Goal: Task Accomplishment & Management: Manage account settings

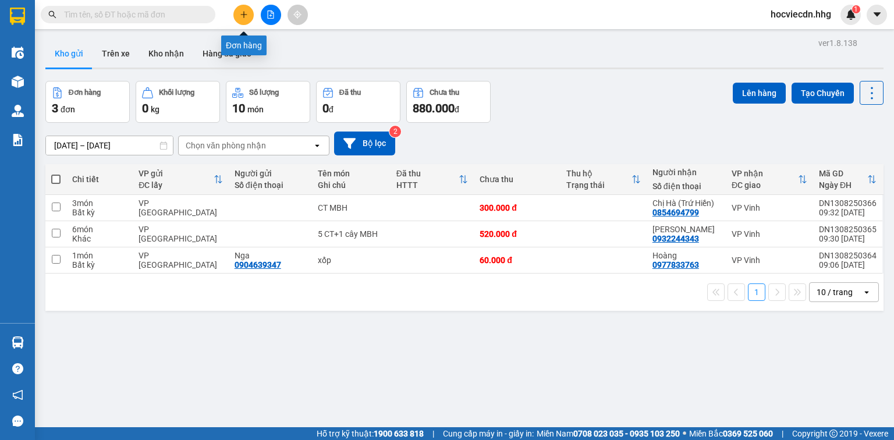
click at [240, 8] on button at bounding box center [243, 15] width 20 height 20
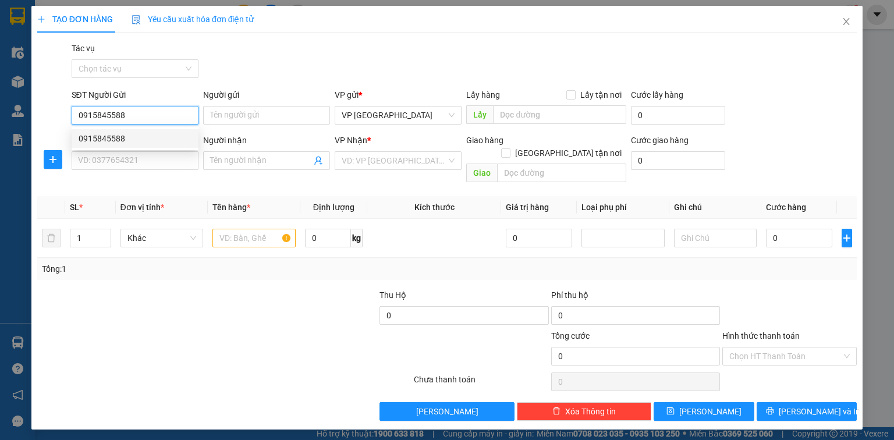
click at [95, 140] on div "0915845588" at bounding box center [135, 138] width 113 height 13
drag, startPoint x: 126, startPoint y: 113, endPoint x: 68, endPoint y: 118, distance: 59.0
click at [72, 119] on input "0915845588" at bounding box center [135, 115] width 127 height 19
type input "0915845588"
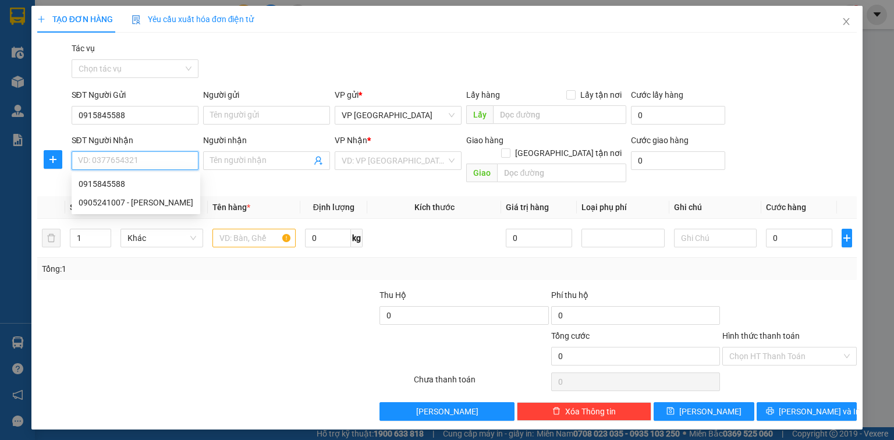
paste input "0915845588"
click at [108, 182] on div "0915845588" at bounding box center [135, 184] width 113 height 13
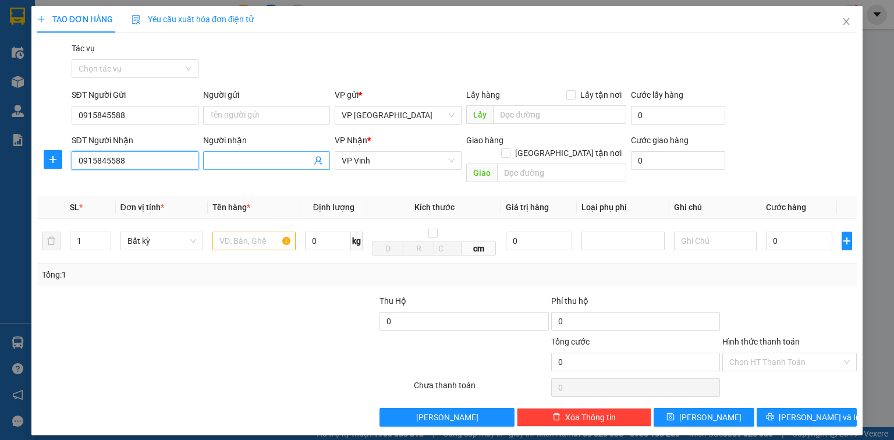
type input "0915845588"
click at [233, 163] on input "Người nhận" at bounding box center [260, 160] width 101 height 13
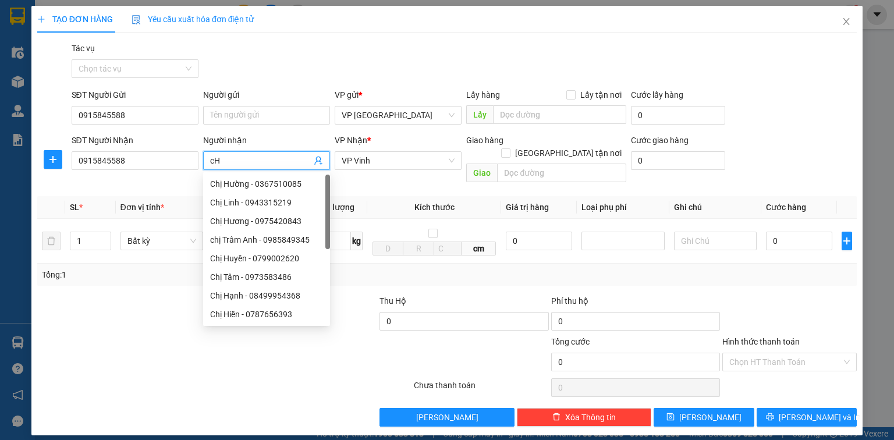
type input "c"
type input "Chi"
click at [144, 123] on input "0915845588" at bounding box center [135, 115] width 127 height 19
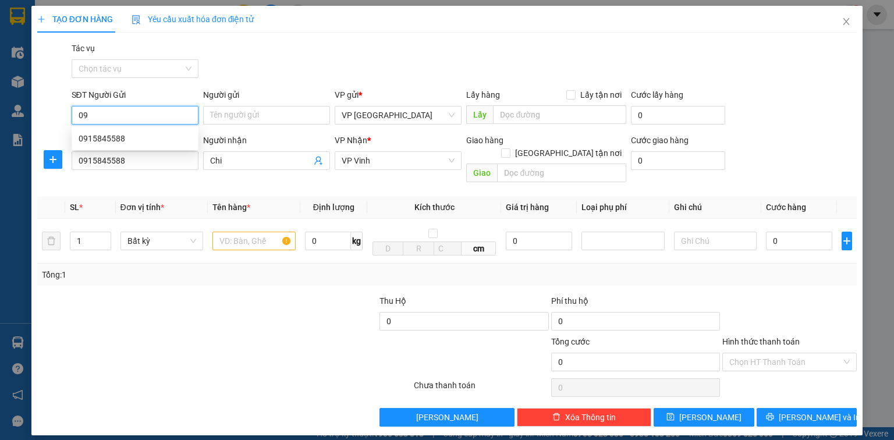
type input "0"
click at [137, 139] on div "0905241007 - Hằng" at bounding box center [136, 138] width 115 height 13
type input "0905241007"
type input "Hằng"
type input "0905241007"
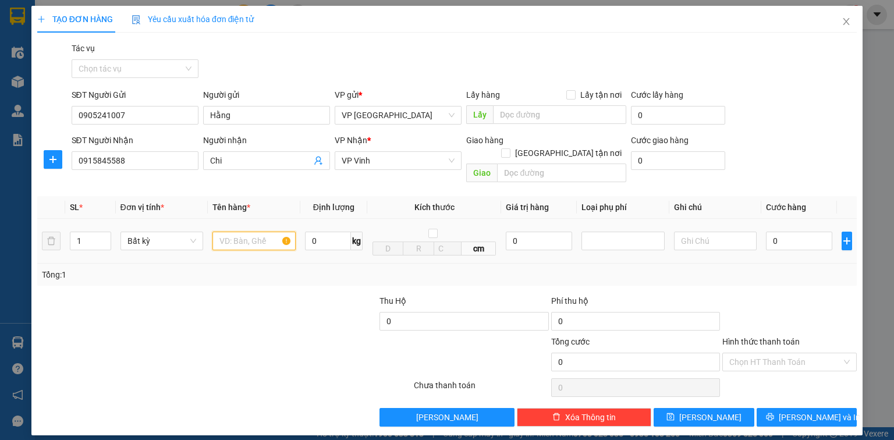
click at [251, 235] on input "text" at bounding box center [253, 241] width 83 height 19
type input "ct"
click at [778, 232] on input "0" at bounding box center [799, 241] width 66 height 19
type input "5"
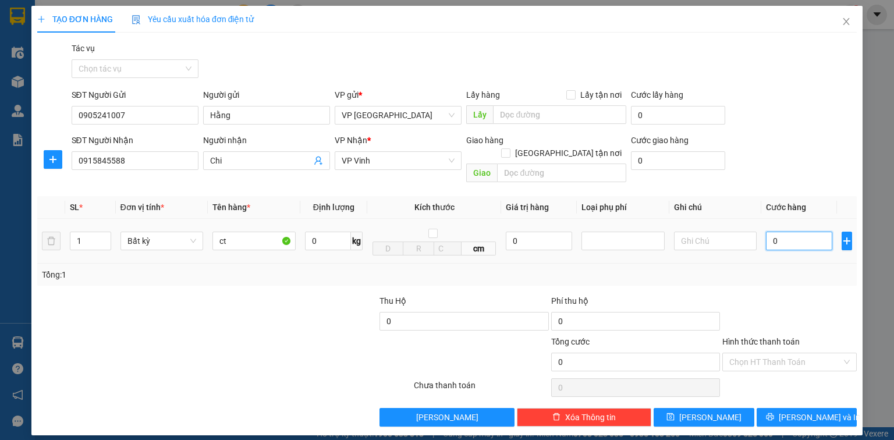
type input "5"
type input "50"
type input "500"
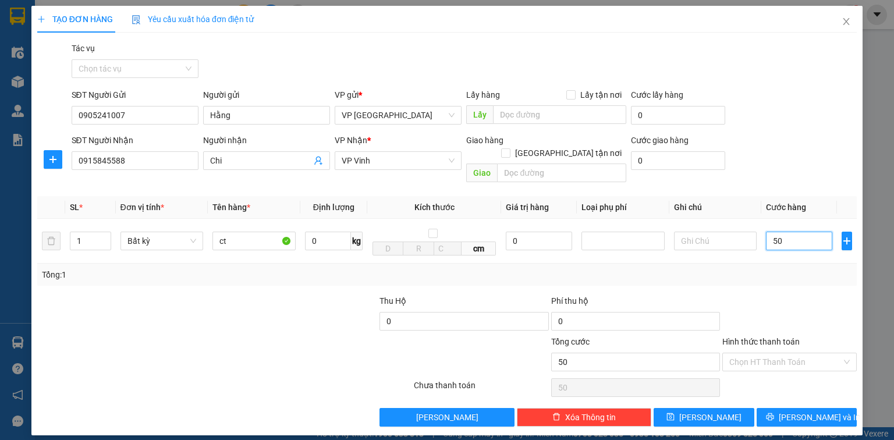
type input "500"
type input "5.000"
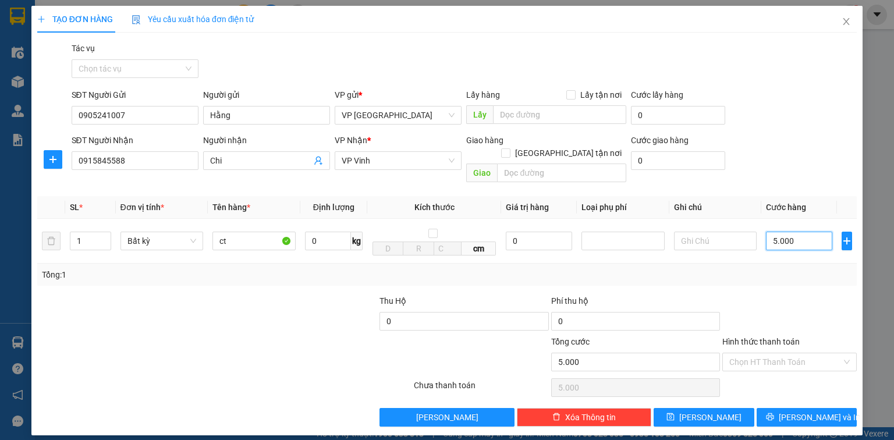
type input "50.000"
click at [825, 411] on span "[PERSON_NAME] và In" at bounding box center [819, 417] width 81 height 13
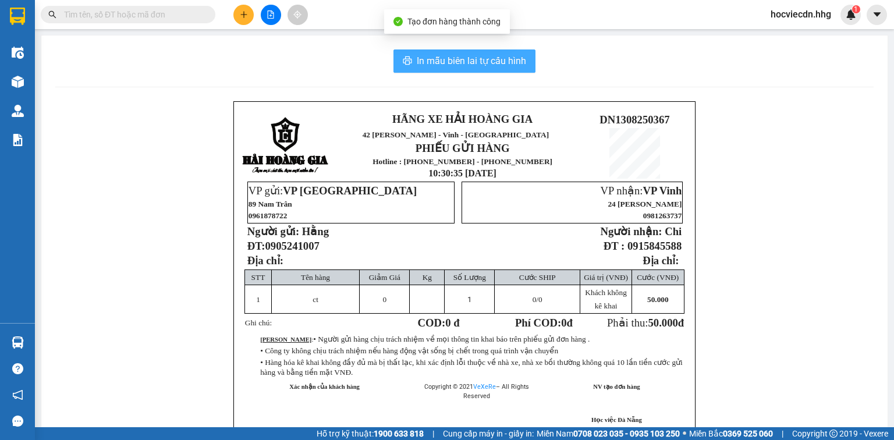
click at [501, 56] on span "In mẫu biên lai tự cấu hình" at bounding box center [471, 61] width 109 height 15
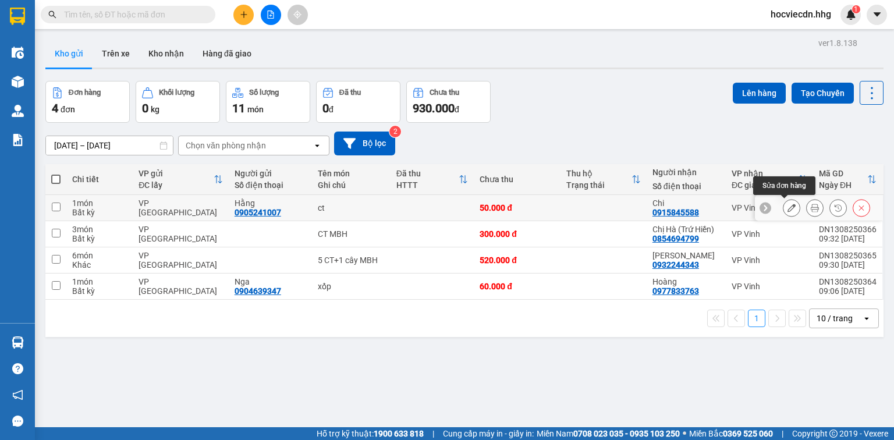
click at [783, 207] on button at bounding box center [791, 208] width 16 height 20
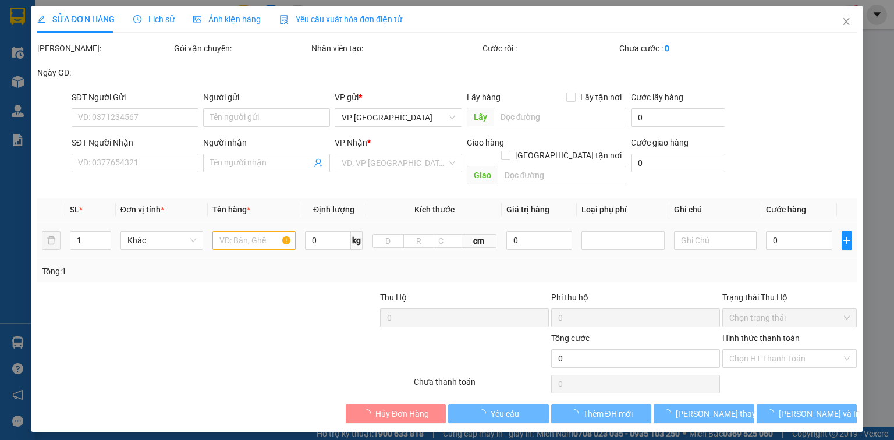
type input "0905241007"
type input "Hằng"
type input "0915845588"
type input "Chi"
type input "50.000"
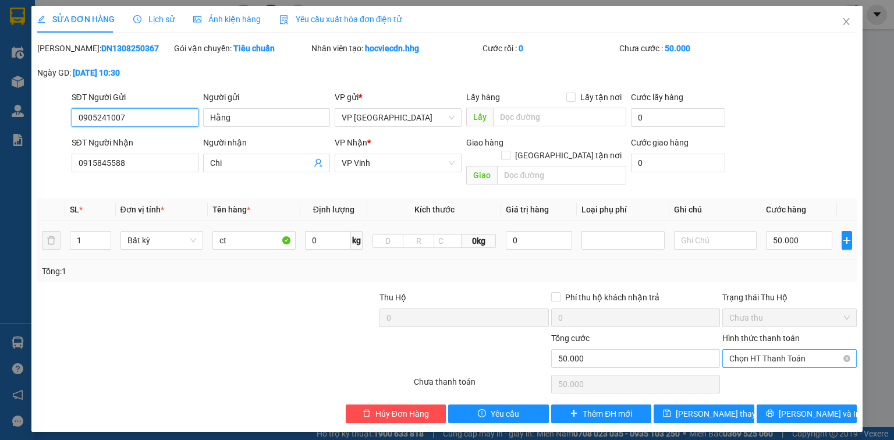
click at [784, 350] on span "Chọn HT Thanh Toán" at bounding box center [789, 358] width 120 height 17
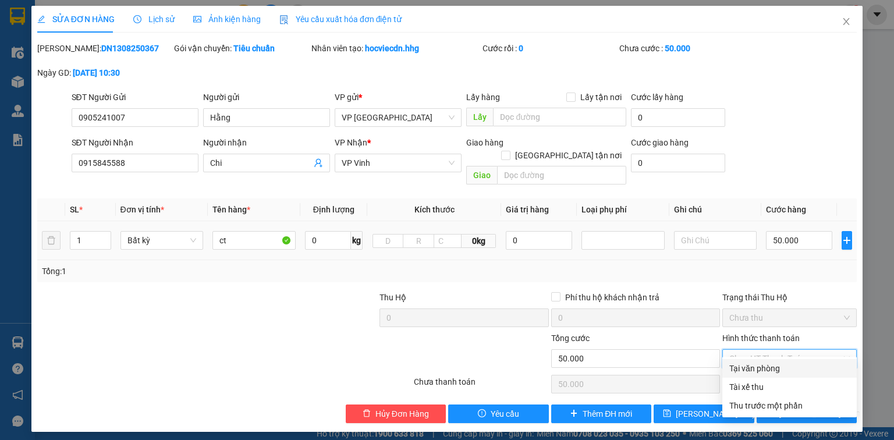
click at [785, 363] on div "Tại văn phòng" at bounding box center [789, 368] width 120 height 13
type input "0"
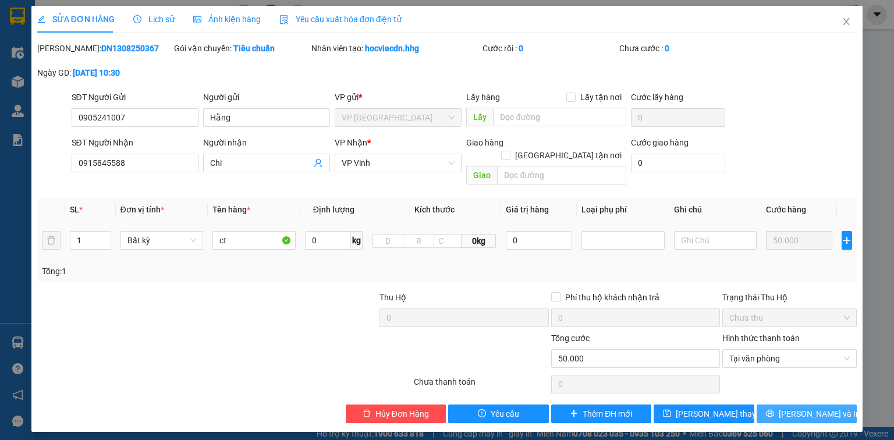
click at [801, 407] on span "[PERSON_NAME] và In" at bounding box center [819, 413] width 81 height 13
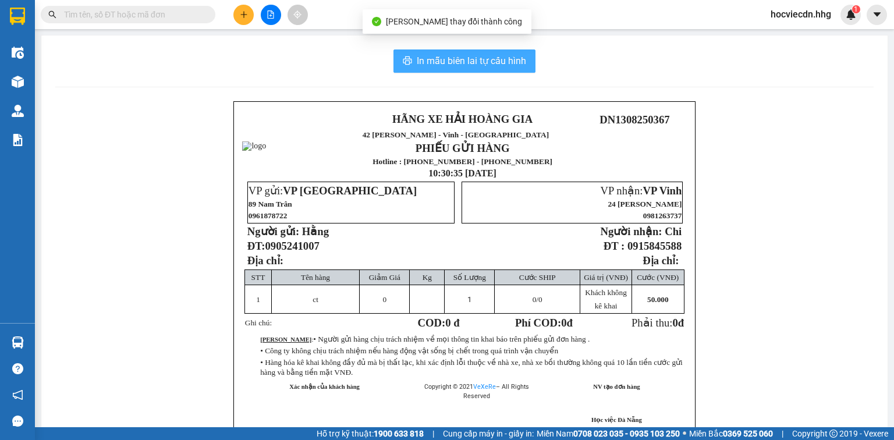
click at [471, 55] on span "In mẫu biên lai tự cấu hình" at bounding box center [471, 61] width 109 height 15
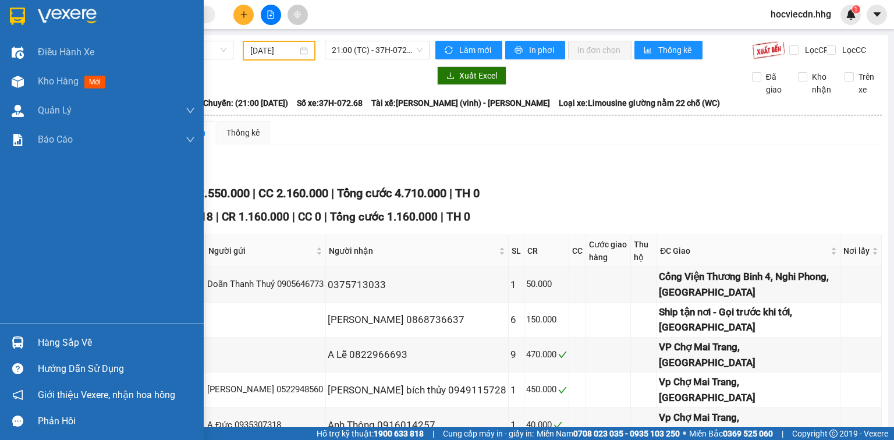
click at [72, 348] on div "Hàng sắp về" at bounding box center [116, 342] width 157 height 17
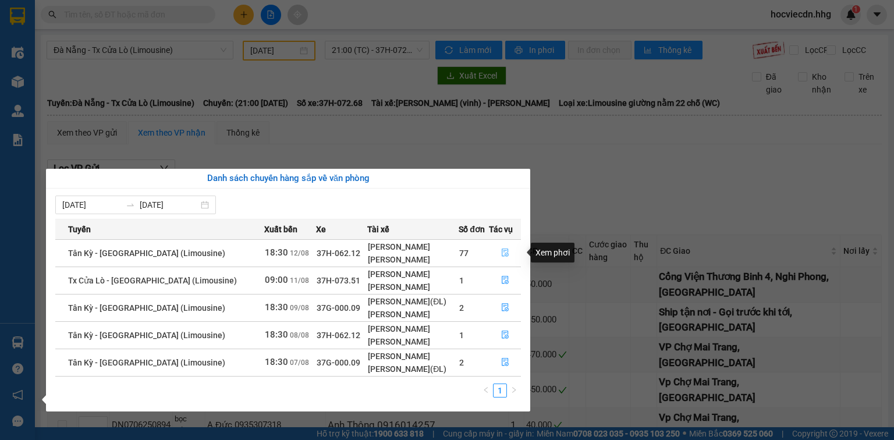
click at [503, 252] on icon "file-done" at bounding box center [505, 253] width 8 height 8
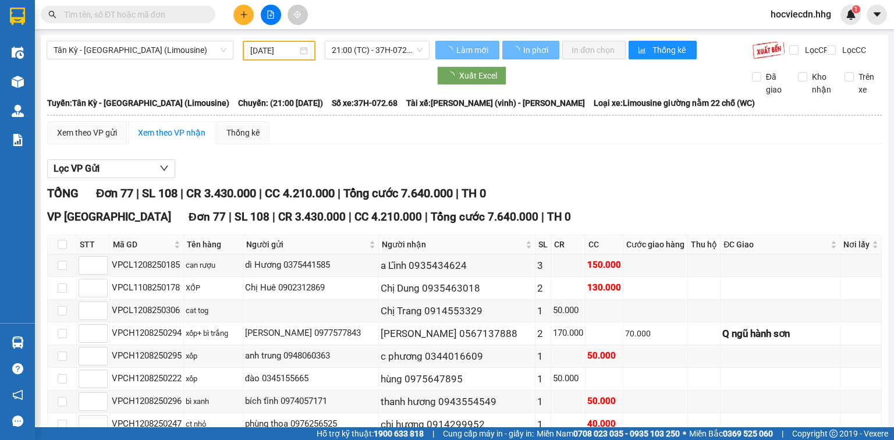
type input "12/08/2025"
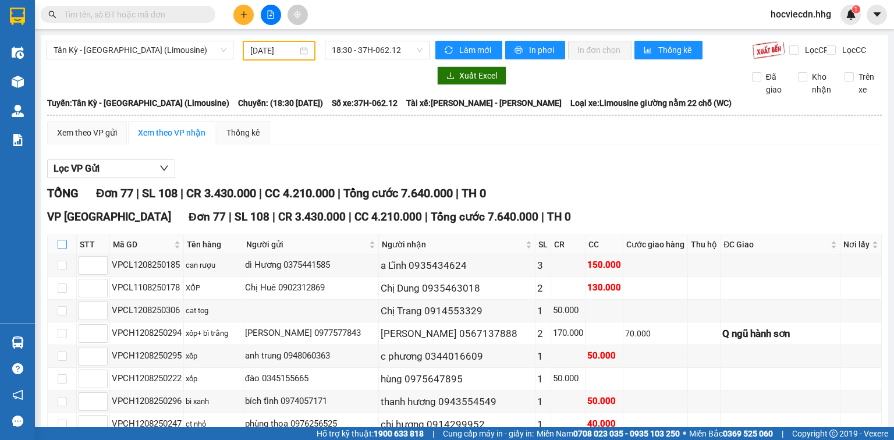
click at [58, 249] on input "checkbox" at bounding box center [62, 244] width 9 height 9
checkbox input "true"
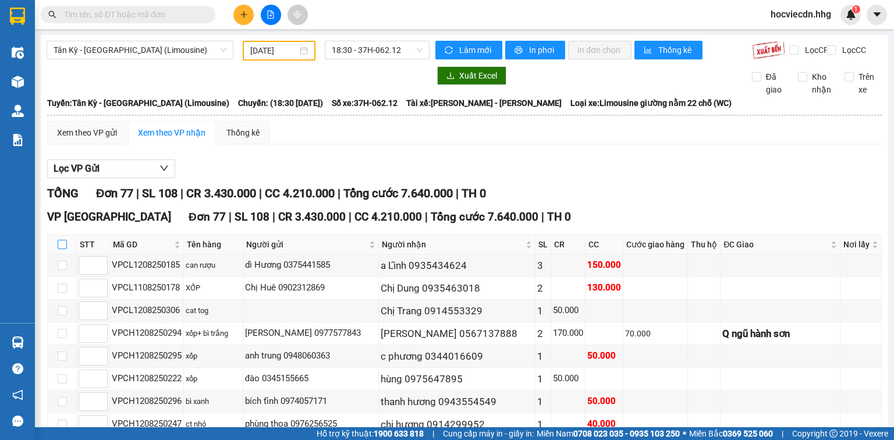
checkbox input "true"
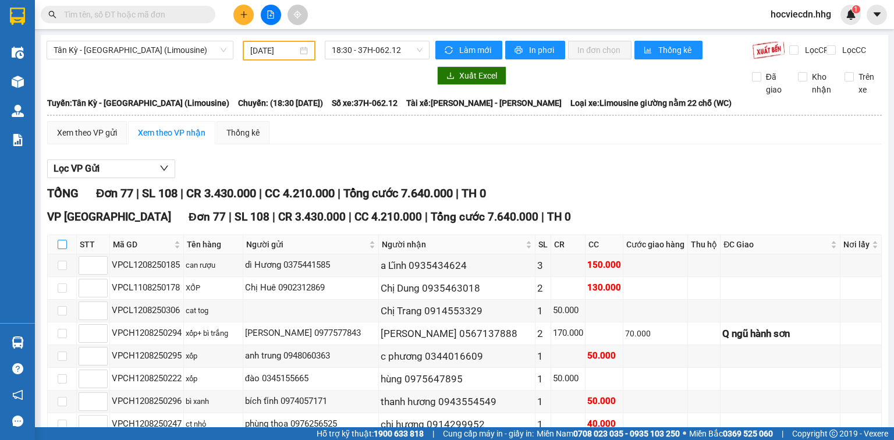
checkbox input "true"
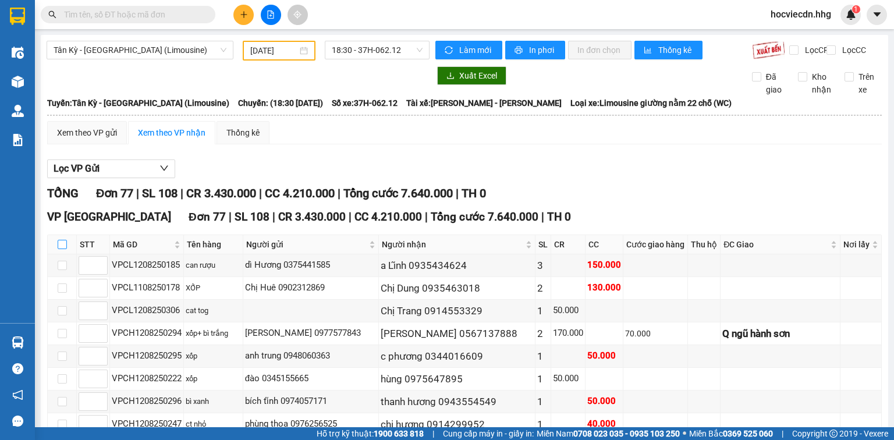
checkbox input "true"
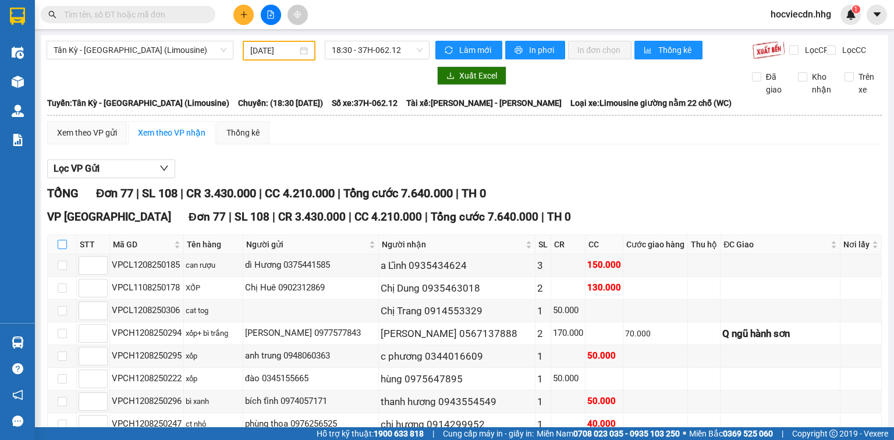
checkbox input "true"
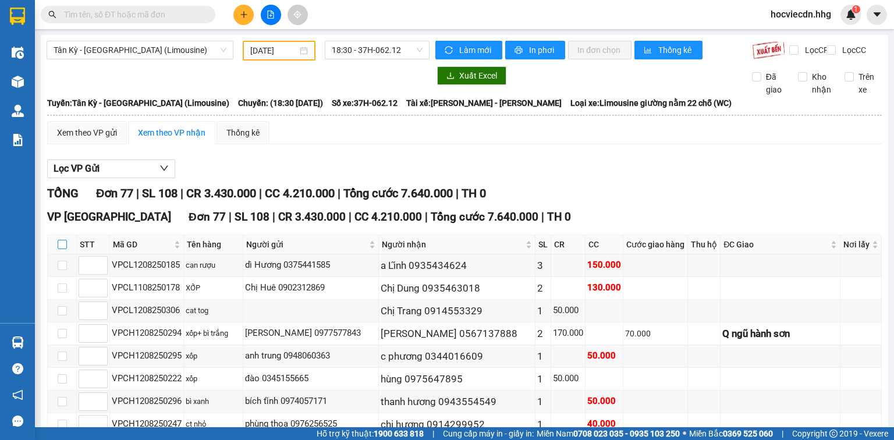
checkbox input "true"
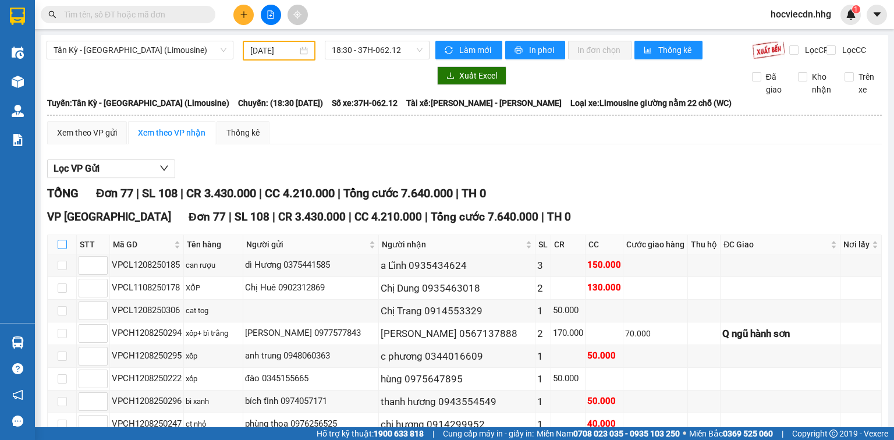
checkbox input "true"
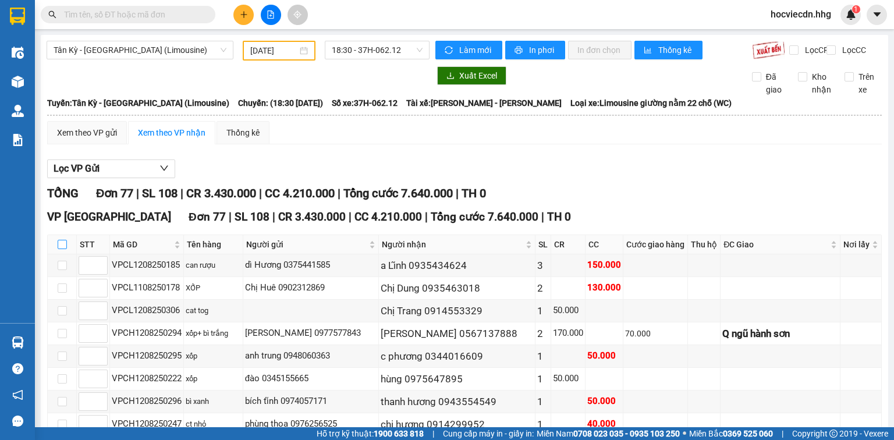
checkbox input "true"
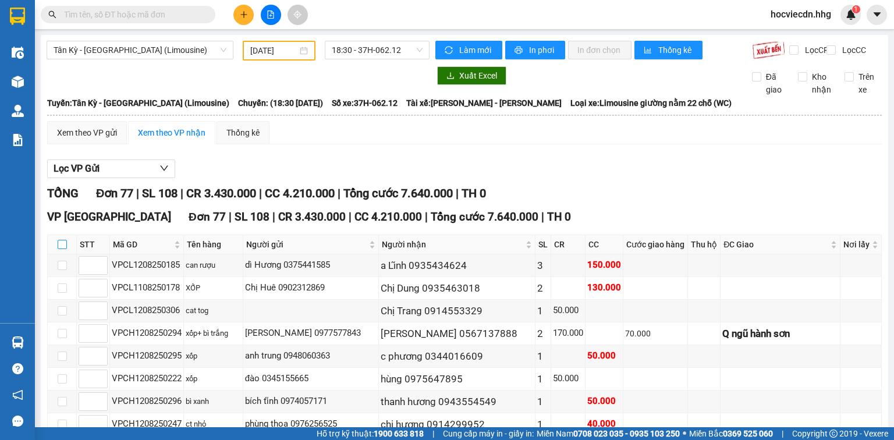
checkbox input "true"
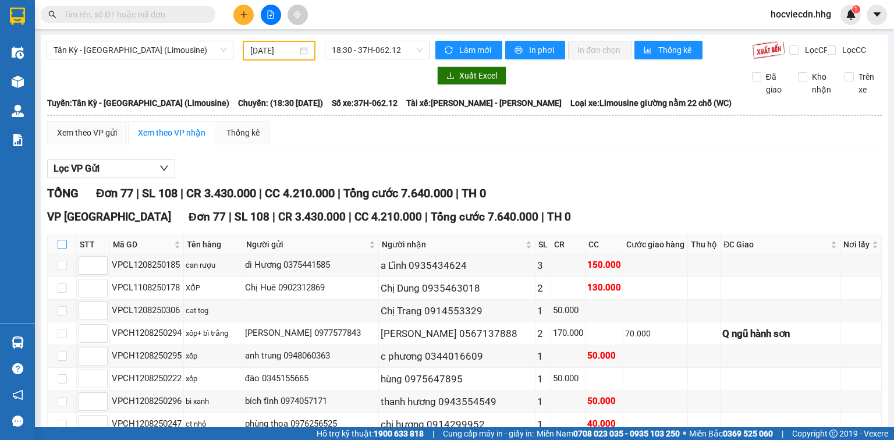
checkbox input "true"
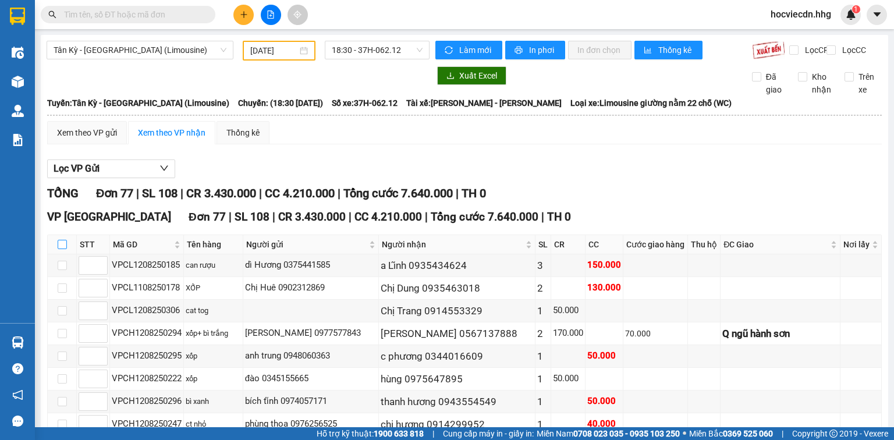
checkbox input "true"
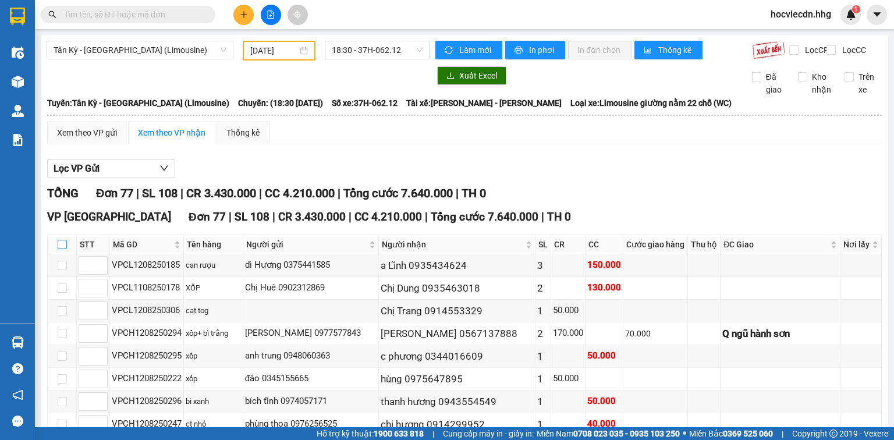
checkbox input "true"
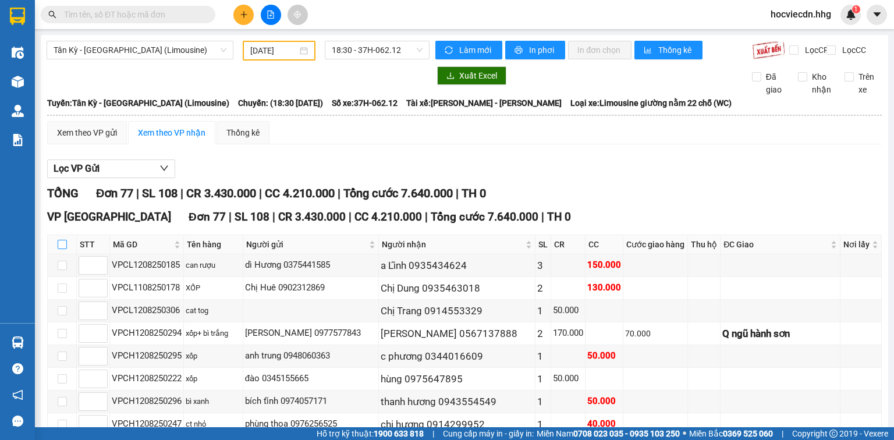
checkbox input "true"
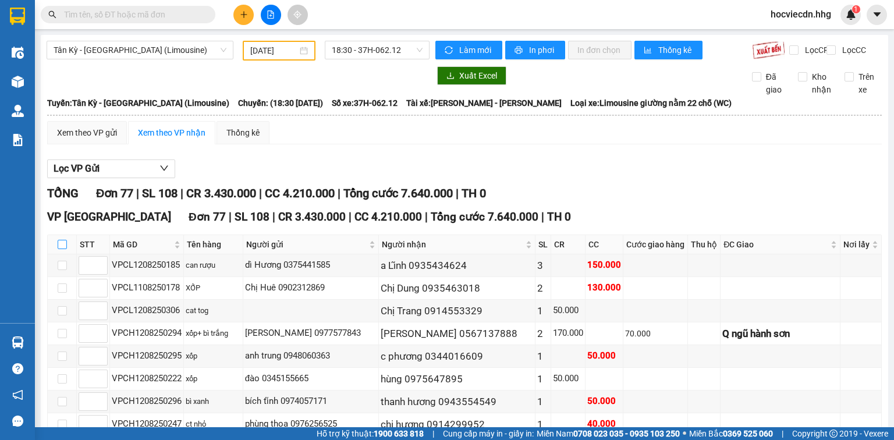
checkbox input "true"
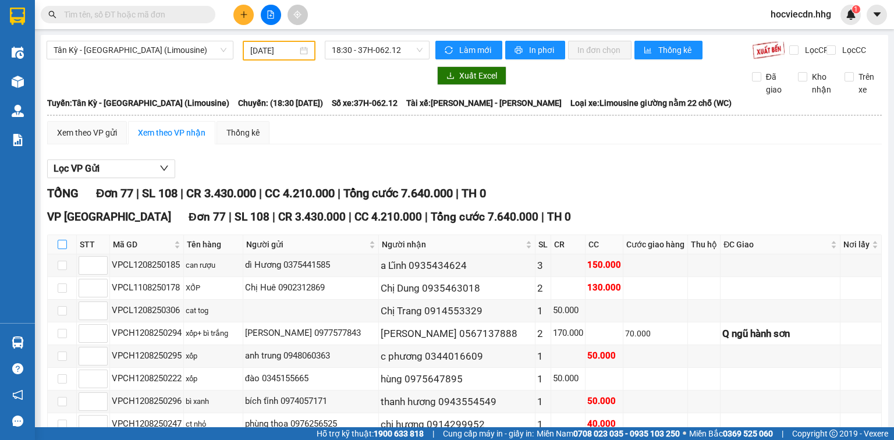
checkbox input "true"
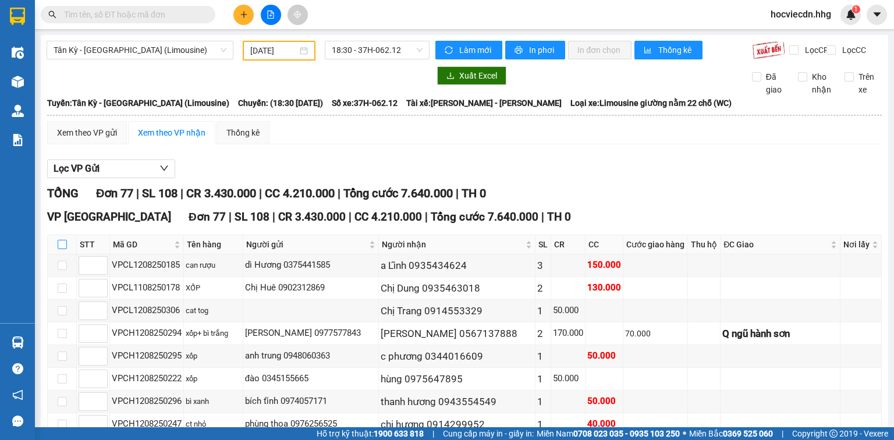
checkbox input "true"
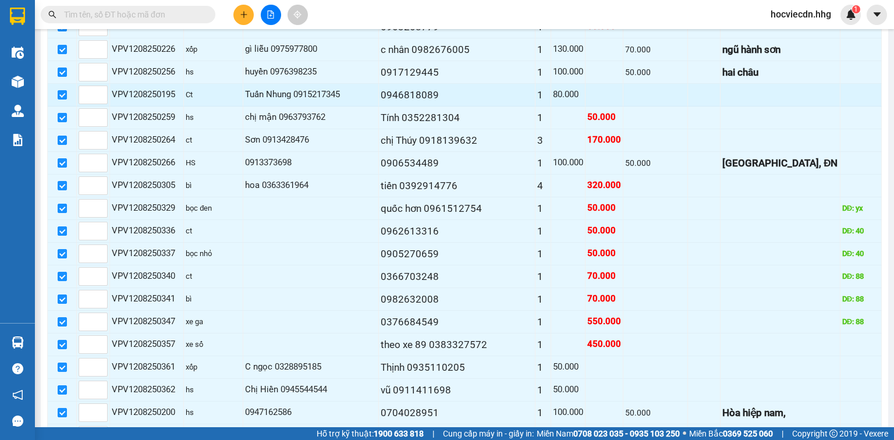
scroll to position [838, 0]
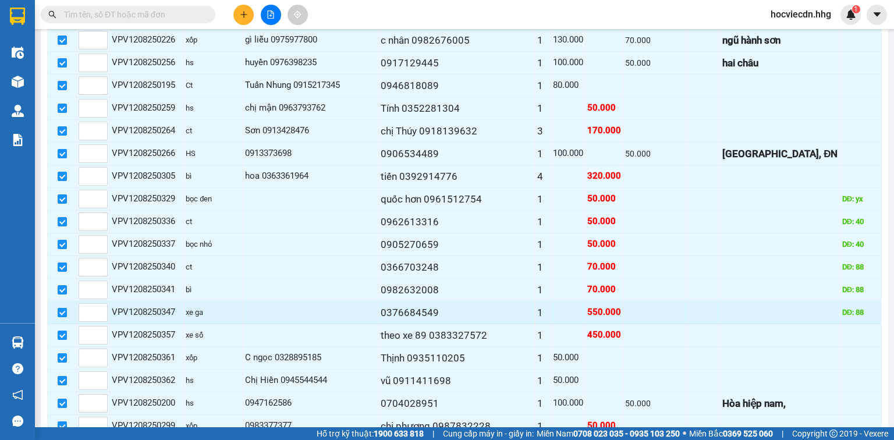
click at [61, 308] on input "checkbox" at bounding box center [62, 312] width 9 height 9
checkbox input "false"
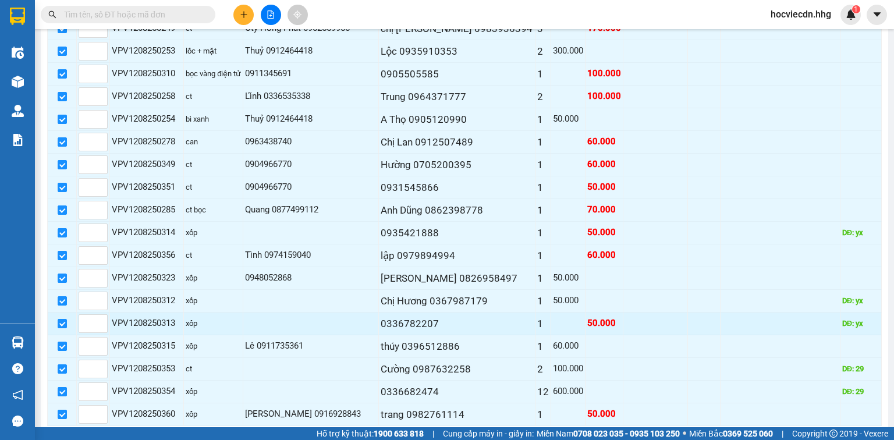
scroll to position [1616, 0]
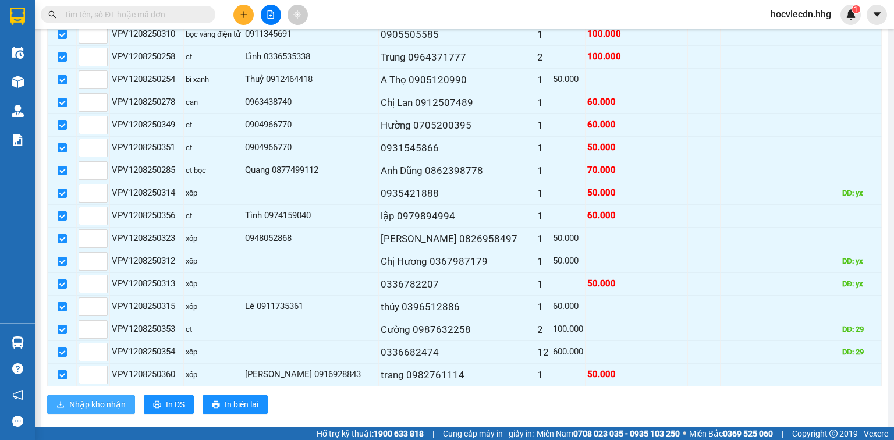
click at [98, 398] on span "Nhập kho nhận" at bounding box center [97, 404] width 56 height 13
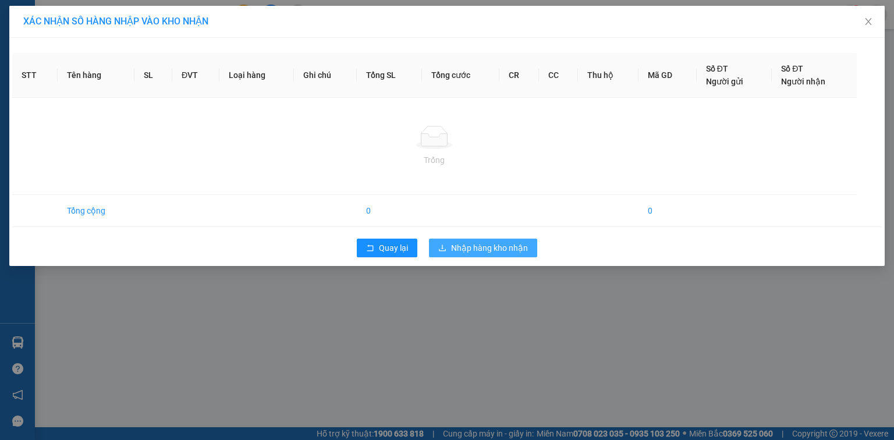
click at [501, 249] on span "Nhập hàng kho nhận" at bounding box center [489, 248] width 77 height 13
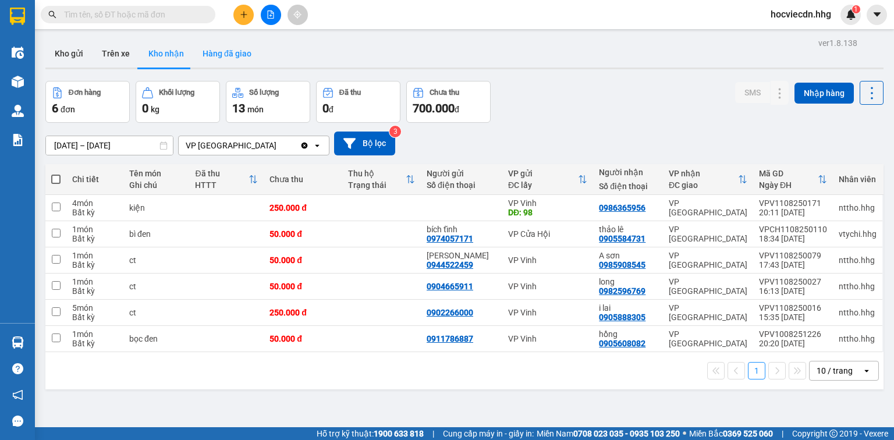
click at [233, 56] on button "Hàng đã giao" at bounding box center [227, 54] width 68 height 28
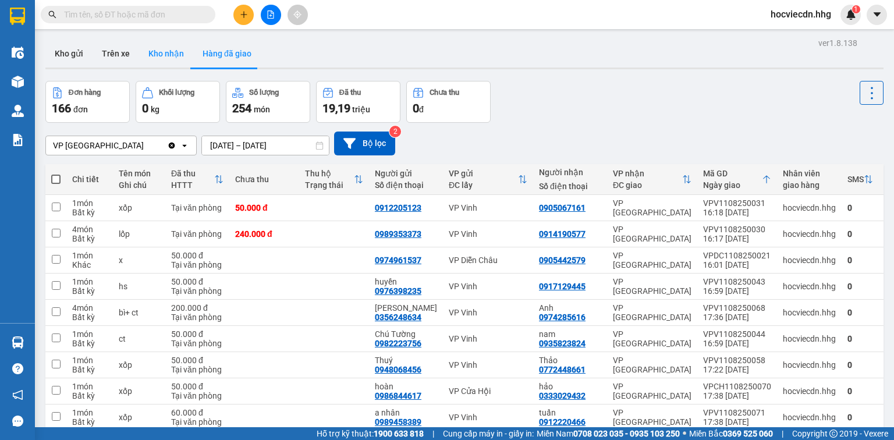
click at [161, 49] on button "Kho nhận" at bounding box center [166, 54] width 54 height 28
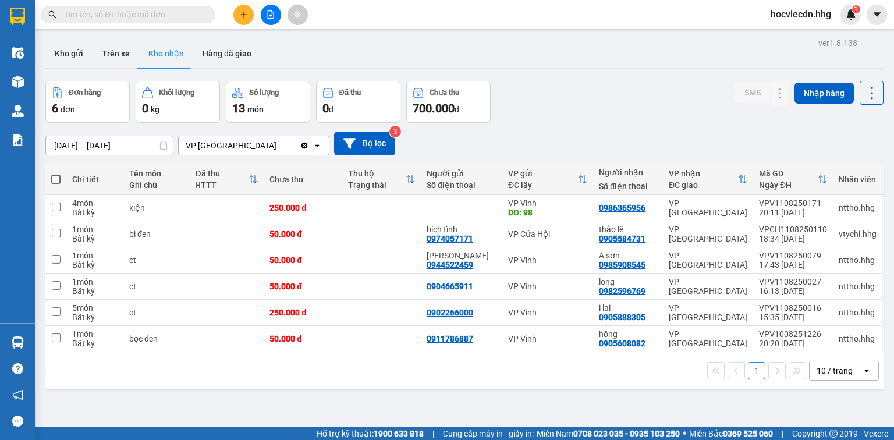
click at [844, 370] on div "10 / trang" at bounding box center [835, 371] width 36 height 12
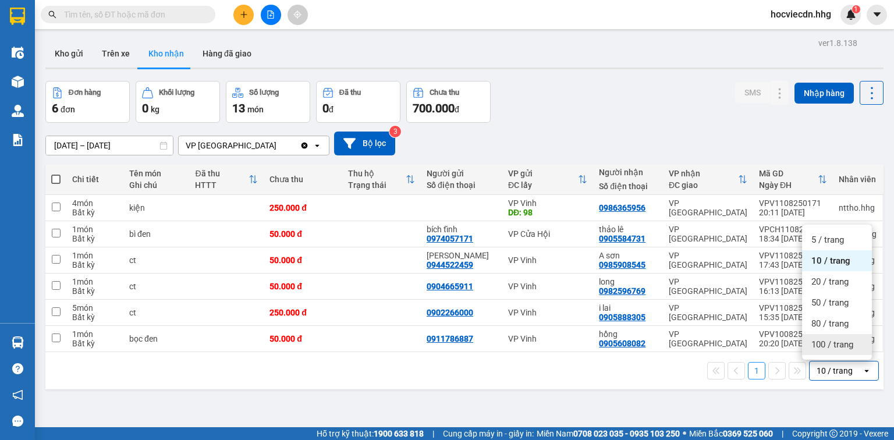
click at [830, 336] on div "100 / trang" at bounding box center [837, 344] width 70 height 21
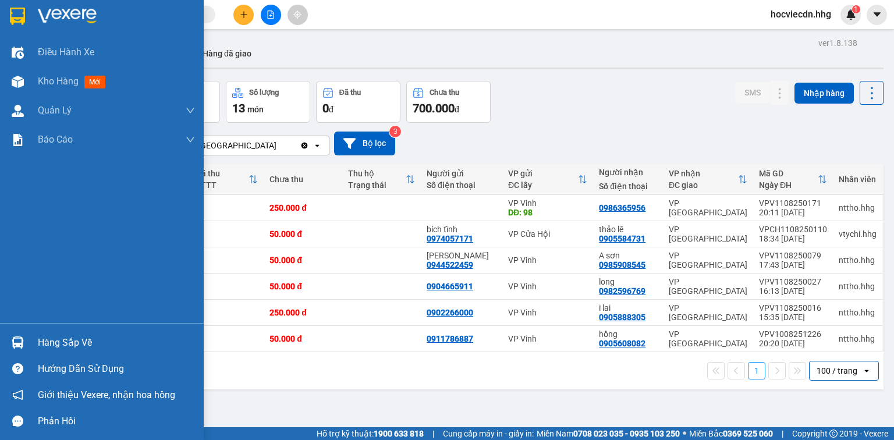
click at [70, 344] on div "Hàng sắp về" at bounding box center [116, 342] width 157 height 17
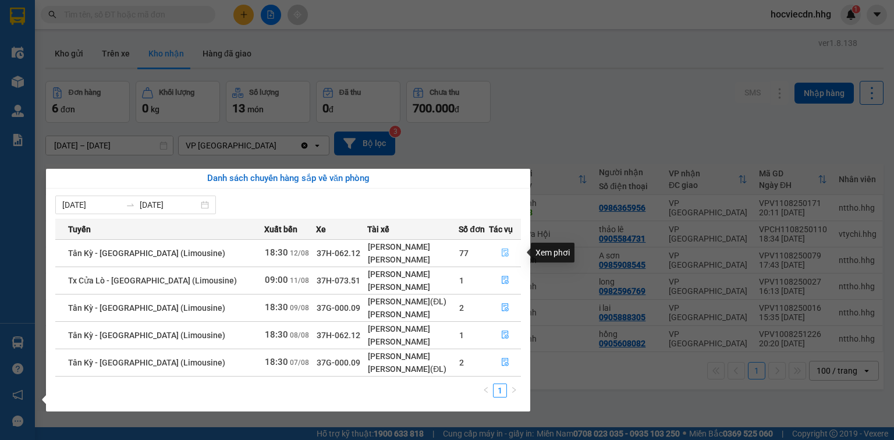
click at [501, 251] on icon "file-done" at bounding box center [505, 253] width 8 height 8
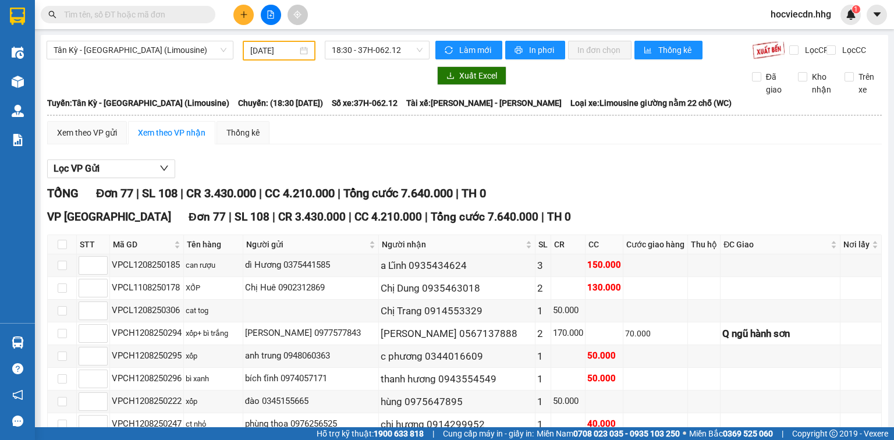
click at [67, 253] on th at bounding box center [62, 244] width 29 height 19
click at [56, 251] on th at bounding box center [62, 244] width 29 height 19
click at [63, 249] on input "checkbox" at bounding box center [62, 244] width 9 height 9
checkbox input "true"
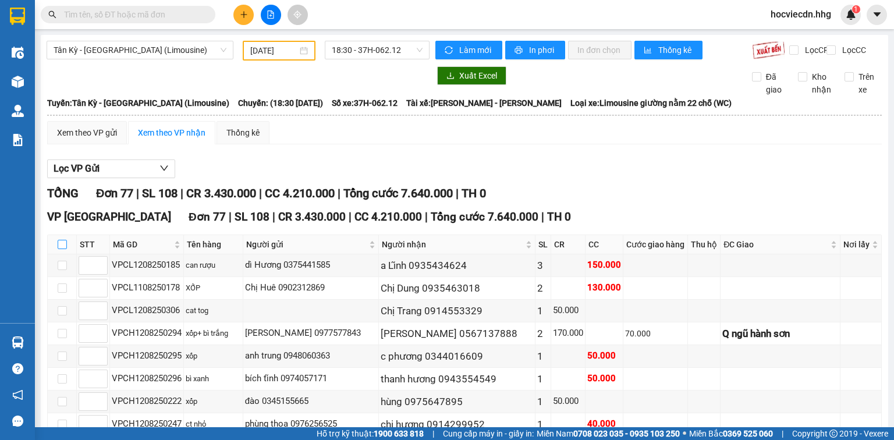
checkbox input "true"
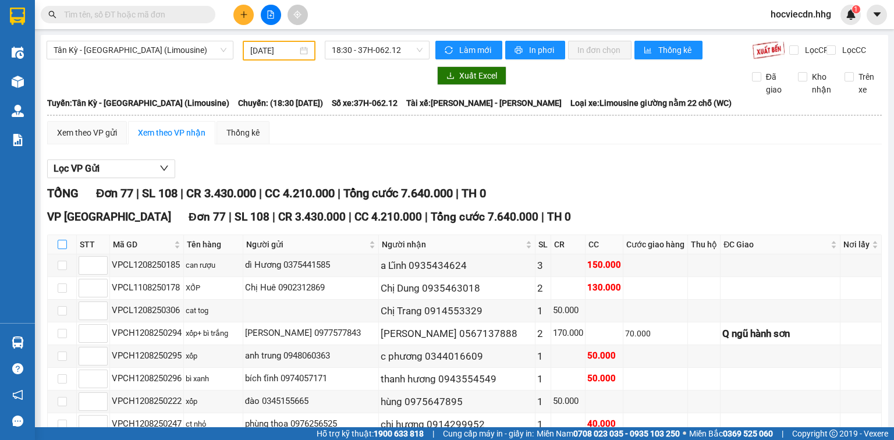
checkbox input "true"
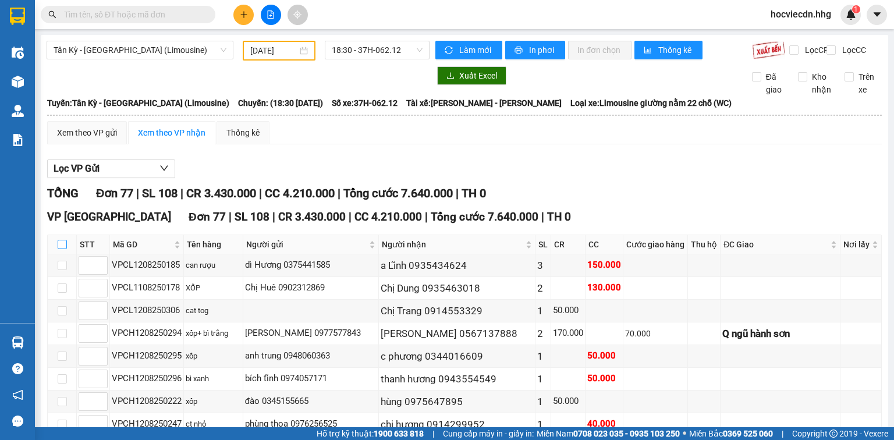
checkbox input "true"
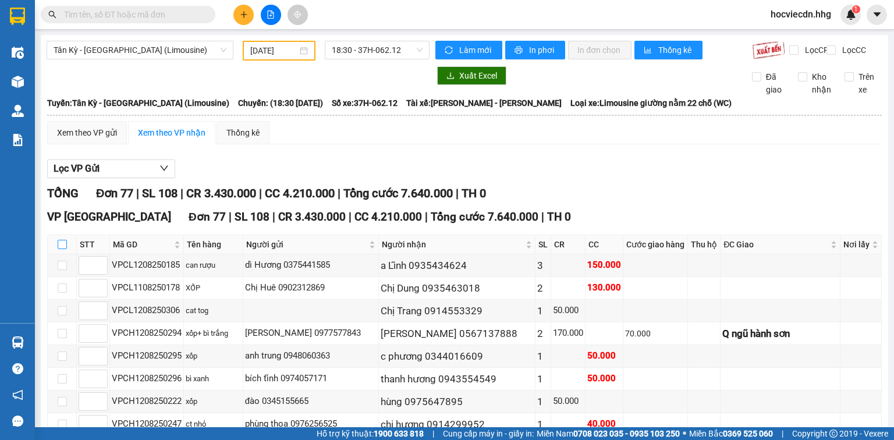
checkbox input "true"
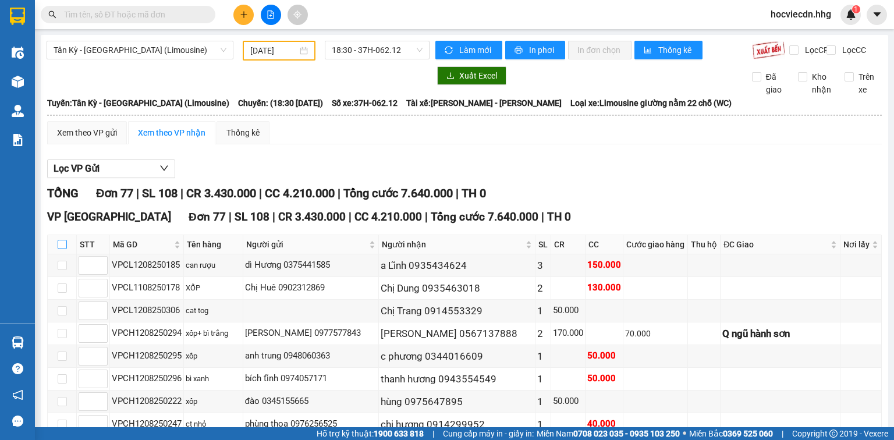
checkbox input "true"
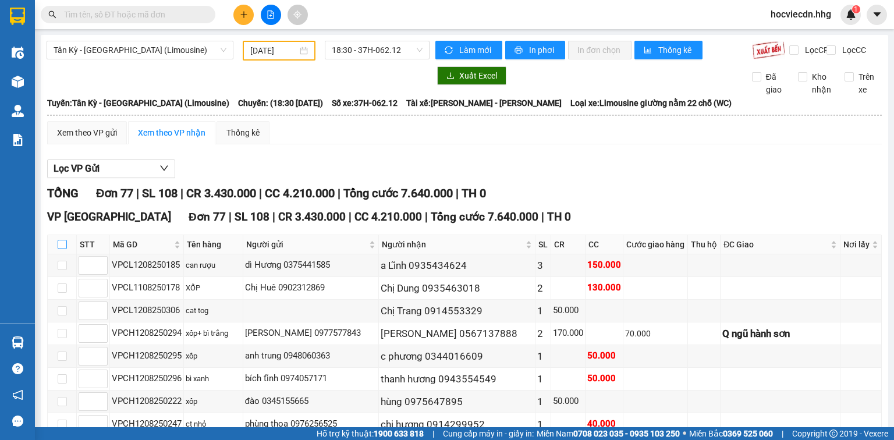
checkbox input "true"
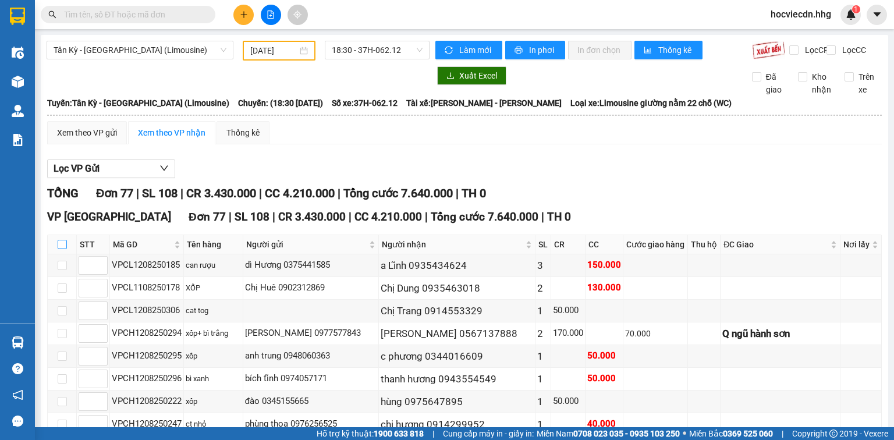
checkbox input "true"
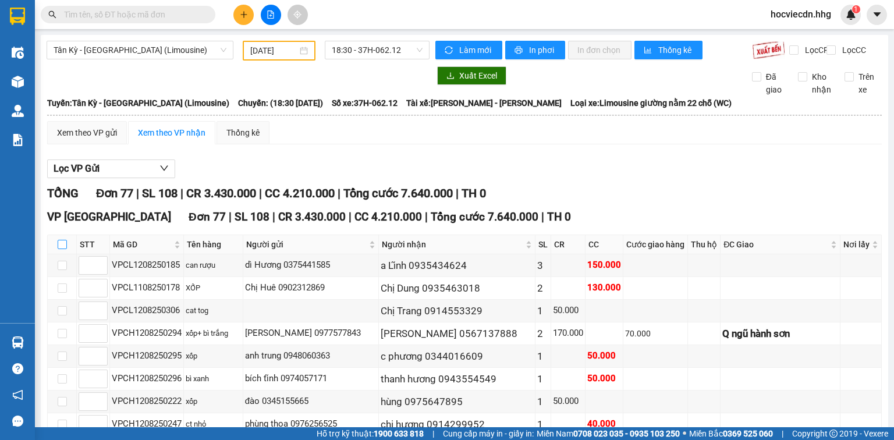
checkbox input "true"
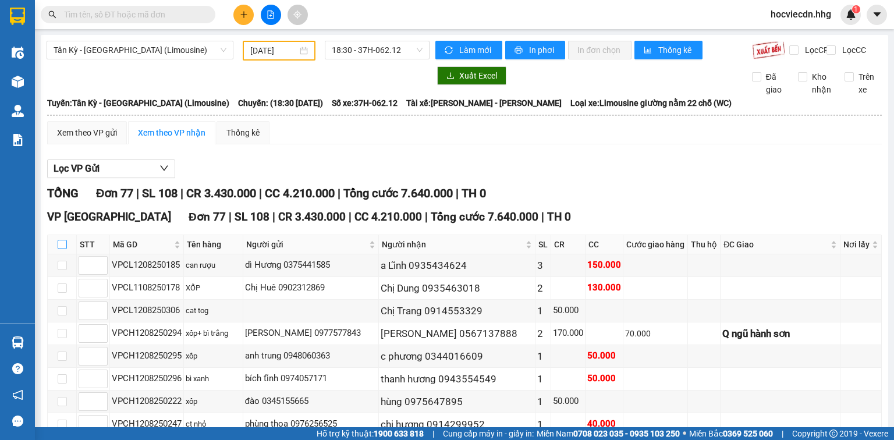
checkbox input "true"
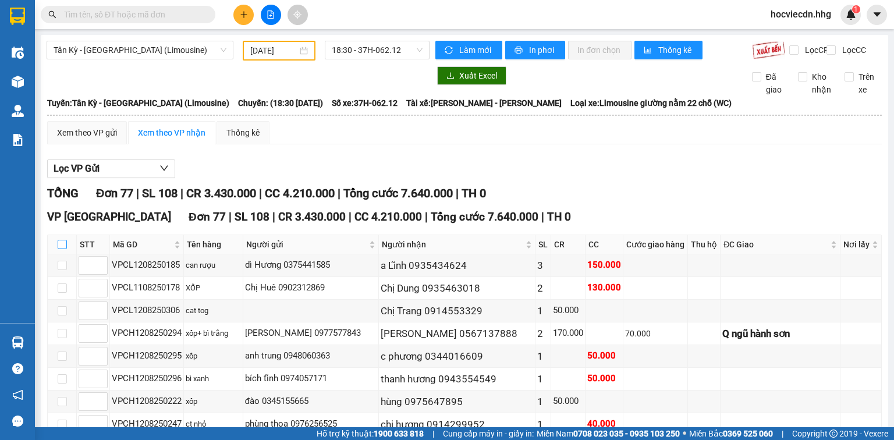
checkbox input "true"
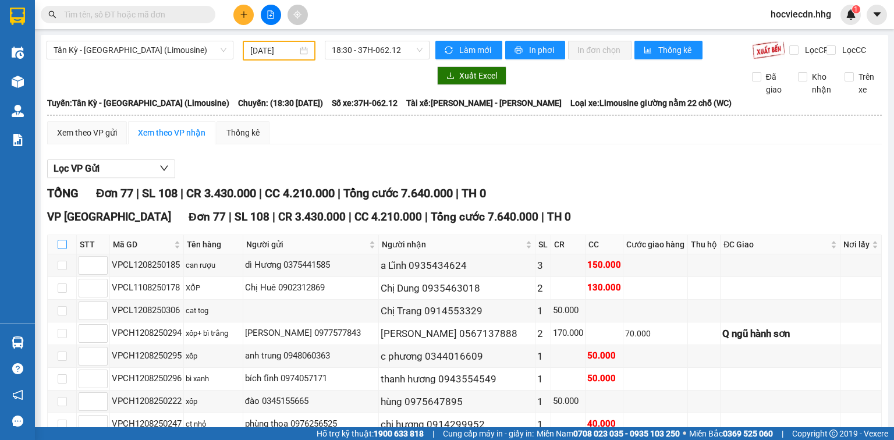
checkbox input "true"
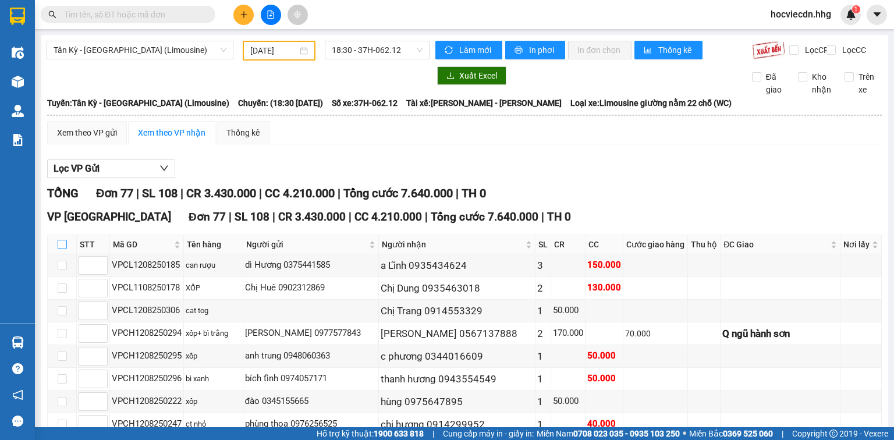
checkbox input "true"
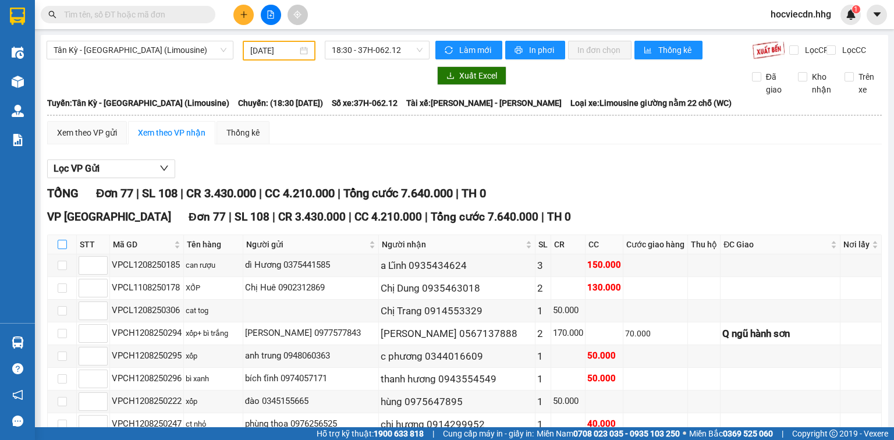
checkbox input "true"
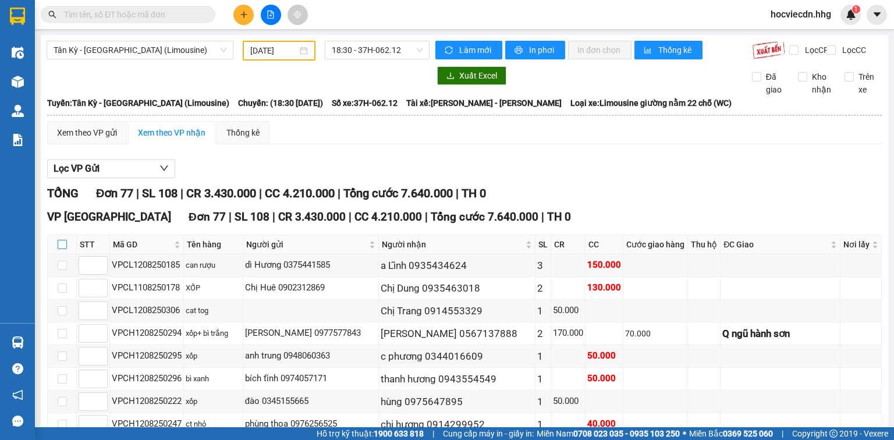
checkbox input "true"
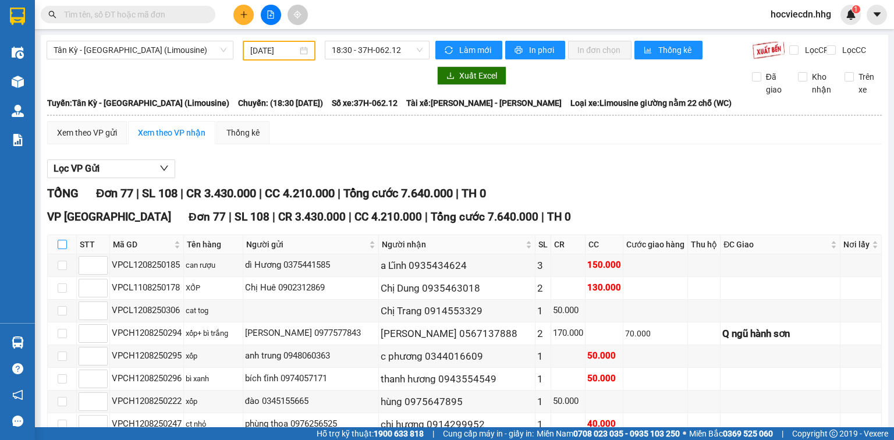
checkbox input "true"
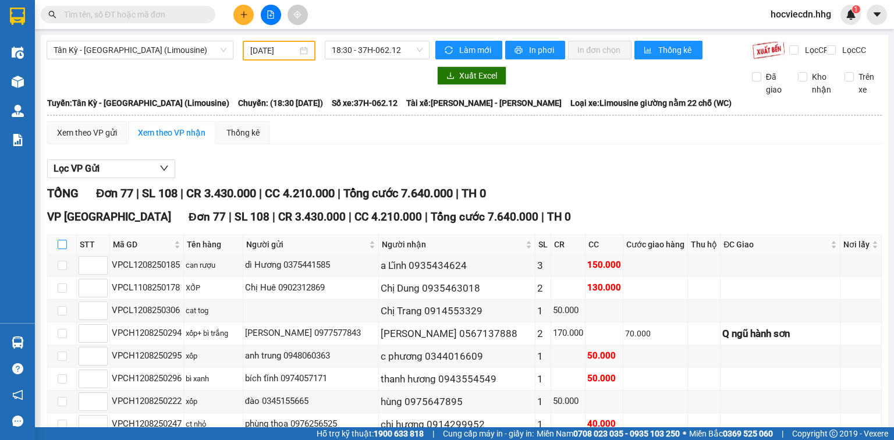
checkbox input "true"
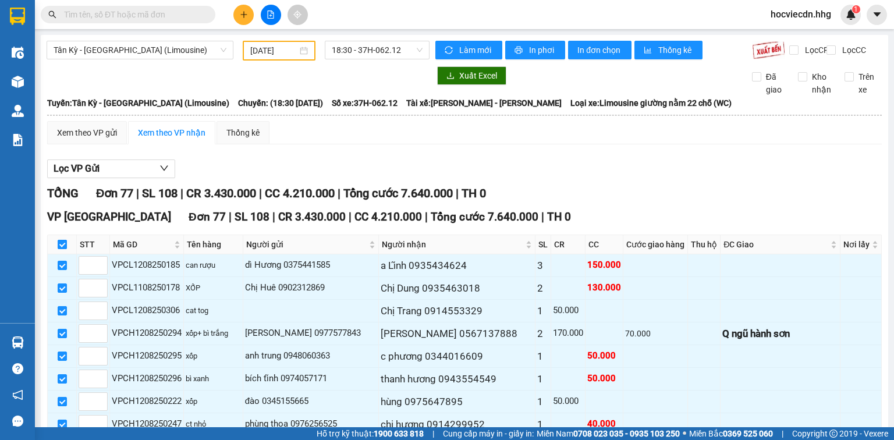
click at [63, 249] on input "checkbox" at bounding box center [62, 244] width 9 height 9
checkbox input "false"
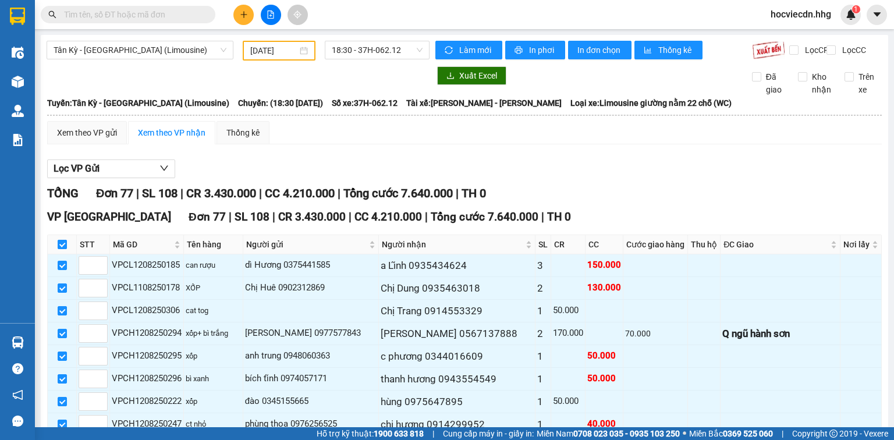
checkbox input "false"
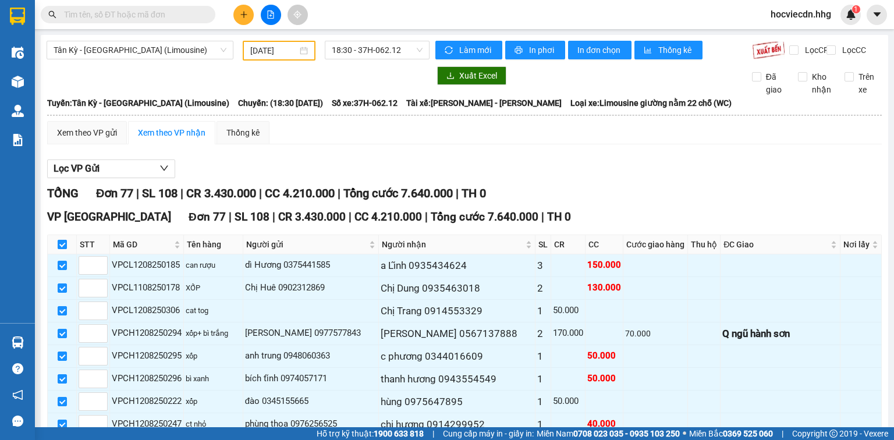
checkbox input "false"
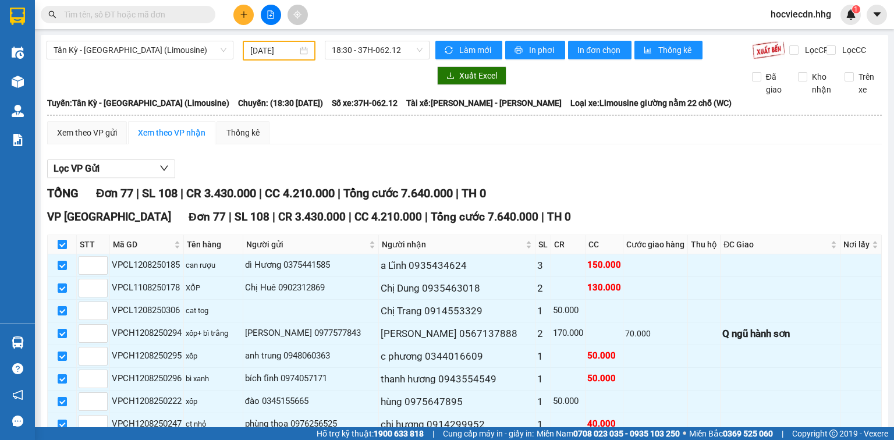
checkbox input "false"
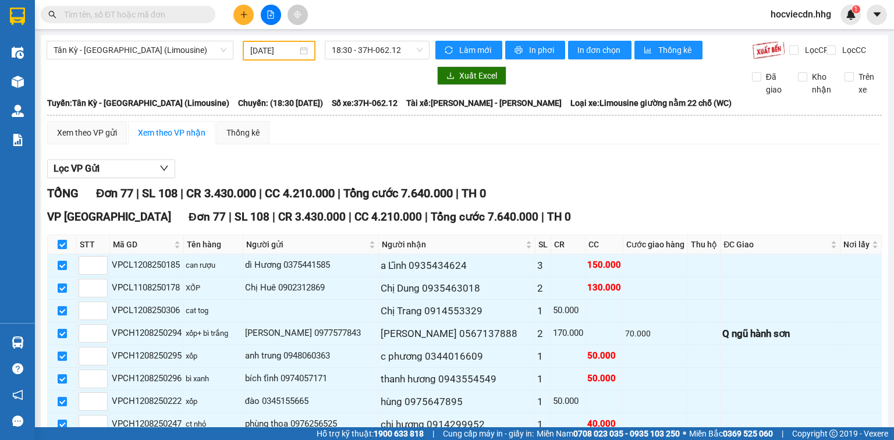
checkbox input "false"
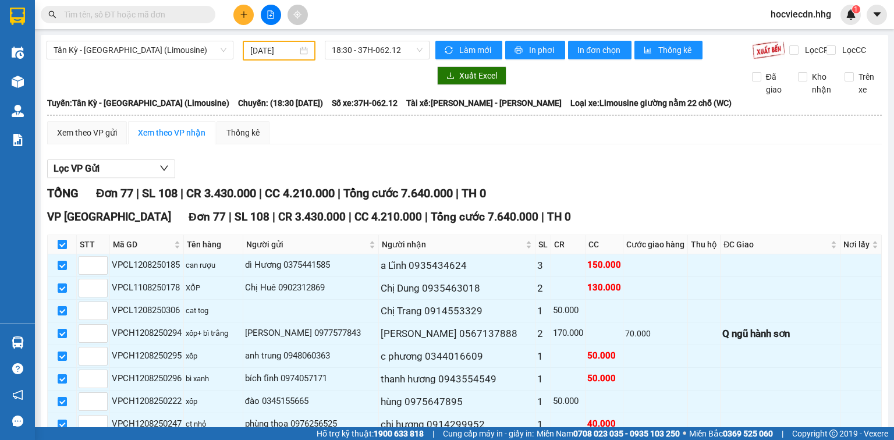
checkbox input "false"
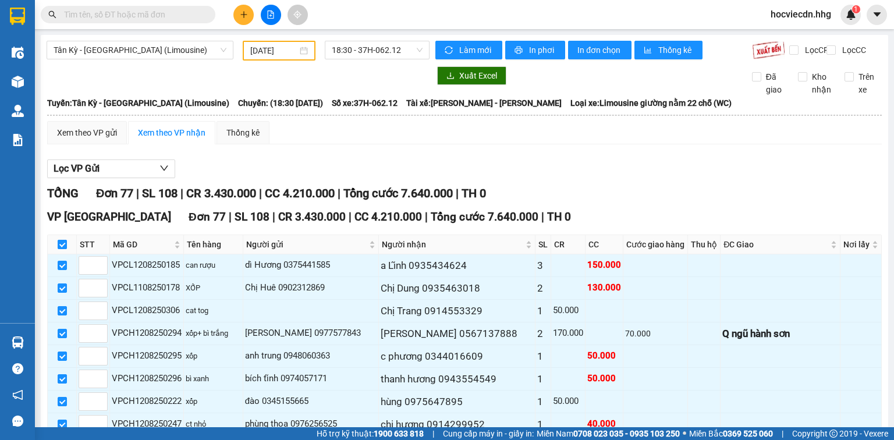
checkbox input "false"
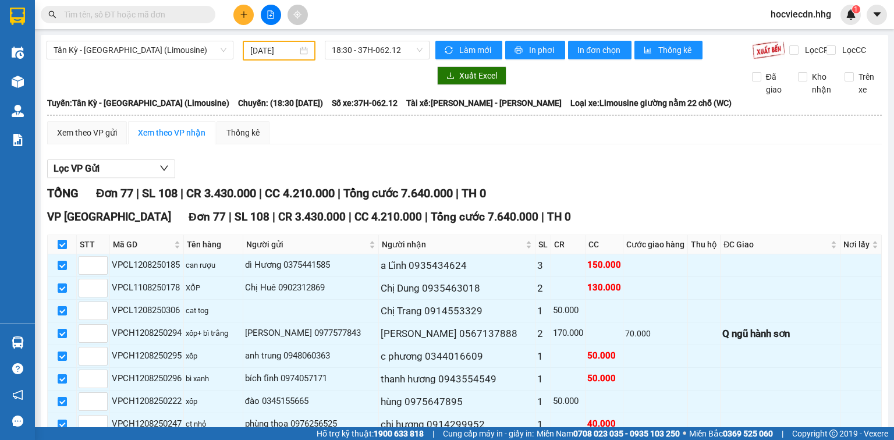
checkbox input "false"
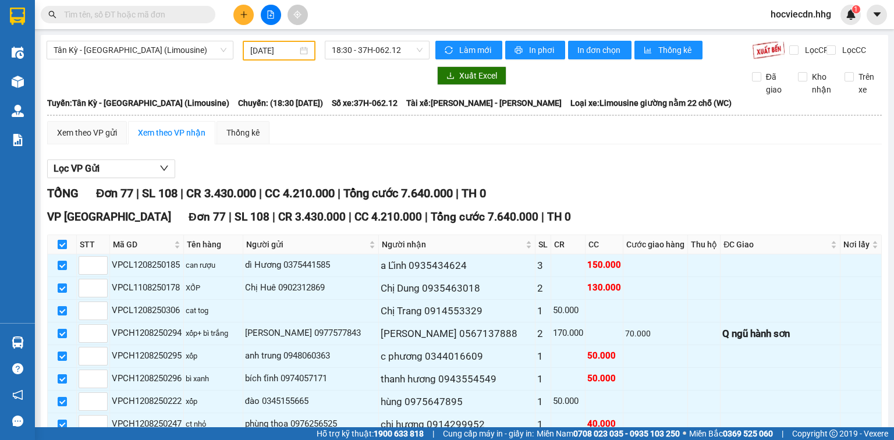
checkbox input "false"
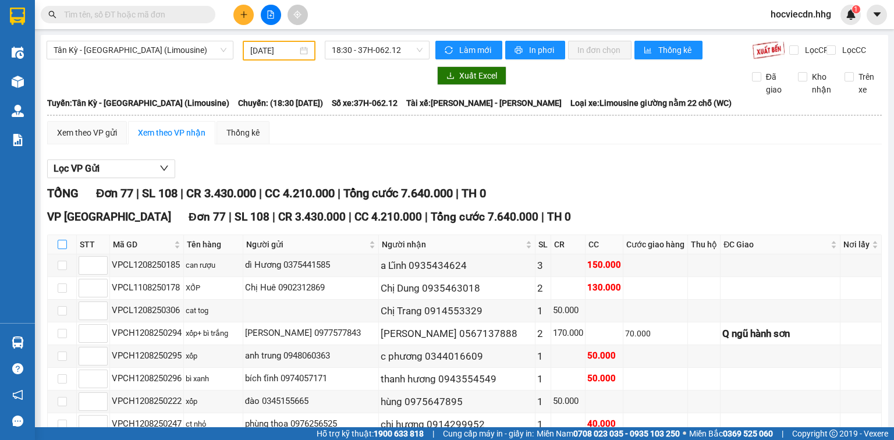
click at [62, 249] on input "checkbox" at bounding box center [62, 244] width 9 height 9
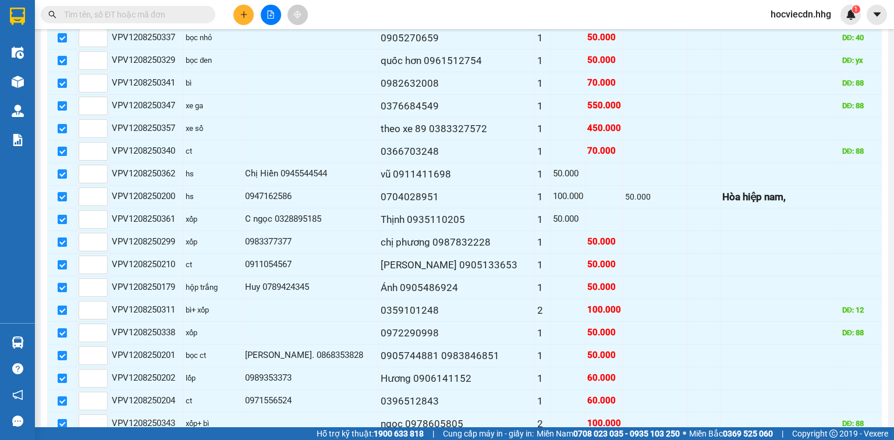
scroll to position [964, 0]
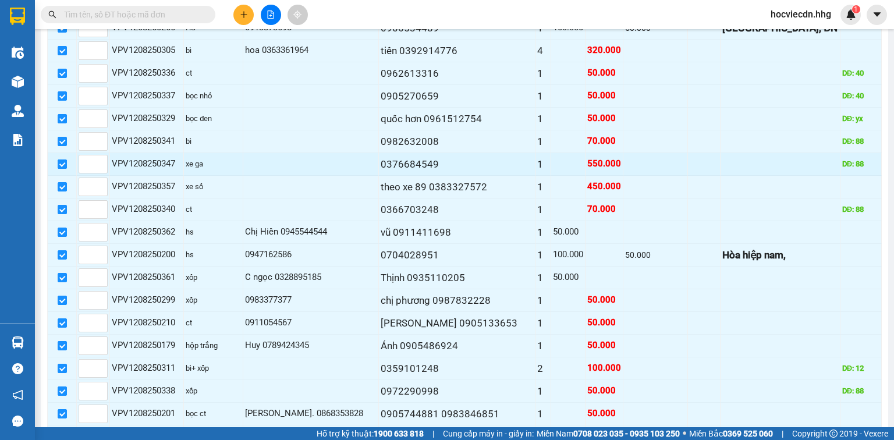
click at [61, 159] on input "checkbox" at bounding box center [62, 163] width 9 height 9
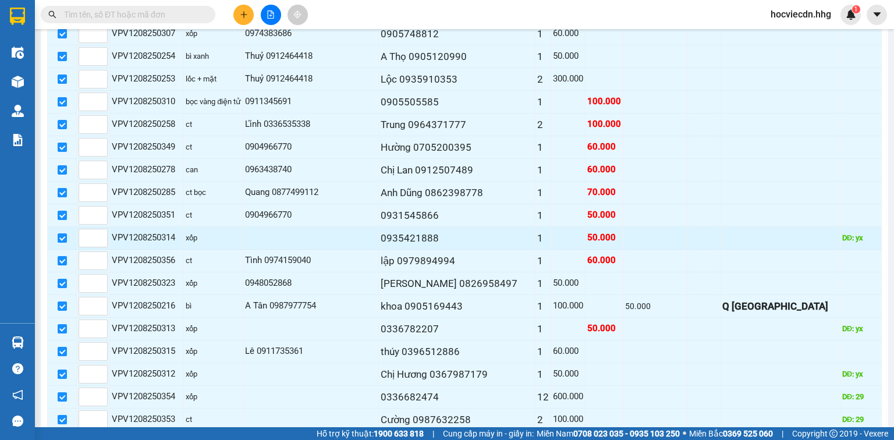
scroll to position [1616, 0]
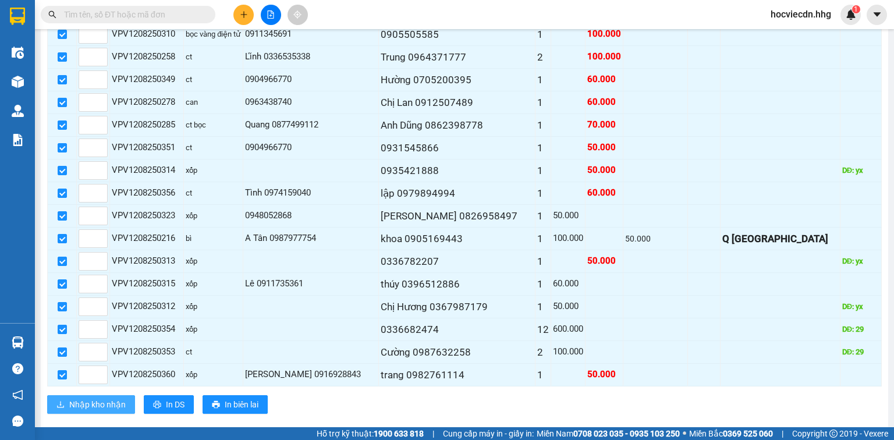
click at [116, 398] on span "Nhập kho nhận" at bounding box center [97, 404] width 56 height 13
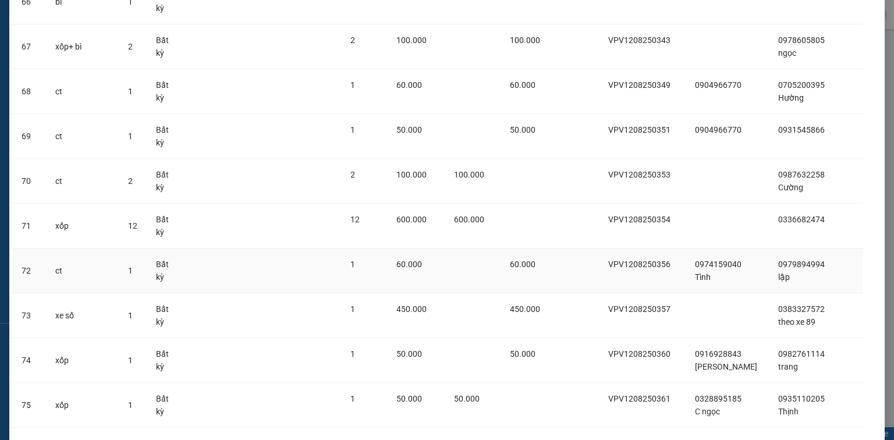
scroll to position [3088, 0]
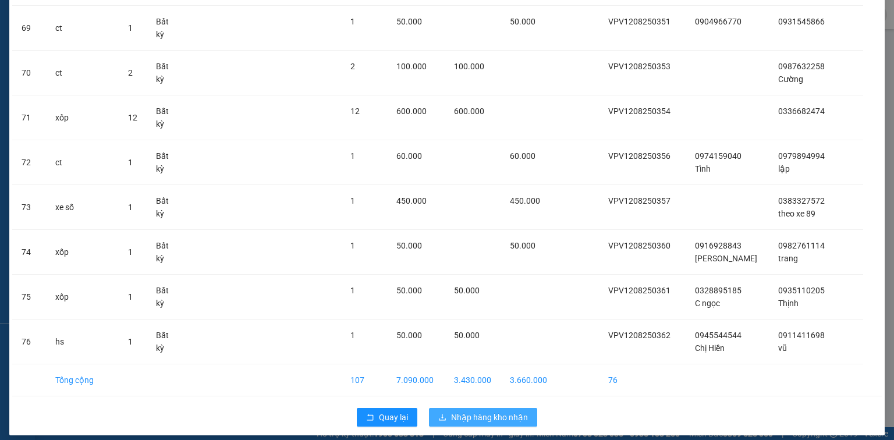
click at [457, 411] on span "Nhập hàng kho nhận" at bounding box center [489, 417] width 77 height 13
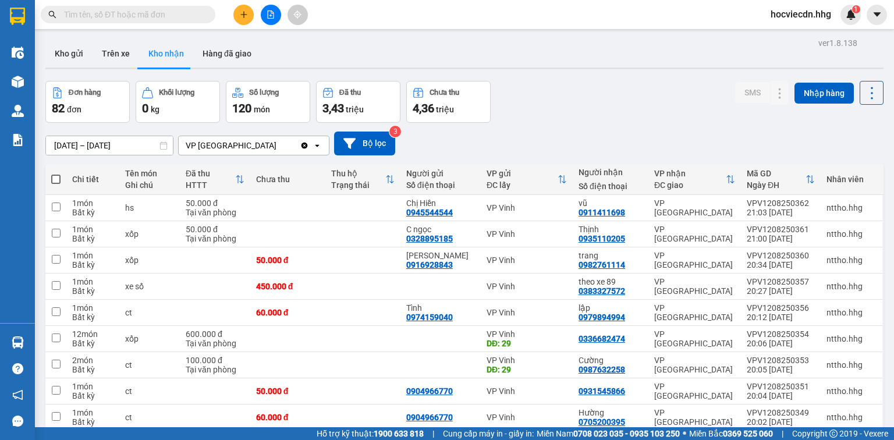
click at [62, 143] on input "11/08/2025 – 13/08/2025" at bounding box center [109, 145] width 127 height 19
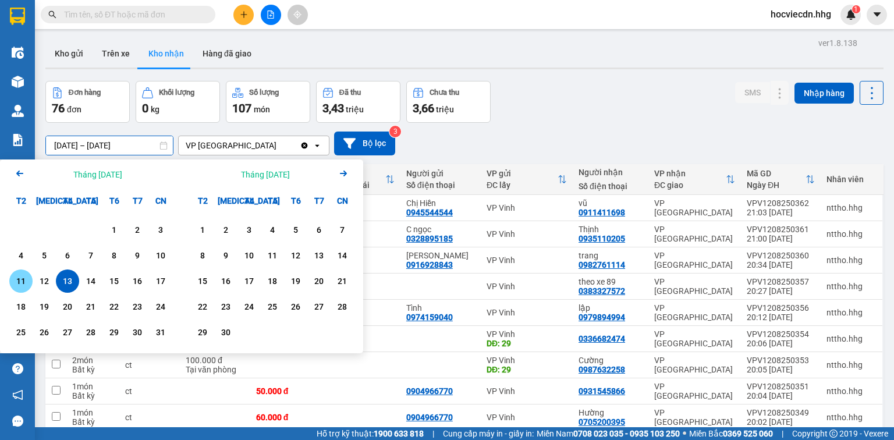
click at [575, 121] on div "Đơn hàng 76 đơn Khối lượng 0 kg Số lượng 107 món Đã thu 3,43 triệu Chưa thu 3,6…" at bounding box center [464, 102] width 838 height 42
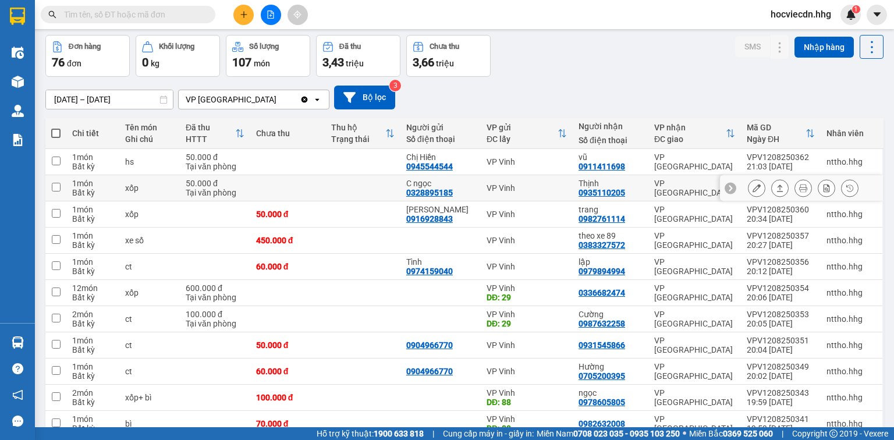
scroll to position [47, 0]
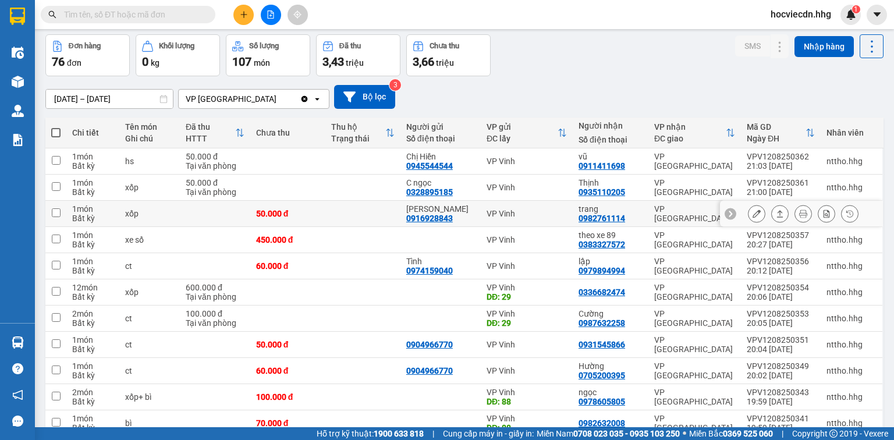
click at [640, 218] on div "trang 0982761114" at bounding box center [611, 213] width 64 height 19
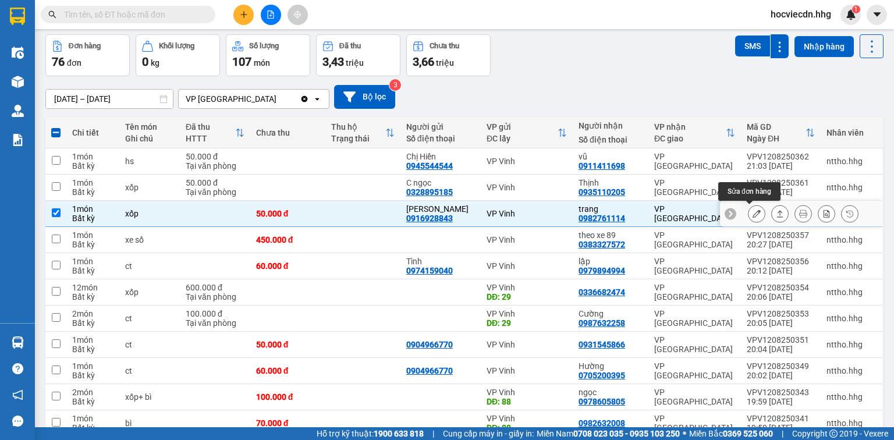
click at [748, 210] on button at bounding box center [756, 214] width 16 height 20
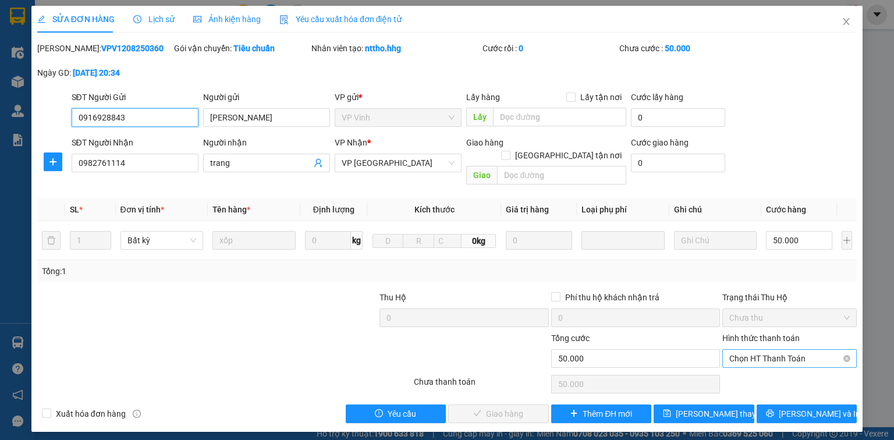
click at [741, 350] on span "Chọn HT Thanh Toán" at bounding box center [789, 358] width 120 height 17
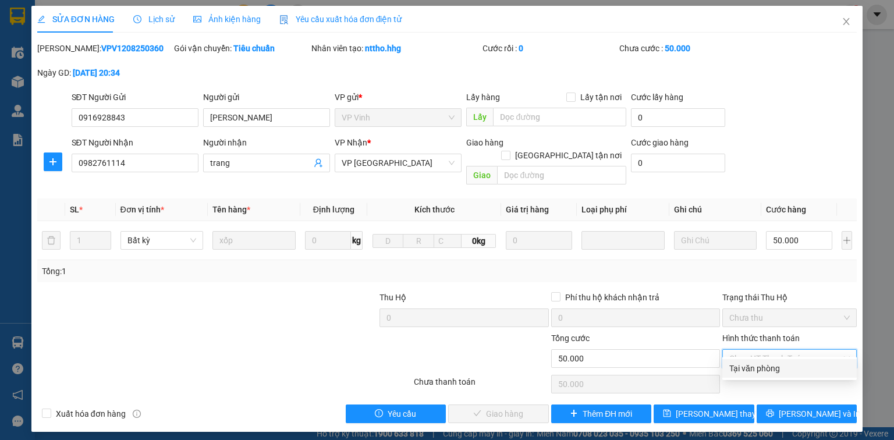
click at [748, 366] on div "Tại văn phòng" at bounding box center [789, 368] width 120 height 13
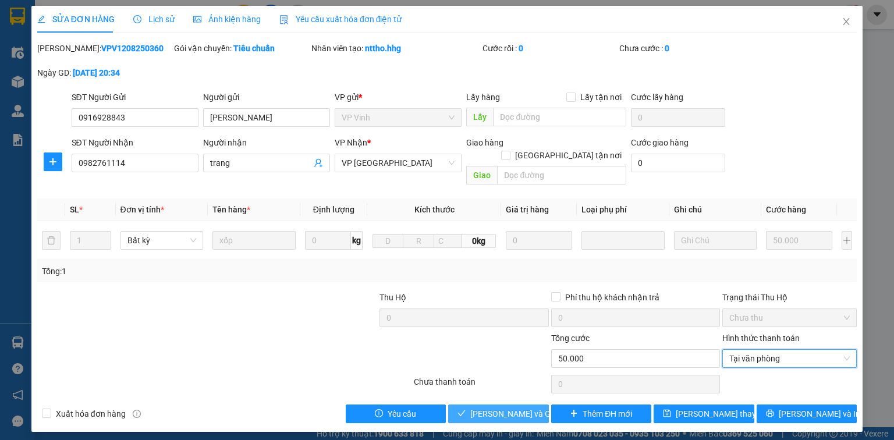
click at [533, 407] on span "Lưu và Giao hàng" at bounding box center [526, 413] width 112 height 13
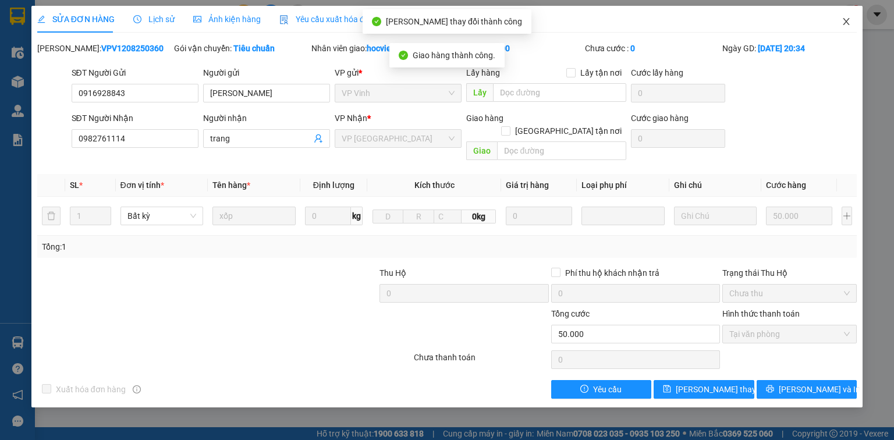
click at [850, 19] on icon "close" at bounding box center [846, 21] width 9 height 9
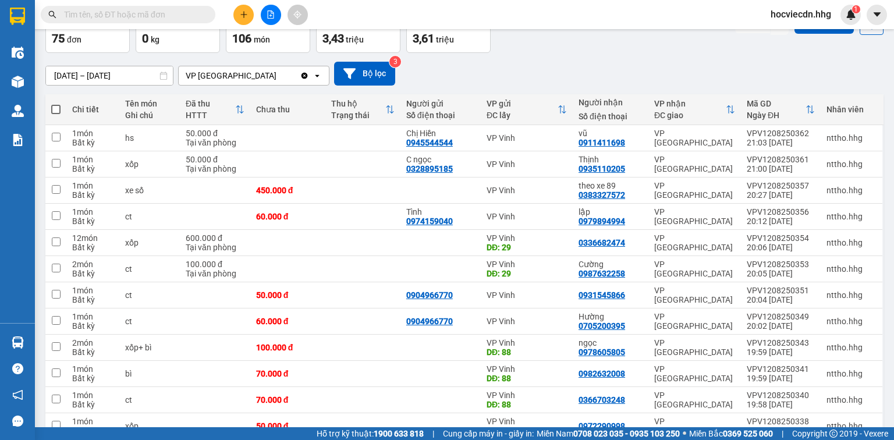
scroll to position [93, 0]
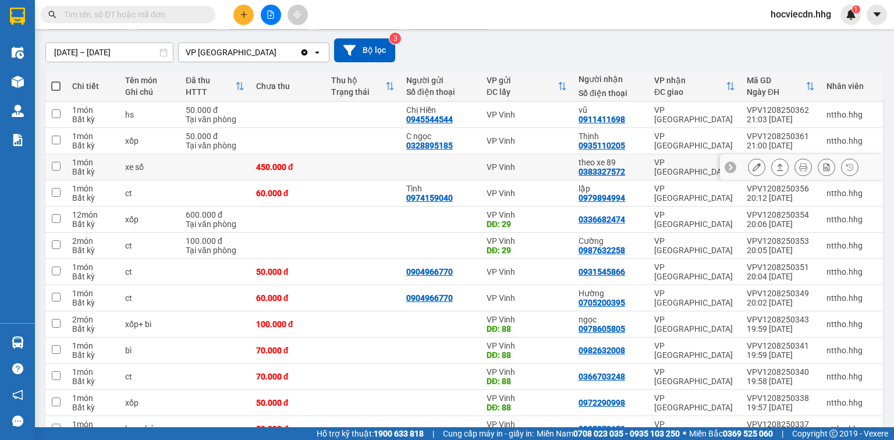
click at [650, 170] on td "VP Đà Nẵng" at bounding box center [694, 167] width 93 height 26
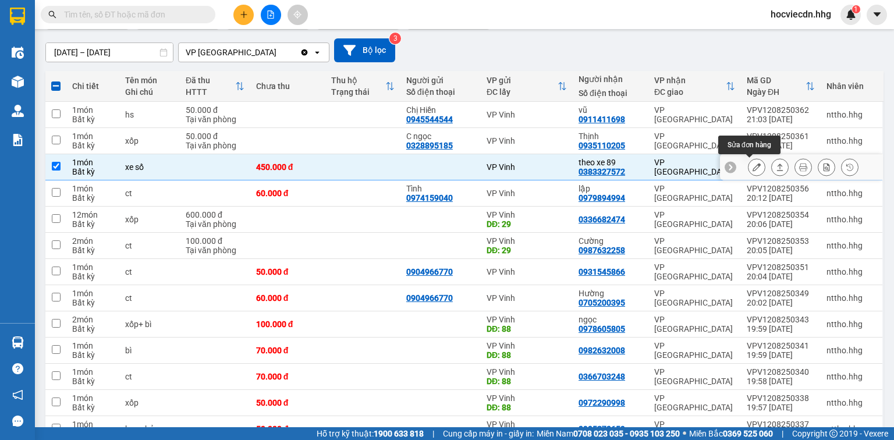
click at [753, 168] on icon at bounding box center [757, 167] width 8 height 8
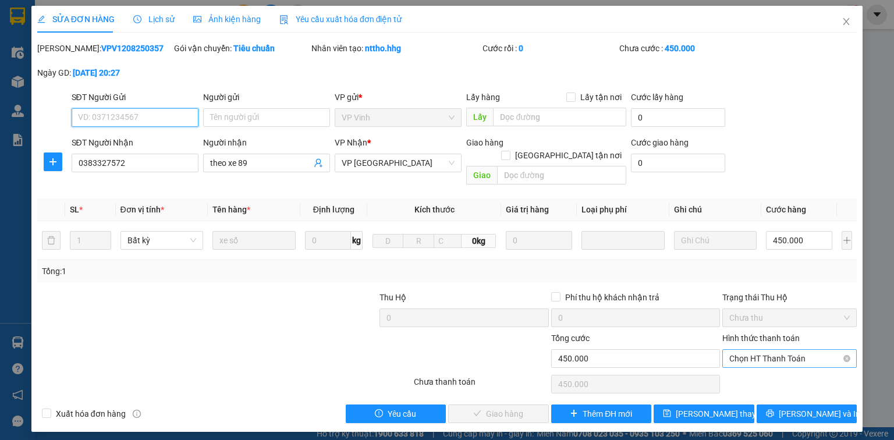
click at [772, 350] on span "Chọn HT Thanh Toán" at bounding box center [789, 358] width 120 height 17
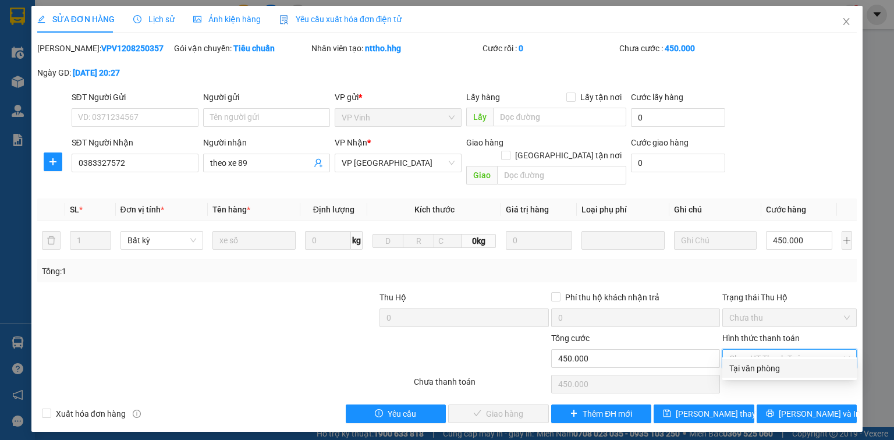
click at [770, 364] on div "Tại văn phòng" at bounding box center [789, 368] width 120 height 13
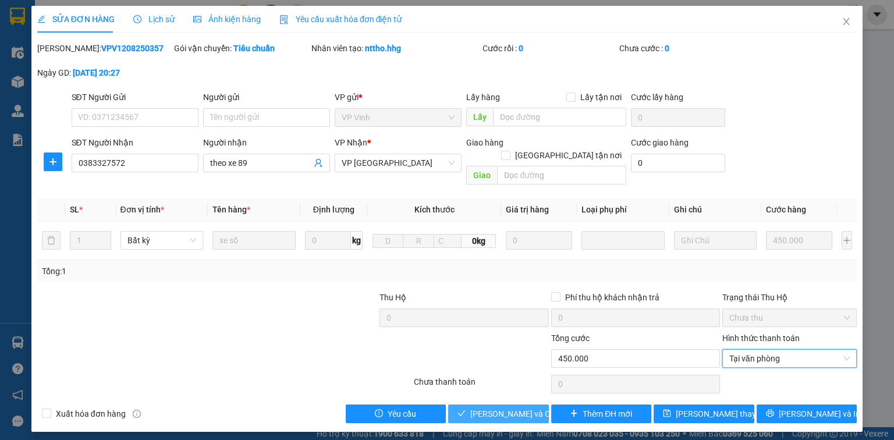
click at [480, 405] on button "Lưu và Giao hàng" at bounding box center [498, 414] width 101 height 19
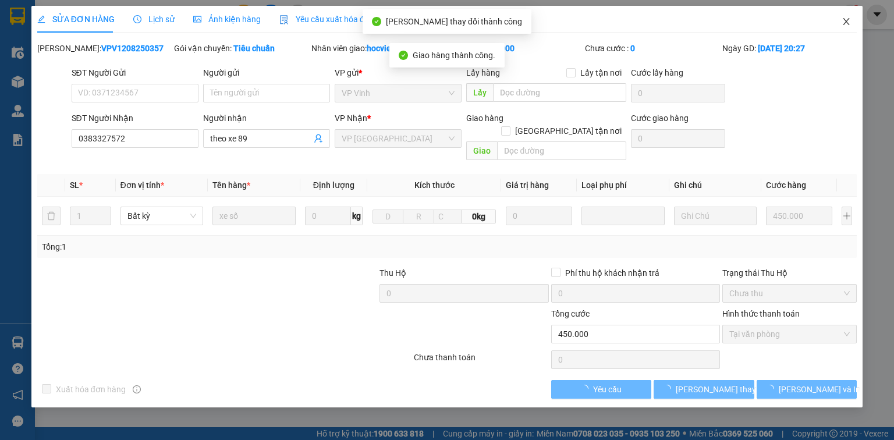
click at [847, 20] on icon "close" at bounding box center [846, 21] width 6 height 7
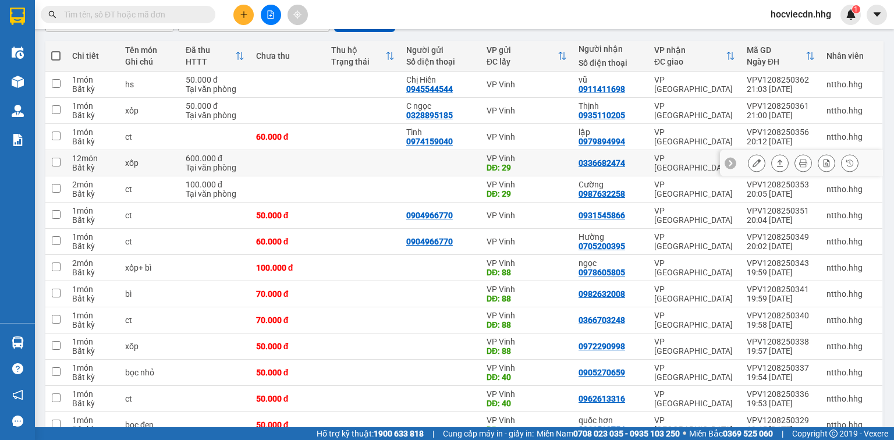
scroll to position [140, 0]
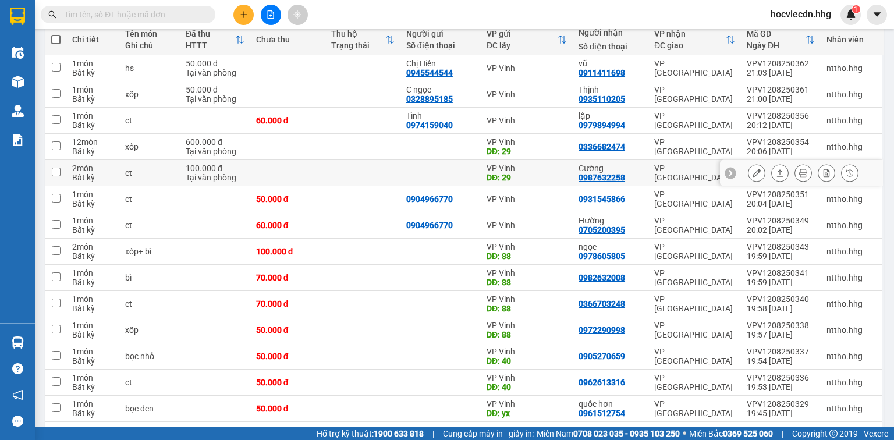
click at [633, 173] on div "Cường 0987632258" at bounding box center [611, 173] width 64 height 19
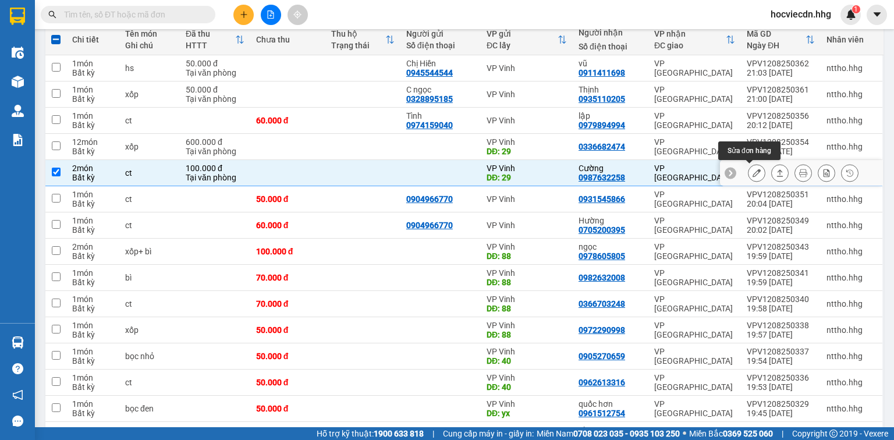
click at [753, 169] on icon at bounding box center [757, 173] width 8 height 8
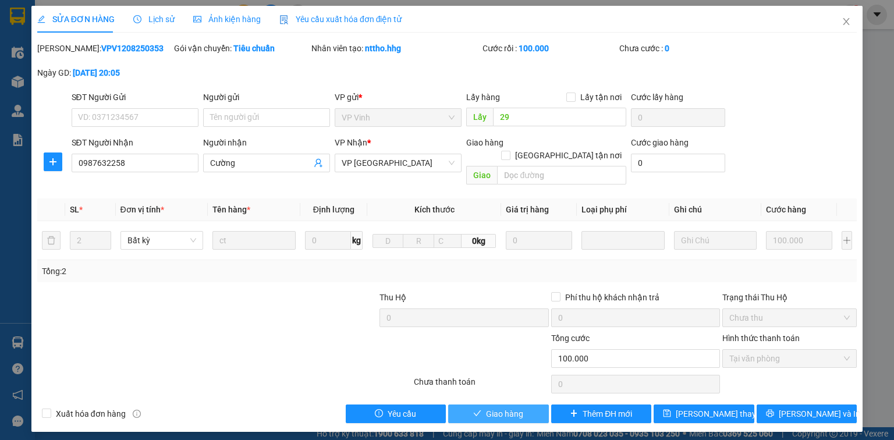
click at [517, 407] on span "Giao hàng" at bounding box center [504, 413] width 37 height 13
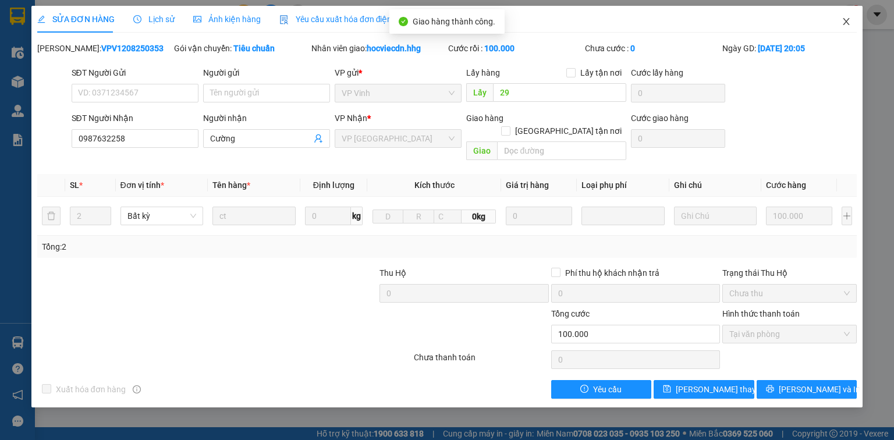
click at [846, 19] on icon "close" at bounding box center [846, 21] width 9 height 9
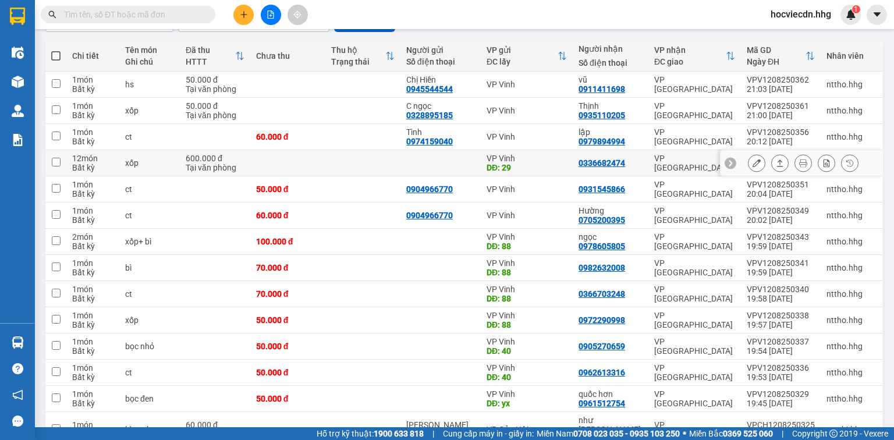
scroll to position [140, 0]
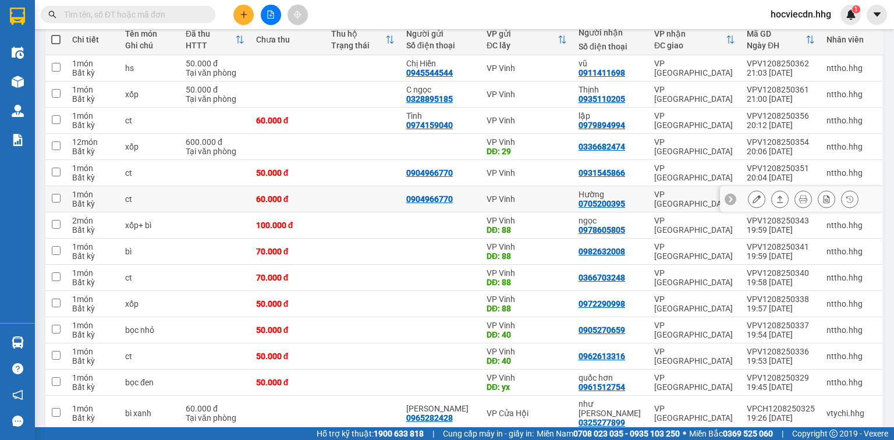
click at [656, 196] on div "VP Đà Nẵng" at bounding box center [694, 199] width 81 height 19
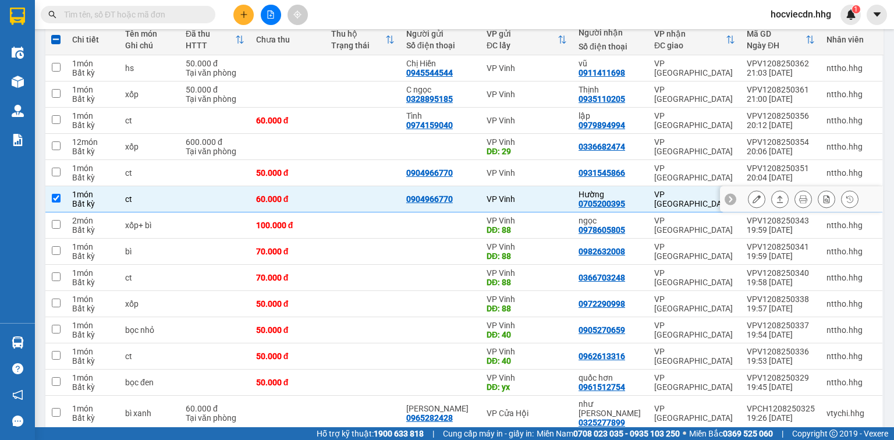
click at [753, 198] on icon at bounding box center [757, 199] width 8 height 8
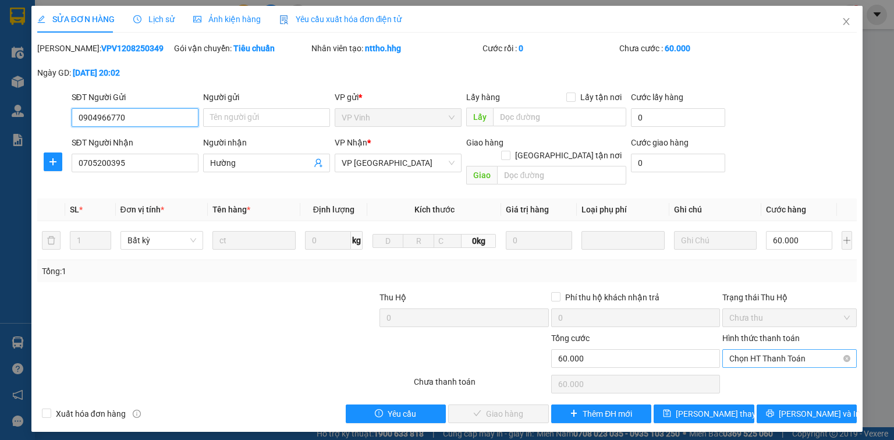
click at [754, 350] on span "Chọn HT Thanh Toán" at bounding box center [789, 358] width 120 height 17
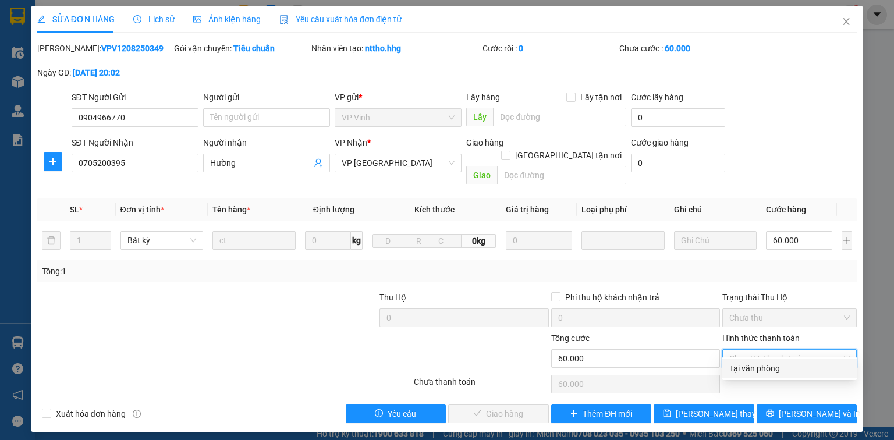
click at [756, 361] on div "Tại văn phòng" at bounding box center [789, 368] width 134 height 19
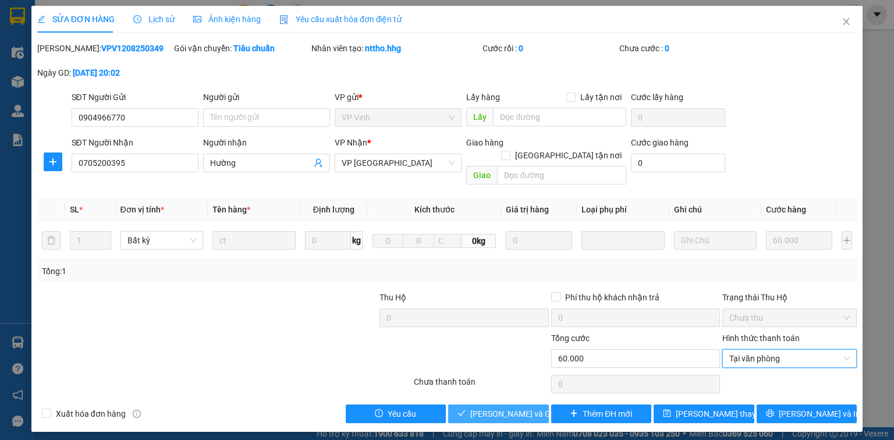
click at [517, 407] on span "Lưu và Giao hàng" at bounding box center [526, 413] width 112 height 13
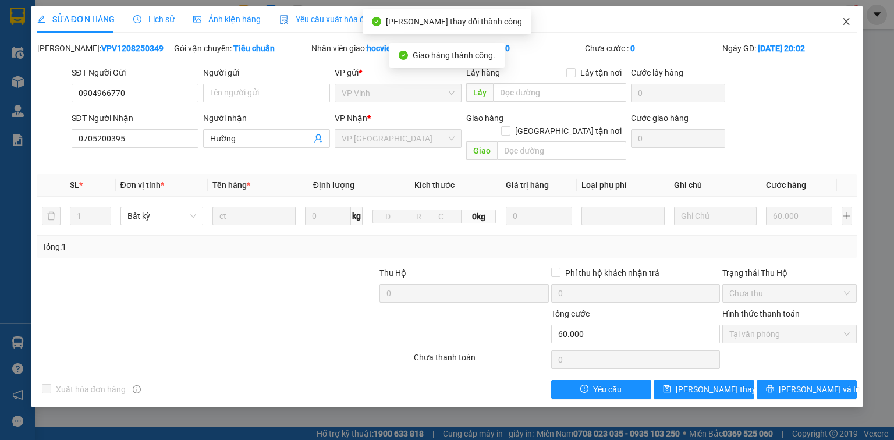
click at [849, 17] on icon "close" at bounding box center [846, 21] width 9 height 9
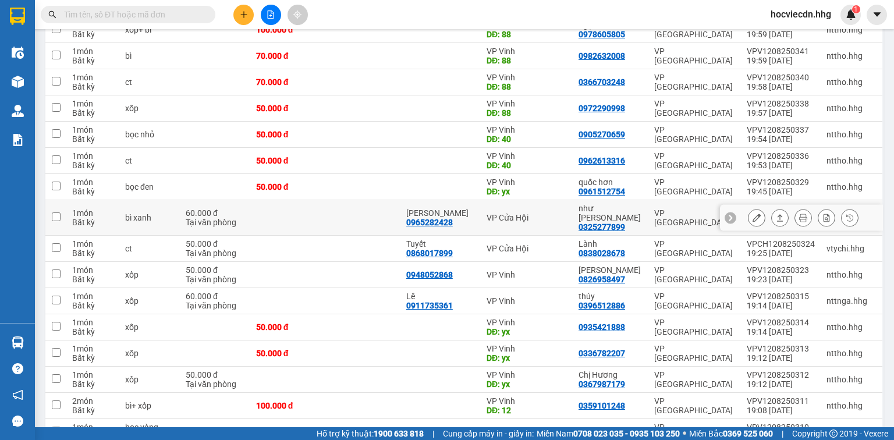
scroll to position [326, 0]
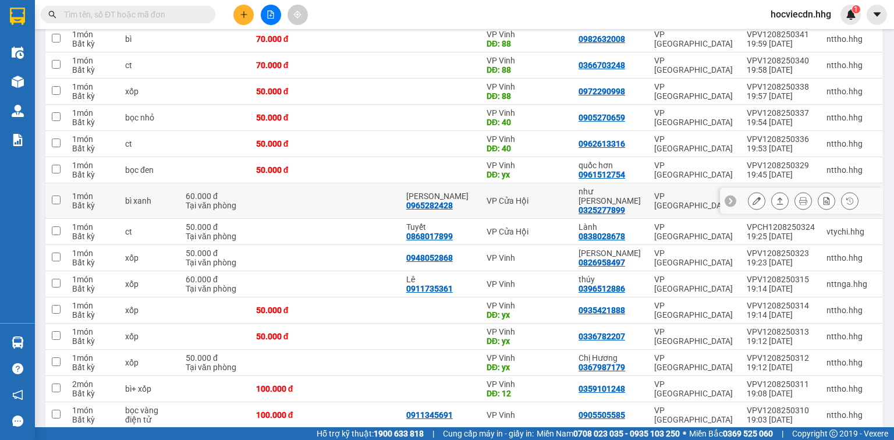
click at [637, 189] on div "như quỳnh" at bounding box center [611, 196] width 64 height 19
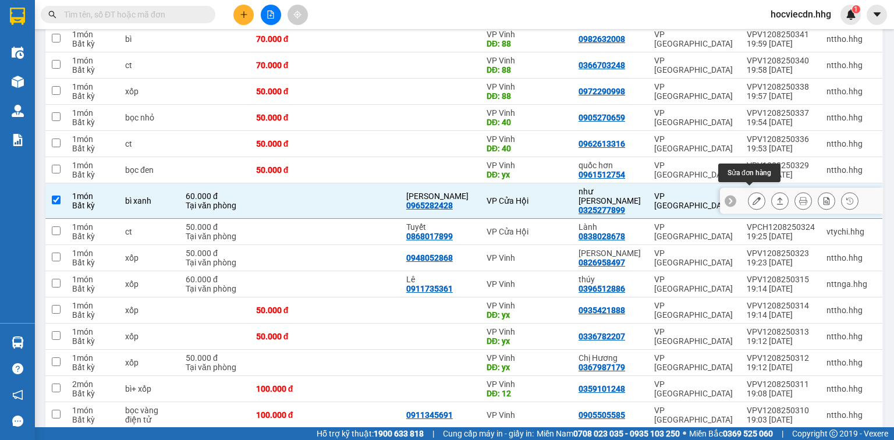
click at [753, 197] on icon at bounding box center [757, 201] width 8 height 8
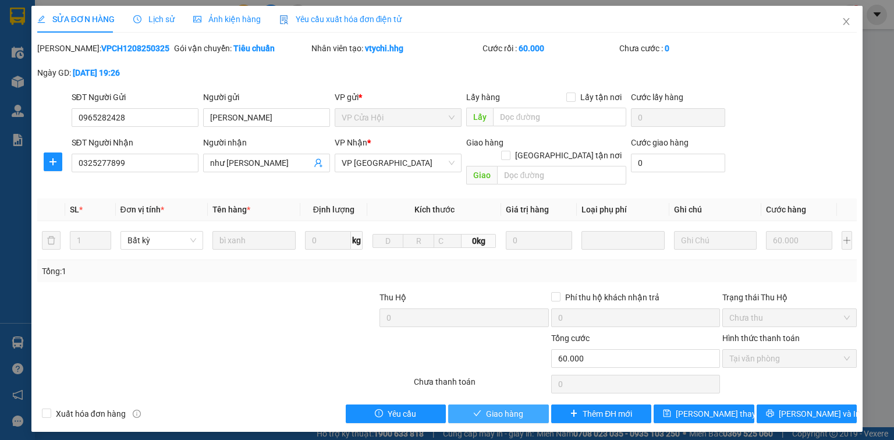
click at [523, 405] on button "Giao hàng" at bounding box center [498, 414] width 101 height 19
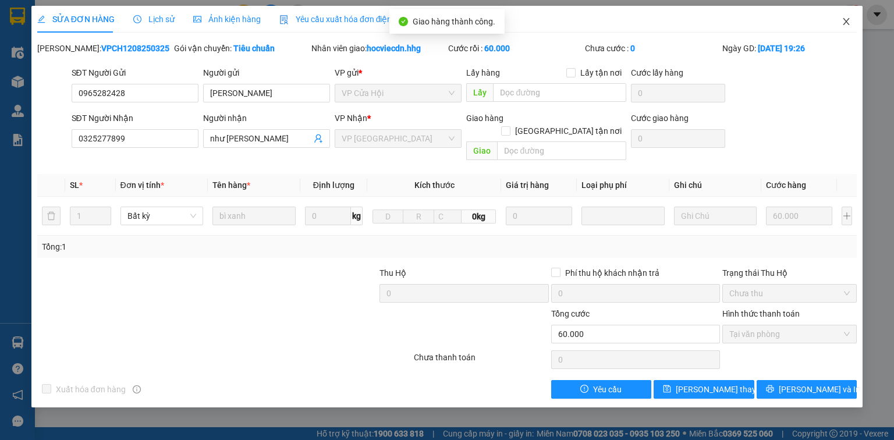
click at [844, 19] on icon "close" at bounding box center [846, 21] width 6 height 7
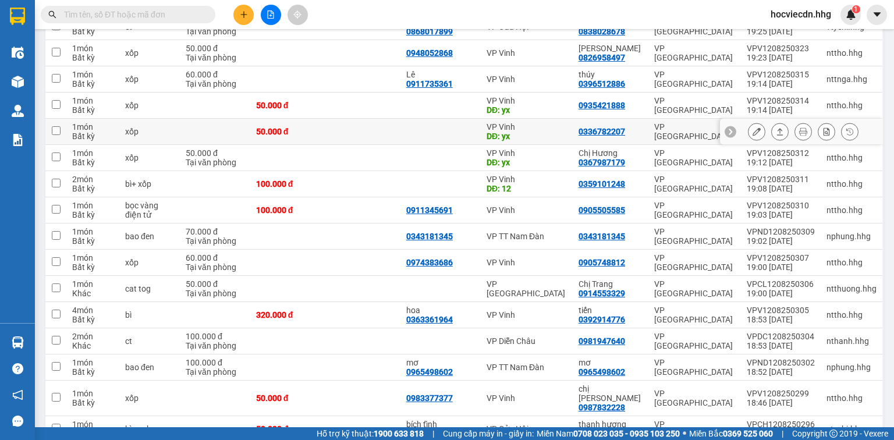
scroll to position [512, 0]
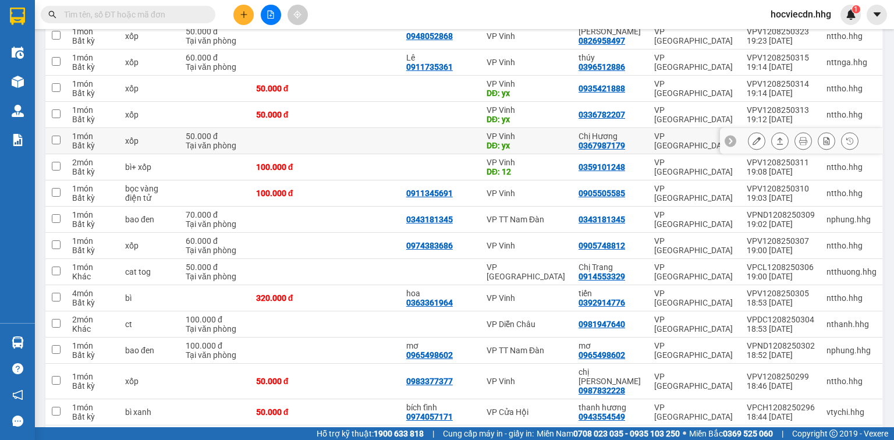
click at [632, 133] on div "Chị Hương" at bounding box center [611, 136] width 64 height 9
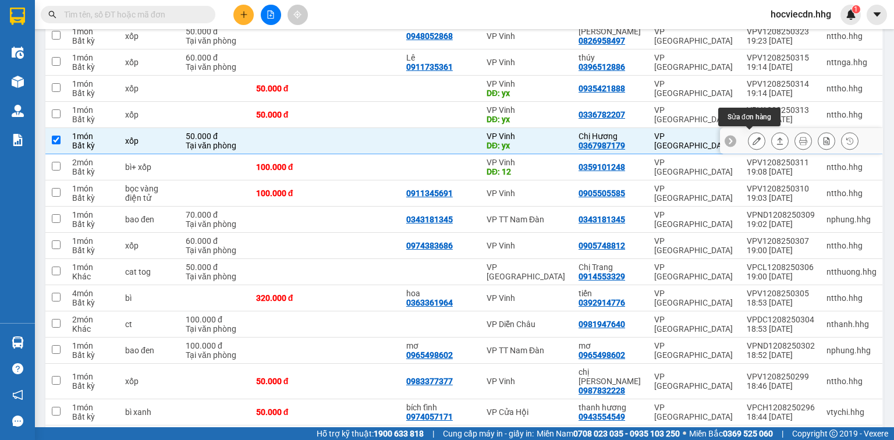
click at [753, 137] on icon at bounding box center [757, 141] width 8 height 8
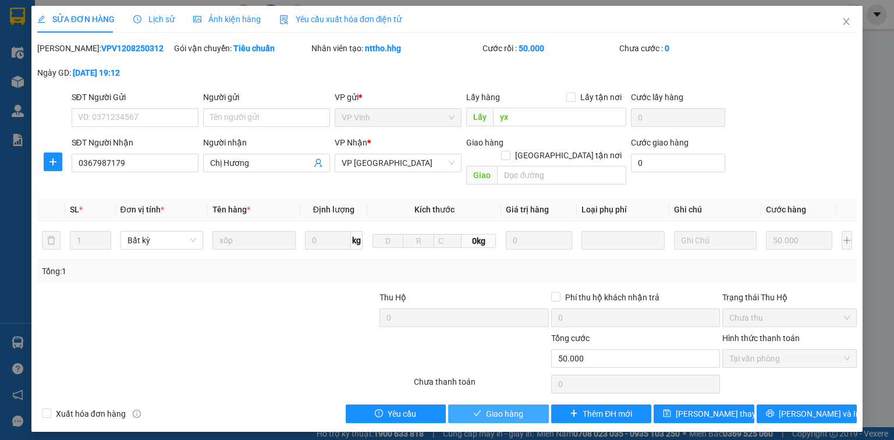
click at [528, 405] on button "Giao hàng" at bounding box center [498, 414] width 101 height 19
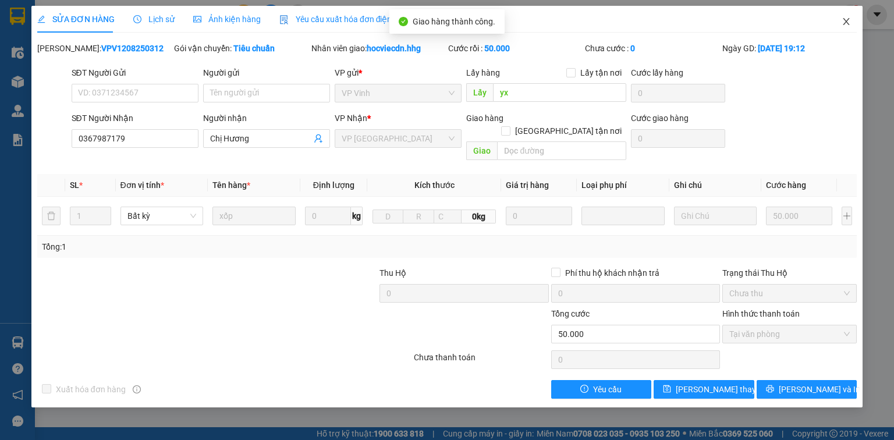
click at [847, 19] on icon "close" at bounding box center [846, 21] width 9 height 9
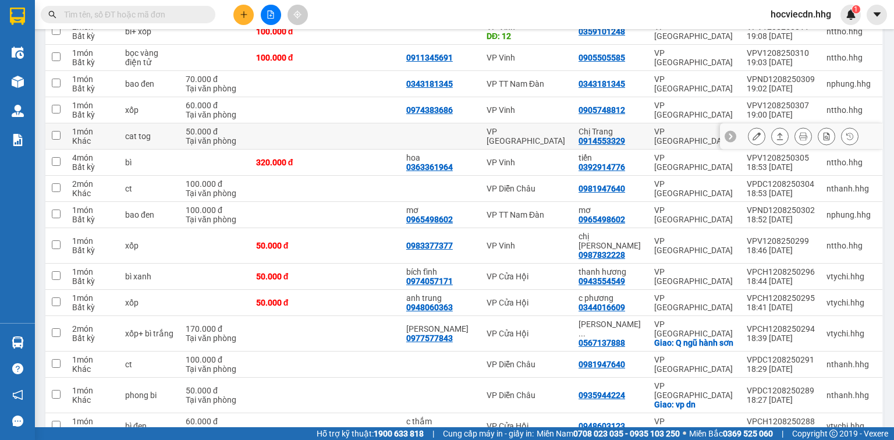
scroll to position [605, 0]
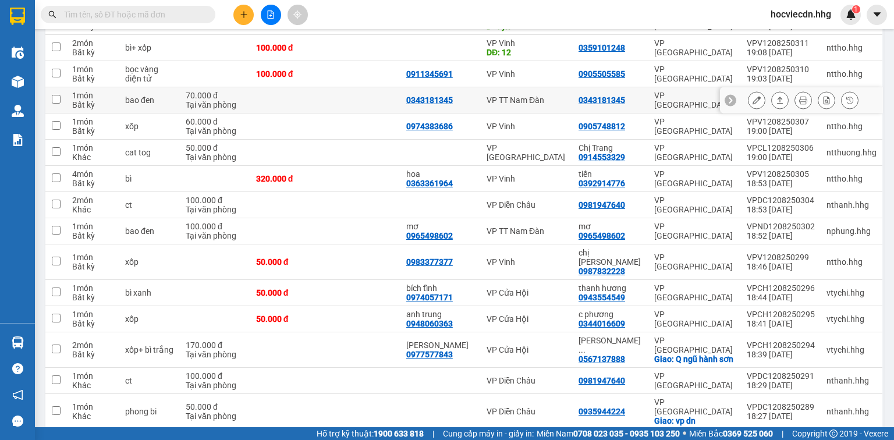
click at [639, 95] on div "0343181345" at bounding box center [611, 99] width 64 height 9
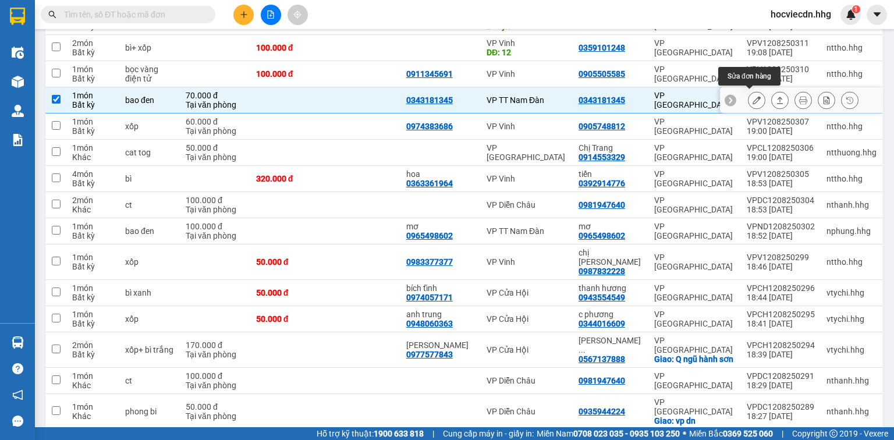
click at [753, 98] on icon at bounding box center [757, 100] width 8 height 8
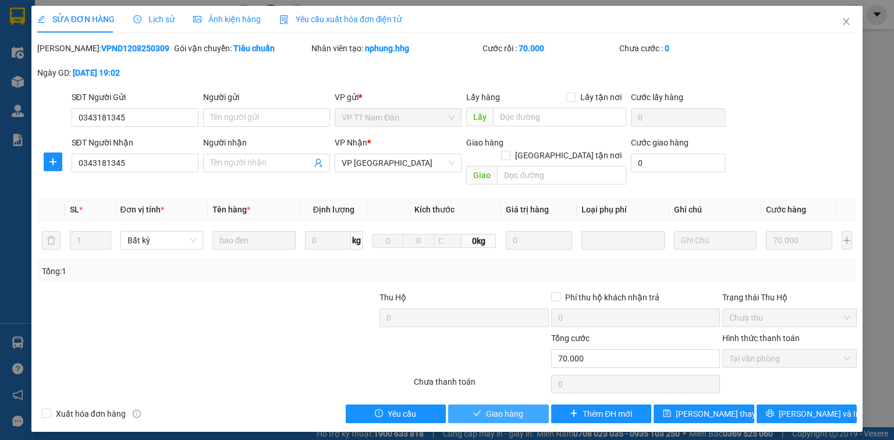
click at [538, 405] on button "Giao hàng" at bounding box center [498, 414] width 101 height 19
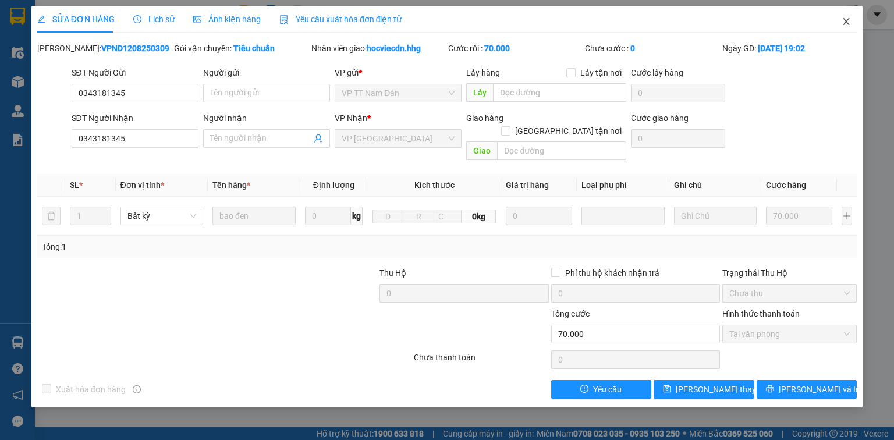
click at [846, 15] on span "Close" at bounding box center [846, 22] width 33 height 33
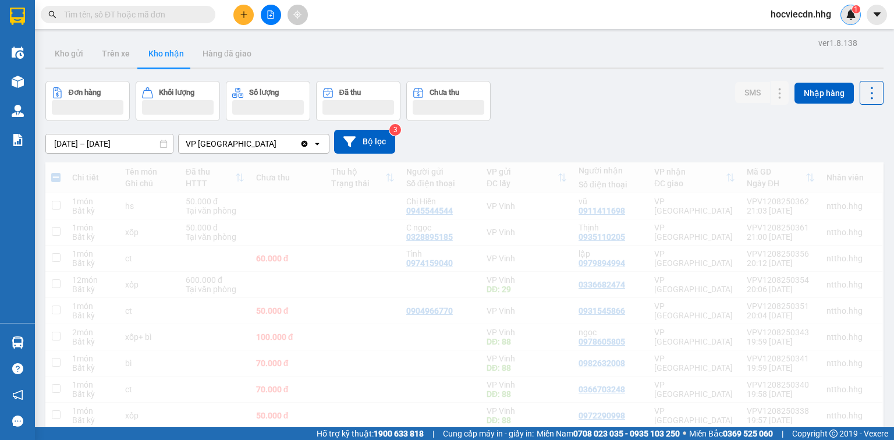
click at [845, 22] on div "1" at bounding box center [850, 15] width 20 height 20
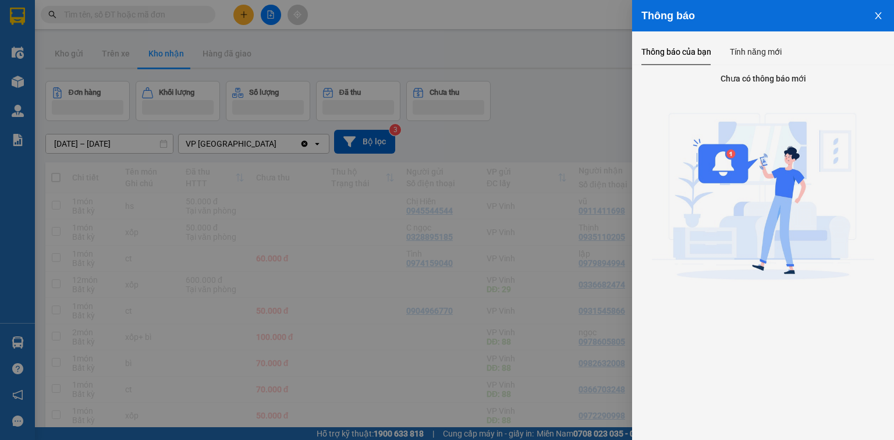
click at [589, 101] on div at bounding box center [447, 220] width 894 height 440
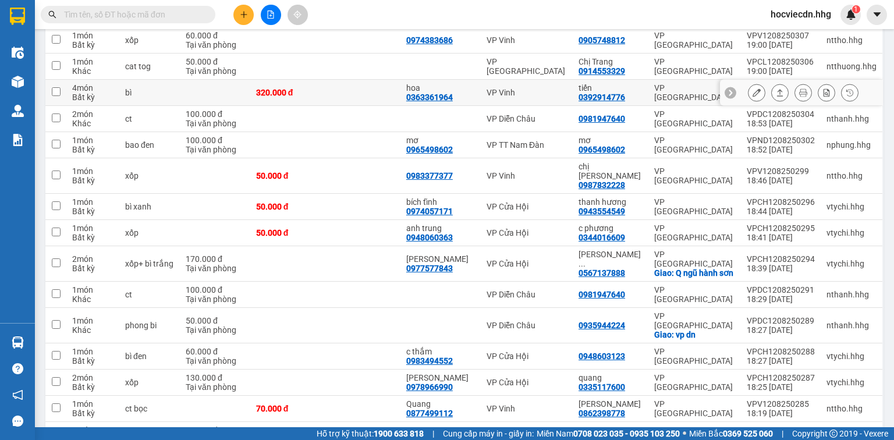
scroll to position [698, 0]
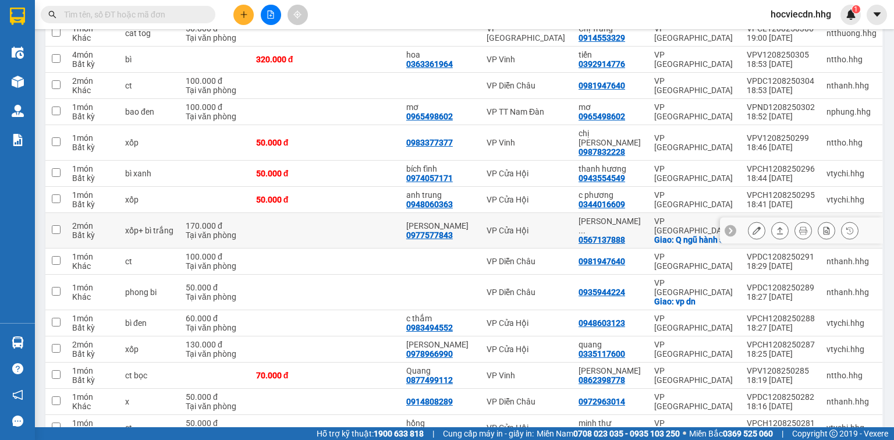
click at [618, 217] on div "nguyễn thanh ..." at bounding box center [611, 226] width 64 height 19
checkbox input "true"
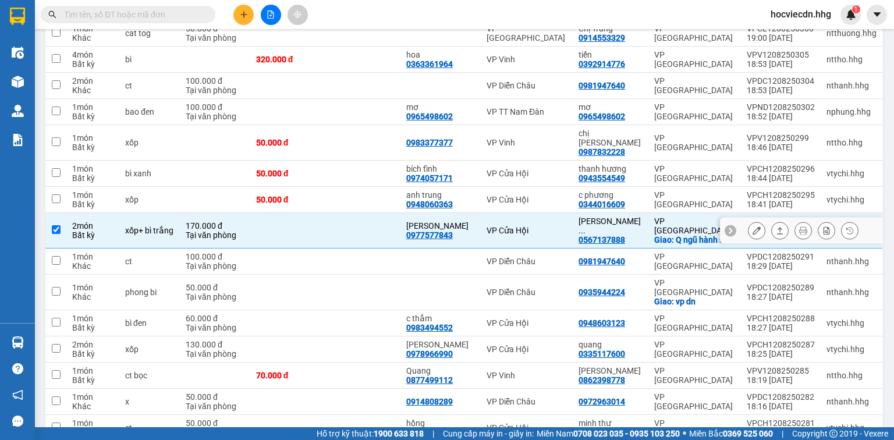
click at [753, 226] on icon at bounding box center [757, 230] width 8 height 8
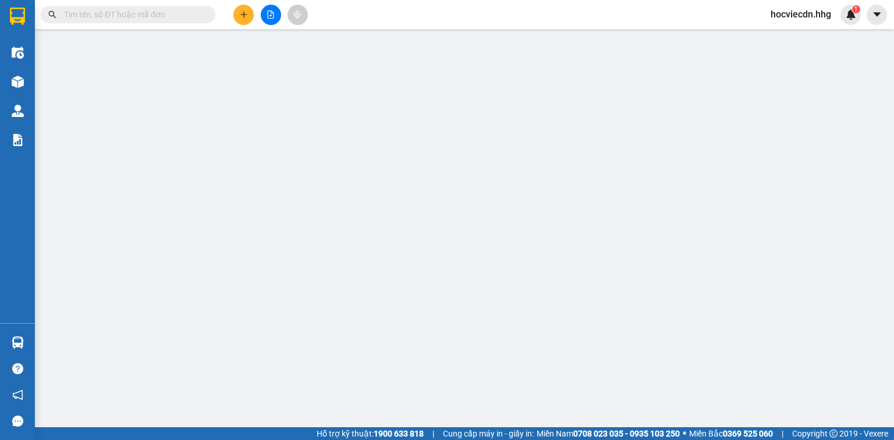
type input "0977577843"
type input "nguyễn thị hồng"
type input "0567137888"
type input "nguyễn thanh phong"
checkbox input "true"
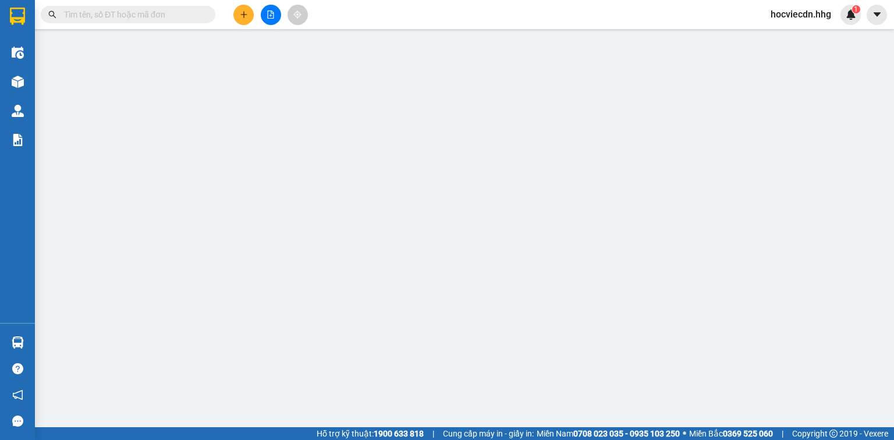
type input "Q ngũ hành sơn"
type input "170.000"
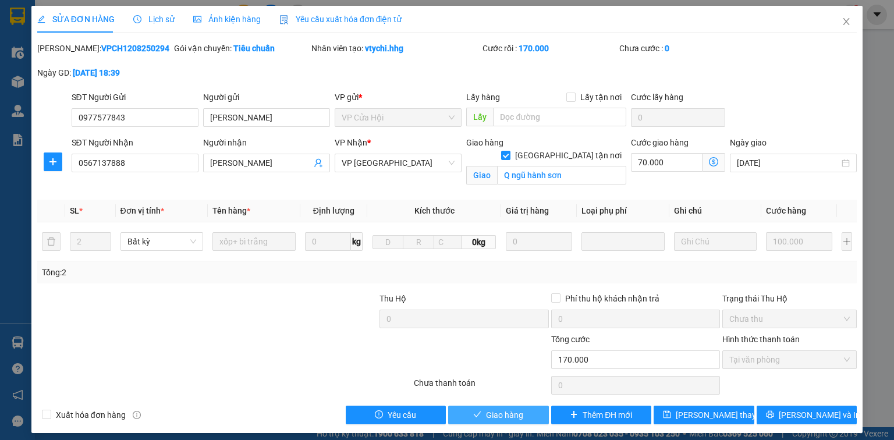
click at [508, 415] on span "Giao hàng" at bounding box center [504, 415] width 37 height 13
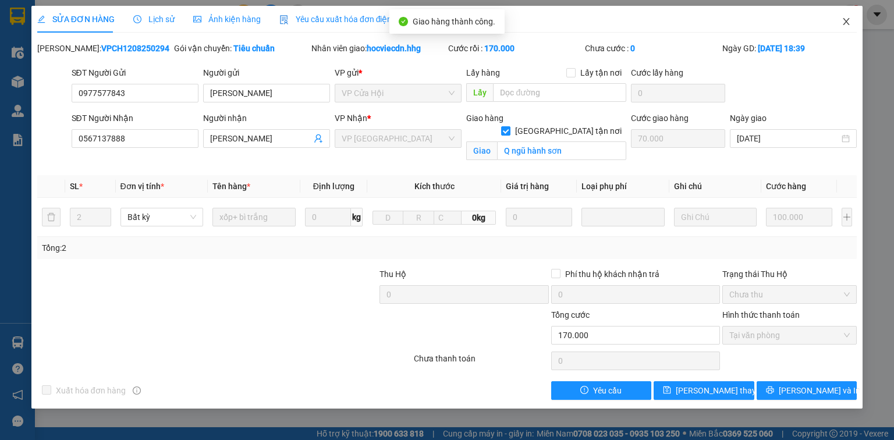
click at [845, 23] on icon "close" at bounding box center [846, 21] width 9 height 9
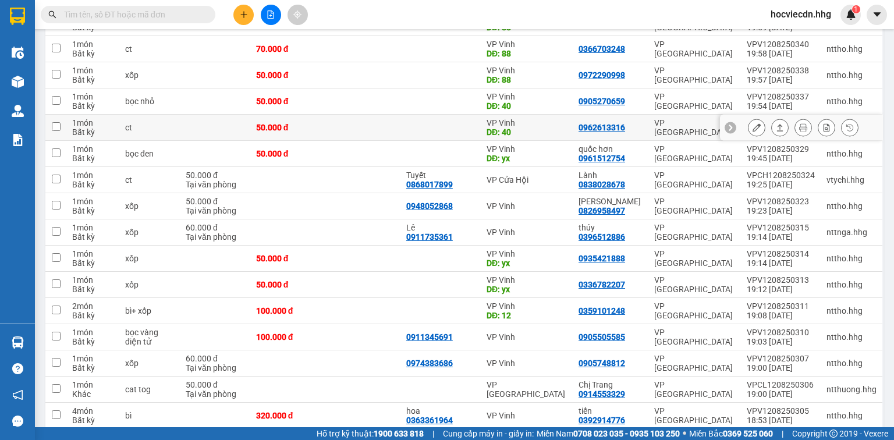
scroll to position [419, 0]
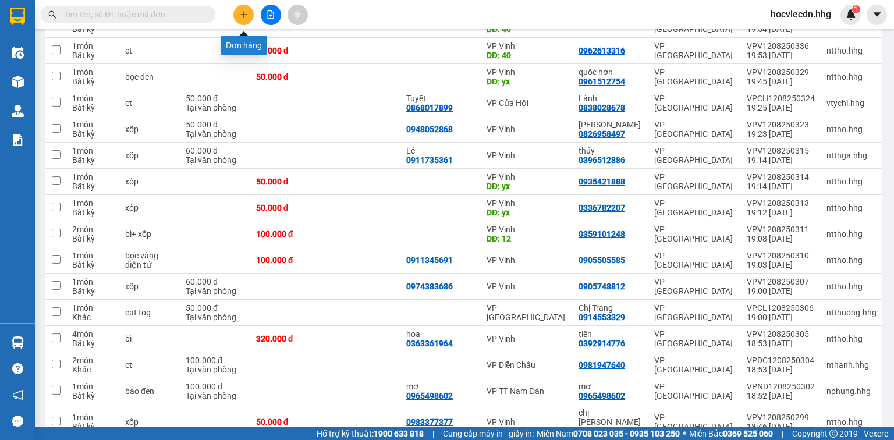
click at [245, 9] on button at bounding box center [243, 15] width 20 height 20
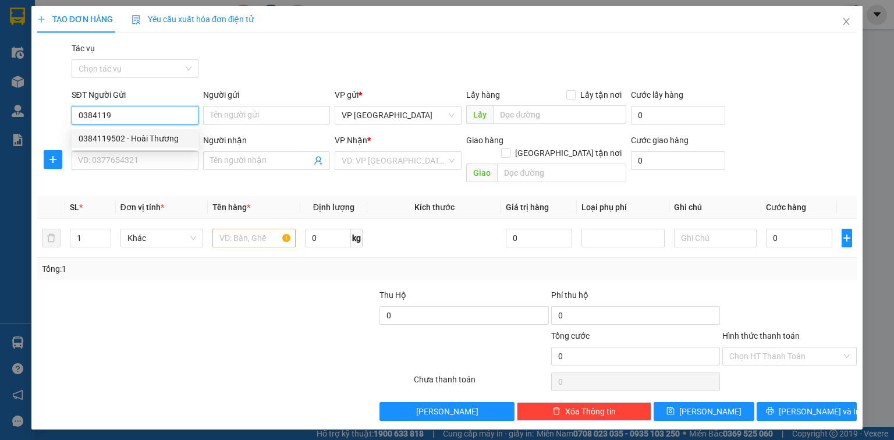
click at [127, 136] on div "0384119502 - Hoài Thương" at bounding box center [135, 138] width 113 height 13
type input "0384119502"
type input "Hoài Thương"
type input "0384119502"
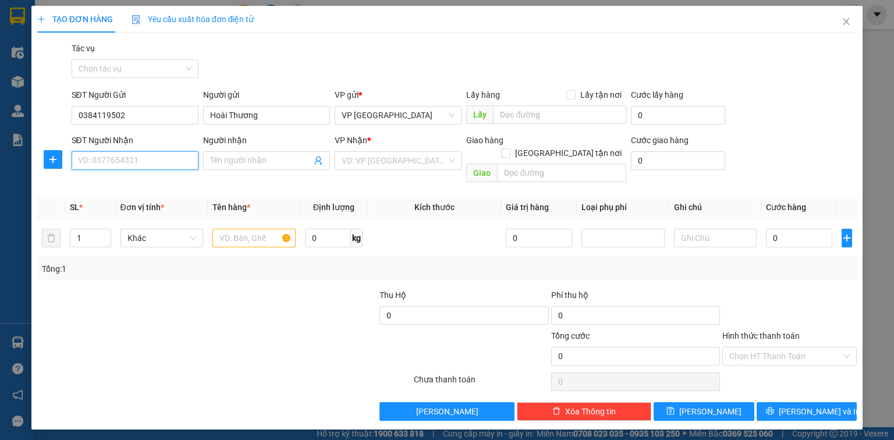
click at [135, 158] on input "SĐT Người Nhận" at bounding box center [135, 160] width 127 height 19
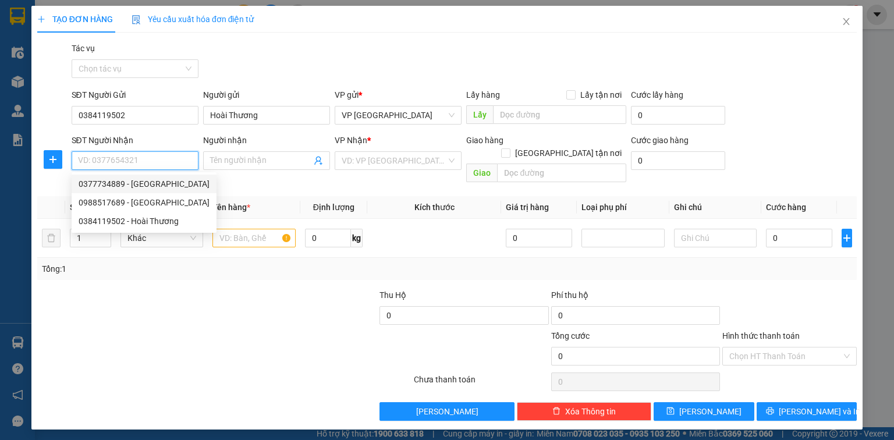
click at [139, 190] on div "0377734889 - Anh Sao" at bounding box center [144, 184] width 131 height 13
type input "0377734889"
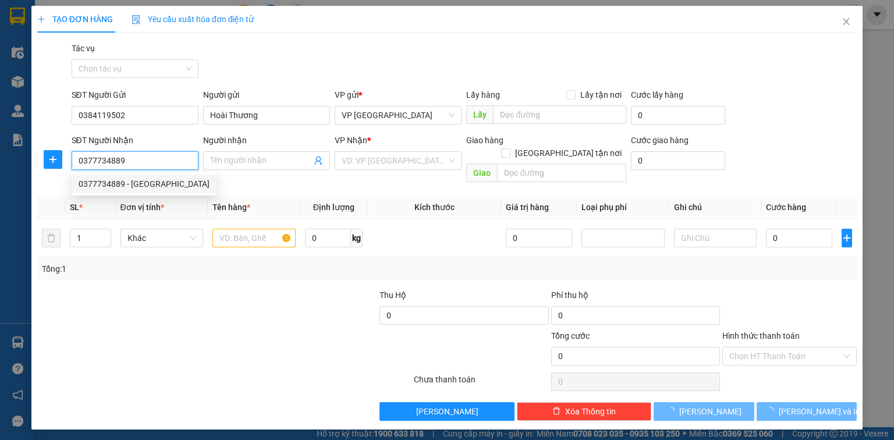
type input "[PERSON_NAME]"
type input "Cầu Vó, Hưng Thông, Hưng Nguyên"
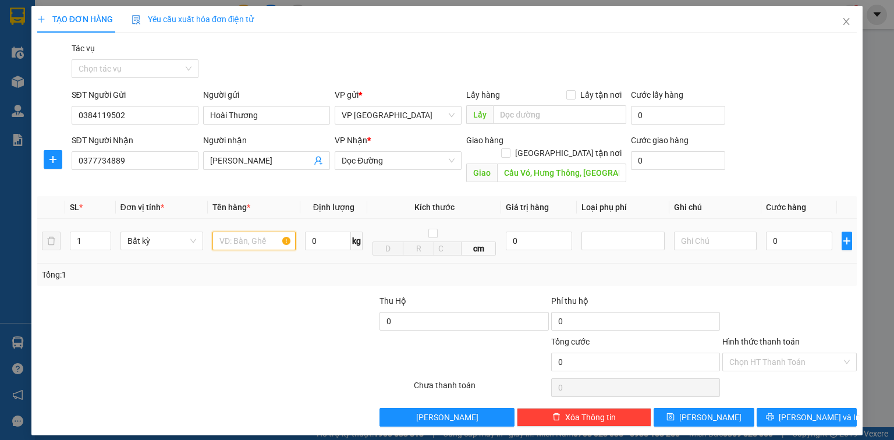
click at [231, 235] on input "text" at bounding box center [253, 241] width 83 height 19
type input "sọt tc"
click at [804, 237] on input "0" at bounding box center [799, 241] width 66 height 19
type input "5"
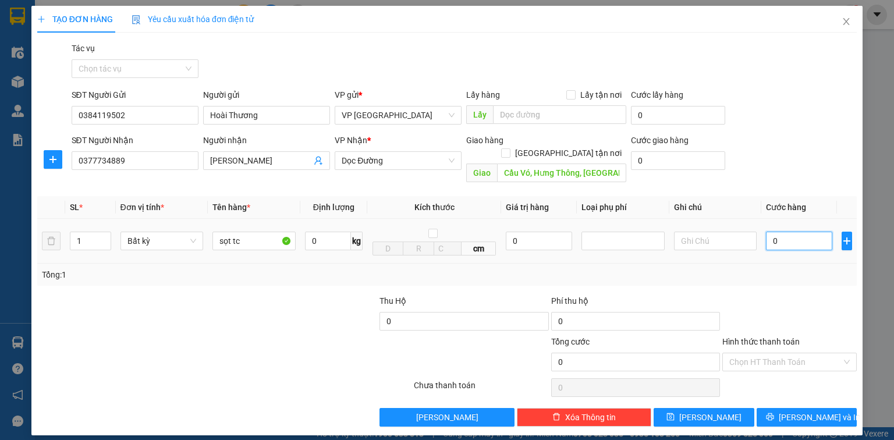
type input "5"
type input "50"
type input "500"
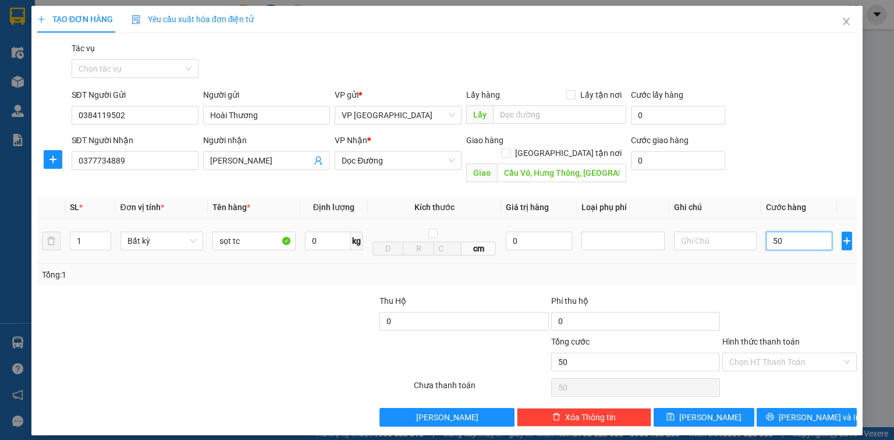
type input "500"
type input "5.000"
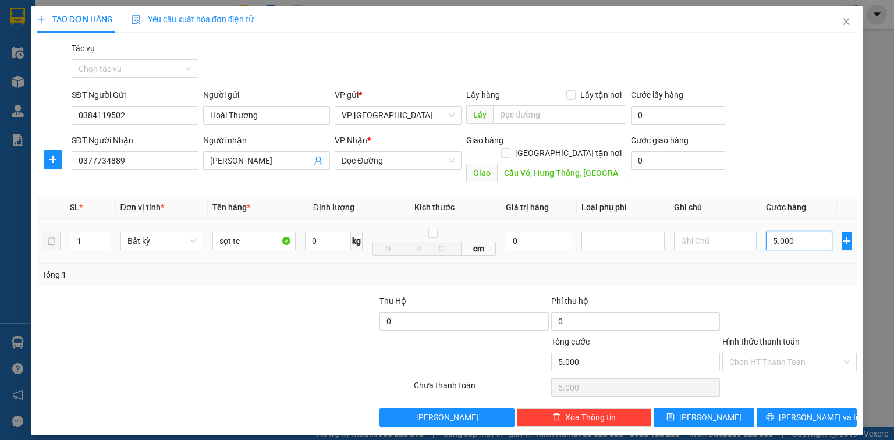
type input "50.000"
click at [836, 408] on button "[PERSON_NAME] và In" at bounding box center [807, 417] width 101 height 19
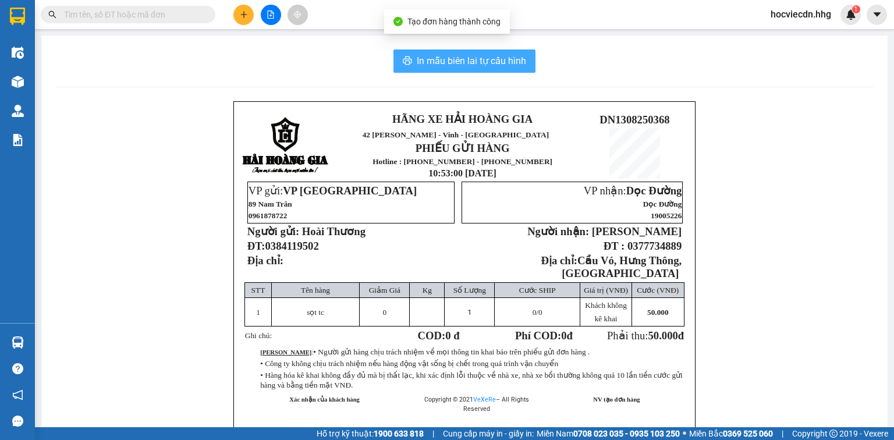
click at [469, 65] on span "In mẫu biên lai tự cấu hình" at bounding box center [471, 61] width 109 height 15
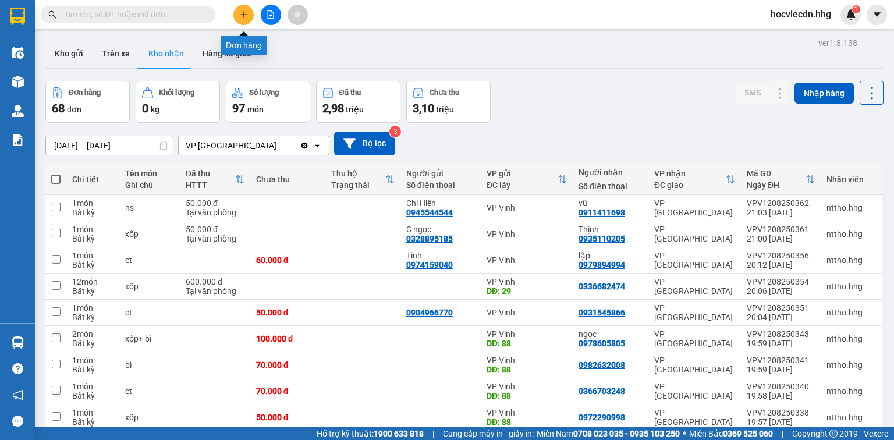
click at [237, 13] on button at bounding box center [243, 15] width 20 height 20
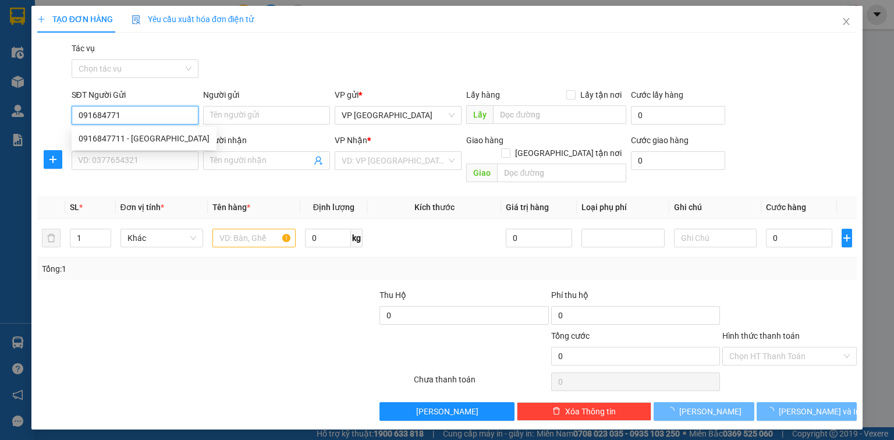
type input "0916847711"
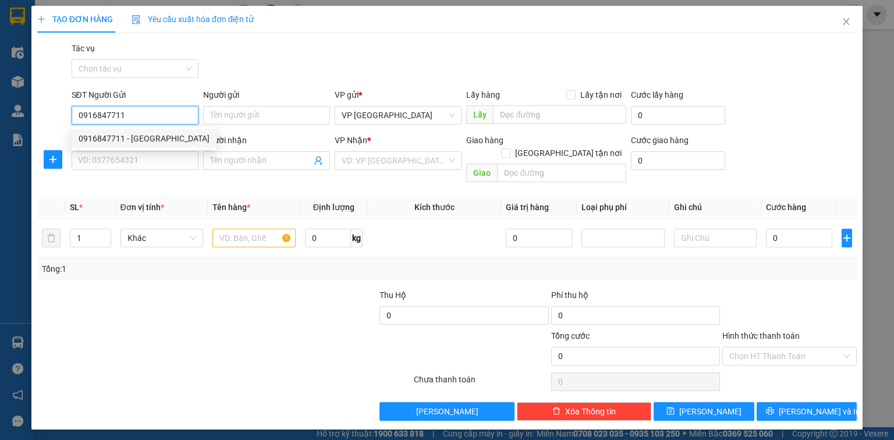
click at [147, 137] on div "0916847711 - Anh Châu" at bounding box center [144, 138] width 131 height 13
type input "[GEOGRAPHIC_DATA]"
type input "0916847711"
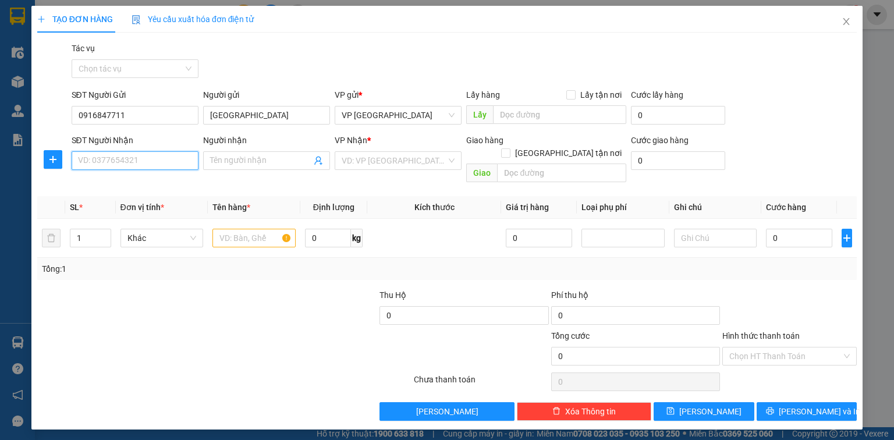
click at [139, 152] on input "SĐT Người Nhận" at bounding box center [135, 160] width 127 height 19
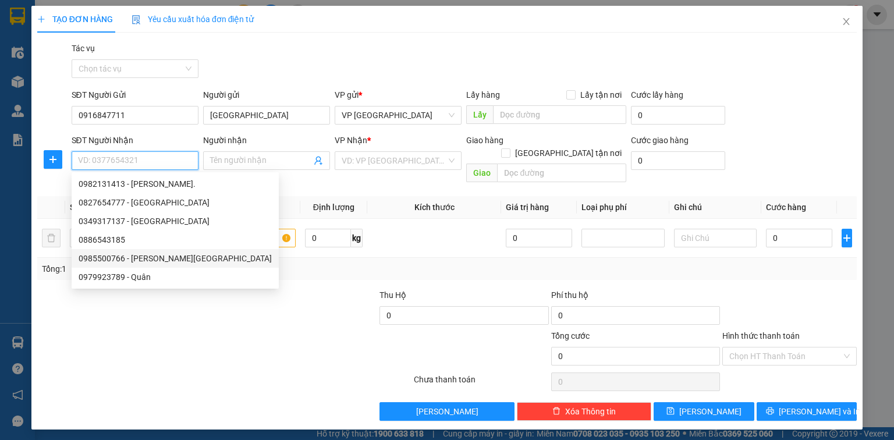
click at [149, 254] on div "0985500766 - Anh Nhật" at bounding box center [175, 258] width 193 height 13
type input "0985500766"
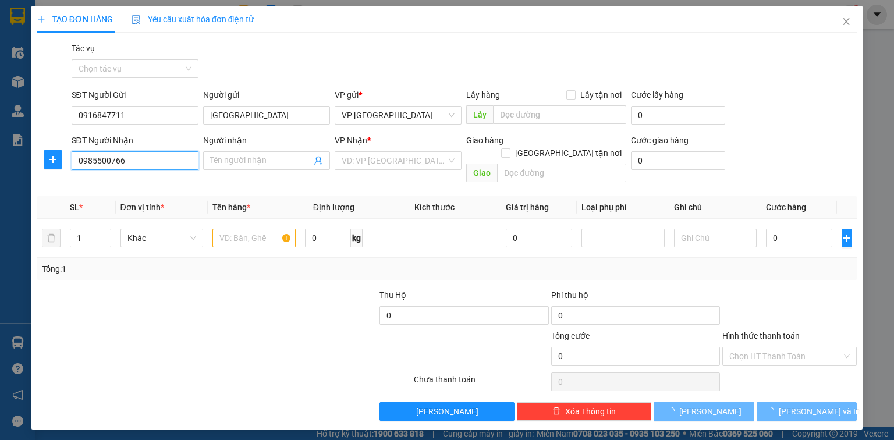
type input "Anh Nhật"
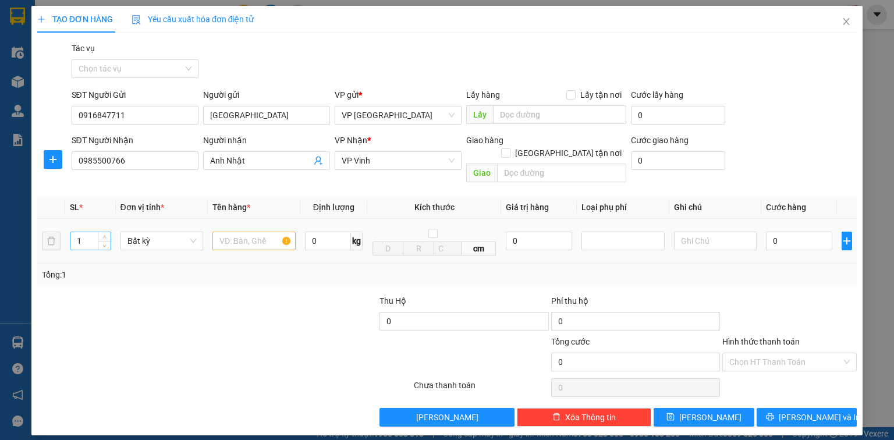
click at [95, 232] on input "1" at bounding box center [90, 240] width 40 height 17
type input "9"
click at [246, 232] on input "text" at bounding box center [253, 241] width 83 height 19
type input "ct-HÀNG DỄ VỠ"
click at [785, 232] on input "0" at bounding box center [799, 241] width 66 height 19
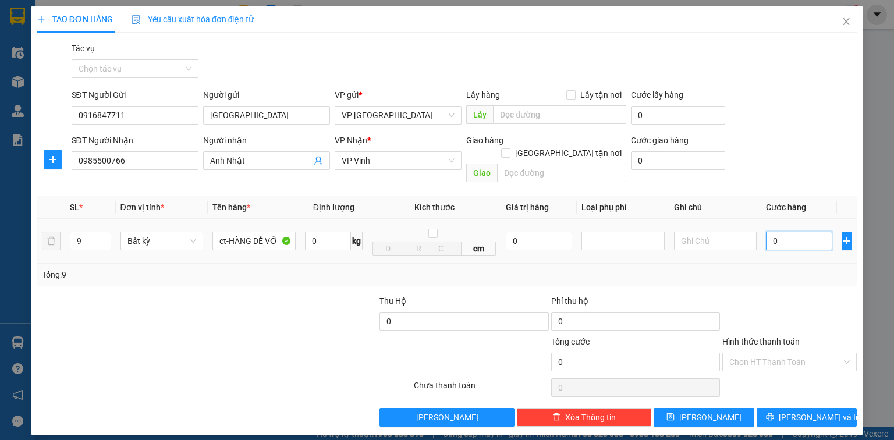
type input "5"
type input "50"
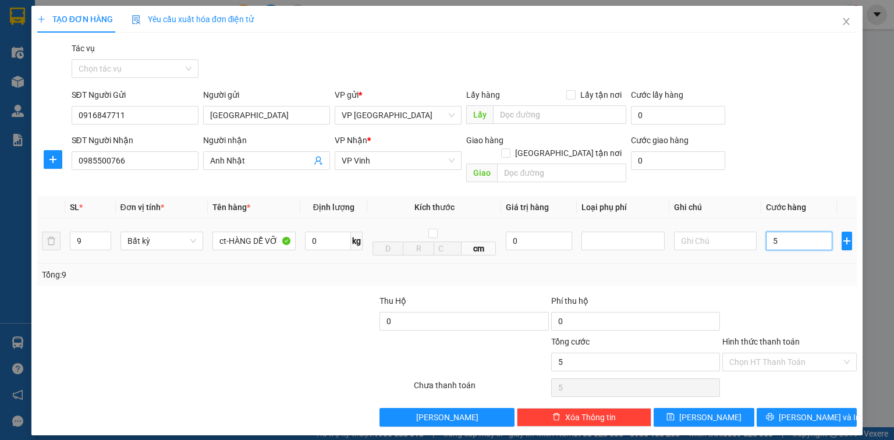
type input "50"
type input "500"
type input "5.000"
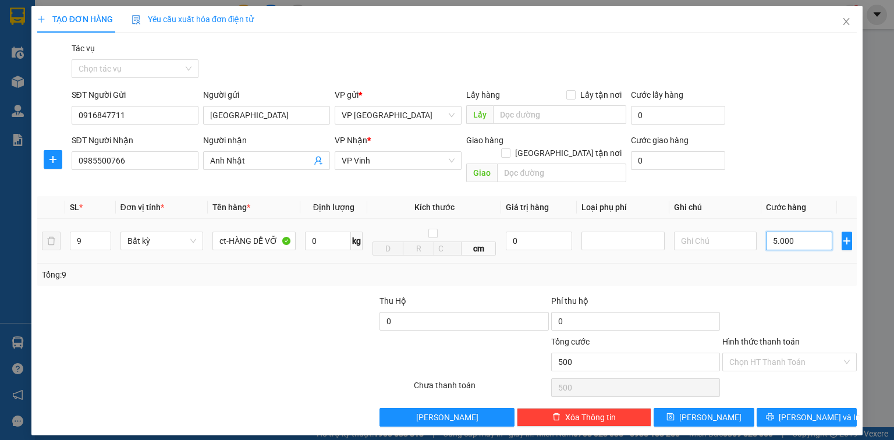
type input "5.000"
type input "50.000"
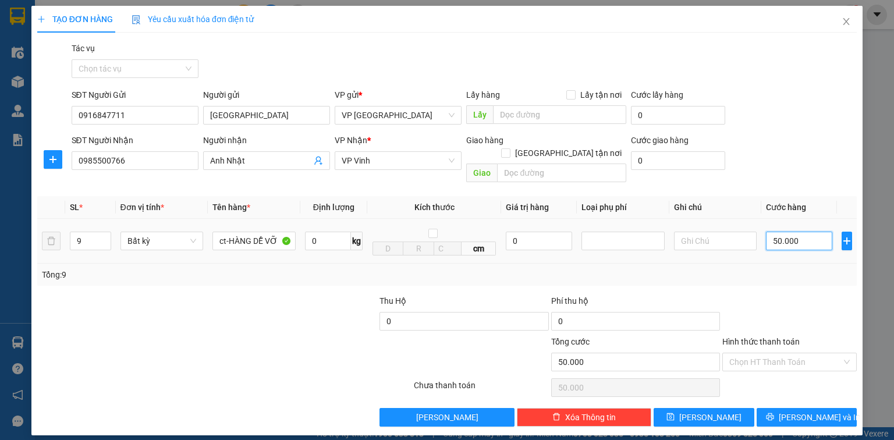
type input "500.000"
click at [821, 411] on span "Lưu và In" at bounding box center [819, 417] width 81 height 13
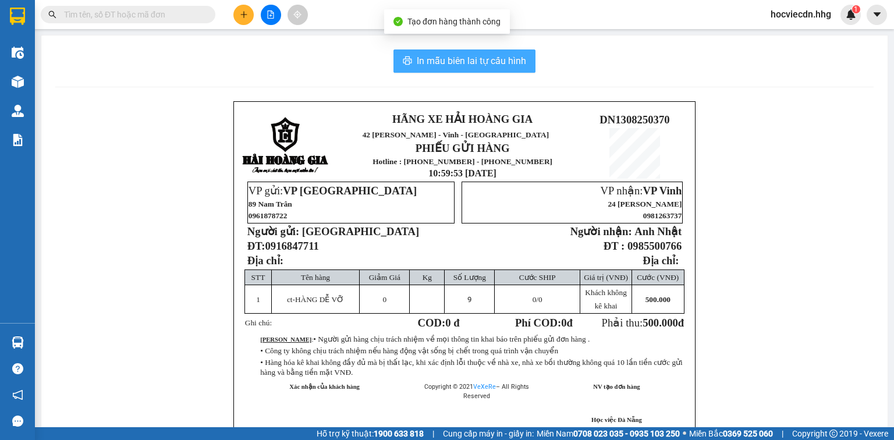
click at [497, 56] on span "In mẫu biên lai tự cấu hình" at bounding box center [471, 61] width 109 height 15
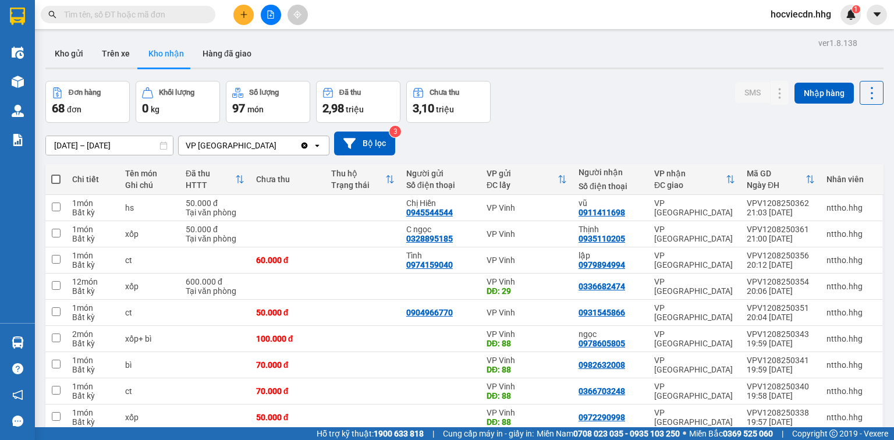
click at [544, 48] on div "Kho gửi Trên xe Kho nhận Hàng đã giao" at bounding box center [464, 55] width 838 height 31
click at [173, 16] on input "text" at bounding box center [132, 14] width 137 height 13
click at [70, 55] on button "Kho gửi" at bounding box center [68, 54] width 47 height 28
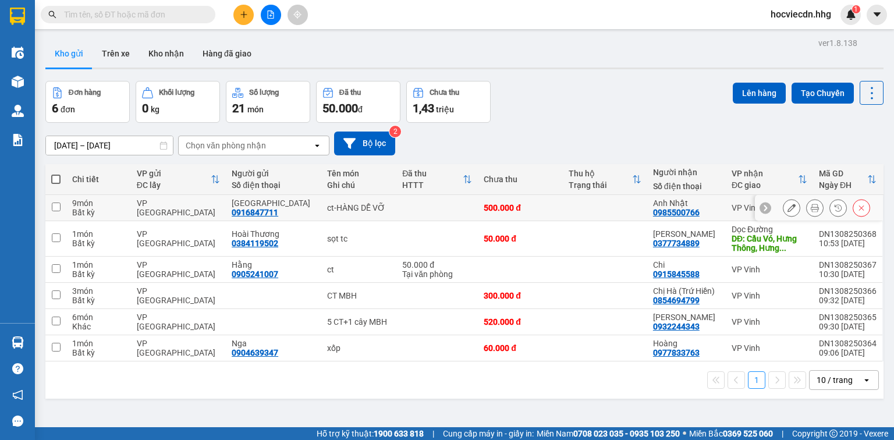
click at [783, 204] on button at bounding box center [791, 208] width 16 height 20
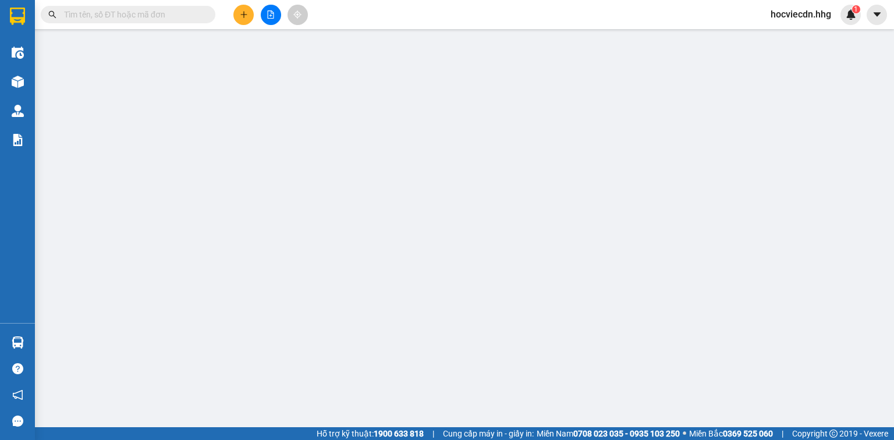
type input "0916847711"
type input "Anh Châu"
type input "0985500766"
type input "Anh Nhật"
type input "500.000"
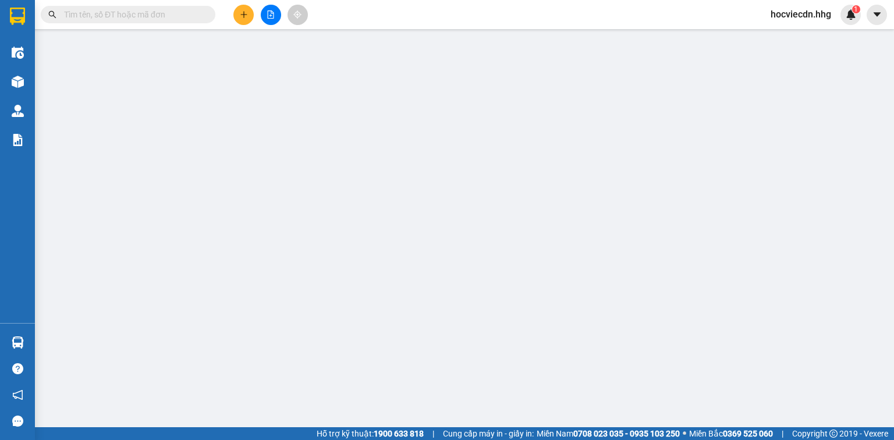
type input "500.000"
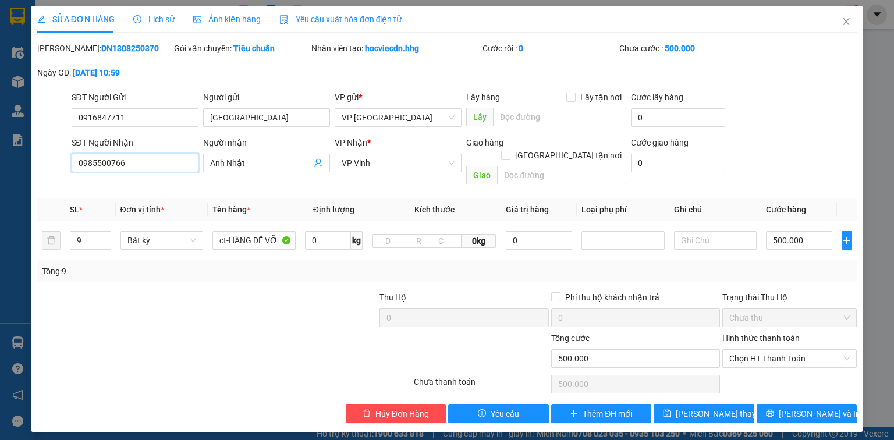
drag, startPoint x: 120, startPoint y: 159, endPoint x: 47, endPoint y: 157, distance: 72.8
click at [47, 157] on div "SĐT Người Nhận 0985500766 0985500766 Người nhận Anh Nhật VP Nhận * VP Vinh Giao…" at bounding box center [447, 163] width 822 height 54
click at [843, 23] on icon "close" at bounding box center [846, 21] width 9 height 9
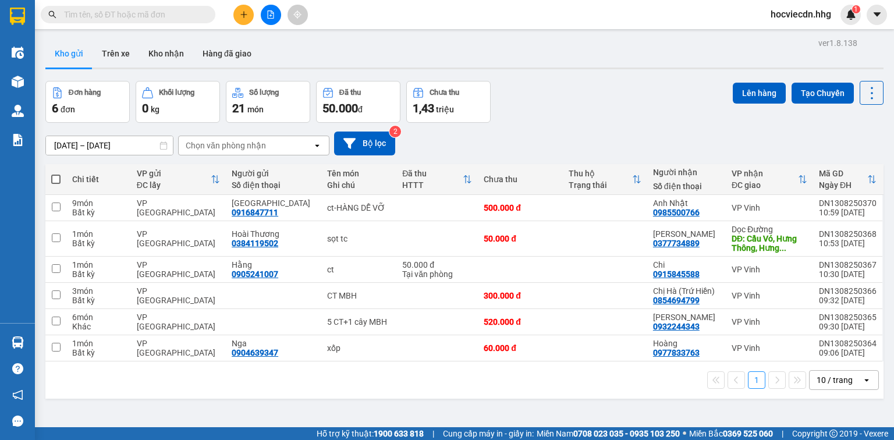
click at [89, 12] on input "text" at bounding box center [132, 14] width 137 height 13
paste input "0985500766"
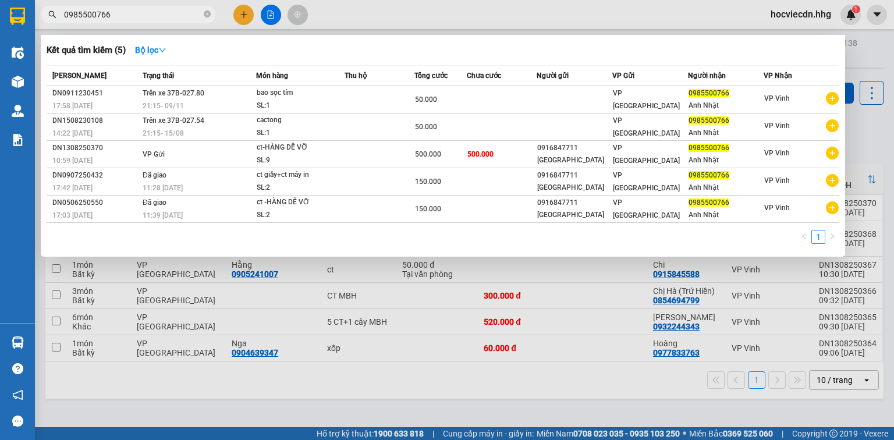
type input "0985500766"
click at [864, 57] on div at bounding box center [447, 220] width 894 height 440
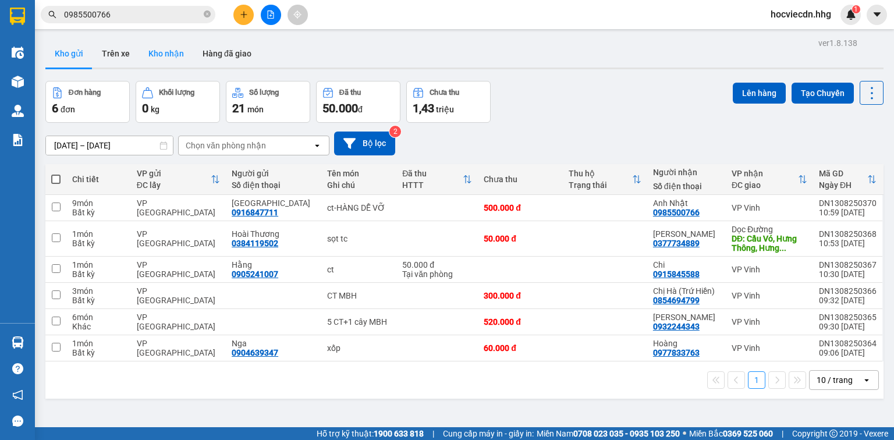
click at [158, 52] on button "Kho nhận" at bounding box center [166, 54] width 54 height 28
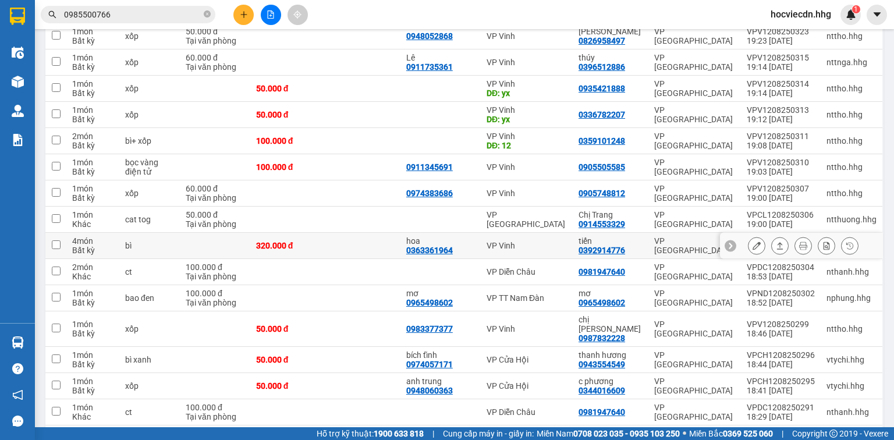
scroll to position [559, 0]
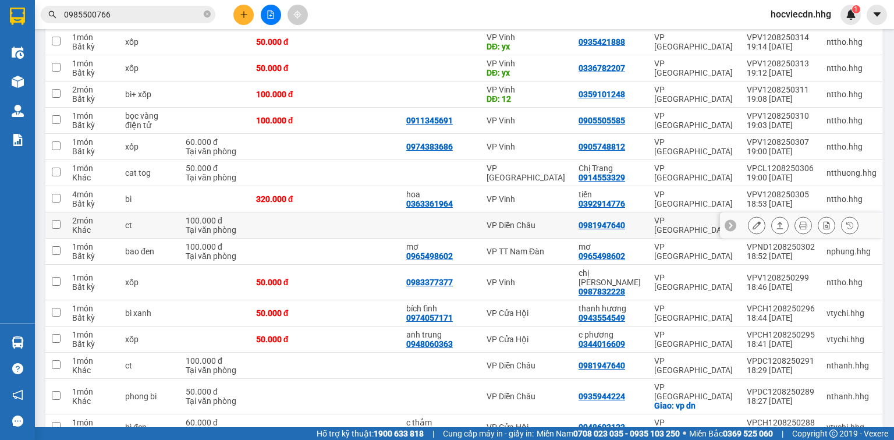
click at [625, 225] on div "0981947640" at bounding box center [602, 225] width 47 height 9
click at [625, 221] on div "0981947640" at bounding box center [602, 225] width 47 height 9
click at [541, 221] on div "VP Diễn Châu" at bounding box center [527, 225] width 80 height 9
checkbox input "true"
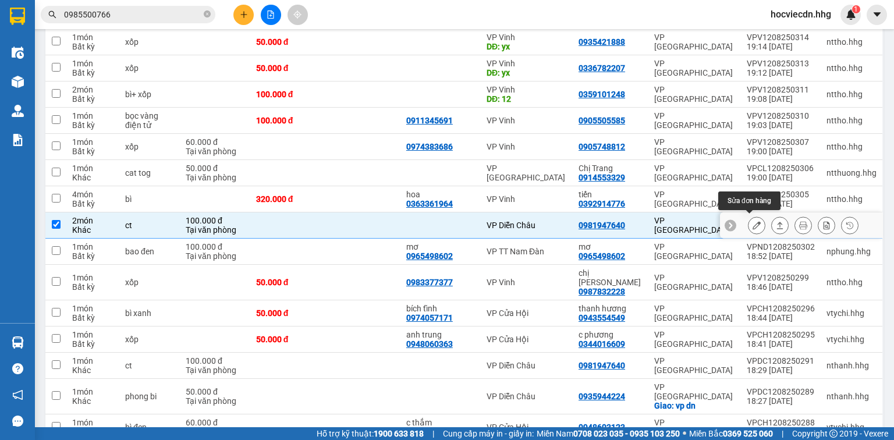
click at [753, 223] on icon at bounding box center [757, 225] width 8 height 8
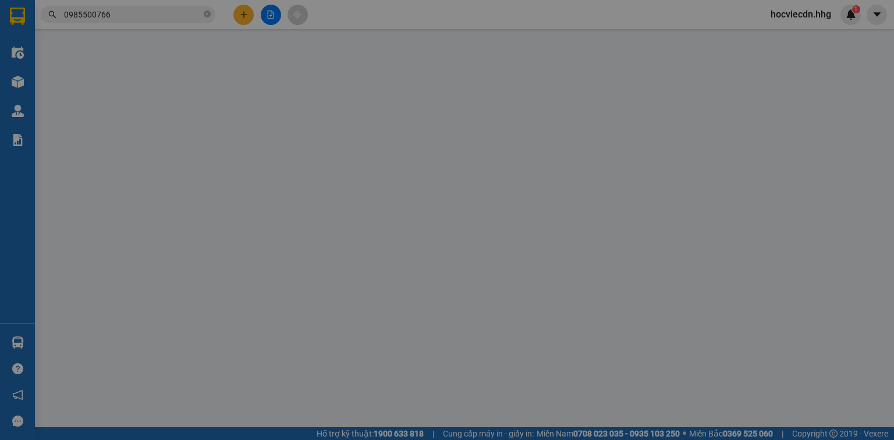
type input "0981947640"
type input "100.000"
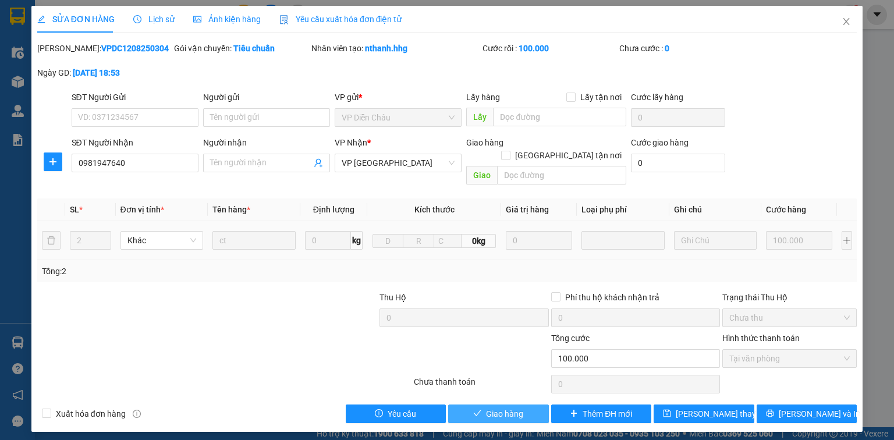
click at [513, 407] on span "Giao hàng" at bounding box center [504, 413] width 37 height 13
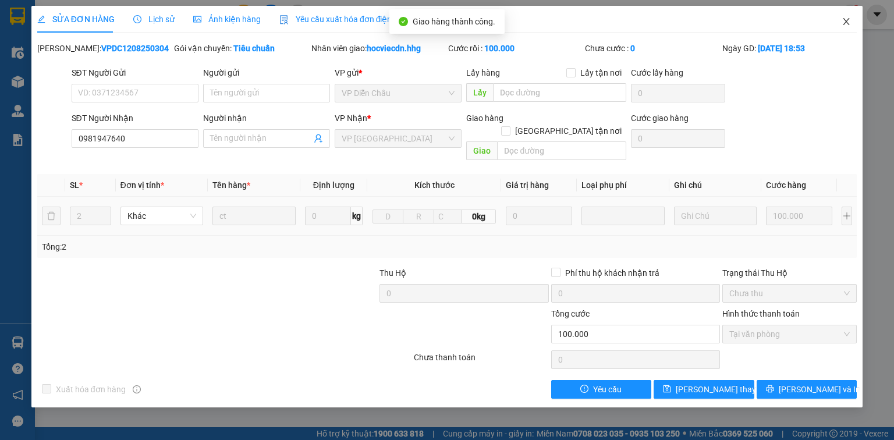
click at [845, 17] on icon "close" at bounding box center [846, 21] width 9 height 9
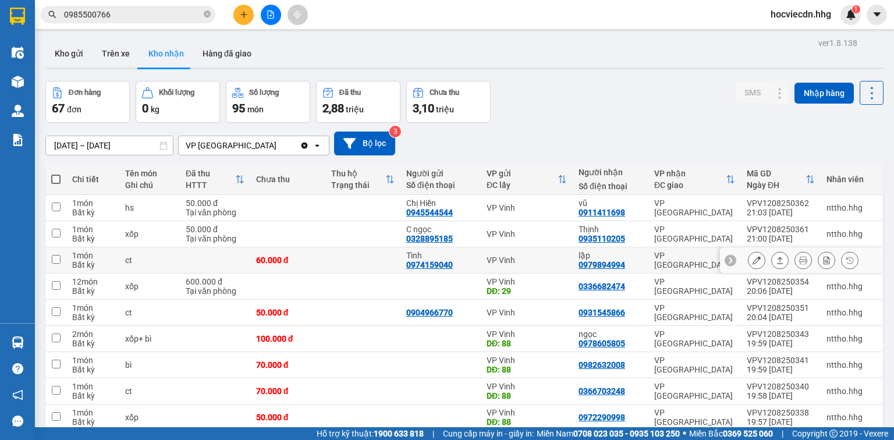
scroll to position [47, 0]
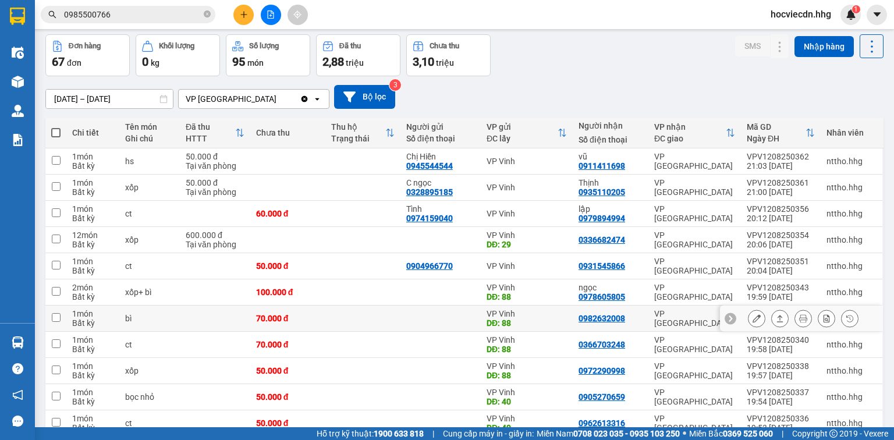
click at [567, 312] on div "VP Vinh" at bounding box center [527, 313] width 80 height 9
checkbox input "true"
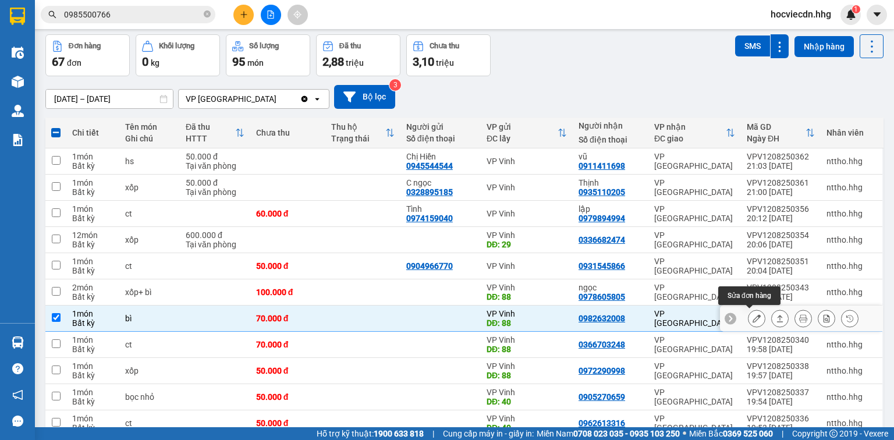
click at [753, 317] on icon at bounding box center [757, 318] width 8 height 8
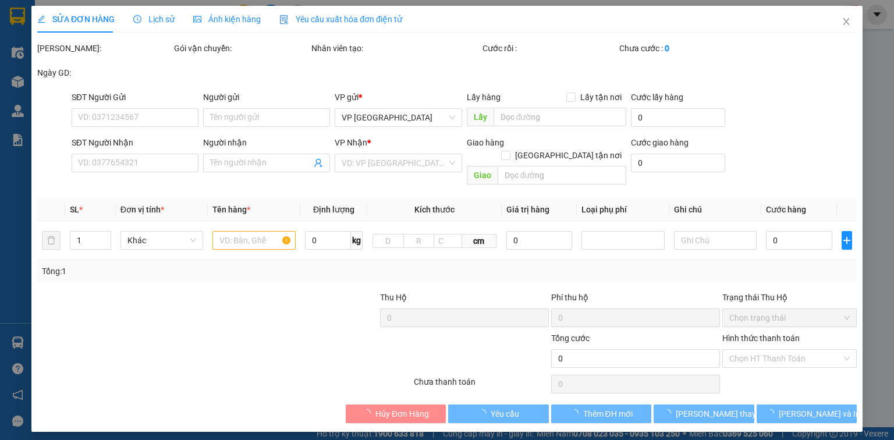
type input "88"
type input "0982632008"
type input "70.000"
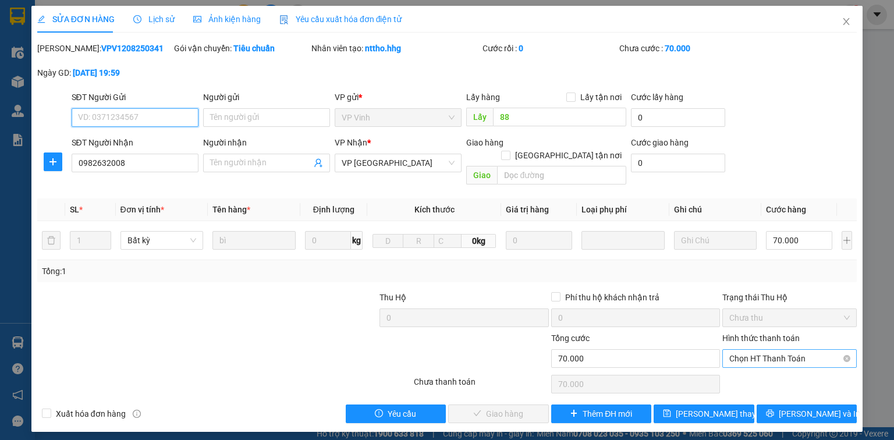
click at [752, 350] on span "Chọn HT Thanh Toán" at bounding box center [789, 358] width 120 height 17
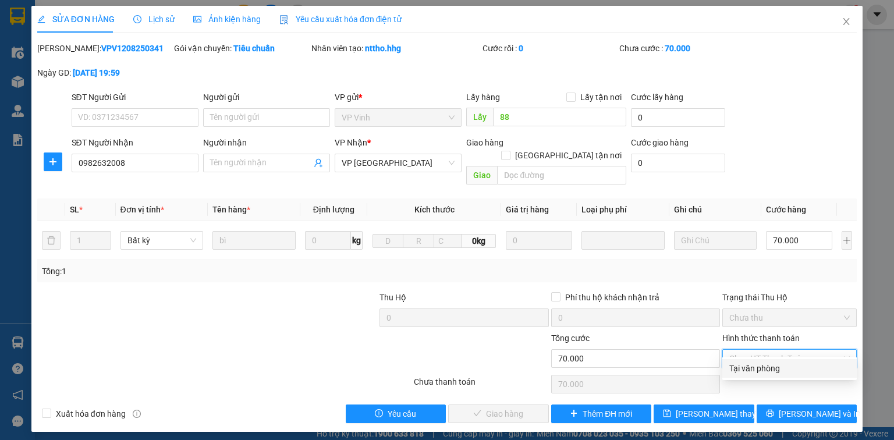
drag, startPoint x: 750, startPoint y: 368, endPoint x: 712, endPoint y: 370, distance: 38.4
click at [750, 368] on div "Tại văn phòng" at bounding box center [789, 368] width 120 height 13
type input "0"
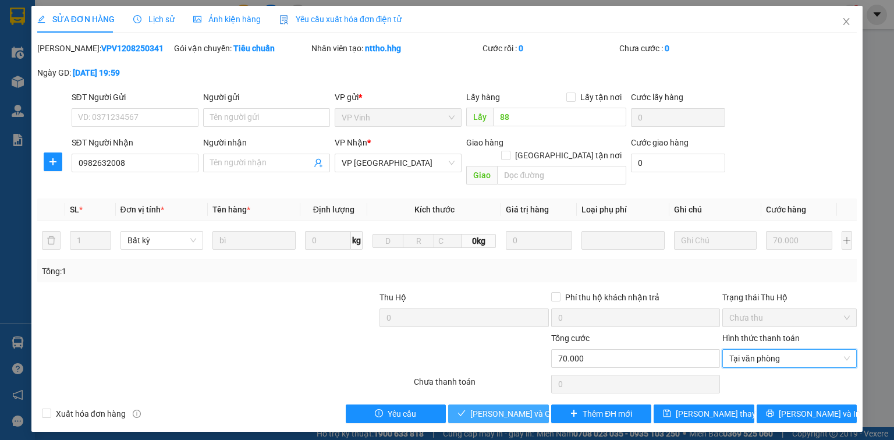
click at [531, 407] on span "Lưu và Giao hàng" at bounding box center [526, 413] width 112 height 13
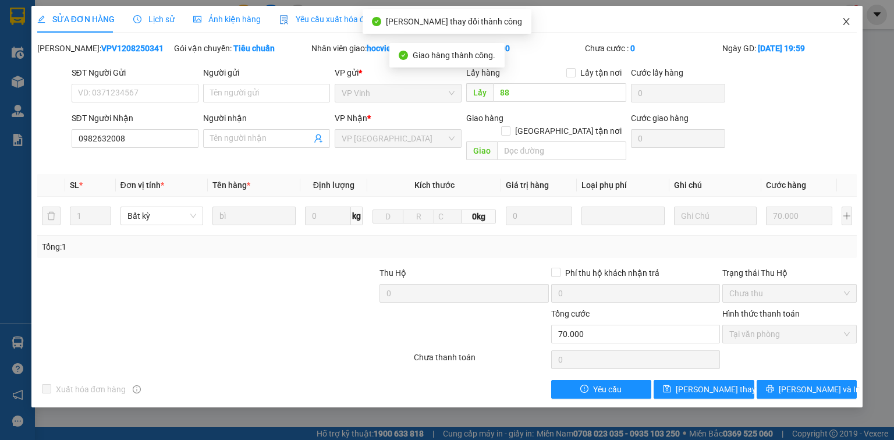
click at [843, 18] on icon "close" at bounding box center [846, 21] width 9 height 9
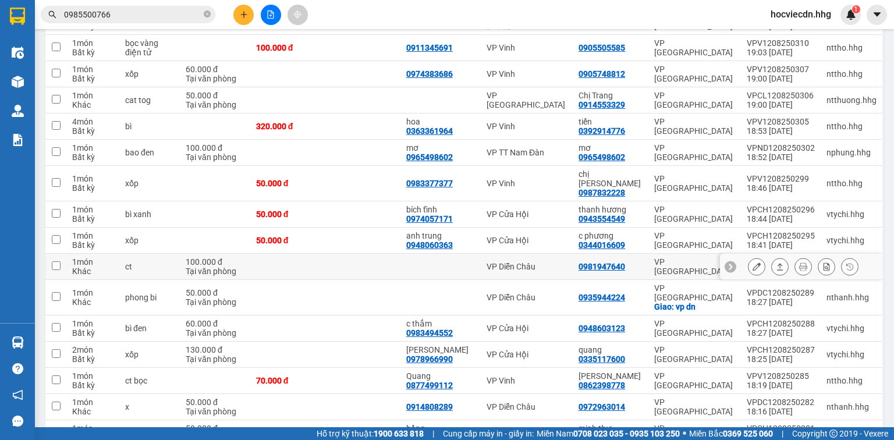
scroll to position [652, 0]
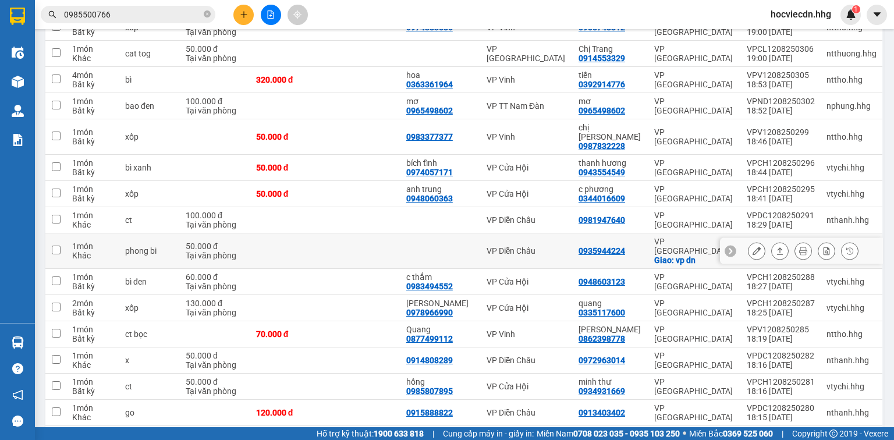
click at [598, 246] on div "0935944224" at bounding box center [602, 250] width 47 height 9
click at [658, 256] on div "Giao: vp dn" at bounding box center [694, 260] width 81 height 9
checkbox input "true"
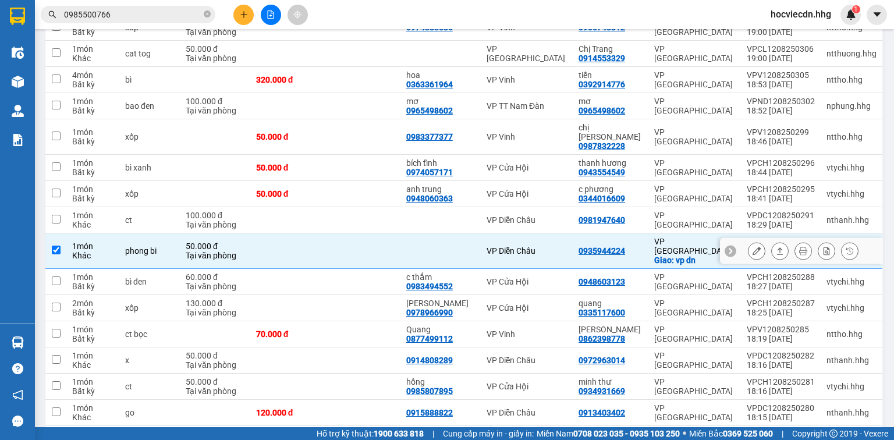
click at [753, 247] on icon at bounding box center [757, 251] width 8 height 8
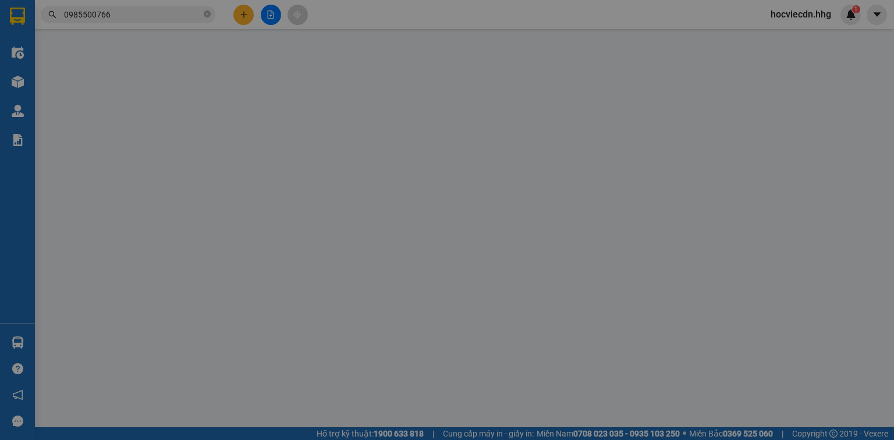
type input "0935944224"
checkbox input "true"
type input "vp dn"
type input "50.000"
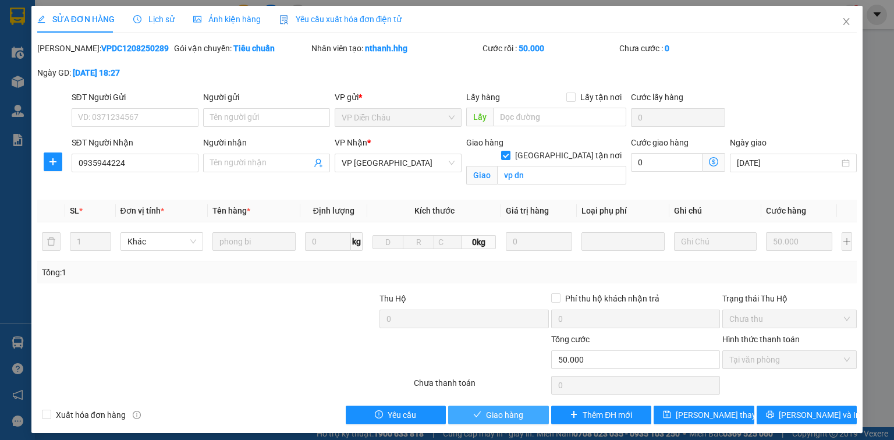
click at [527, 417] on button "Giao hàng" at bounding box center [498, 415] width 101 height 19
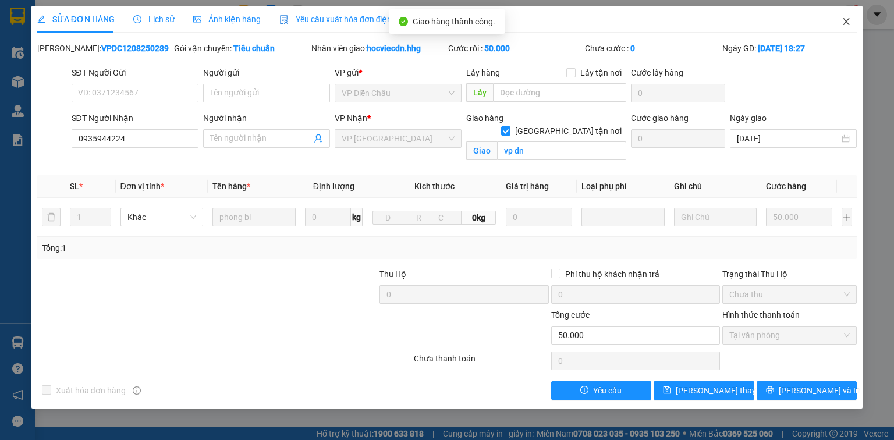
click at [848, 18] on icon "close" at bounding box center [846, 21] width 9 height 9
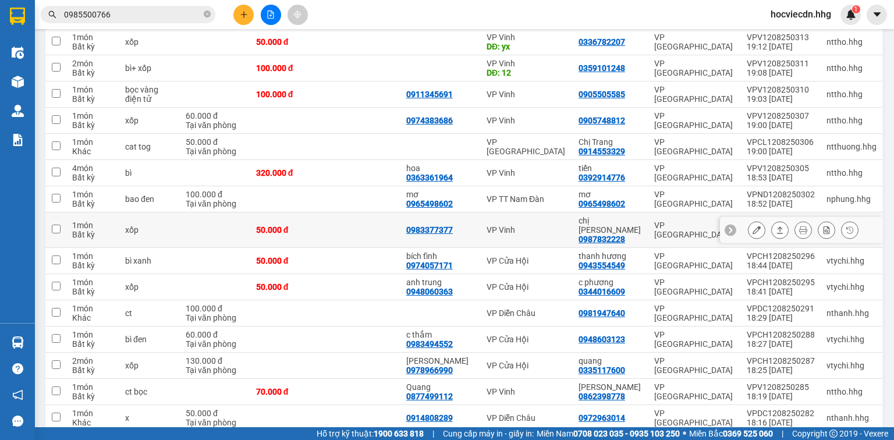
scroll to position [652, 0]
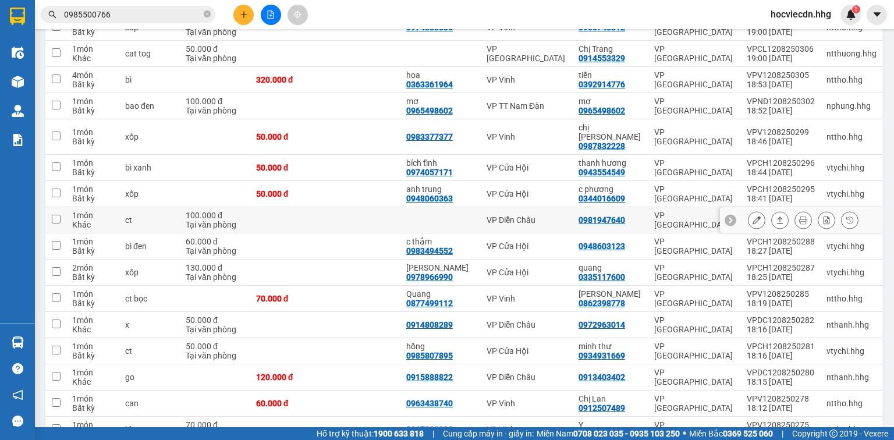
click at [607, 215] on div "0981947640" at bounding box center [602, 219] width 47 height 9
click at [543, 207] on td "VP Diễn Châu" at bounding box center [527, 220] width 92 height 26
checkbox input "true"
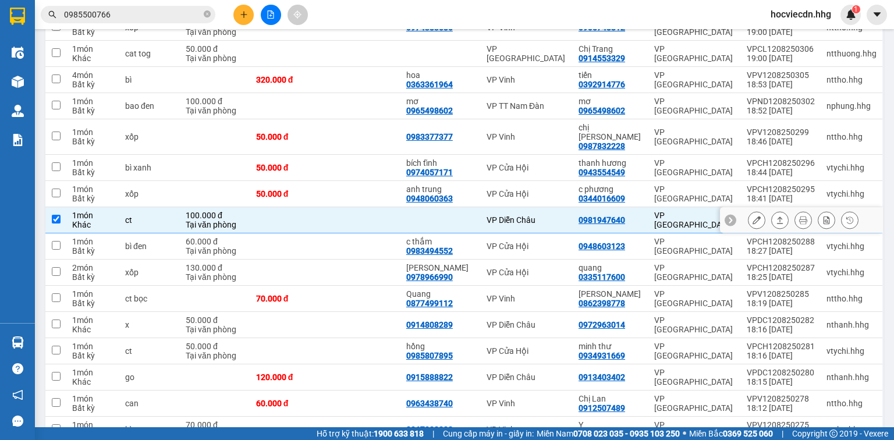
click at [748, 210] on button at bounding box center [756, 220] width 16 height 20
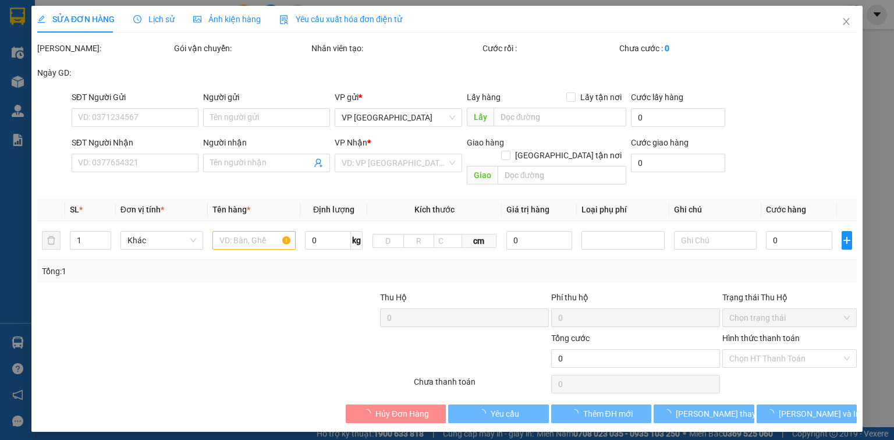
type input "0981947640"
type input "100.000"
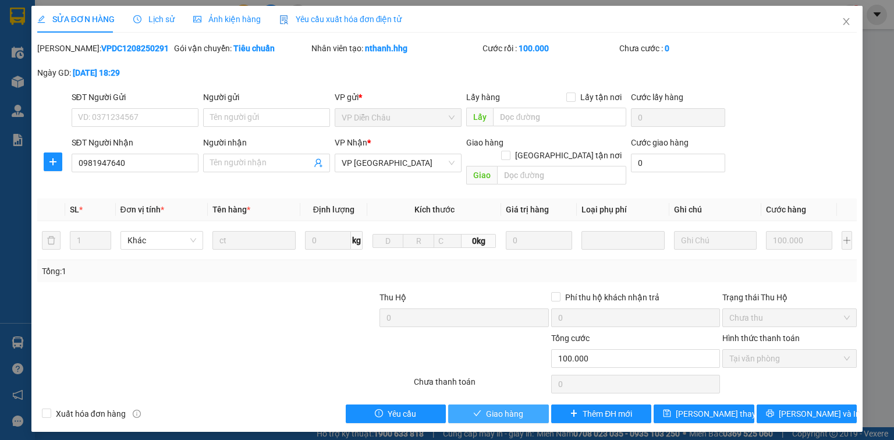
click at [528, 406] on button "Giao hàng" at bounding box center [498, 414] width 101 height 19
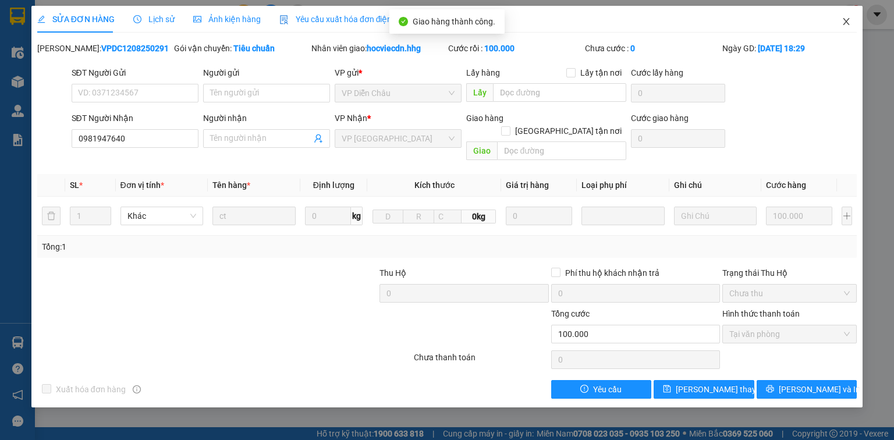
click at [847, 19] on icon "close" at bounding box center [846, 21] width 9 height 9
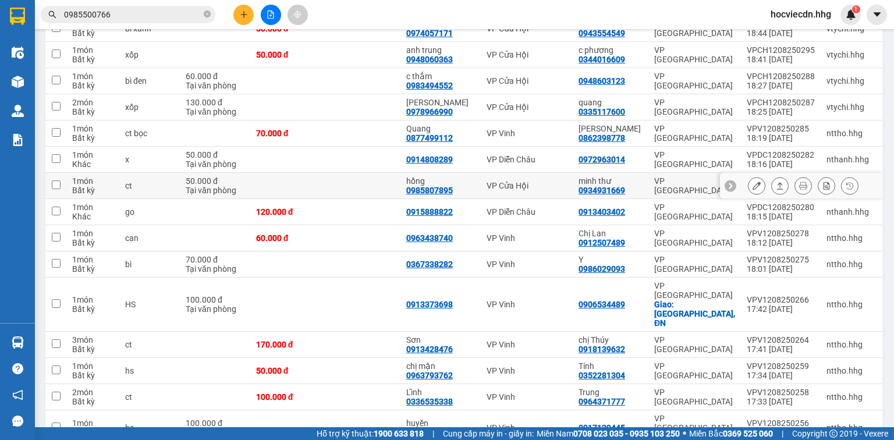
scroll to position [792, 0]
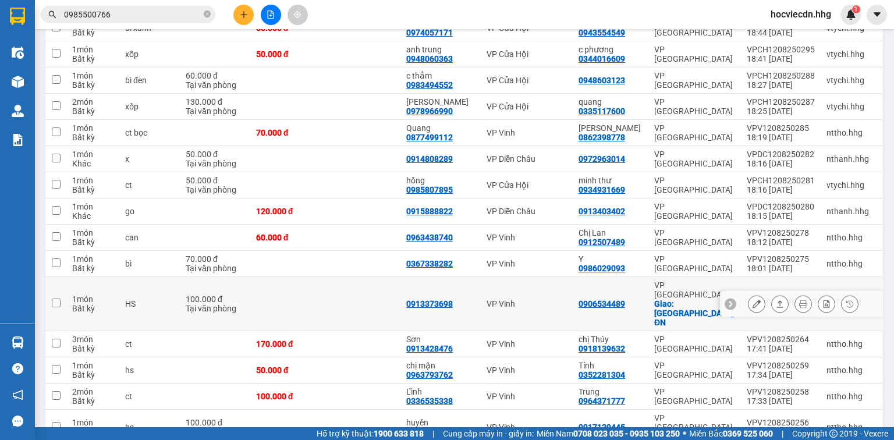
click at [695, 299] on div "Giao: Hòa Châu, ĐN" at bounding box center [694, 313] width 81 height 28
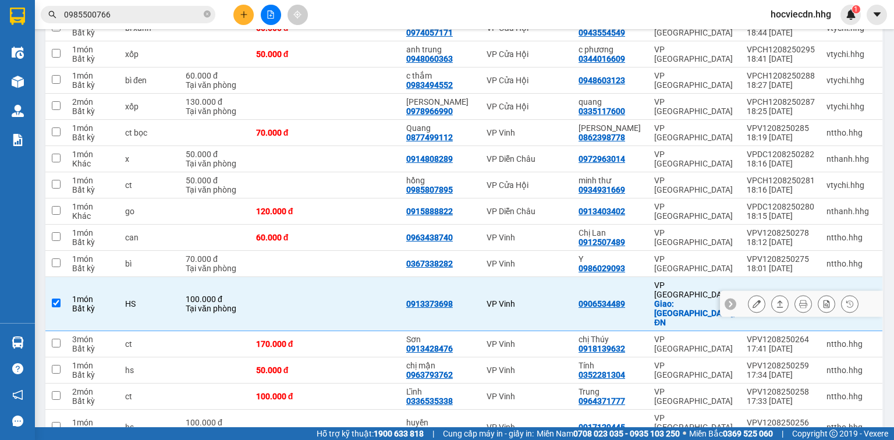
click at [582, 280] on td "0906534489" at bounding box center [611, 304] width 76 height 54
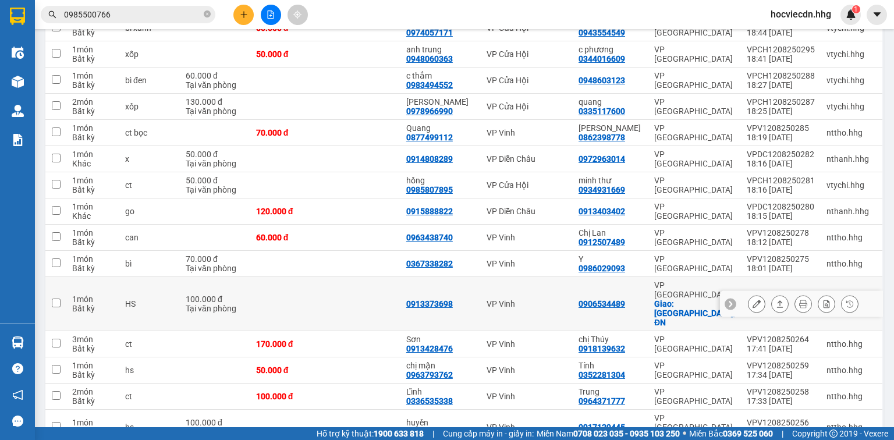
click at [582, 280] on td "0906534489" at bounding box center [611, 304] width 76 height 54
checkbox input "true"
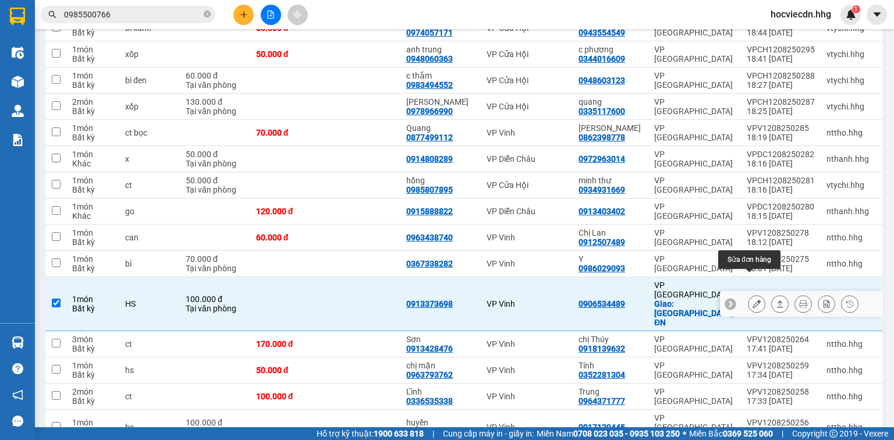
click at [753, 300] on icon at bounding box center [757, 304] width 8 height 8
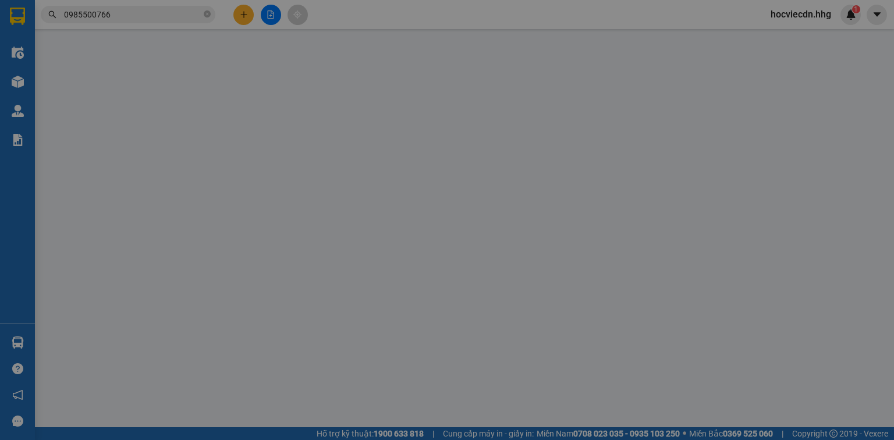
type input "0913373698"
type input "0906534489"
checkbox input "true"
type input "Hòa Châu, ĐN"
type input "100.000"
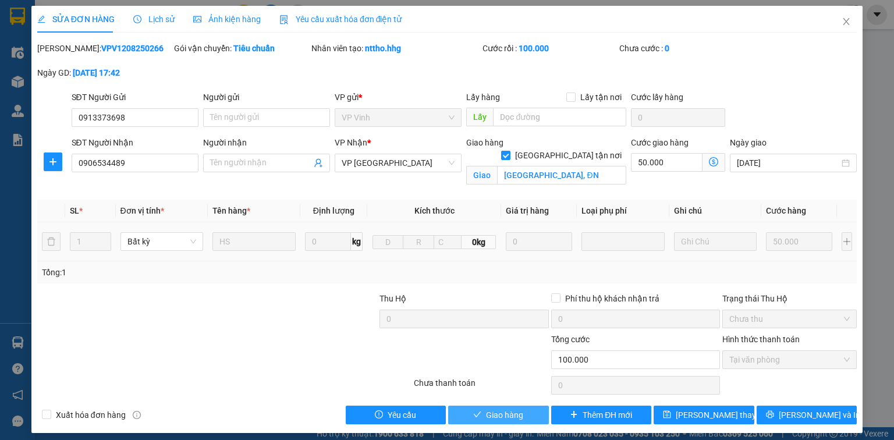
click at [515, 411] on span "Giao hàng" at bounding box center [504, 415] width 37 height 13
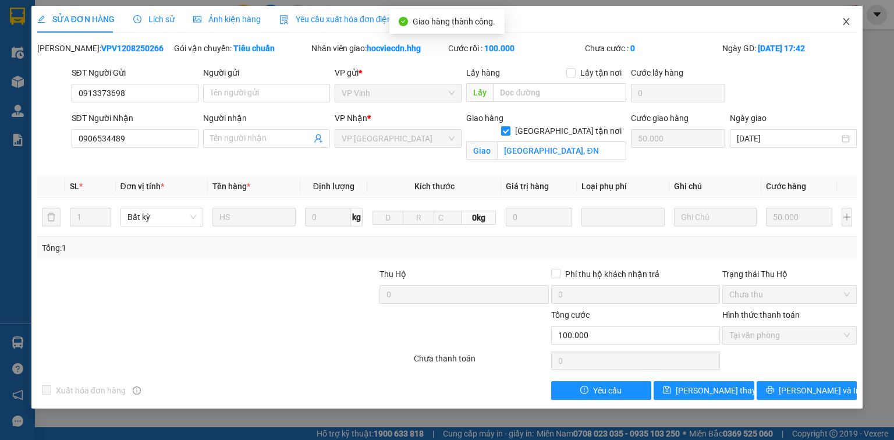
click at [847, 20] on icon "close" at bounding box center [846, 21] width 9 height 9
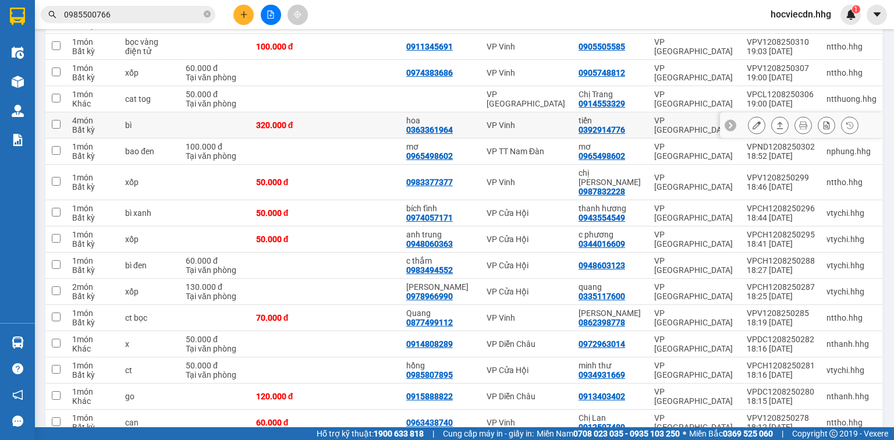
scroll to position [652, 0]
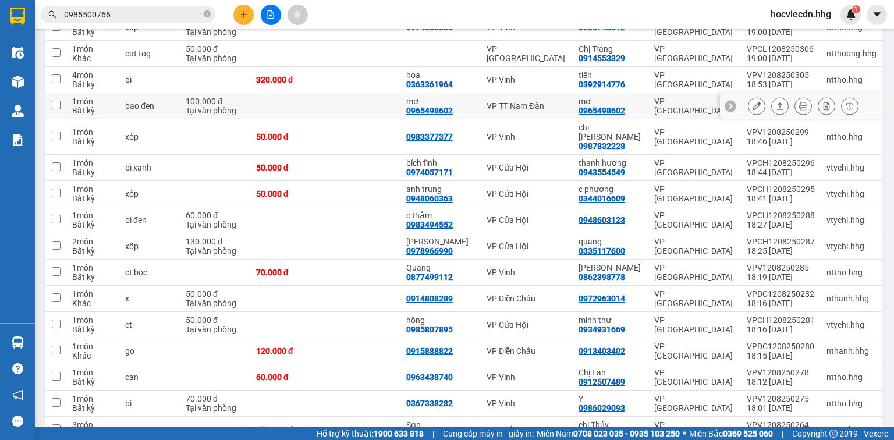
click at [567, 107] on div "VP TT Nam Đàn" at bounding box center [527, 105] width 80 height 9
checkbox input "true"
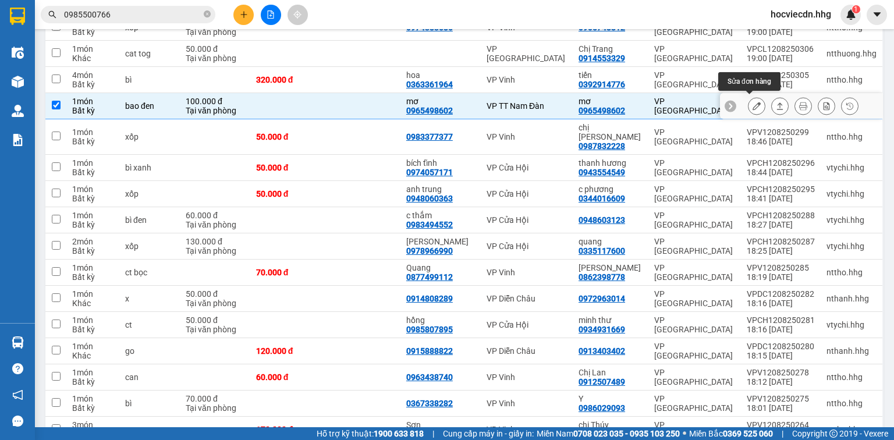
click at [748, 102] on button at bounding box center [756, 106] width 16 height 20
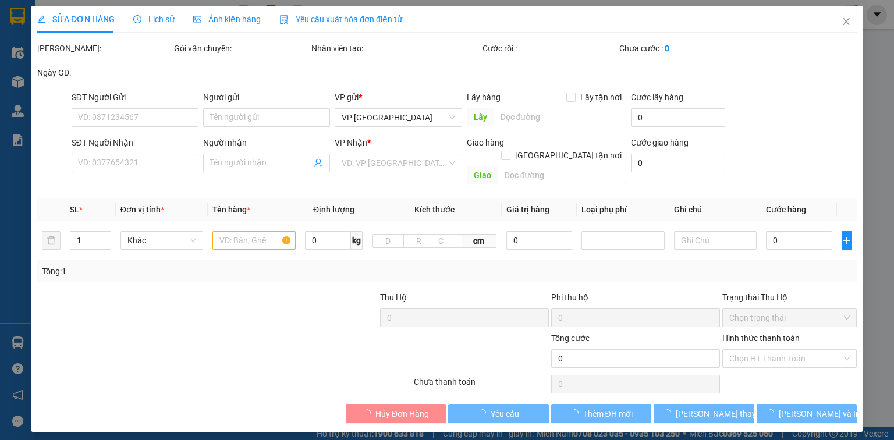
type input "0965498602"
type input "mơ"
type input "0965498602"
type input "mơ"
type input "100.000"
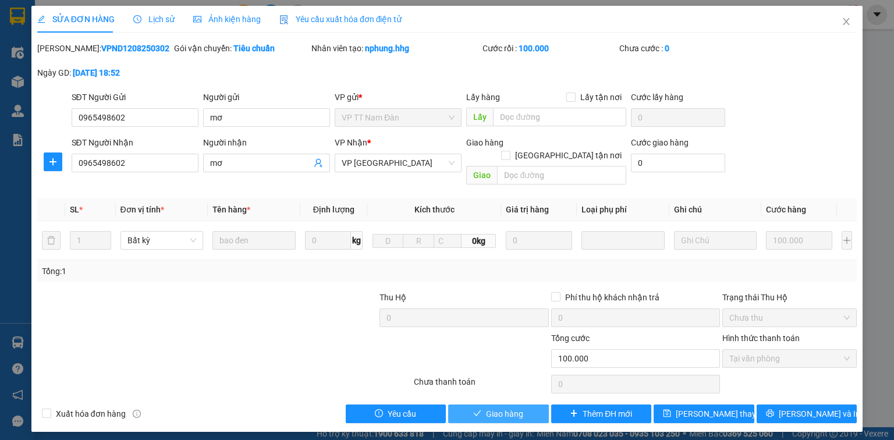
click at [513, 407] on span "Giao hàng" at bounding box center [504, 413] width 37 height 13
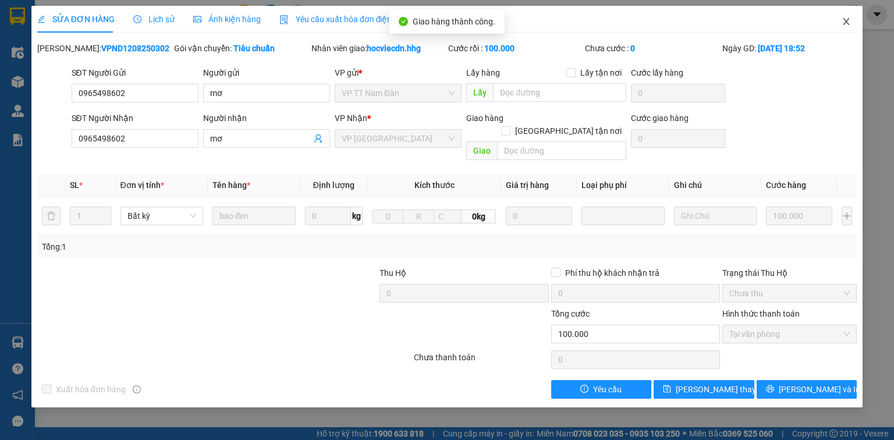
click at [843, 20] on icon "close" at bounding box center [846, 21] width 9 height 9
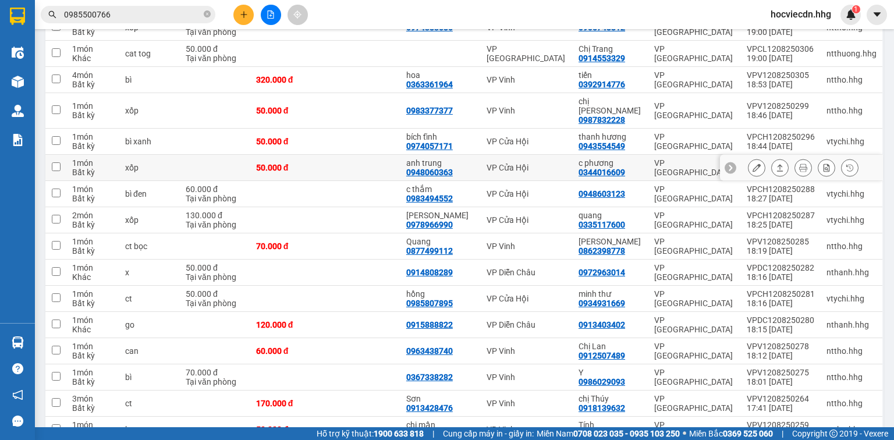
scroll to position [745, 0]
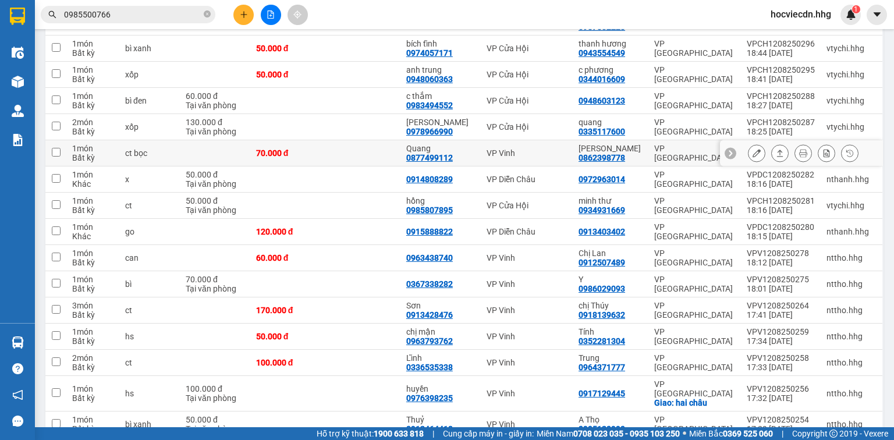
click at [538, 140] on td "VP Vinh" at bounding box center [527, 153] width 92 height 26
checkbox input "true"
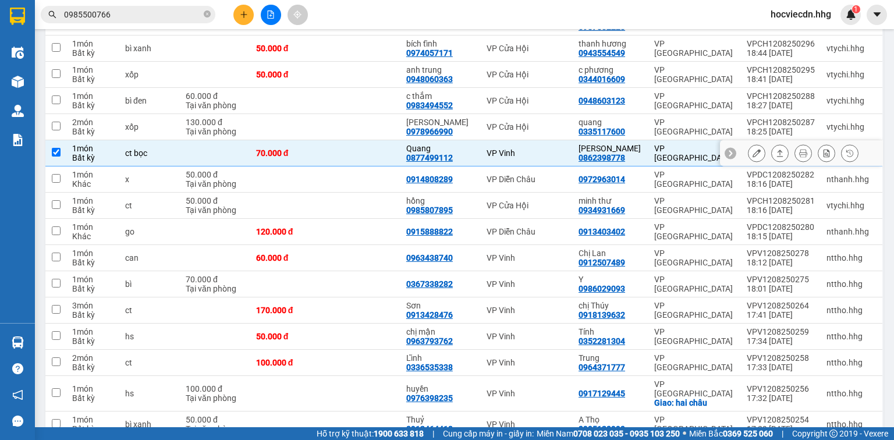
click at [753, 149] on icon at bounding box center [757, 153] width 8 height 8
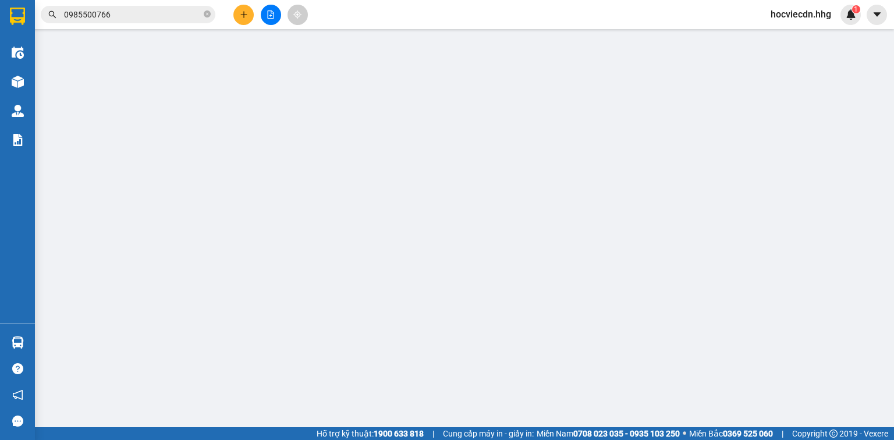
type input "0877499112"
type input "Quang"
type input "0862398778"
type input "Anh Dũng"
type input "70.000"
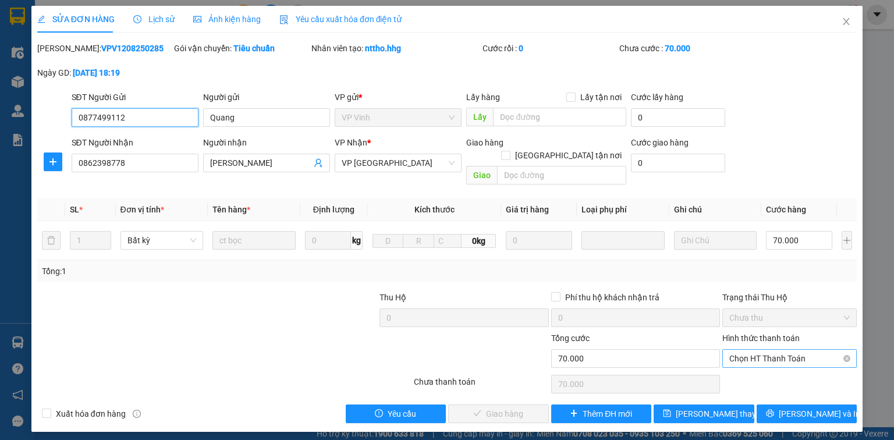
click at [789, 350] on span "Chọn HT Thanh Toán" at bounding box center [789, 358] width 120 height 17
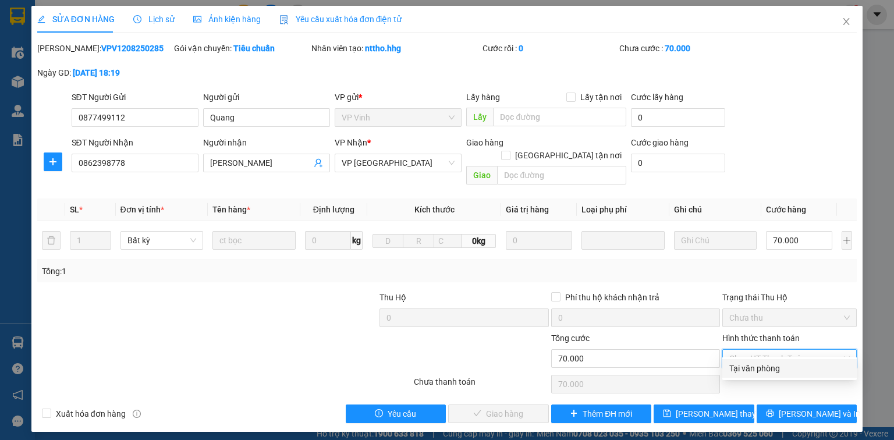
click at [784, 368] on div "Tại văn phòng" at bounding box center [789, 368] width 120 height 13
type input "0"
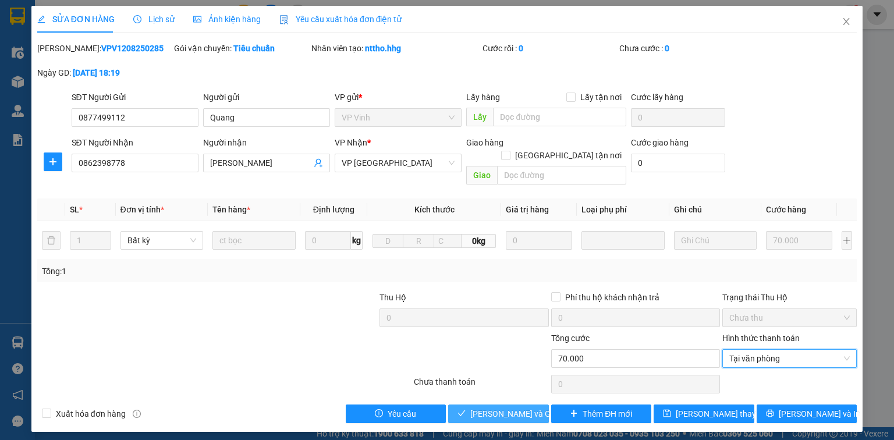
click at [516, 407] on span "Lưu và Giao hàng" at bounding box center [526, 413] width 112 height 13
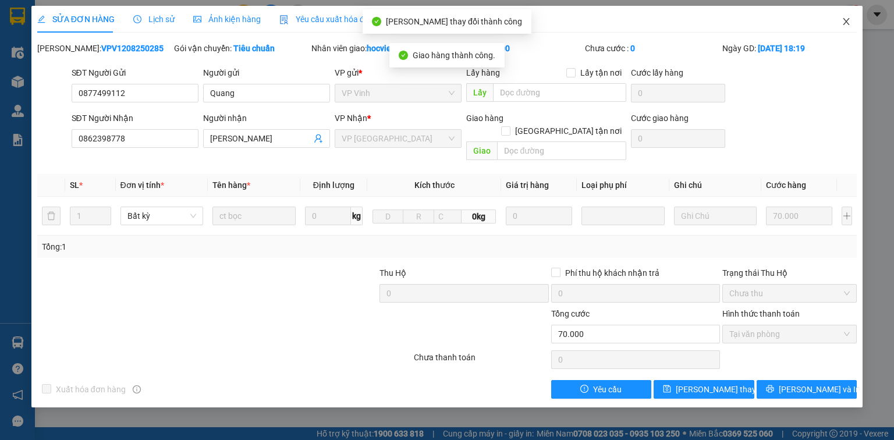
click at [843, 19] on icon "close" at bounding box center [846, 21] width 6 height 7
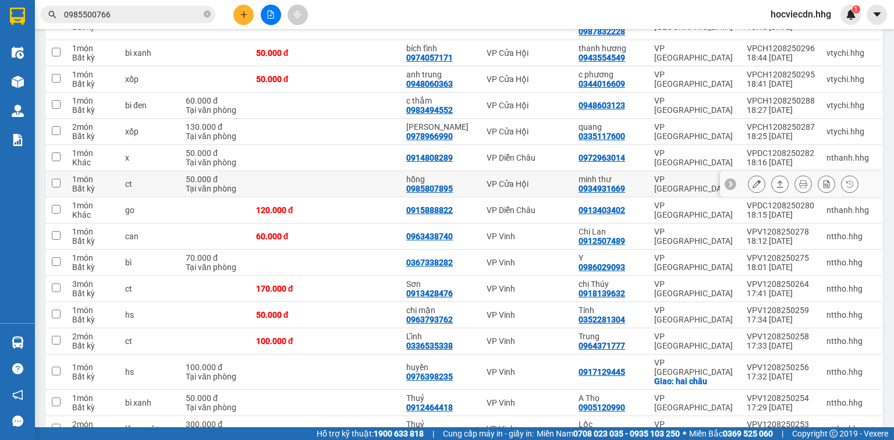
scroll to position [747, 0]
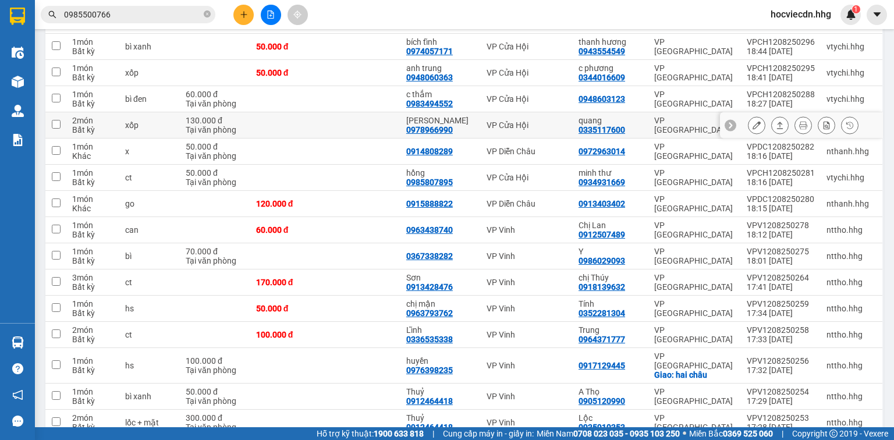
click at [587, 125] on div "0335117600" at bounding box center [602, 129] width 47 height 9
click at [567, 120] on div "VP Cửa Hội" at bounding box center [527, 124] width 80 height 9
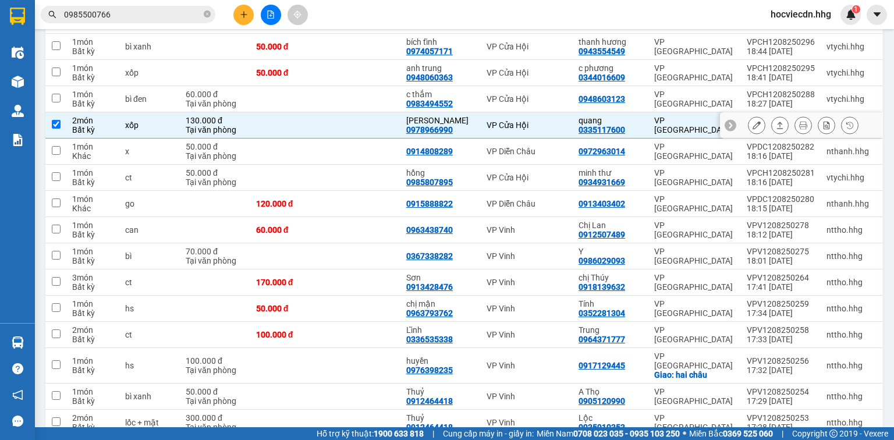
checkbox input "true"
click at [753, 121] on icon at bounding box center [757, 125] width 8 height 8
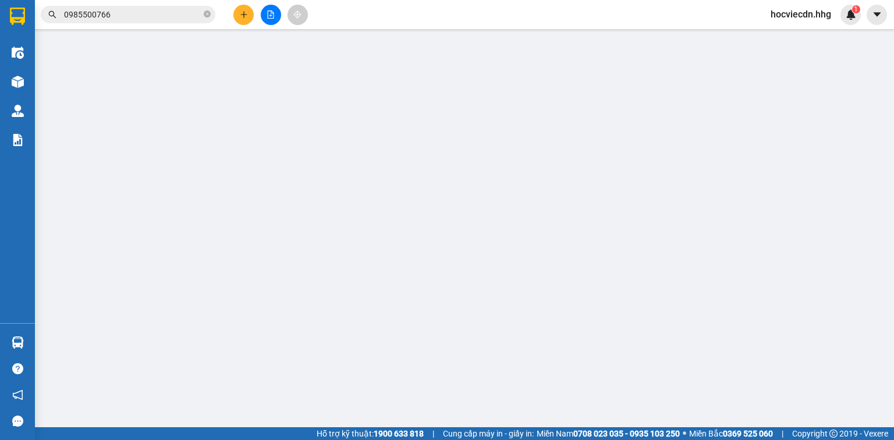
type input "0978966990"
type input "hồ hoàng yến"
type input "0335117600"
type input "quang"
type input "130.000"
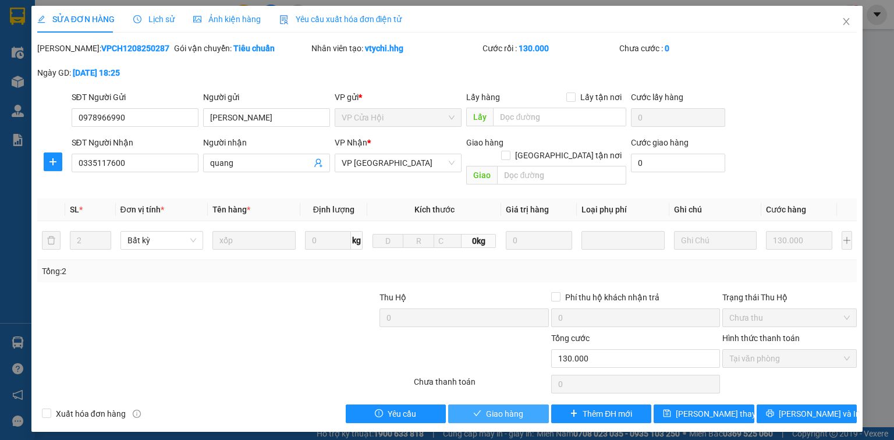
click at [492, 407] on span "Giao hàng" at bounding box center [504, 413] width 37 height 13
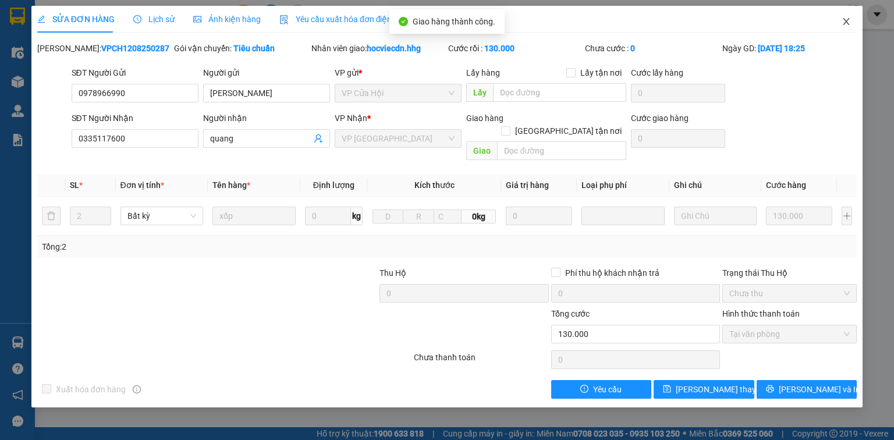
click at [849, 18] on icon "close" at bounding box center [846, 21] width 9 height 9
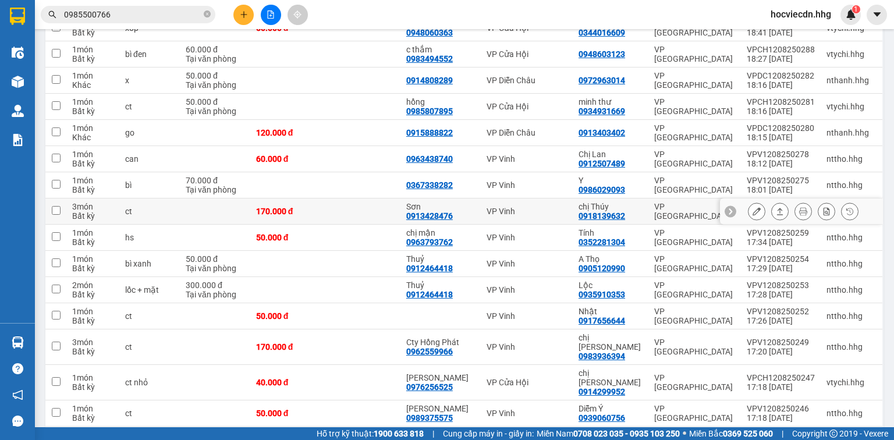
scroll to position [885, 0]
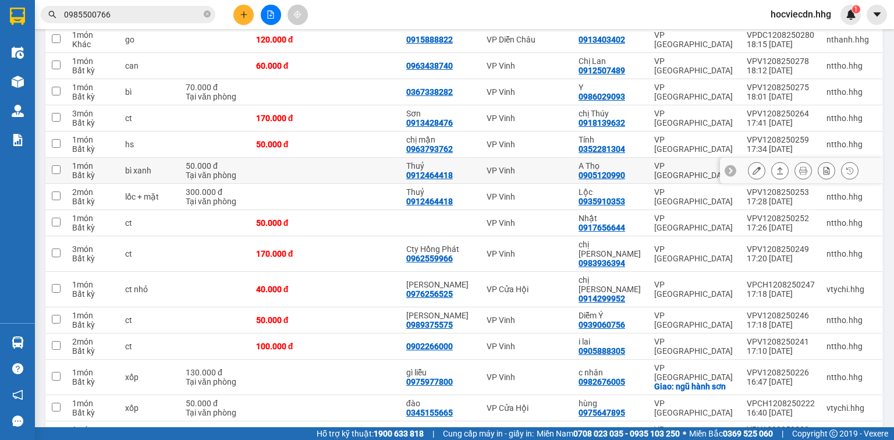
click at [648, 158] on td "A Thọ 0905120990" at bounding box center [611, 171] width 76 height 26
checkbox input "true"
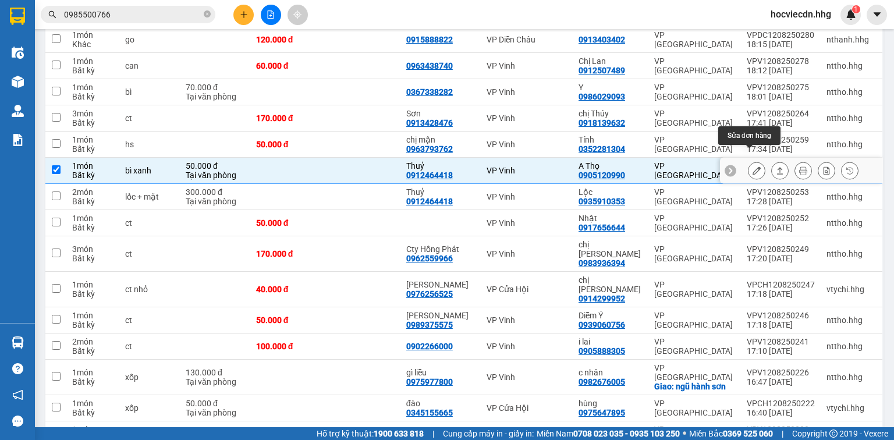
click at [753, 166] on icon at bounding box center [757, 170] width 8 height 8
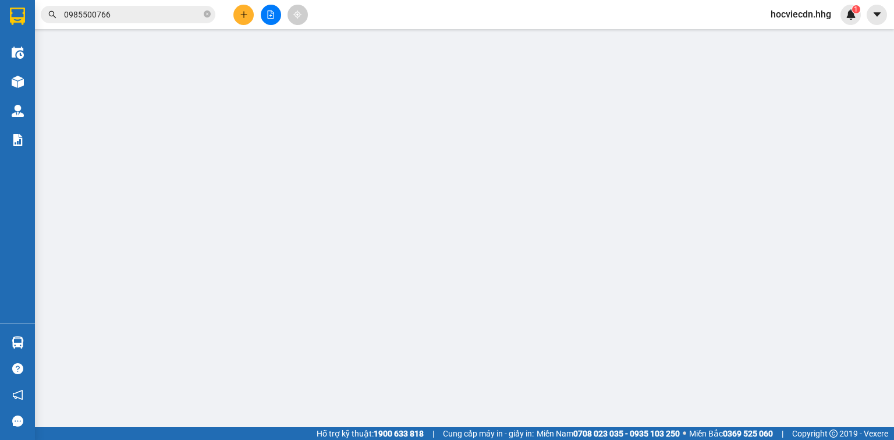
type input "0912464418"
type input "Thuỷ"
type input "0905120990"
type input "A Thọ"
type input "50.000"
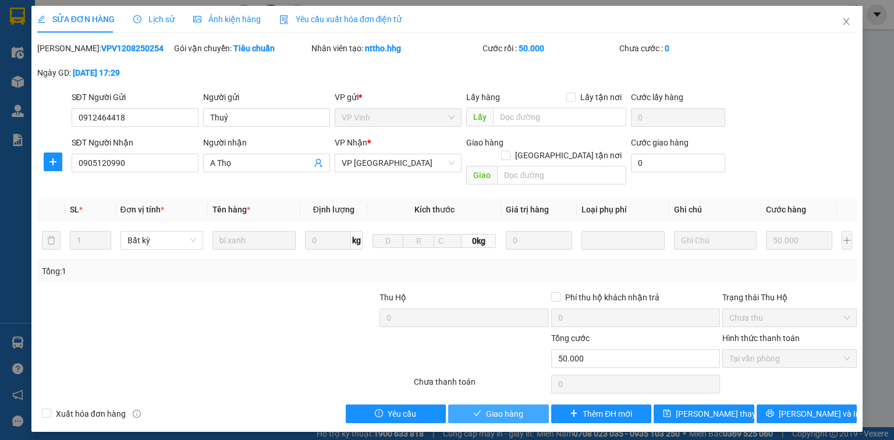
click at [502, 407] on span "Giao hàng" at bounding box center [504, 413] width 37 height 13
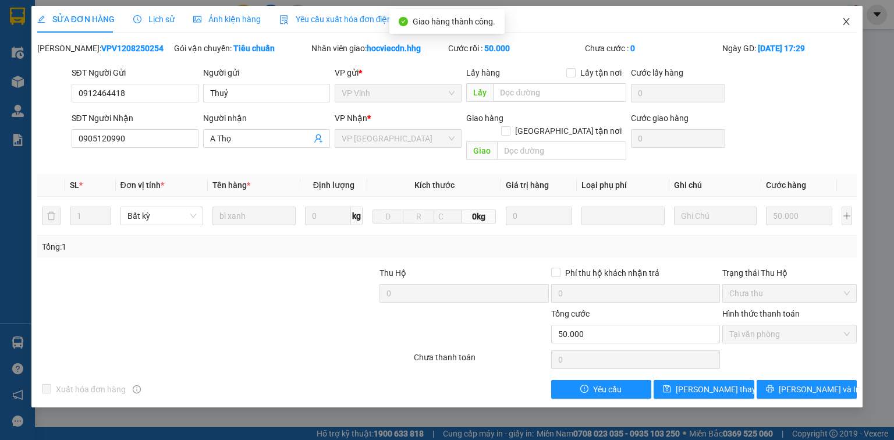
click at [846, 19] on icon "close" at bounding box center [846, 21] width 9 height 9
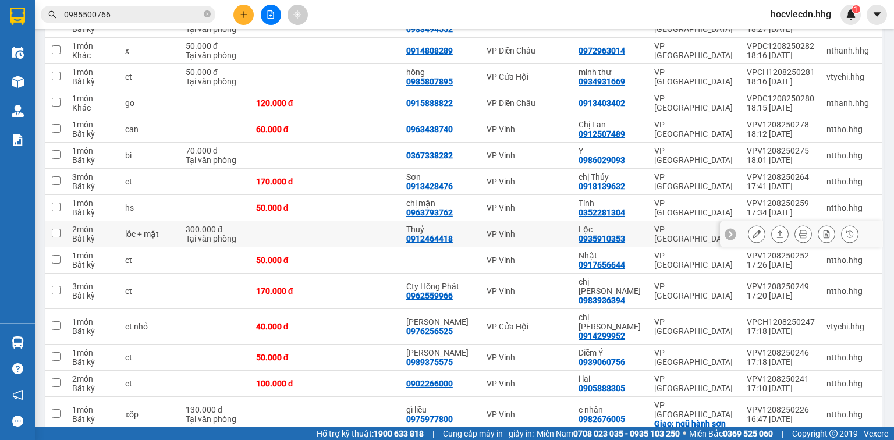
scroll to position [838, 0]
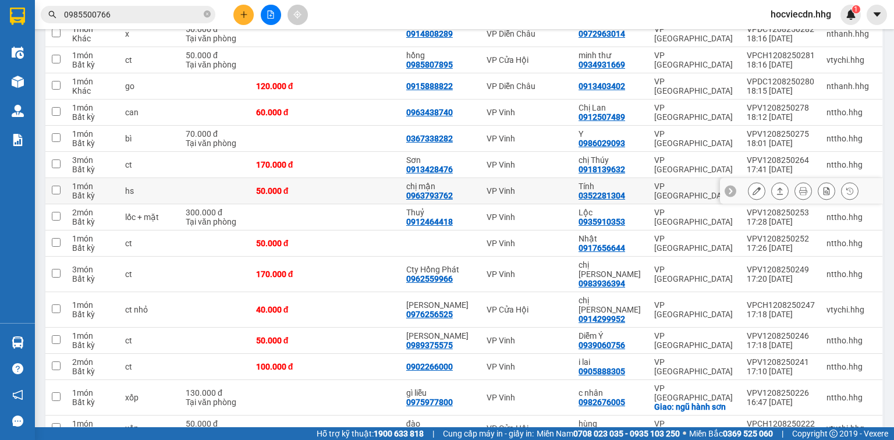
click at [580, 178] on td "Tính 0352281304" at bounding box center [611, 191] width 76 height 26
checkbox input "true"
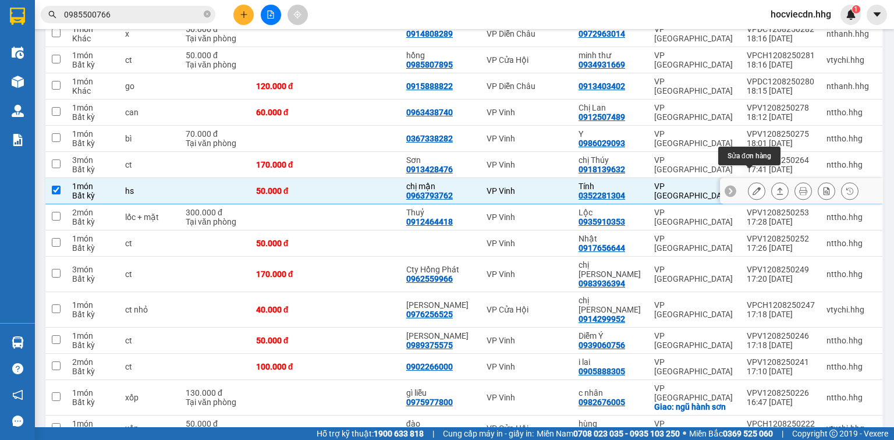
click at [748, 181] on button at bounding box center [756, 191] width 16 height 20
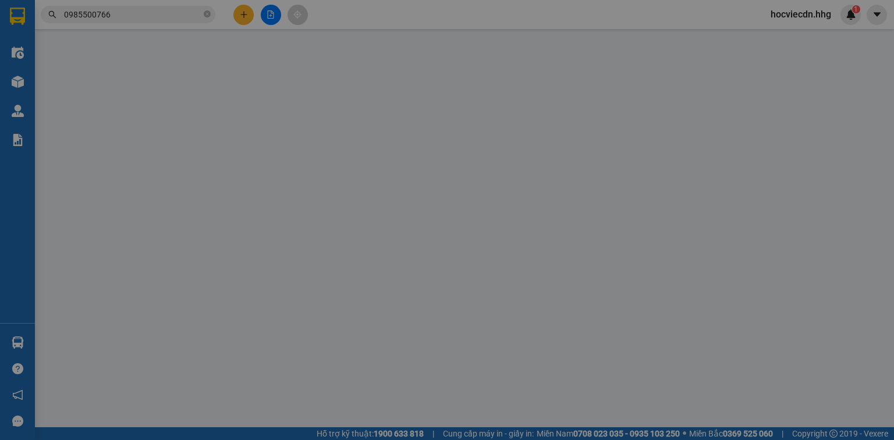
type input "0963793762"
type input "chị mận"
type input "0352281304"
type input "Tính"
type input "50.000"
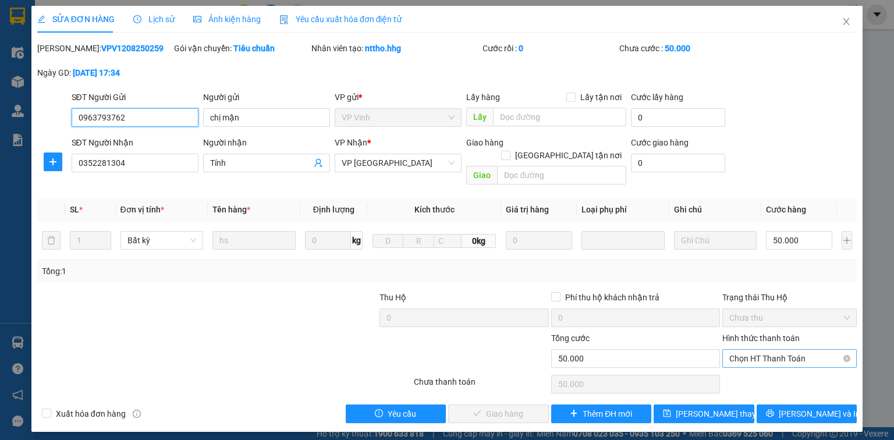
click at [763, 350] on span "Chọn HT Thanh Toán" at bounding box center [789, 358] width 120 height 17
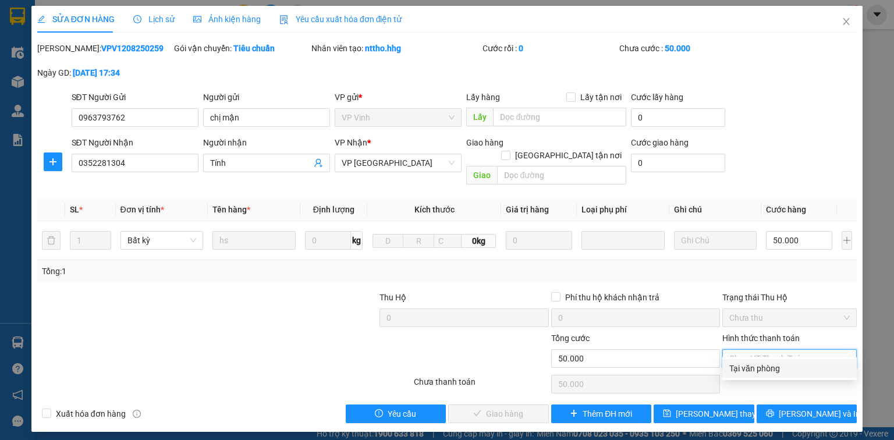
click at [762, 363] on div "Tại văn phòng" at bounding box center [789, 368] width 120 height 13
type input "0"
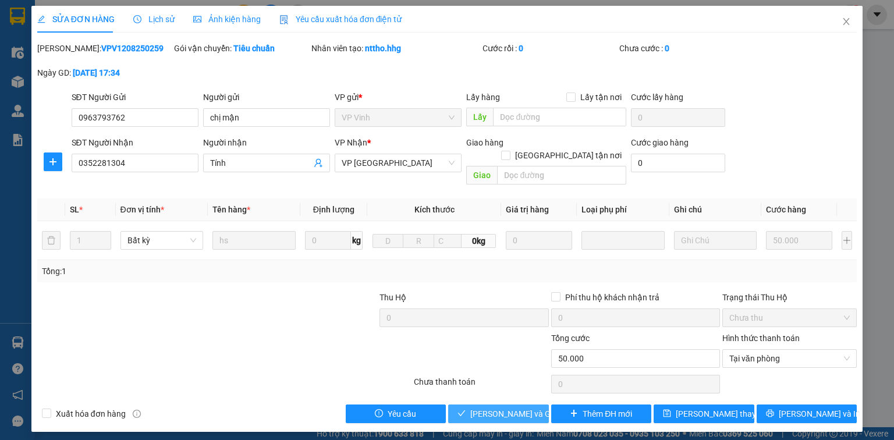
click at [531, 407] on span "[PERSON_NAME] và Giao hàng" at bounding box center [526, 413] width 112 height 13
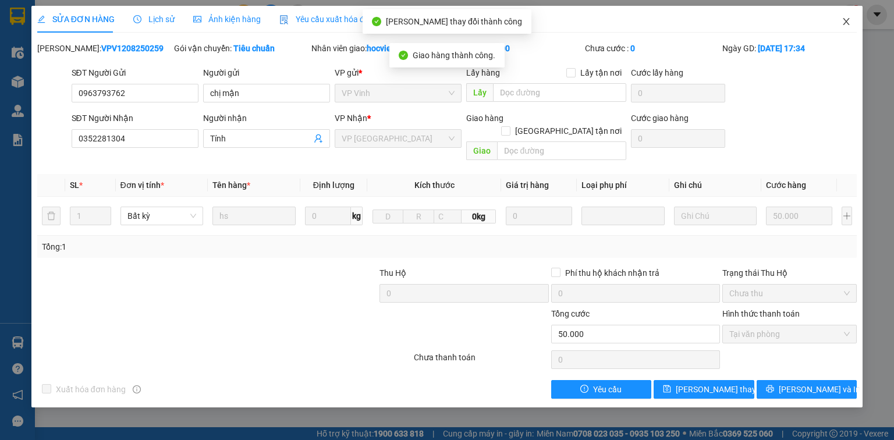
click at [845, 19] on icon "close" at bounding box center [846, 21] width 9 height 9
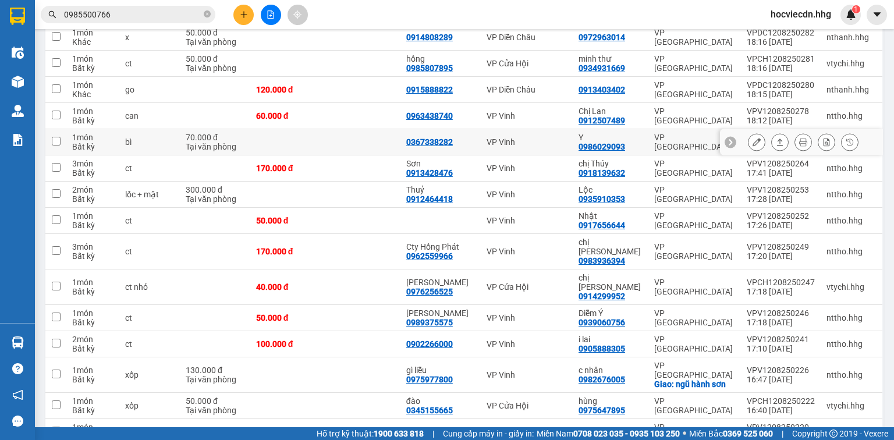
scroll to position [838, 0]
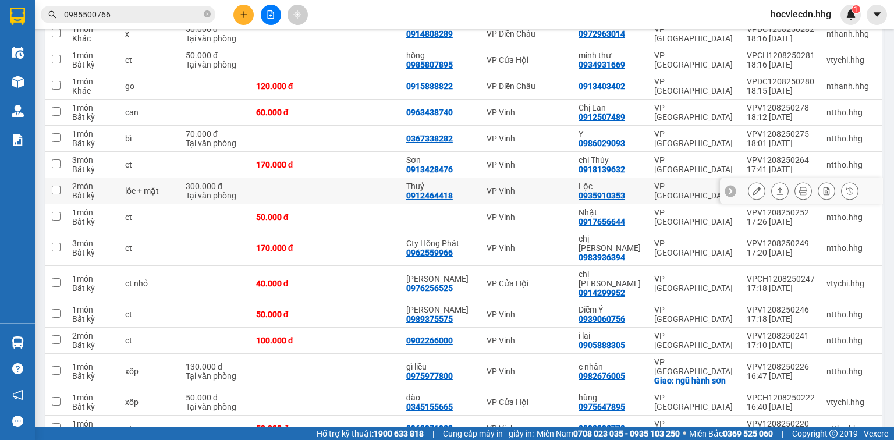
click at [553, 186] on div "VP Vinh" at bounding box center [527, 190] width 80 height 9
checkbox input "true"
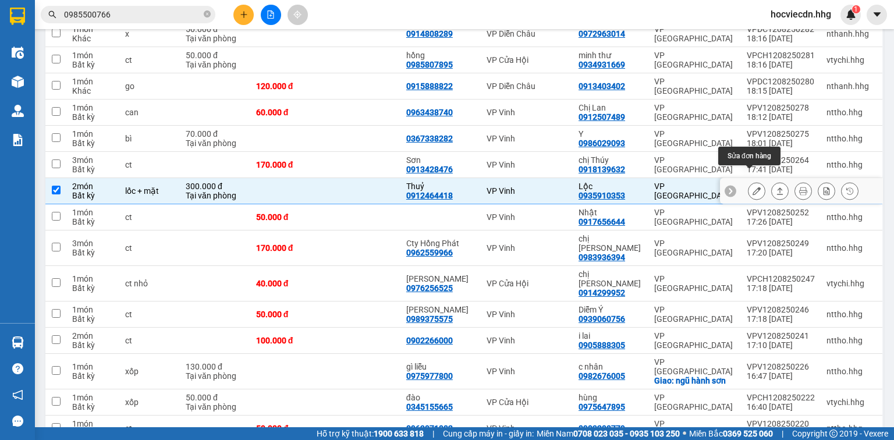
click at [748, 181] on button at bounding box center [756, 191] width 16 height 20
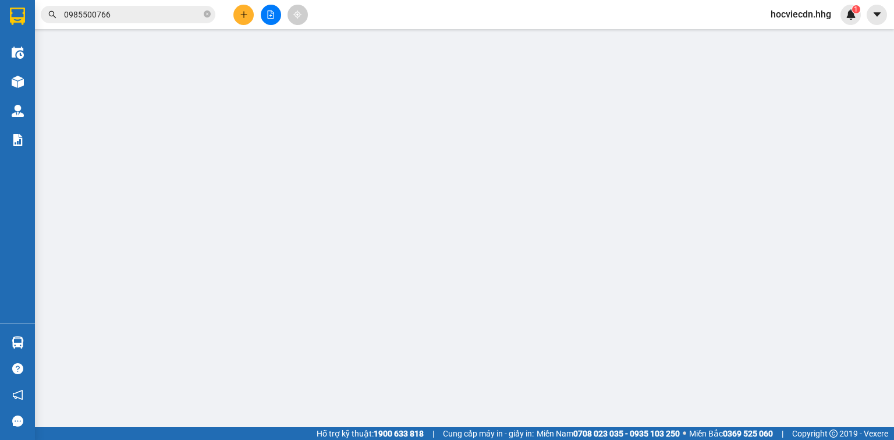
type input "0912464418"
type input "Thuỷ"
type input "0935910353"
type input "Lộc"
type input "300.000"
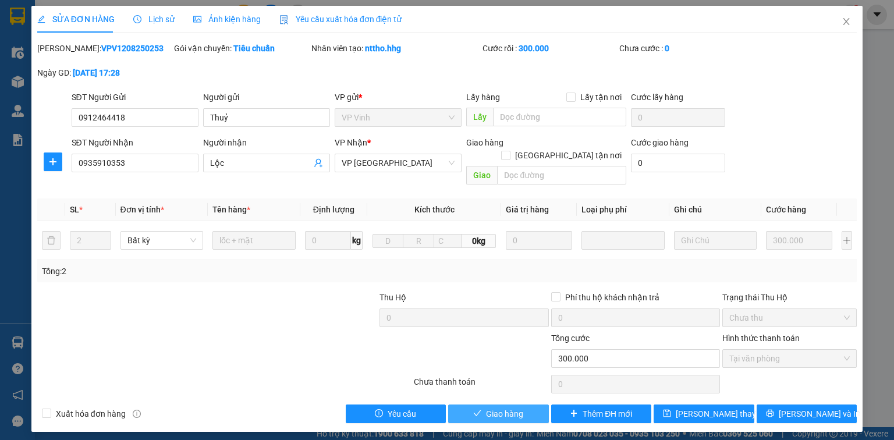
click at [527, 405] on button "Giao hàng" at bounding box center [498, 414] width 101 height 19
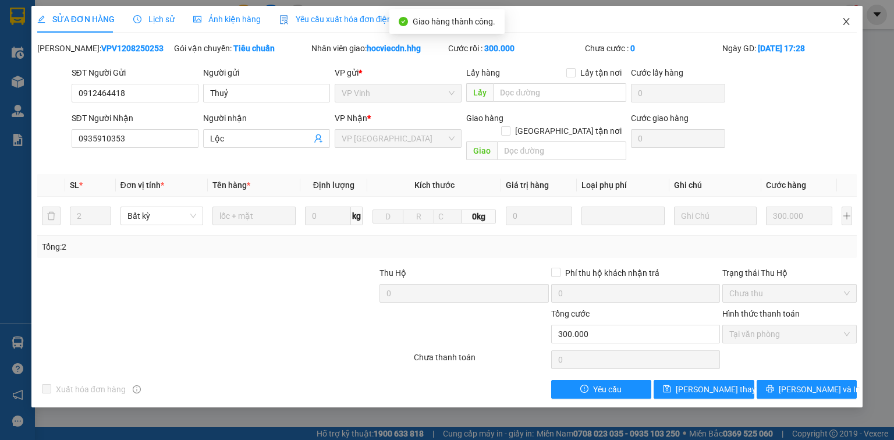
click at [846, 21] on icon "close" at bounding box center [846, 21] width 9 height 9
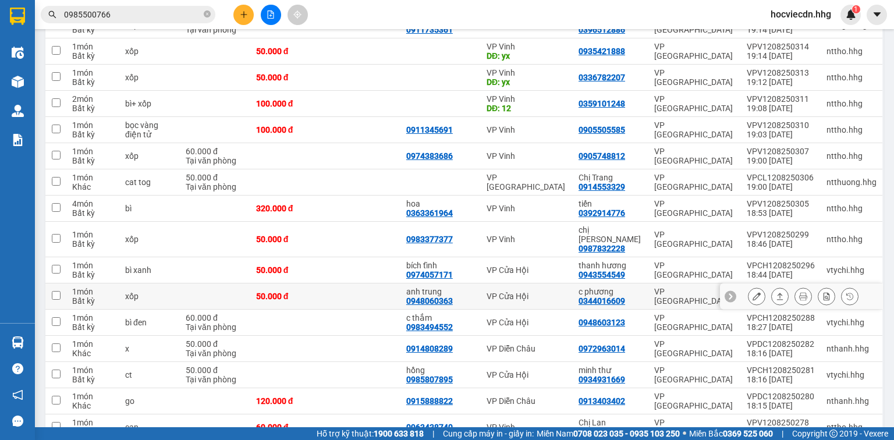
scroll to position [605, 0]
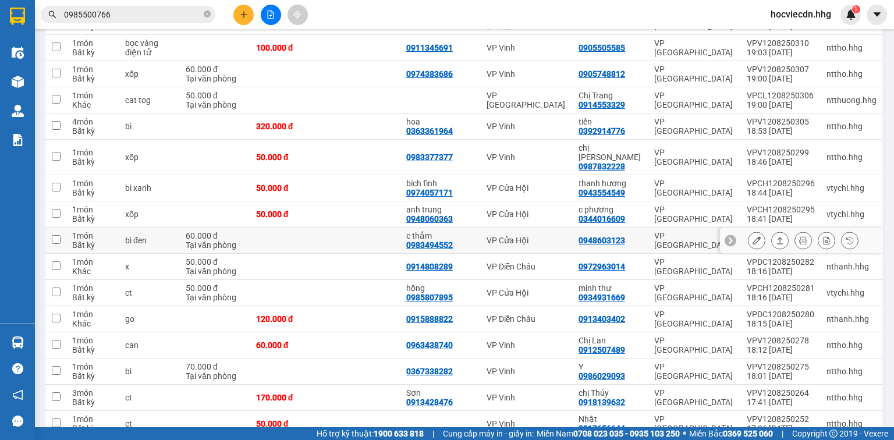
click at [593, 228] on td "0948603123" at bounding box center [611, 241] width 76 height 26
checkbox input "true"
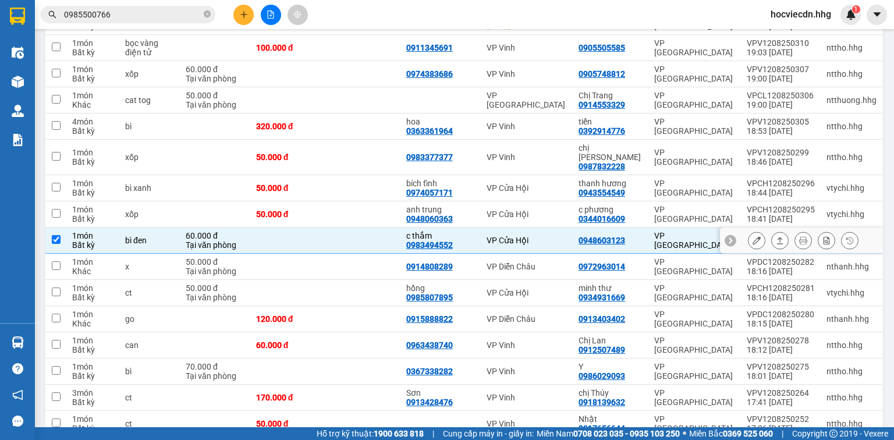
click at [753, 236] on icon at bounding box center [757, 240] width 8 height 8
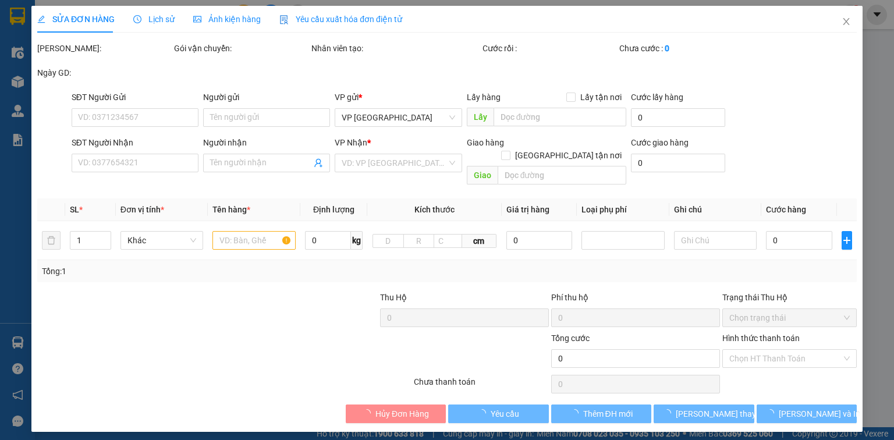
type input "0983494552"
type input "c thắm"
type input "0948603123"
type input "60.000"
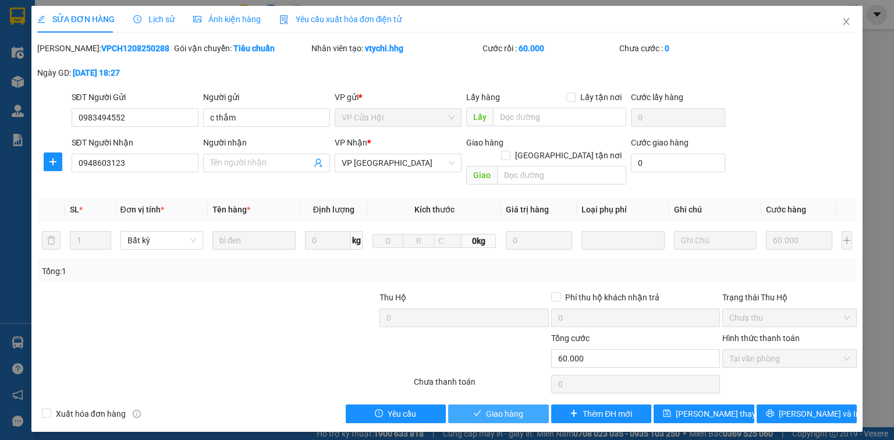
click at [517, 407] on button "Giao hàng" at bounding box center [498, 414] width 101 height 19
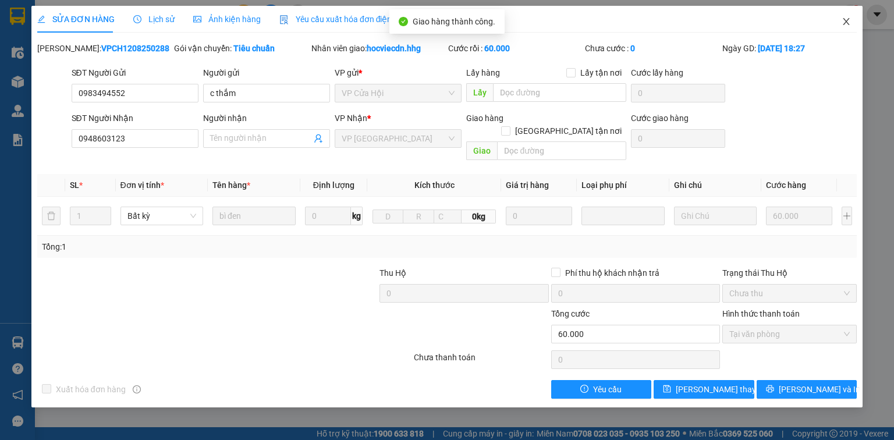
click at [845, 17] on icon "close" at bounding box center [846, 21] width 9 height 9
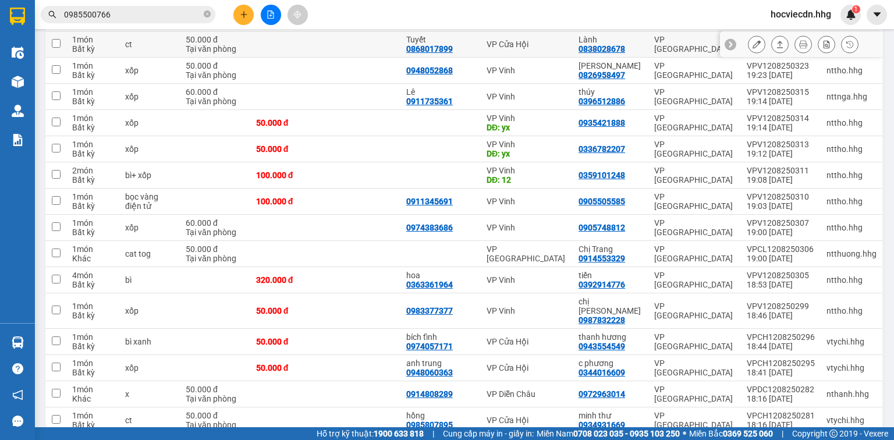
scroll to position [466, 0]
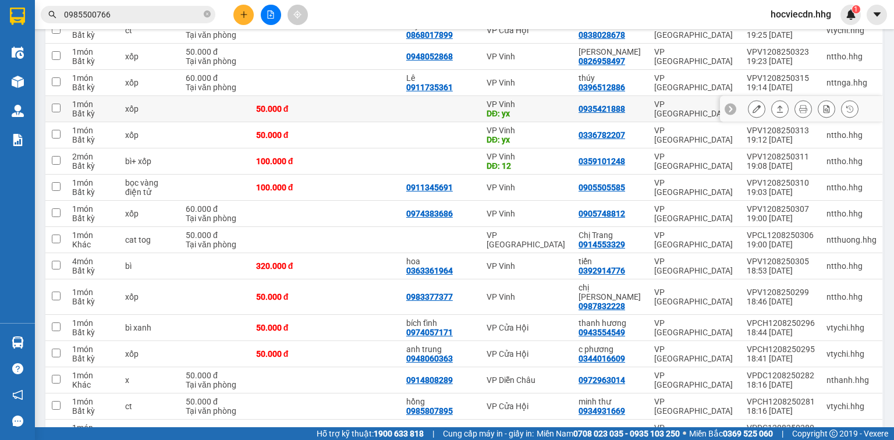
click at [559, 109] on div "DĐ: yx" at bounding box center [527, 113] width 80 height 9
checkbox input "true"
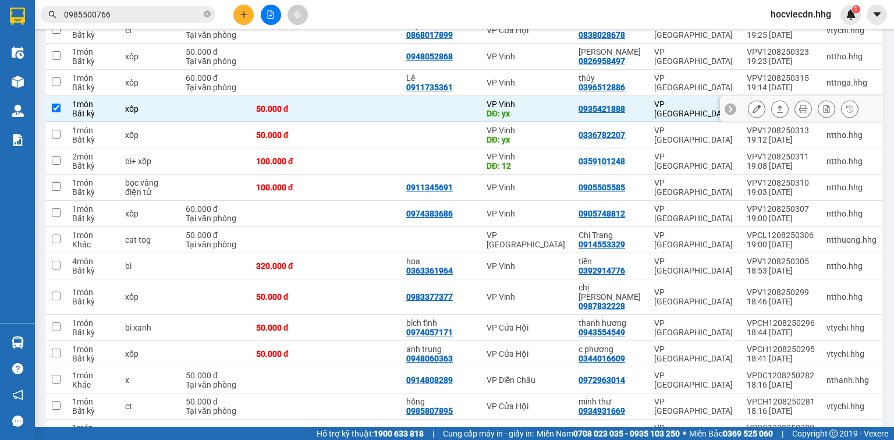
click at [753, 105] on icon at bounding box center [757, 109] width 8 height 8
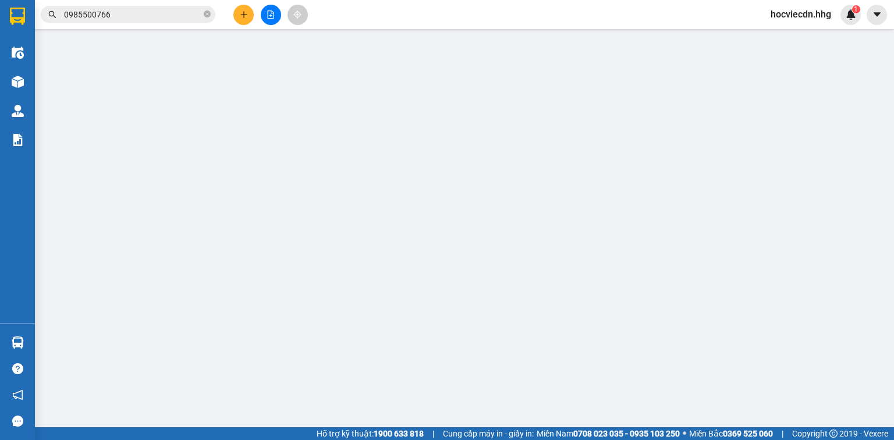
type input "yx"
type input "0935421888"
type input "50.000"
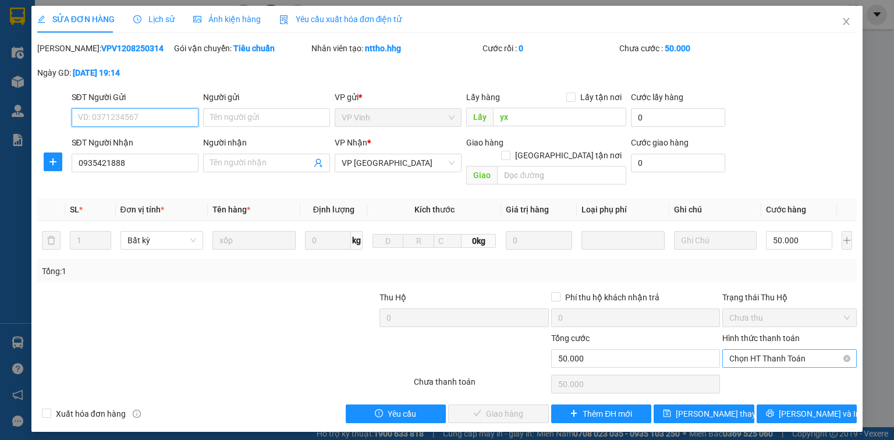
click at [800, 350] on span "Chọn HT Thanh Toán" at bounding box center [789, 358] width 120 height 17
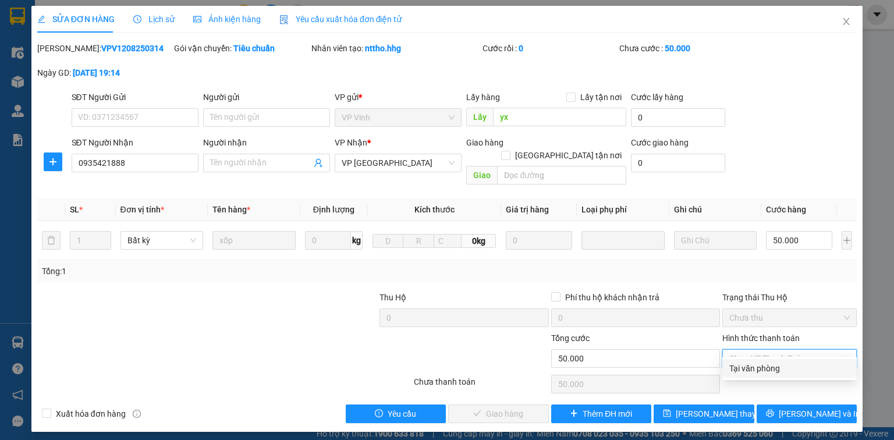
click at [785, 367] on div "Tại văn phòng" at bounding box center [789, 368] width 120 height 13
type input "0"
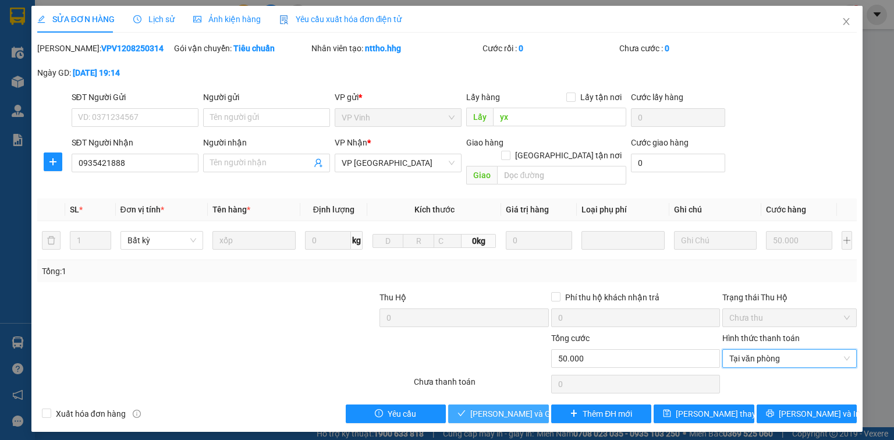
click at [498, 407] on span "[PERSON_NAME] và Giao hàng" at bounding box center [526, 413] width 112 height 13
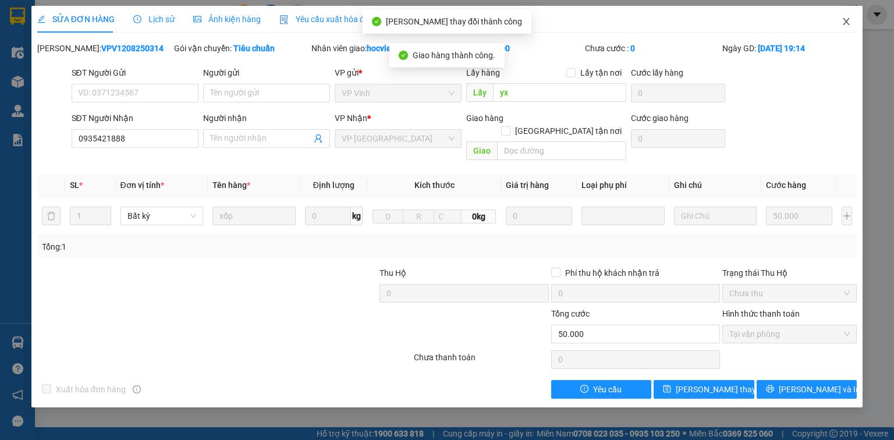
click at [844, 19] on icon "close" at bounding box center [846, 21] width 6 height 7
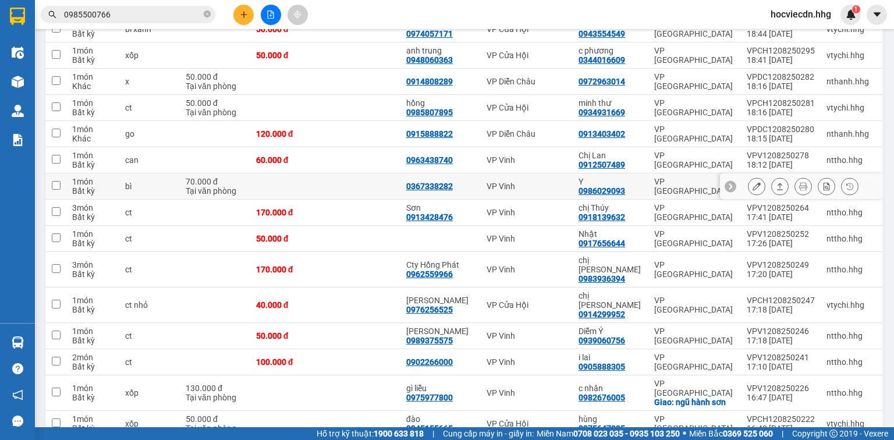
scroll to position [792, 0]
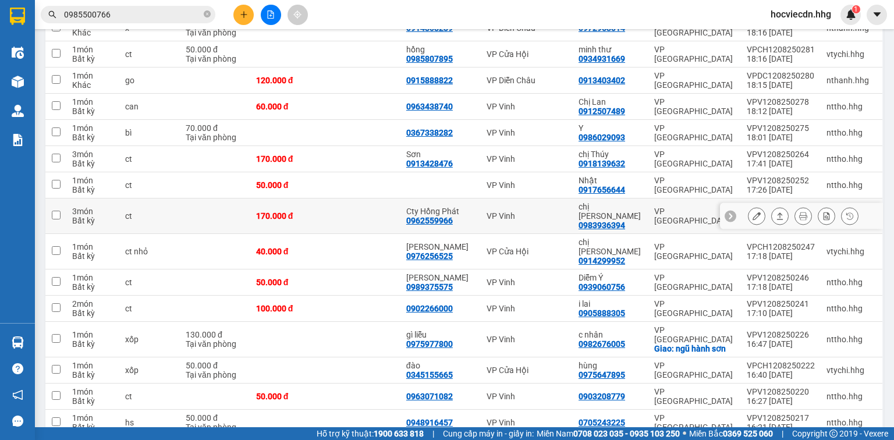
click at [638, 202] on div "chị thạch" at bounding box center [611, 211] width 64 height 19
checkbox input "true"
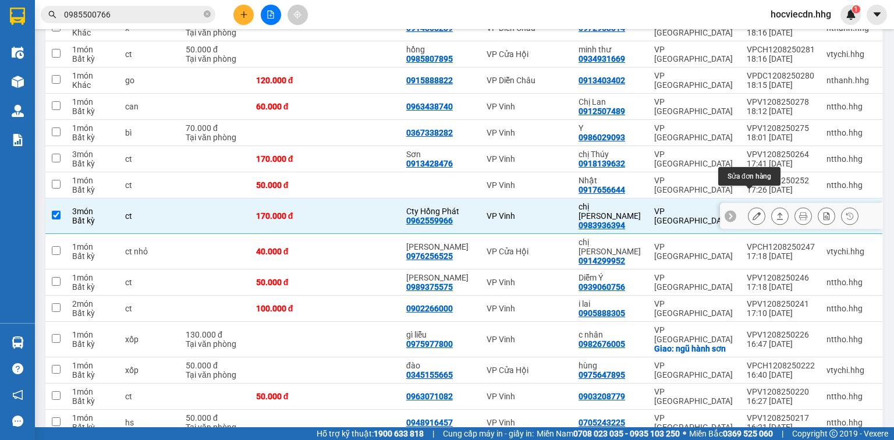
click at [748, 206] on button at bounding box center [756, 216] width 16 height 20
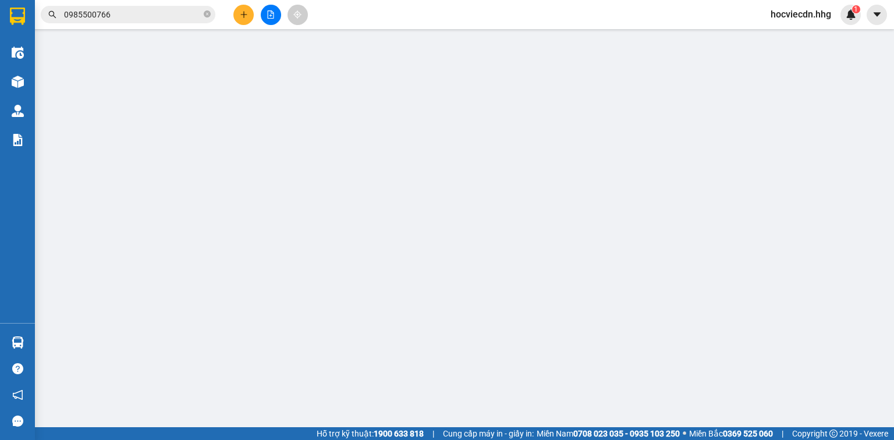
type input "0962559966"
type input "Cty Hồng Phát"
type input "0983936394"
type input "chị thạch"
type input "170.000"
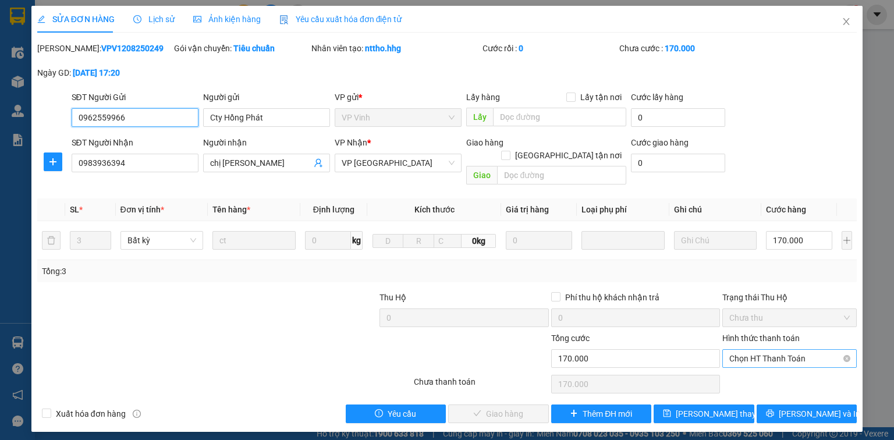
click at [773, 350] on span "Chọn HT Thanh Toán" at bounding box center [789, 358] width 120 height 17
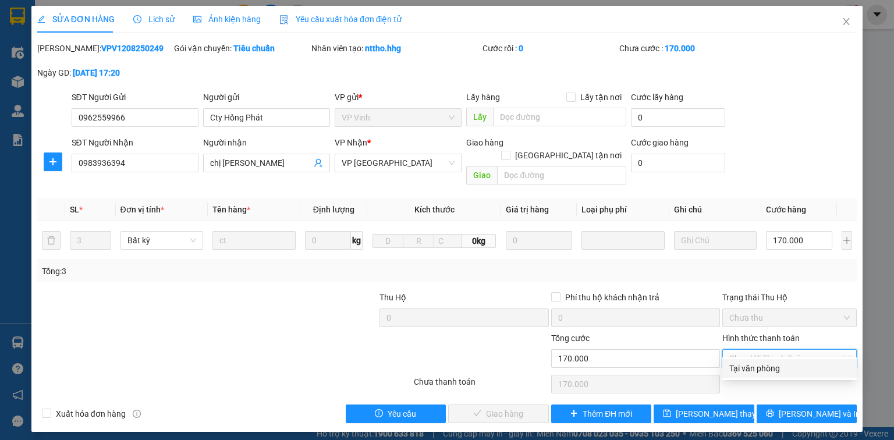
click at [765, 364] on div "Tại văn phòng" at bounding box center [789, 368] width 120 height 13
type input "0"
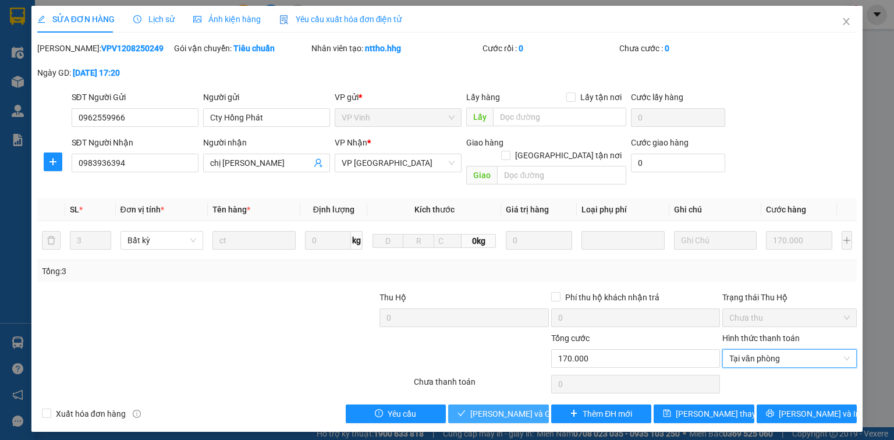
click at [506, 407] on span "[PERSON_NAME] và Giao hàng" at bounding box center [526, 413] width 112 height 13
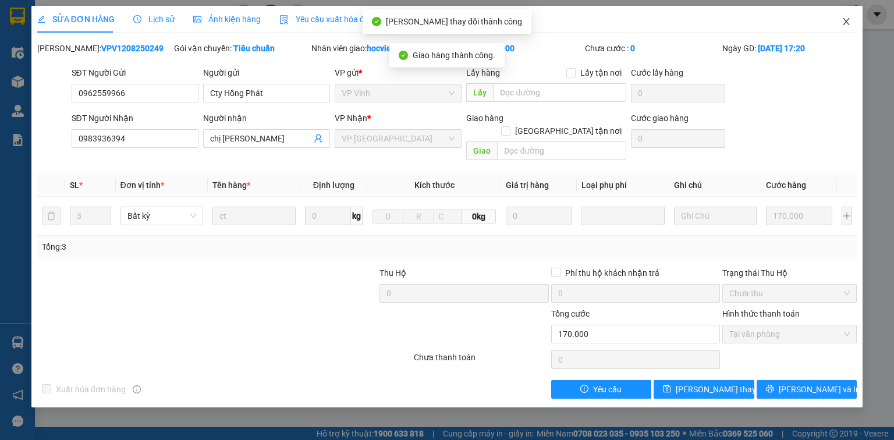
click at [845, 16] on span "Close" at bounding box center [846, 22] width 33 height 33
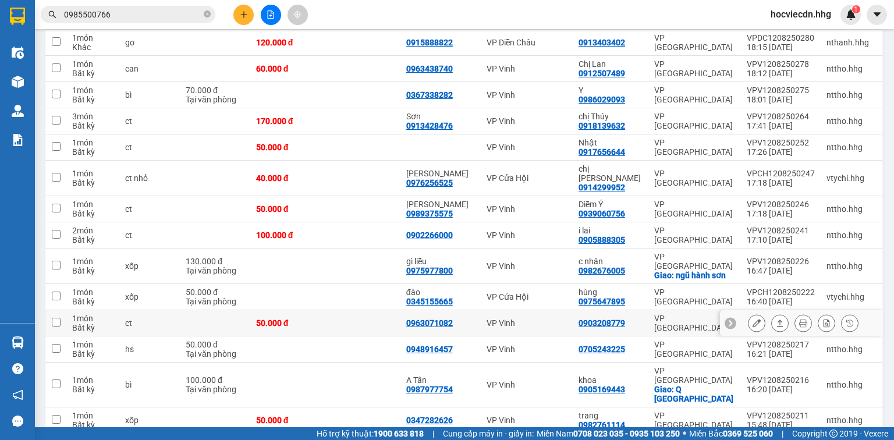
scroll to position [885, 0]
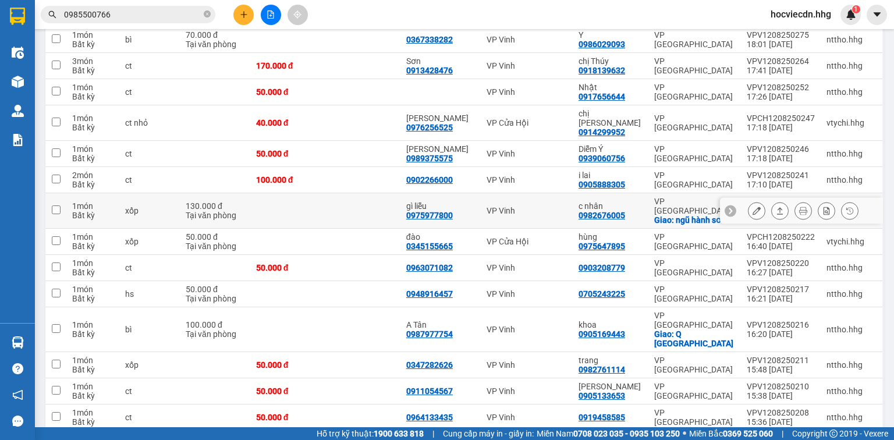
click at [652, 193] on td "VP Đà Nẵng Giao: ngũ hành sơn" at bounding box center [694, 211] width 93 height 36
checkbox input "true"
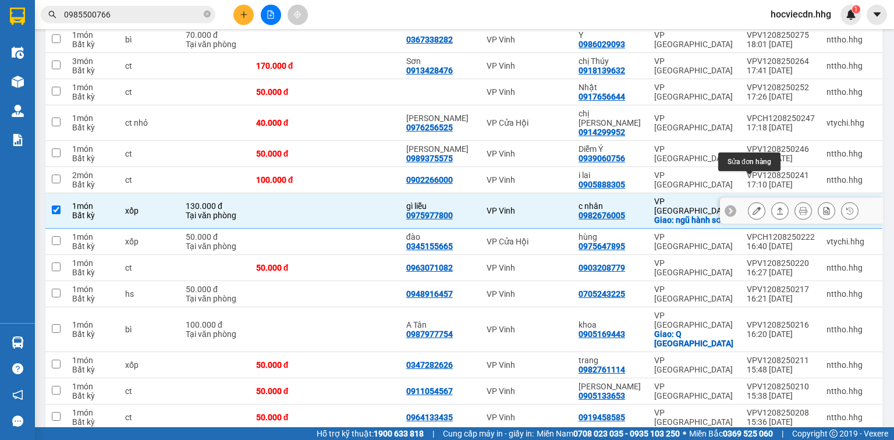
click at [753, 207] on icon at bounding box center [757, 211] width 8 height 8
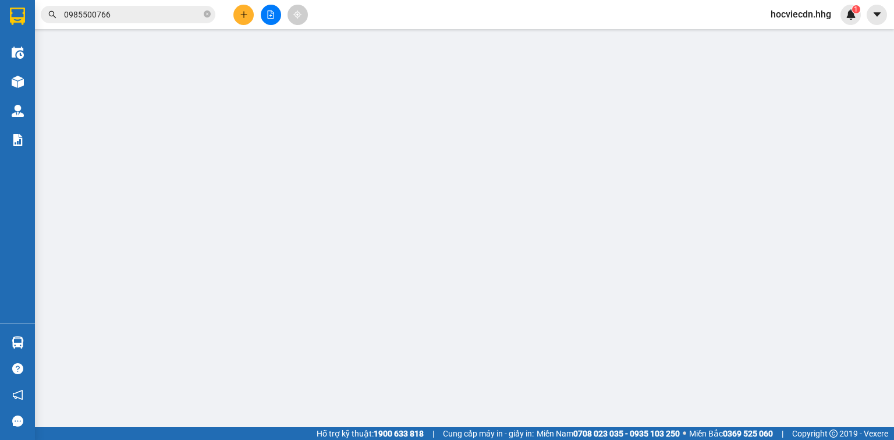
type input "0975977800"
type input "gì liễu"
type input "0982676005"
type input "c nhân"
checkbox input "true"
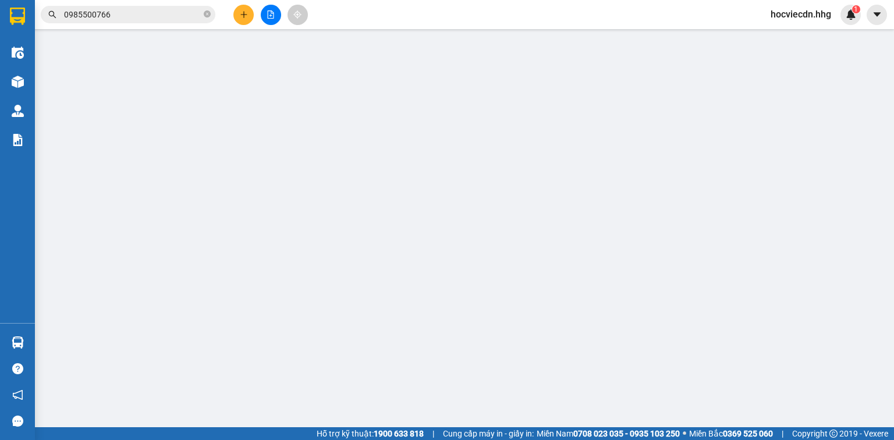
type input "ngũ hành sơn"
type input "130.000"
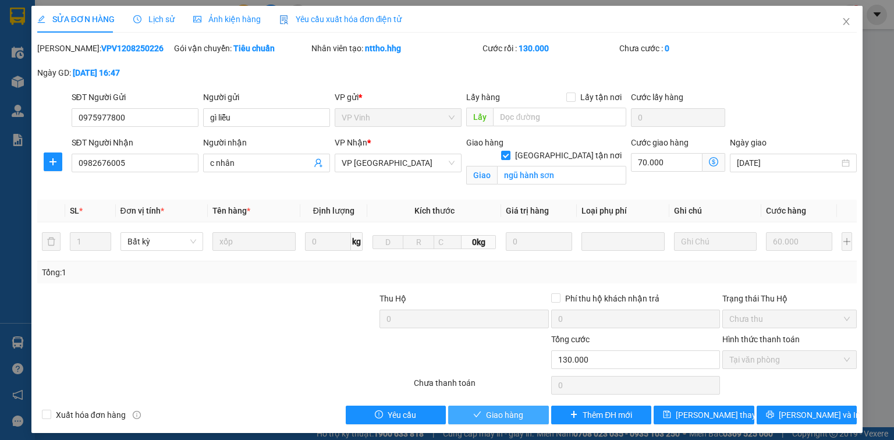
click at [523, 417] on button "Giao hàng" at bounding box center [498, 415] width 101 height 19
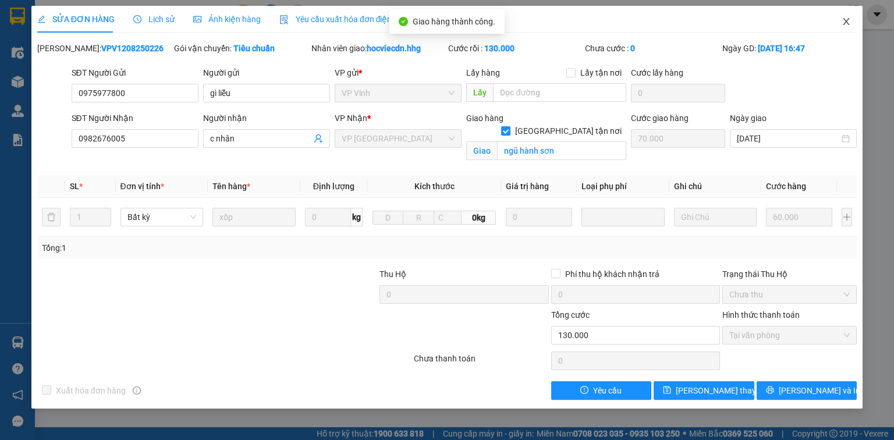
click at [848, 20] on icon "close" at bounding box center [846, 21] width 6 height 7
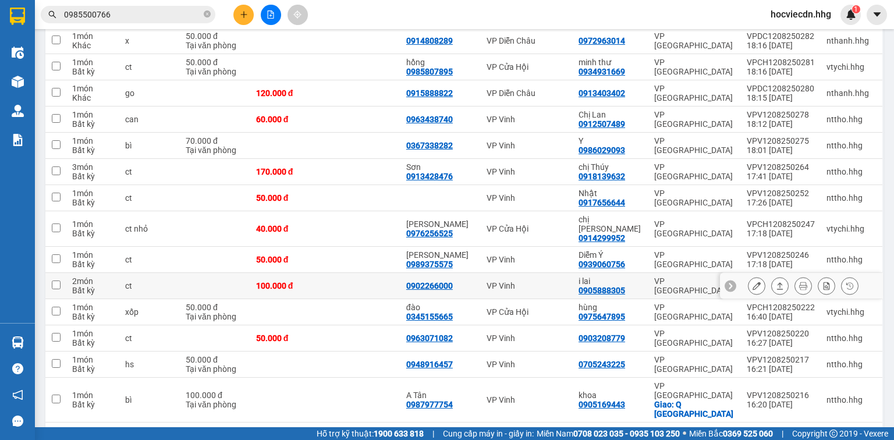
scroll to position [792, 0]
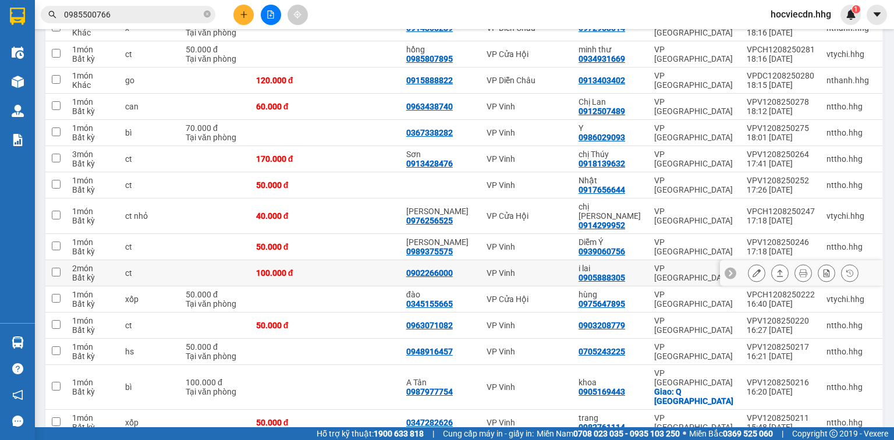
click at [564, 260] on td "VP Vinh" at bounding box center [527, 273] width 92 height 26
checkbox input "true"
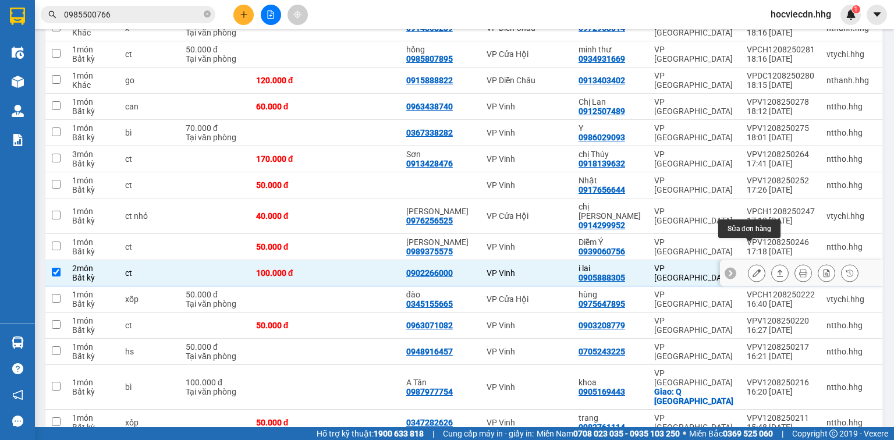
click at [753, 269] on icon at bounding box center [757, 273] width 8 height 8
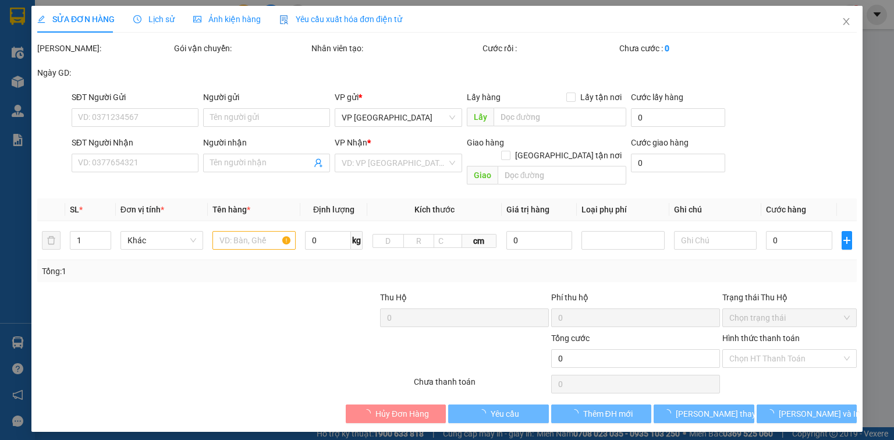
type input "0902266000"
type input "0905888305"
type input "i lai"
type input "100.000"
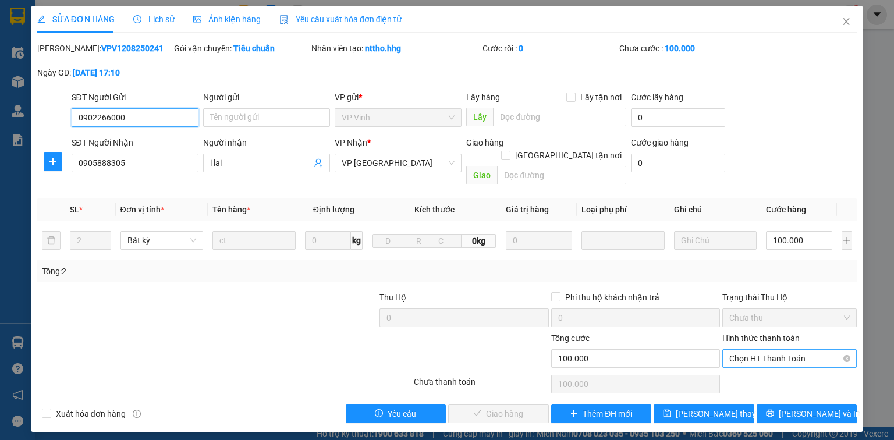
click at [756, 350] on span "Chọn HT Thanh Toán" at bounding box center [789, 358] width 120 height 17
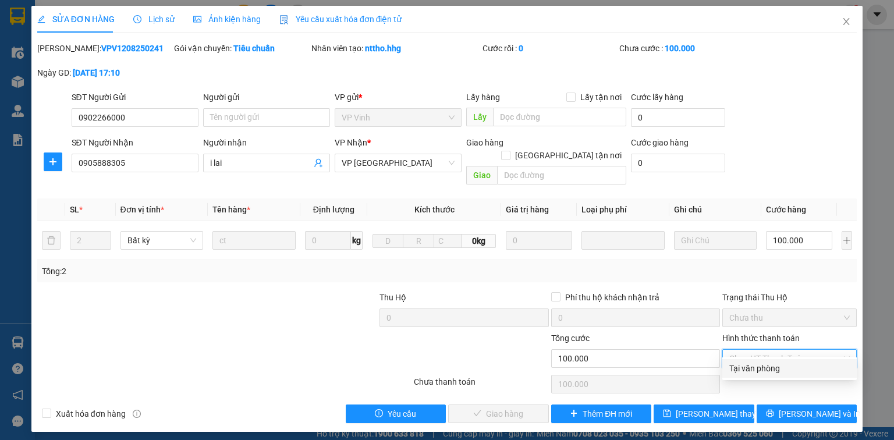
click at [745, 362] on div "Tại văn phòng" at bounding box center [789, 368] width 120 height 13
type input "0"
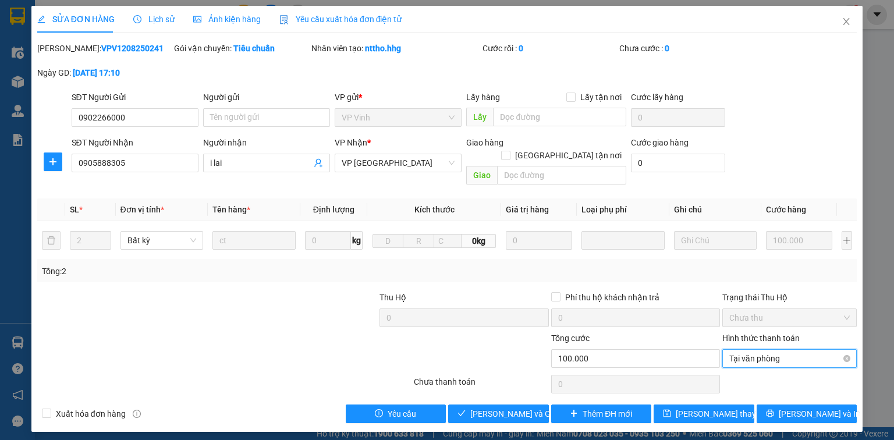
click at [739, 350] on span "Tại văn phòng" at bounding box center [789, 358] width 120 height 17
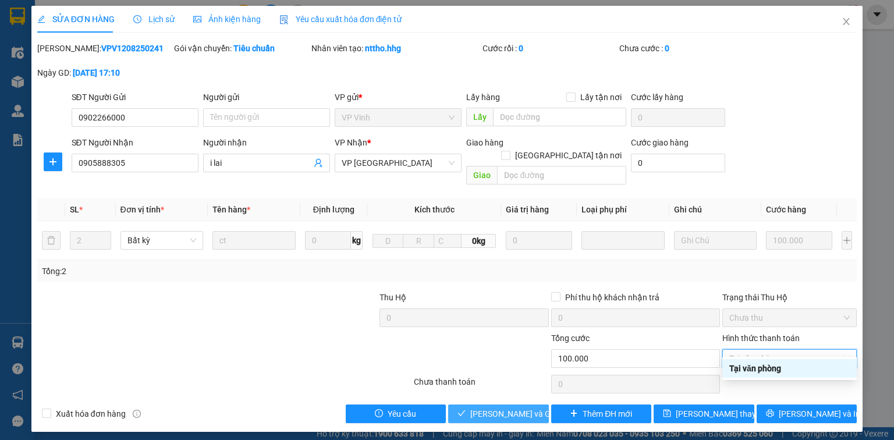
click at [521, 407] on button "[PERSON_NAME] và Giao hàng" at bounding box center [498, 414] width 101 height 19
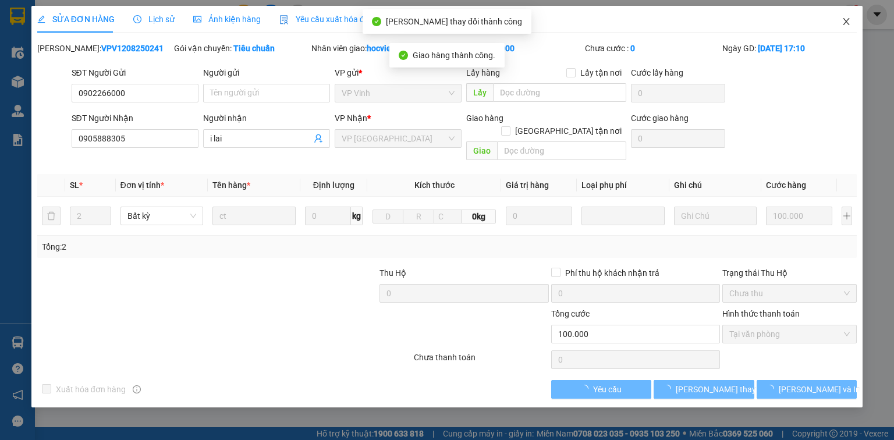
click at [844, 19] on icon "close" at bounding box center [846, 21] width 9 height 9
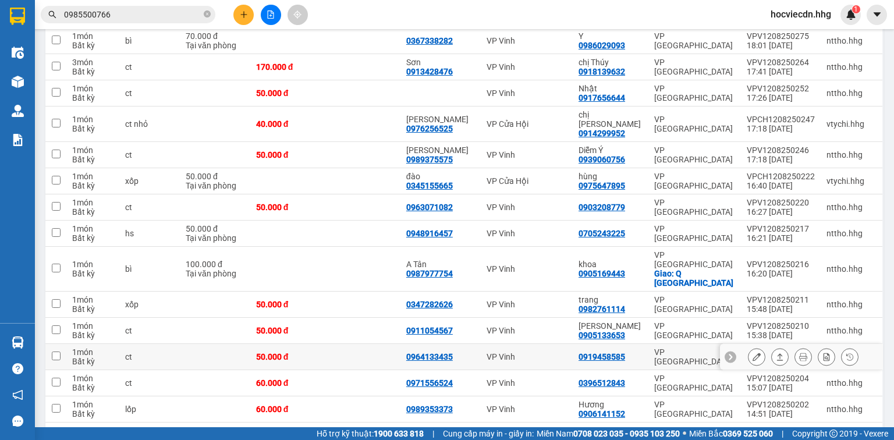
scroll to position [885, 0]
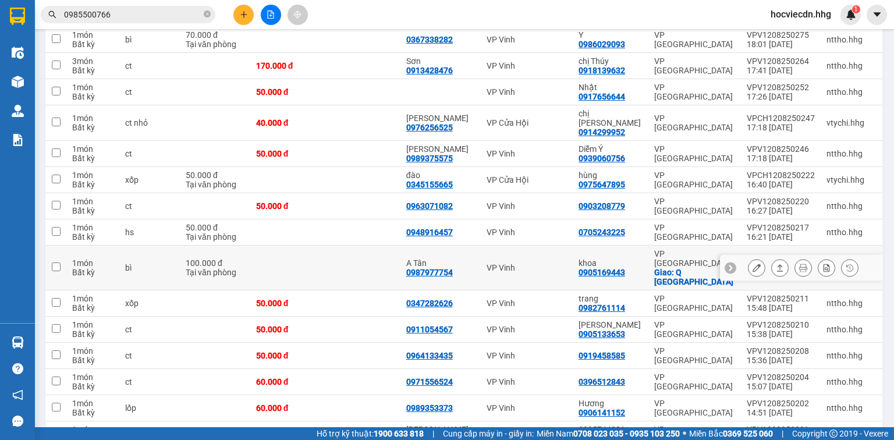
click at [640, 258] on div "khoa" at bounding box center [611, 262] width 64 height 9
checkbox input "true"
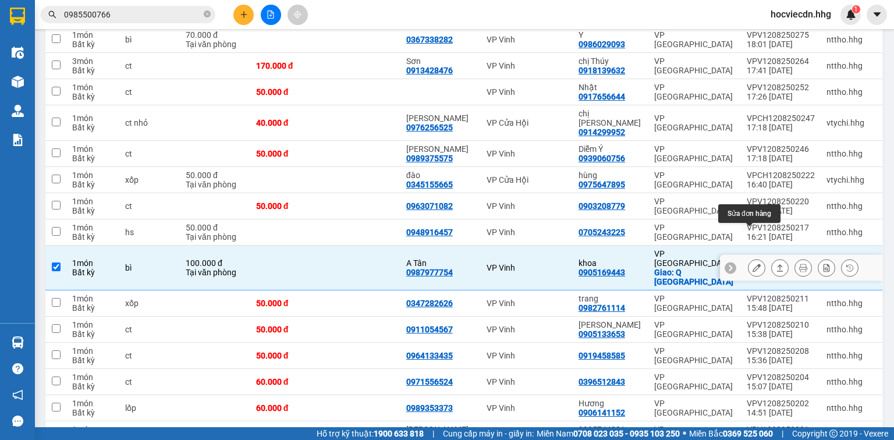
click at [751, 258] on button at bounding box center [756, 268] width 16 height 20
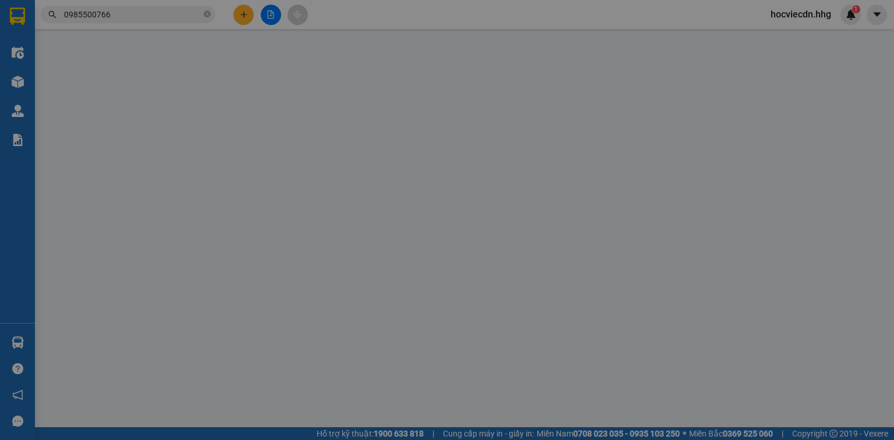
type input "0987977754"
type input "A Tân"
type input "0905169443"
type input "khoa"
checkbox input "true"
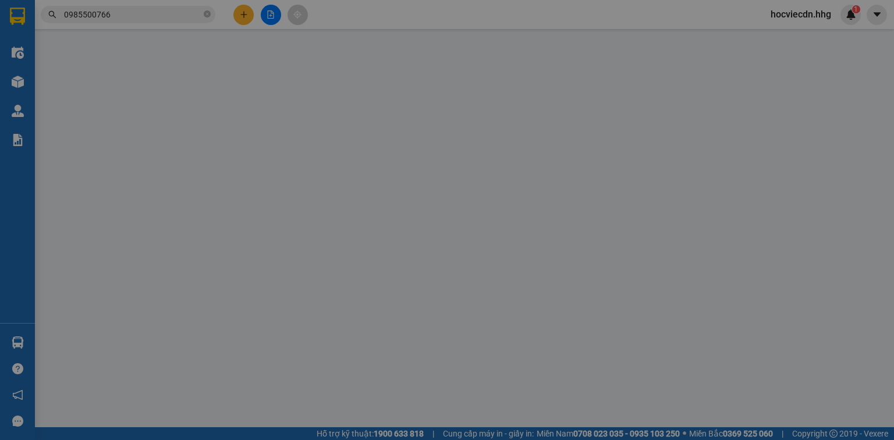
type input "Q hải châu"
type input "100.000"
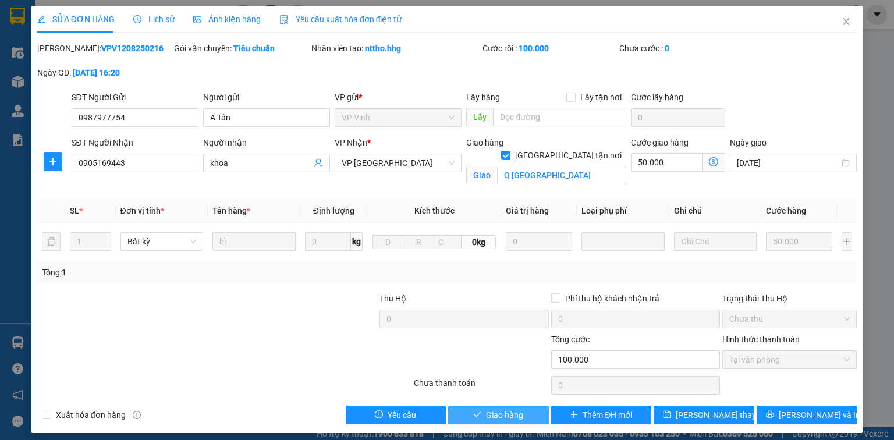
click at [500, 412] on span "Giao hàng" at bounding box center [504, 415] width 37 height 13
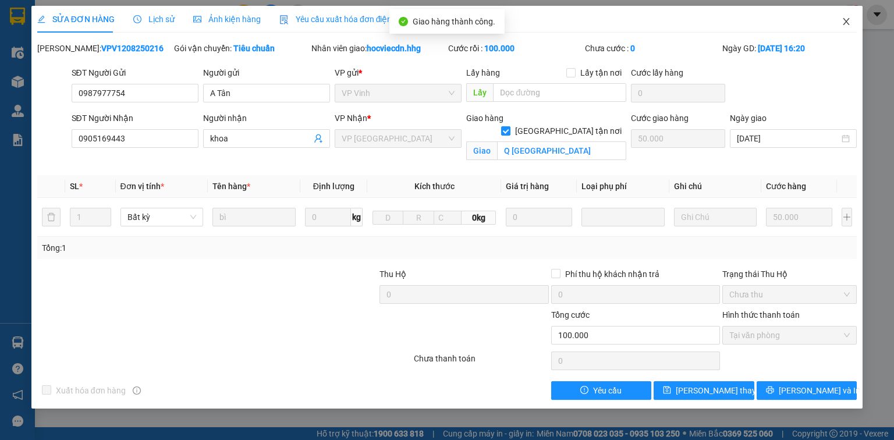
click at [849, 19] on icon "close" at bounding box center [846, 21] width 6 height 7
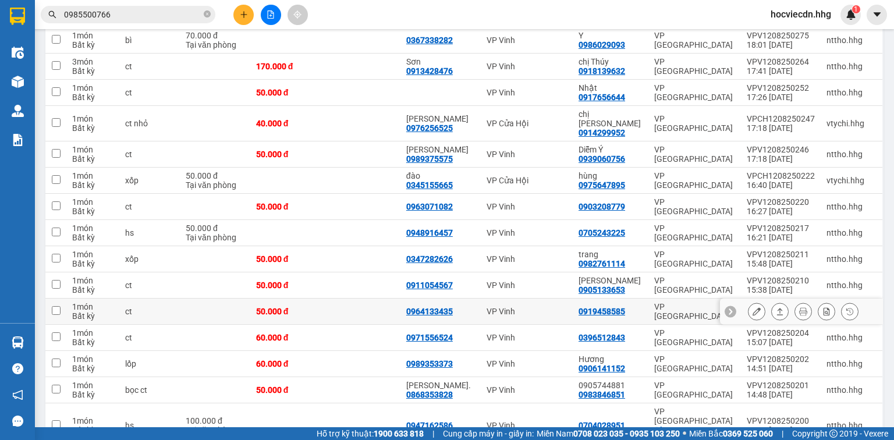
scroll to position [885, 0]
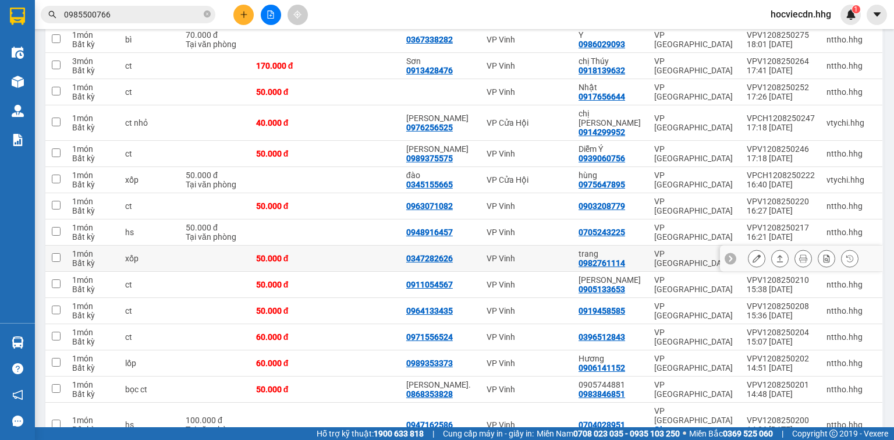
click at [573, 246] on td "VP Vinh" at bounding box center [527, 259] width 92 height 26
checkbox input "true"
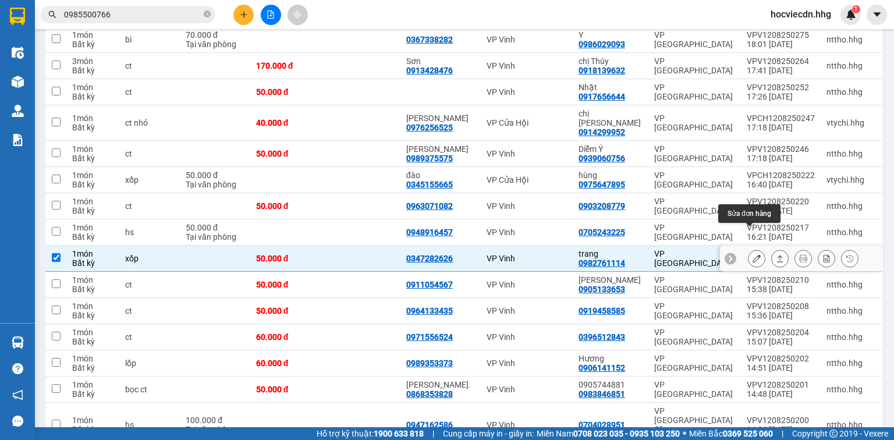
click at [753, 254] on icon at bounding box center [757, 258] width 8 height 8
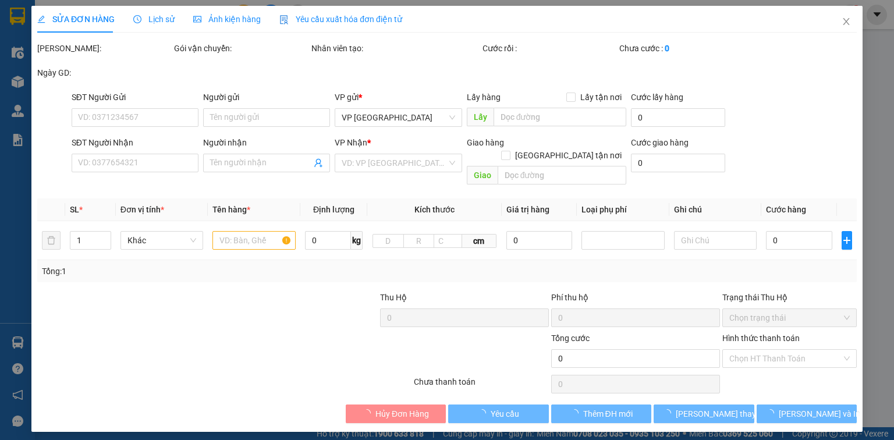
type input "0347282626"
type input "0982761114"
type input "trang"
type input "50.000"
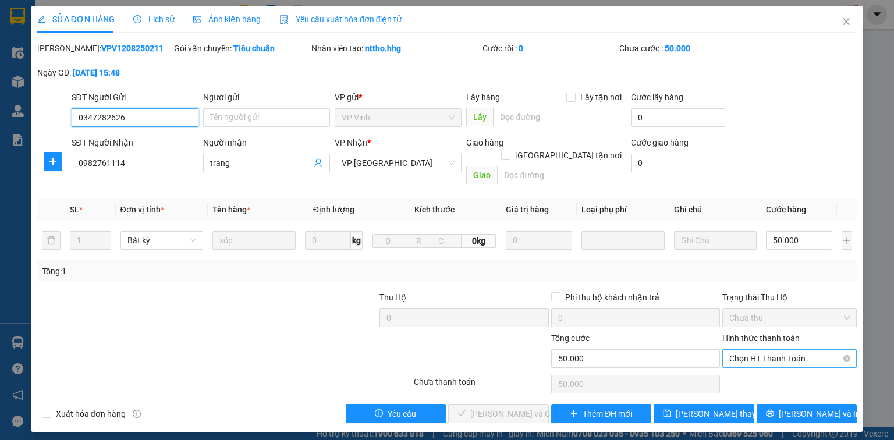
click at [761, 350] on span "Chọn HT Thanh Toán" at bounding box center [789, 358] width 120 height 17
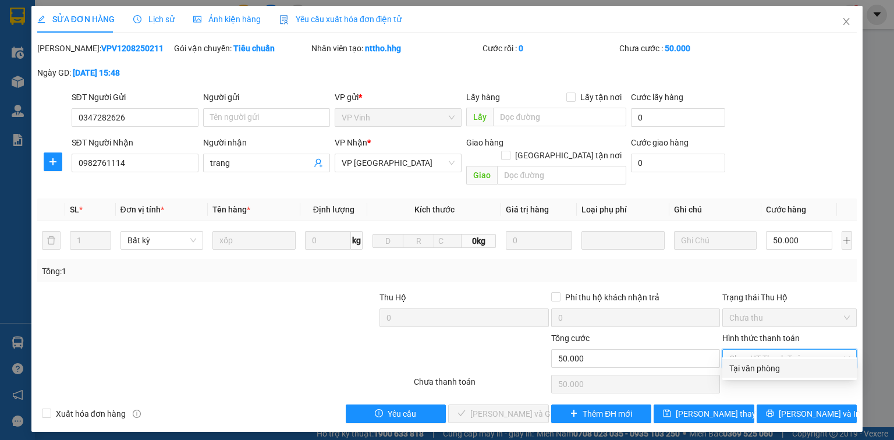
click at [766, 363] on div "Tại văn phòng" at bounding box center [789, 368] width 120 height 13
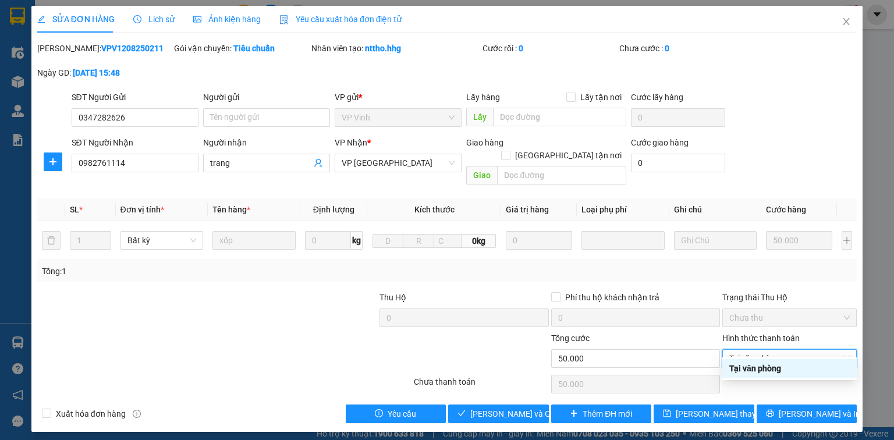
type input "0"
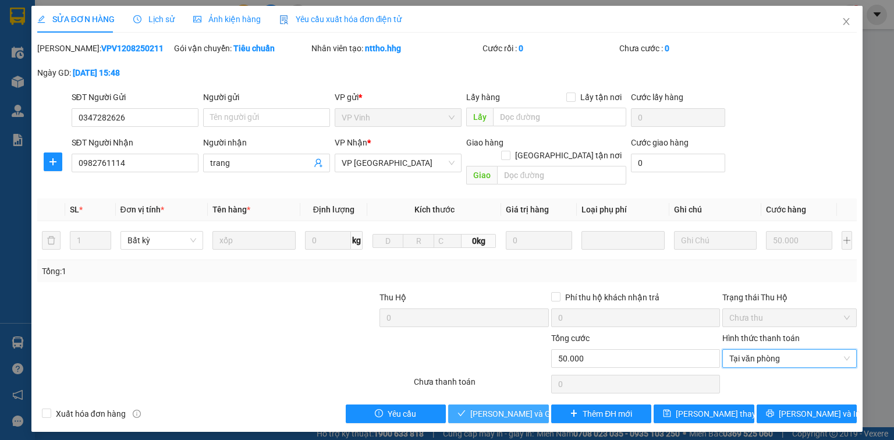
click at [524, 407] on span "[PERSON_NAME] và Giao hàng" at bounding box center [526, 413] width 112 height 13
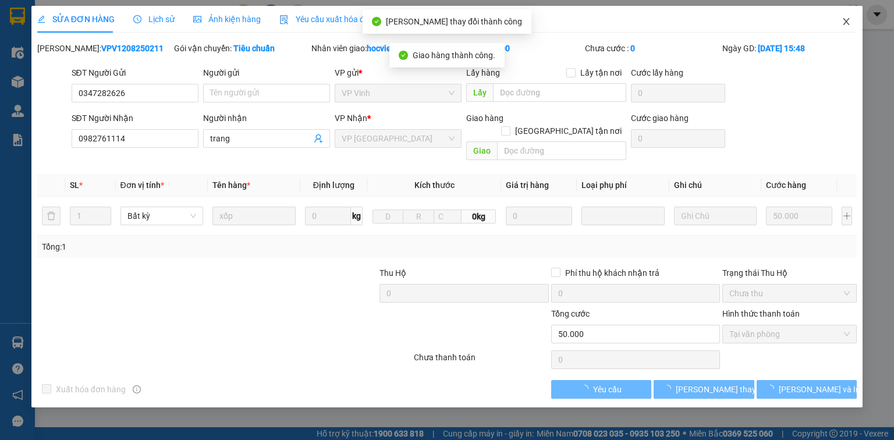
click at [845, 21] on icon "close" at bounding box center [846, 21] width 6 height 7
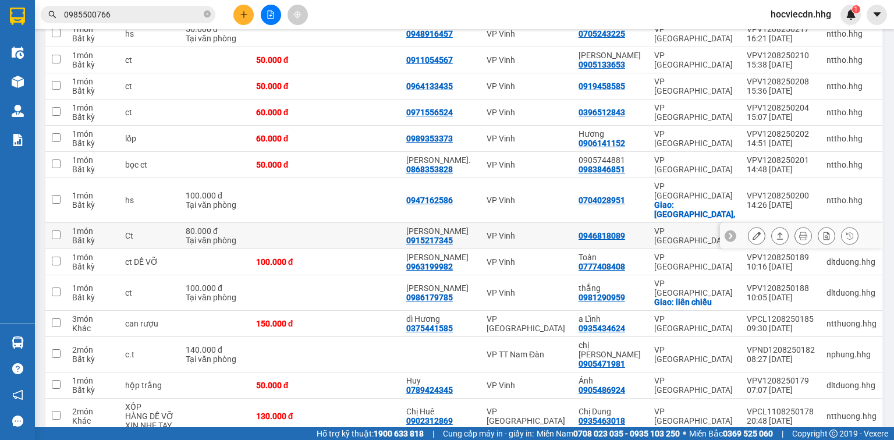
scroll to position [1085, 0]
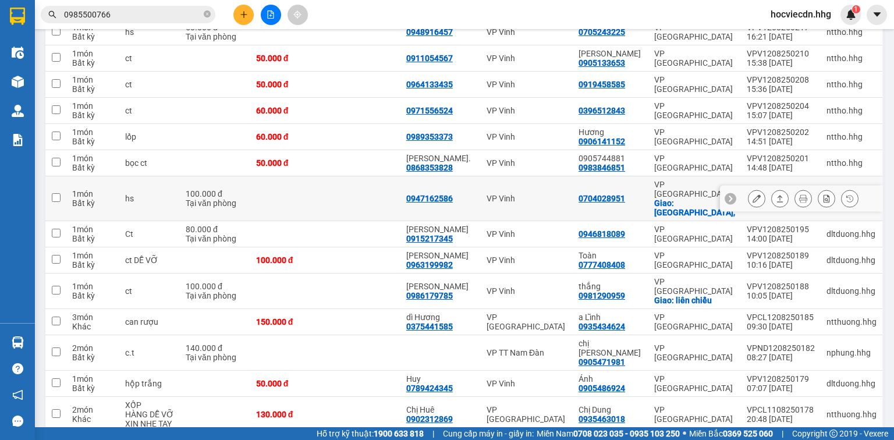
click at [625, 194] on div "0704028951" at bounding box center [602, 198] width 47 height 9
click at [554, 179] on td "VP Vinh" at bounding box center [527, 198] width 92 height 45
checkbox input "true"
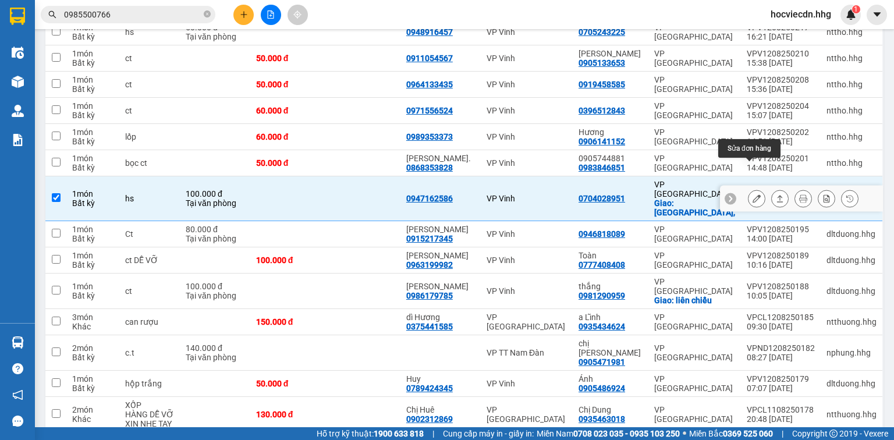
click at [748, 189] on button at bounding box center [756, 199] width 16 height 20
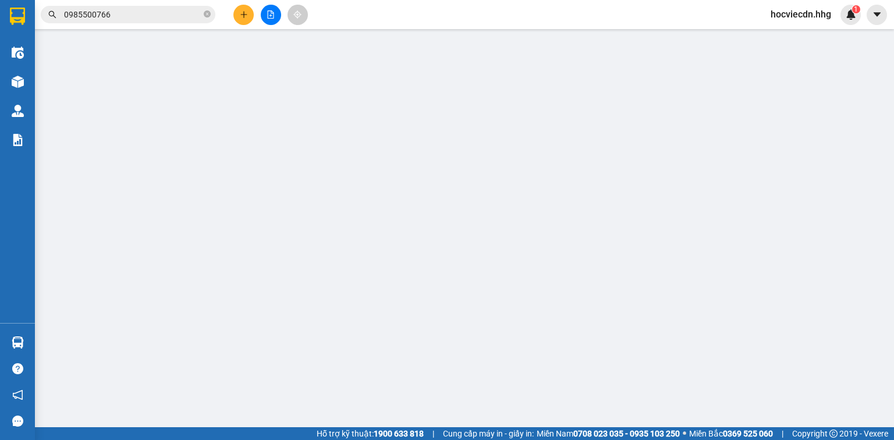
type input "0947162586"
type input "0704028951"
checkbox input "true"
type input "Hòa hiệp nam,"
type input "100.000"
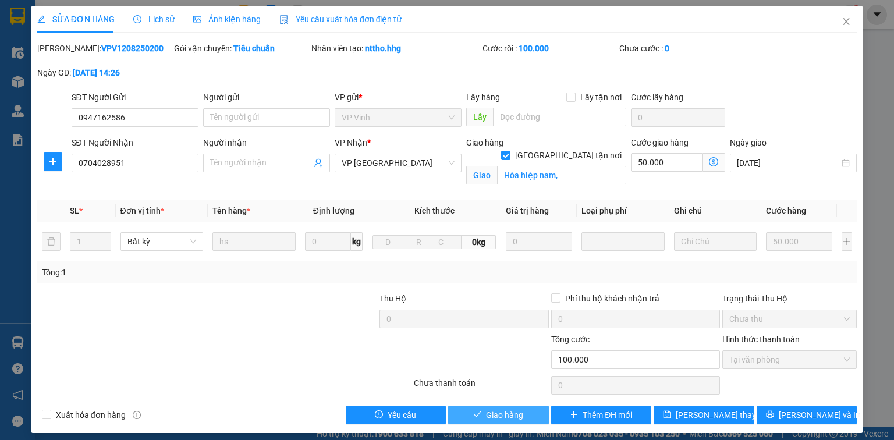
click at [499, 412] on span "Giao hàng" at bounding box center [504, 415] width 37 height 13
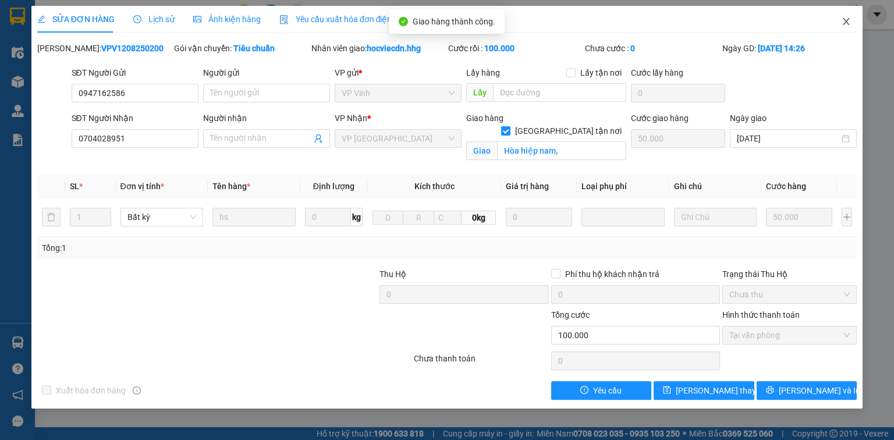
click at [850, 23] on icon "close" at bounding box center [846, 21] width 9 height 9
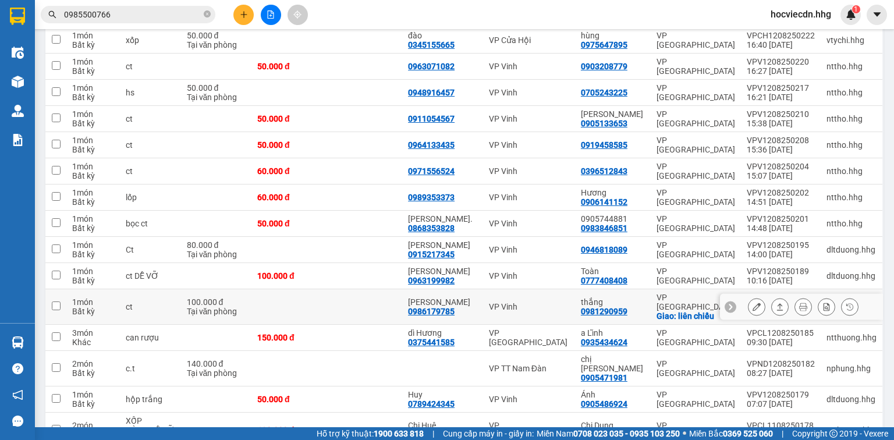
scroll to position [1049, 0]
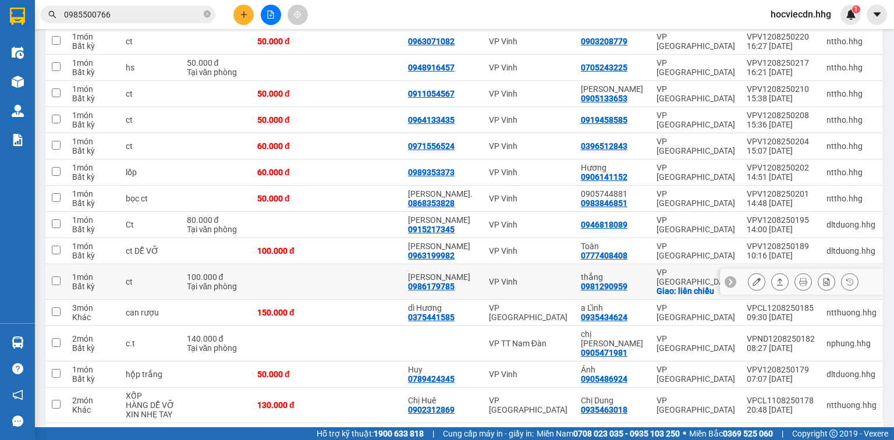
click at [640, 272] on div "thắng 0981290959" at bounding box center [613, 281] width 64 height 19
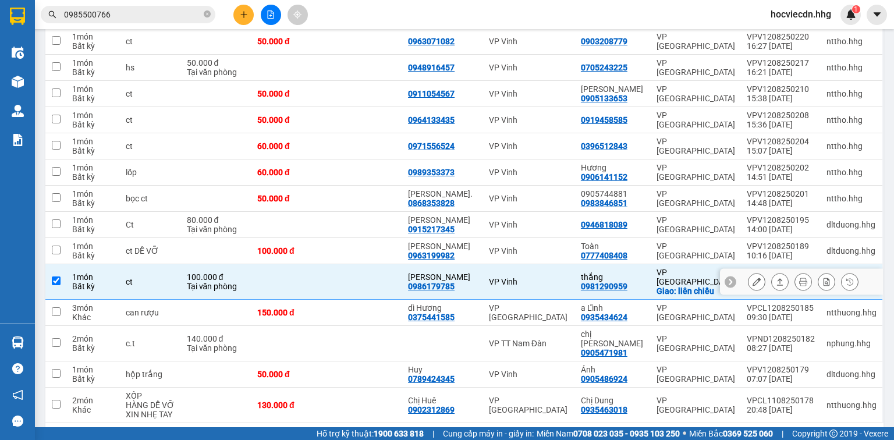
checkbox input "true"
click at [751, 272] on button at bounding box center [756, 282] width 16 height 20
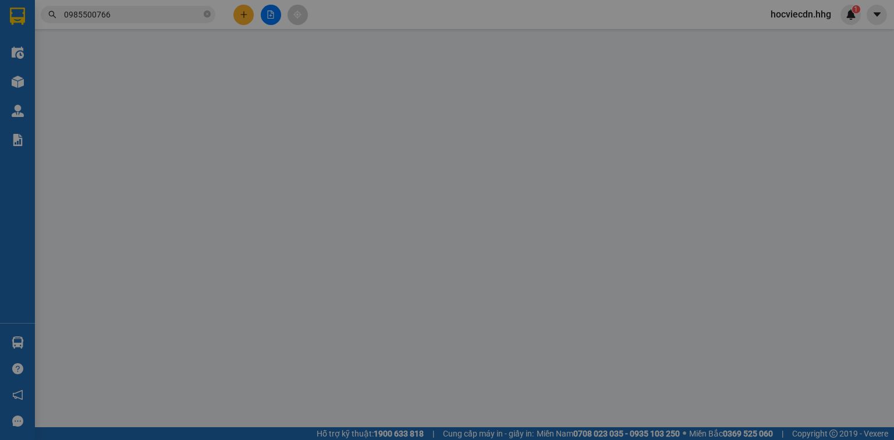
type input "0986179785"
type input "Anh Công"
type input "0981290959"
type input "thắng"
checkbox input "true"
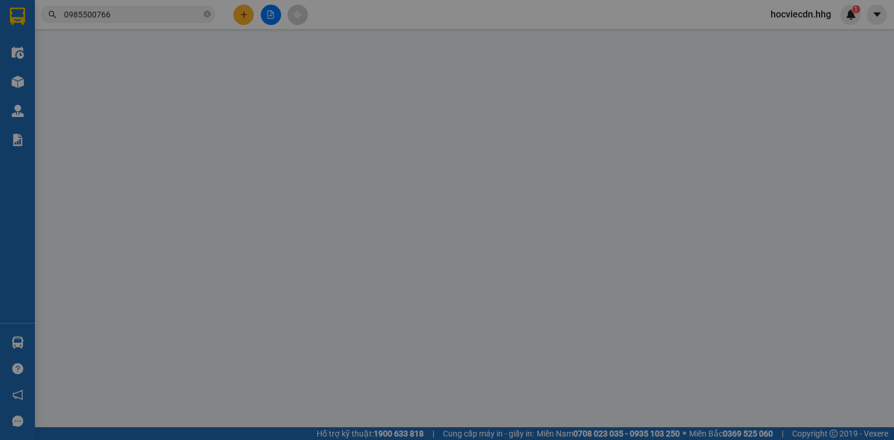
type input "liên chiểu"
type input "100.000"
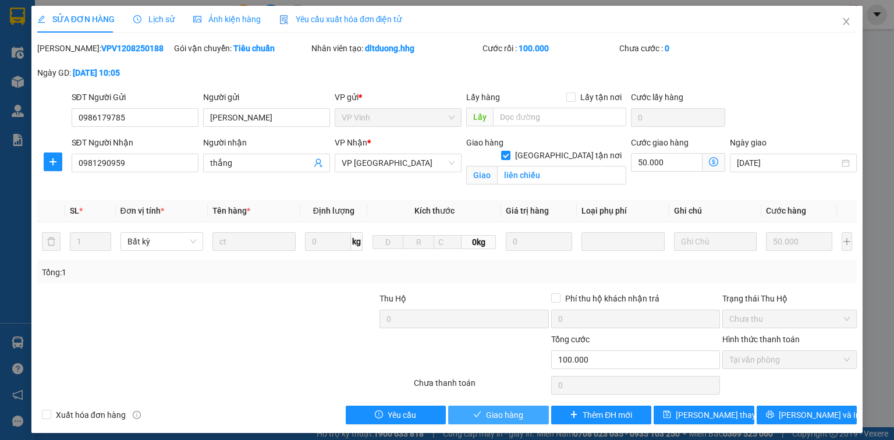
click at [506, 411] on span "Giao hàng" at bounding box center [504, 415] width 37 height 13
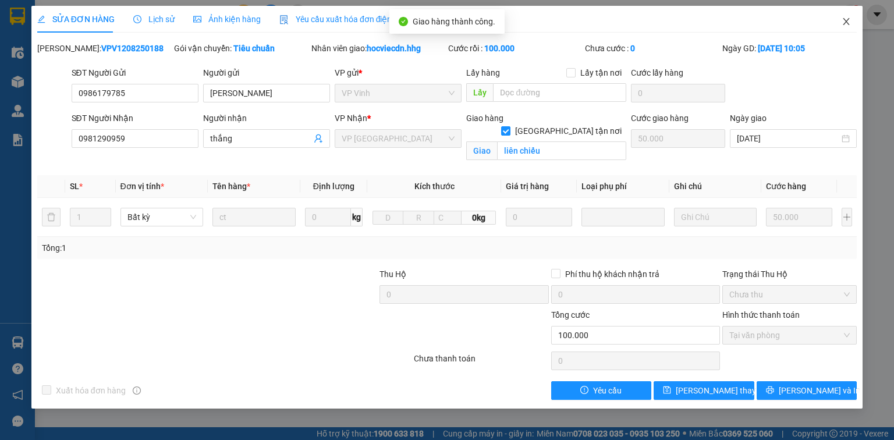
click at [847, 18] on icon "close" at bounding box center [846, 21] width 9 height 9
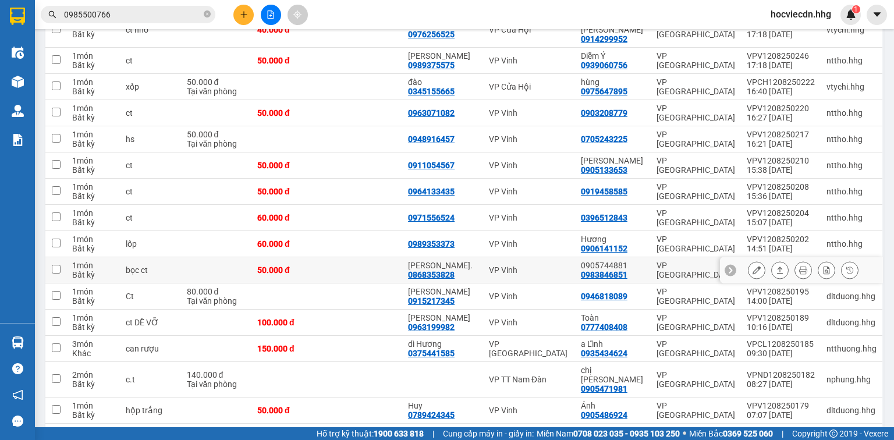
scroll to position [1023, 0]
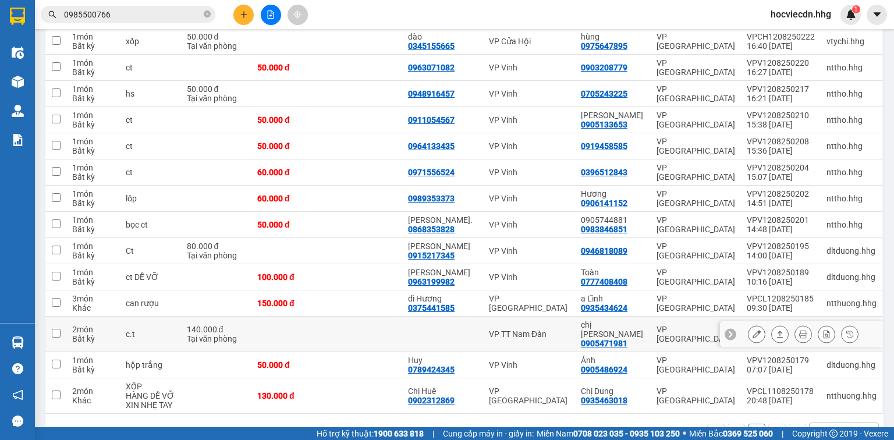
click at [637, 320] on div "chị linh 0905471981" at bounding box center [613, 334] width 64 height 28
checkbox input "true"
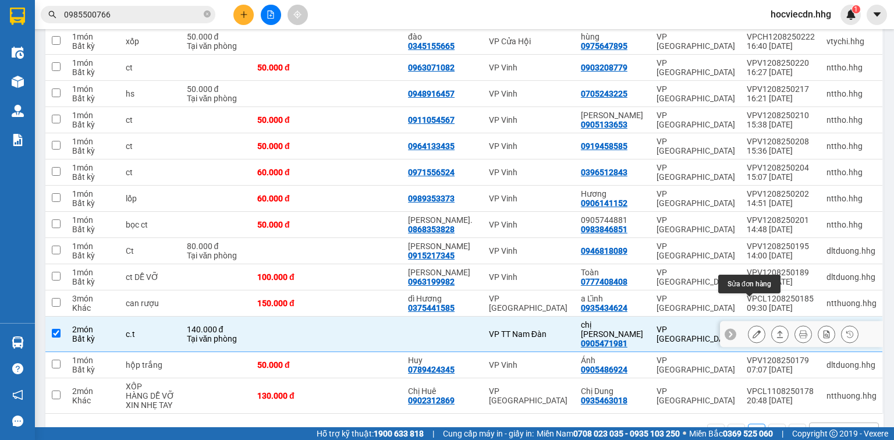
click at [753, 330] on icon at bounding box center [757, 334] width 8 height 8
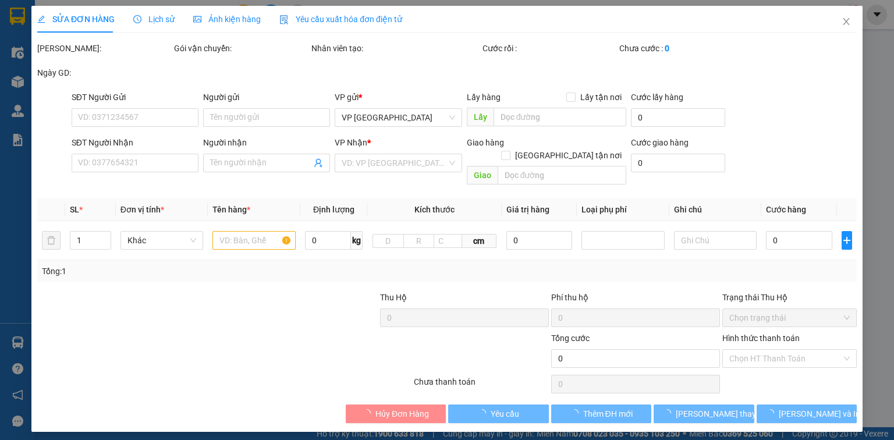
type input "0905471981"
type input "chị linh"
type input "140.000"
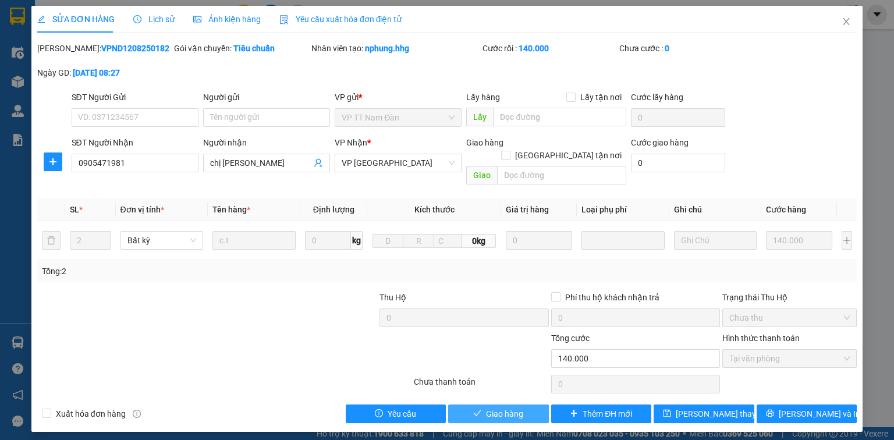
click at [502, 407] on span "Giao hàng" at bounding box center [504, 413] width 37 height 13
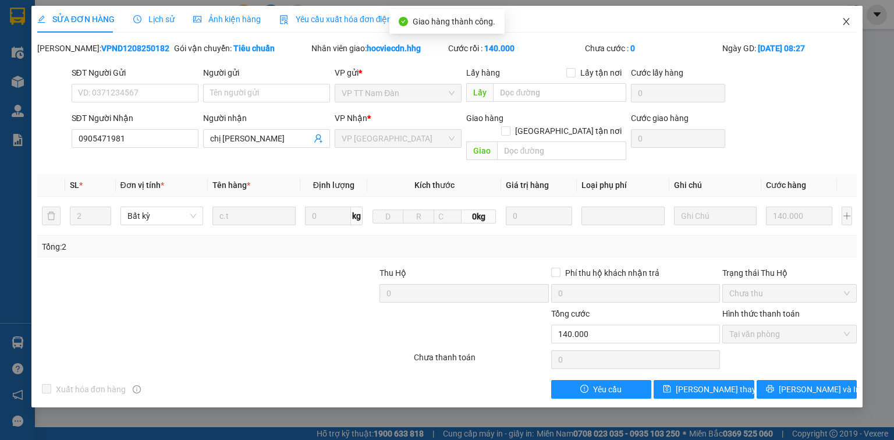
click at [847, 21] on icon "close" at bounding box center [846, 21] width 9 height 9
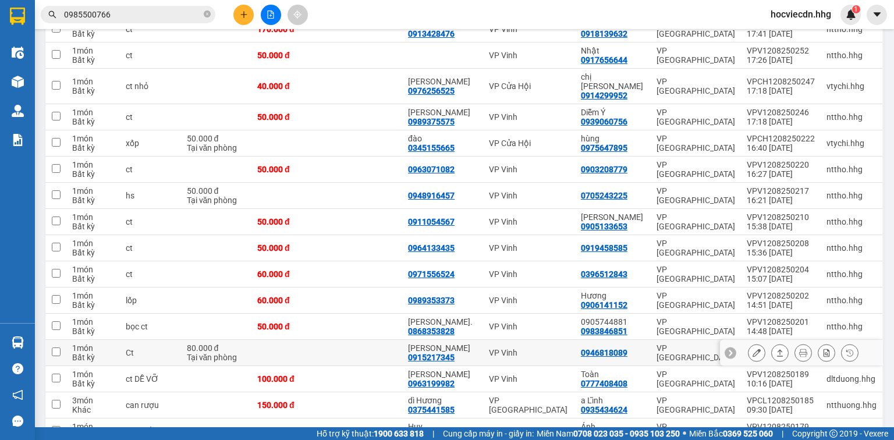
scroll to position [997, 0]
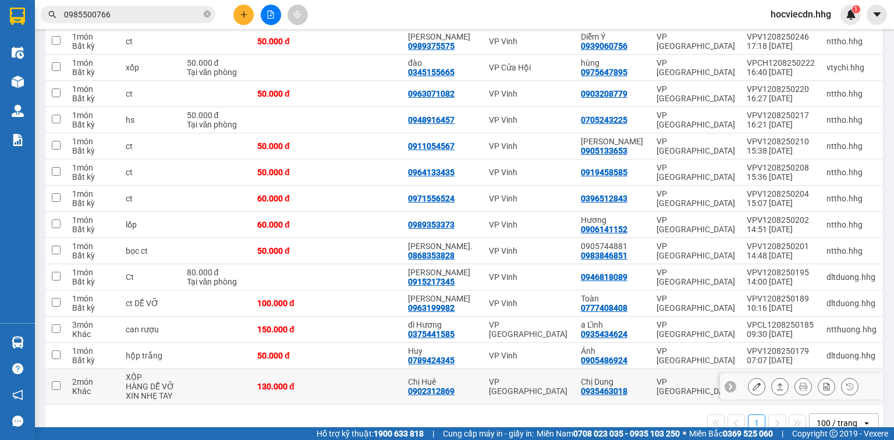
click at [553, 377] on div "VP [GEOGRAPHIC_DATA]" at bounding box center [529, 386] width 80 height 19
checkbox input "true"
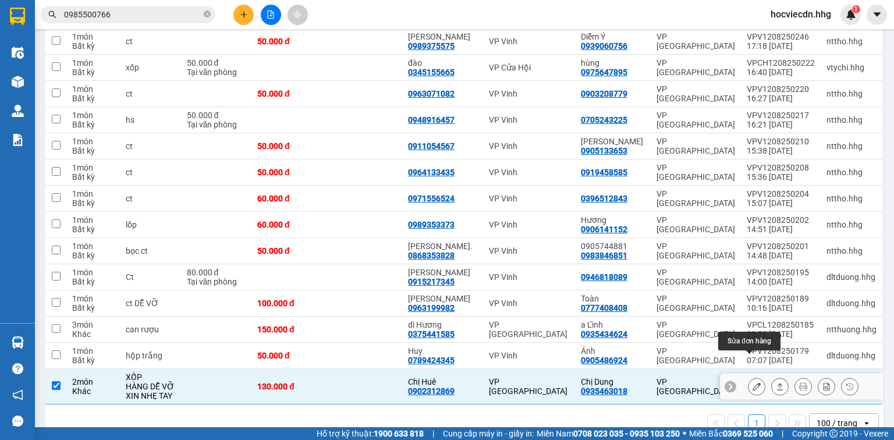
click at [753, 382] on icon at bounding box center [757, 386] width 8 height 8
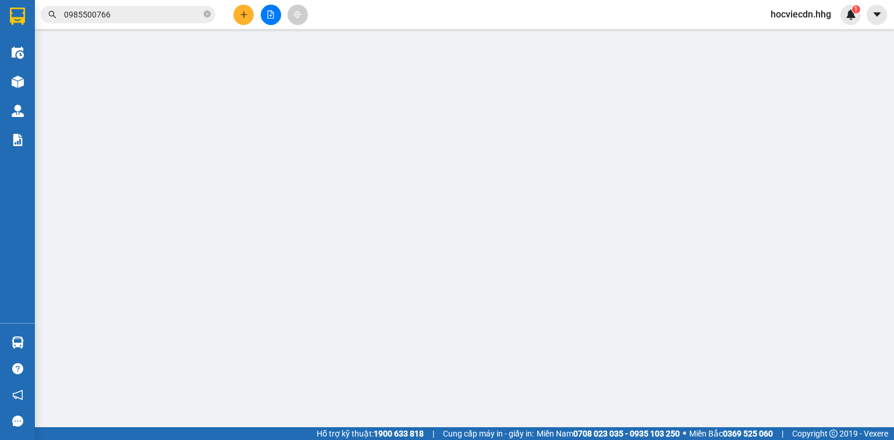
type input "0902312869"
type input "Chị Huê"
type input "0935463018"
type input "Chị Dung"
type input "130.000"
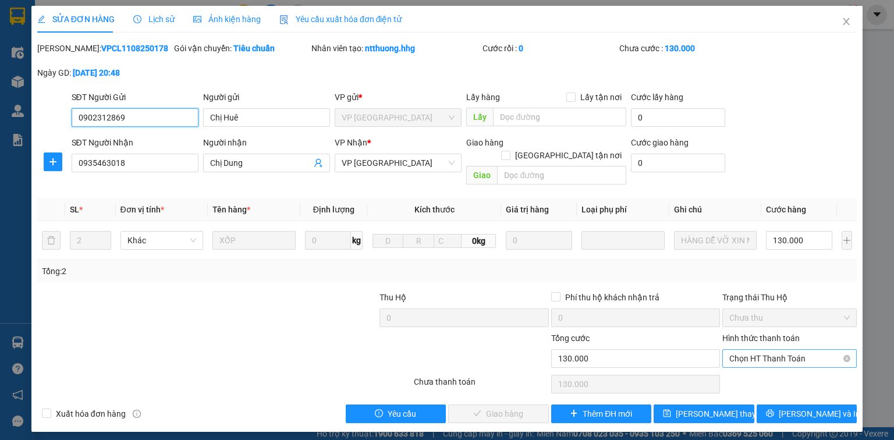
click at [763, 350] on span "Chọn HT Thanh Toán" at bounding box center [789, 358] width 120 height 17
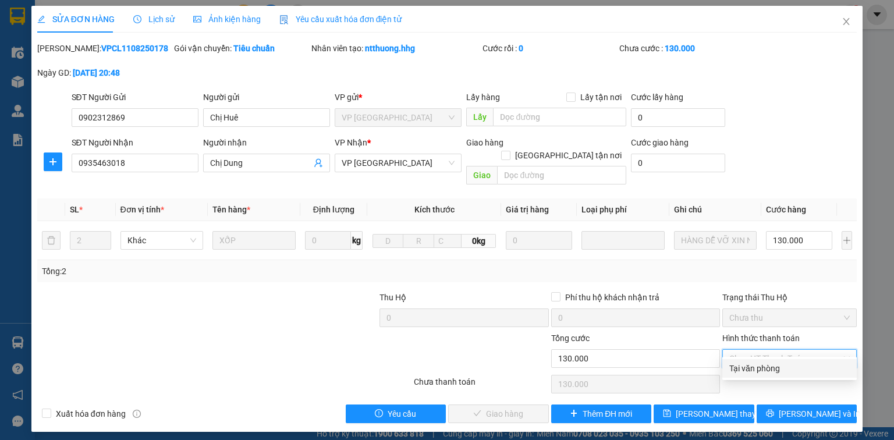
click at [763, 366] on div "Tại văn phòng" at bounding box center [789, 368] width 120 height 13
type input "0"
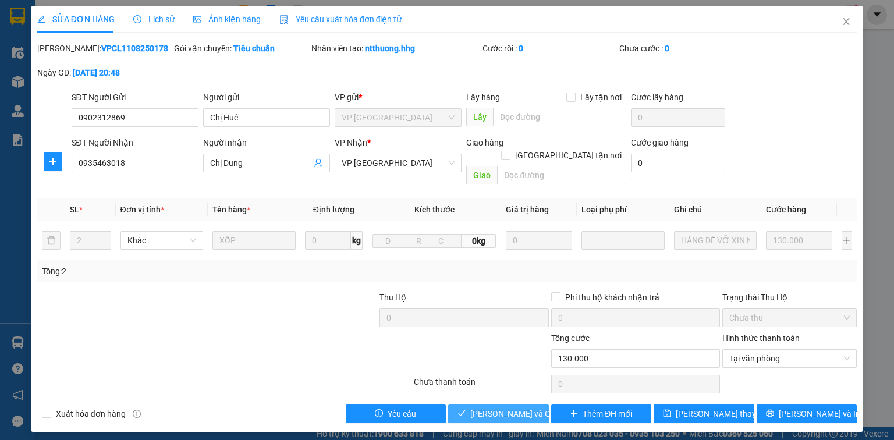
click at [524, 407] on span "[PERSON_NAME] và Giao hàng" at bounding box center [526, 413] width 112 height 13
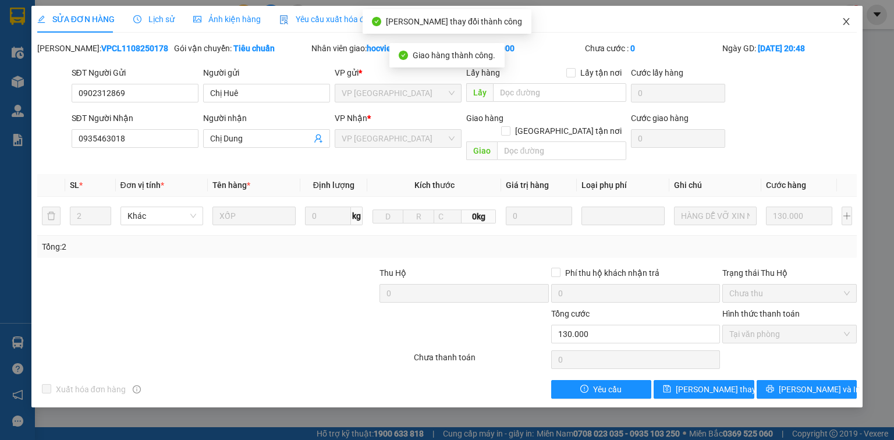
click at [845, 19] on icon "close" at bounding box center [846, 21] width 9 height 9
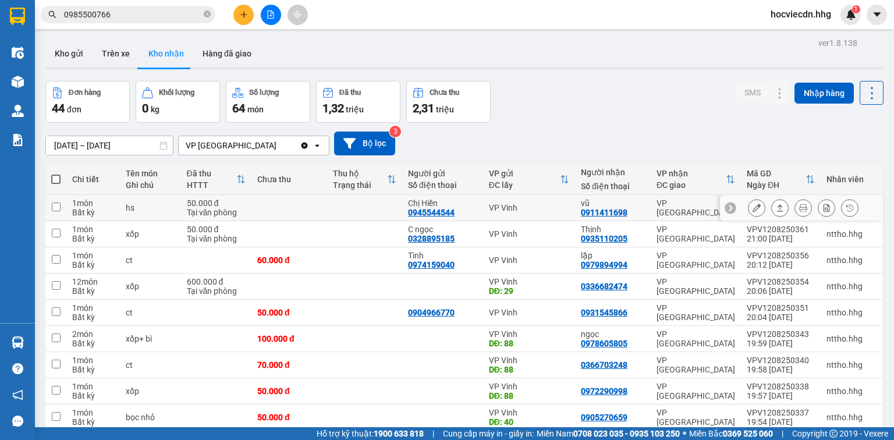
scroll to position [47, 0]
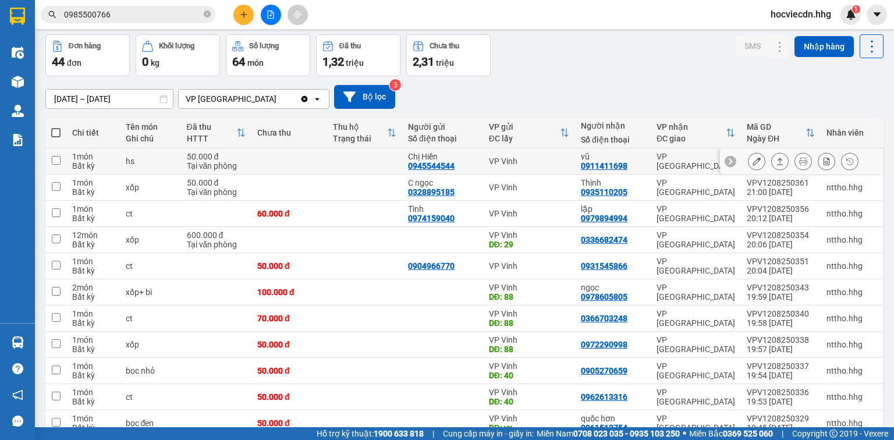
click at [553, 163] on div "VP Vinh" at bounding box center [529, 161] width 80 height 9
checkbox input "true"
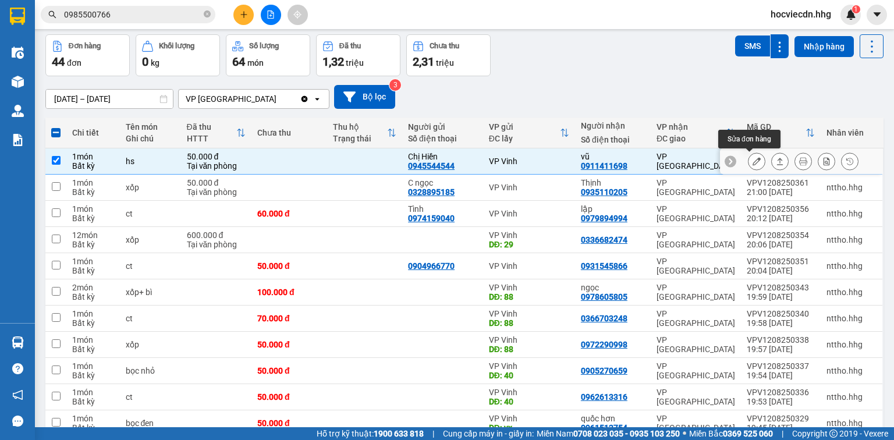
click at [753, 158] on icon at bounding box center [757, 161] width 8 height 8
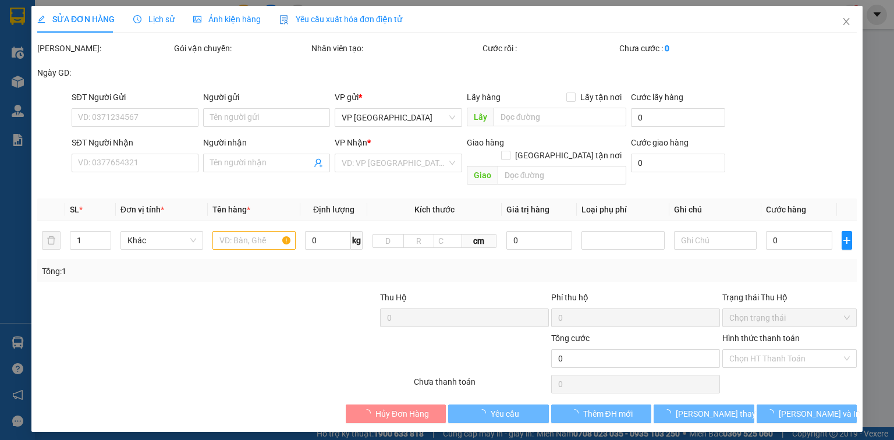
type input "0945544544"
type input "Chị Hiền"
type input "0911411698"
type input "vũ"
type input "50.000"
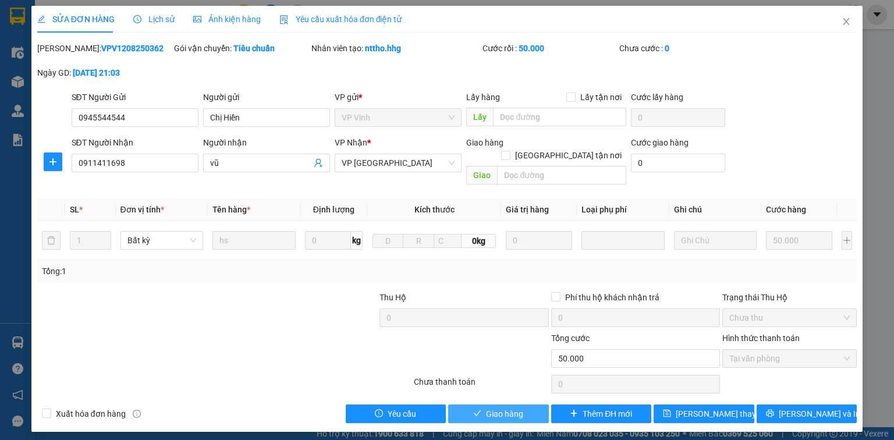
click at [528, 405] on button "Giao hàng" at bounding box center [498, 414] width 101 height 19
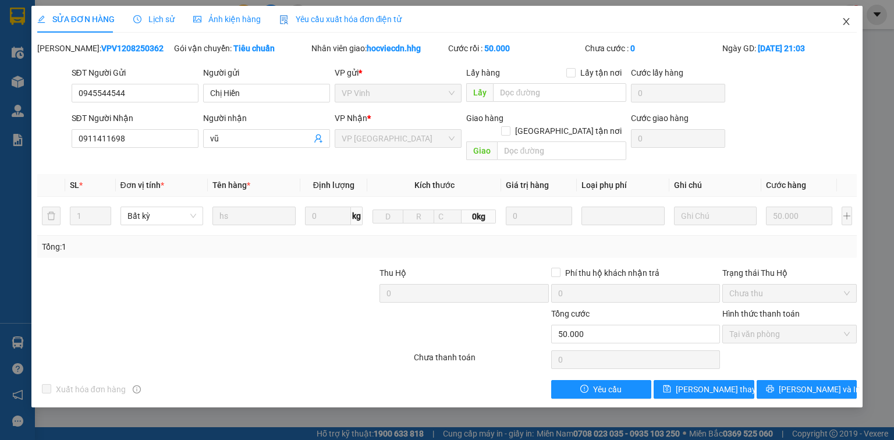
click at [845, 19] on icon "close" at bounding box center [846, 21] width 9 height 9
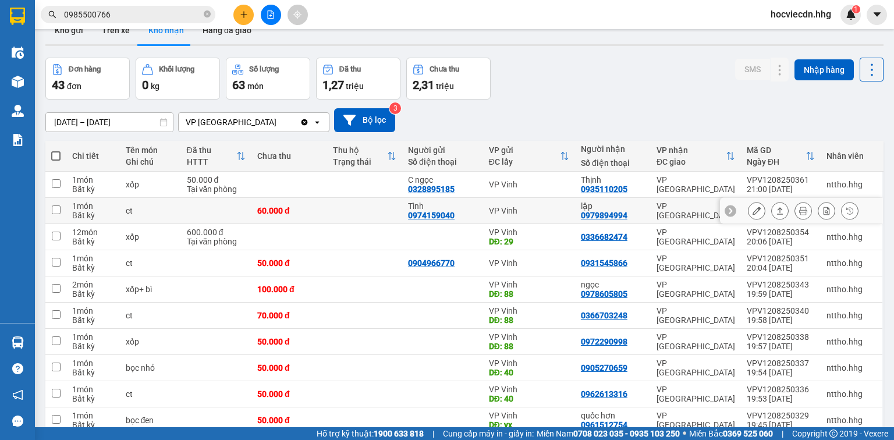
scroll to position [47, 0]
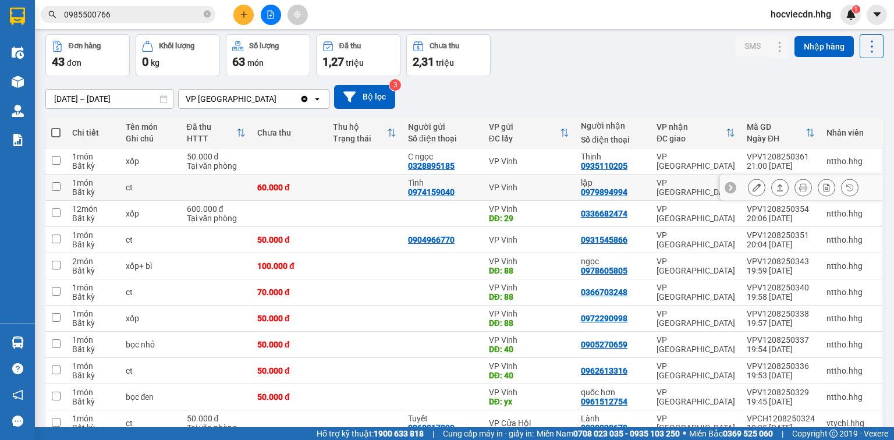
click at [646, 186] on td "lập 0979894994" at bounding box center [613, 188] width 76 height 26
checkbox input "true"
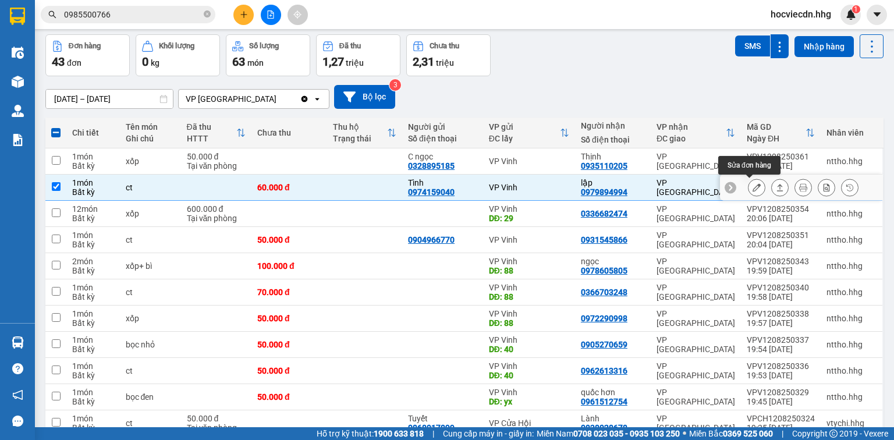
click at [753, 185] on icon at bounding box center [757, 187] width 8 height 8
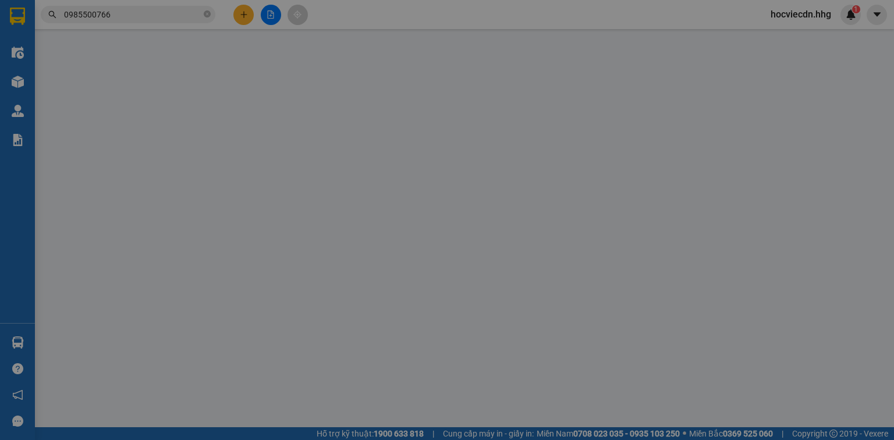
type input "0974159040"
type input "Tình"
type input "0979894994"
type input "lập"
type input "60.000"
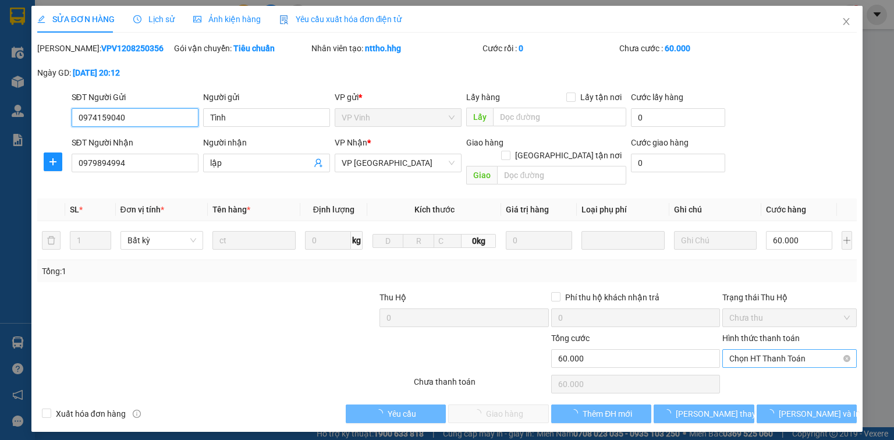
click at [785, 350] on span "Chọn HT Thanh Toán" at bounding box center [789, 358] width 120 height 17
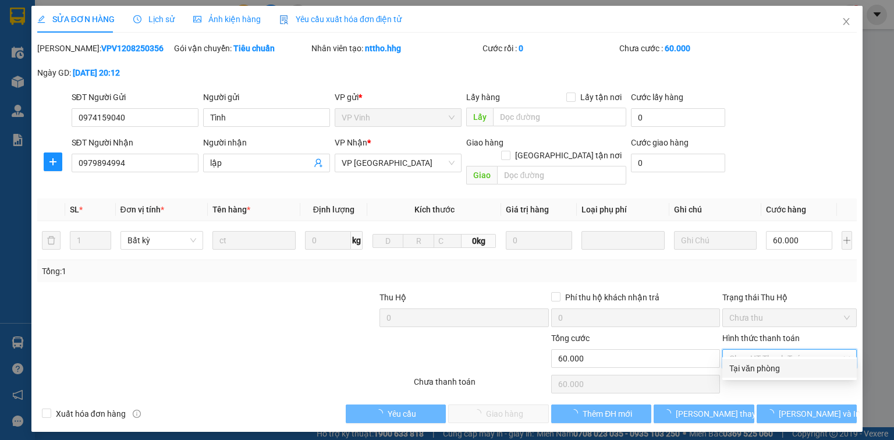
click at [784, 367] on div "Tại văn phòng" at bounding box center [789, 368] width 120 height 13
type input "0"
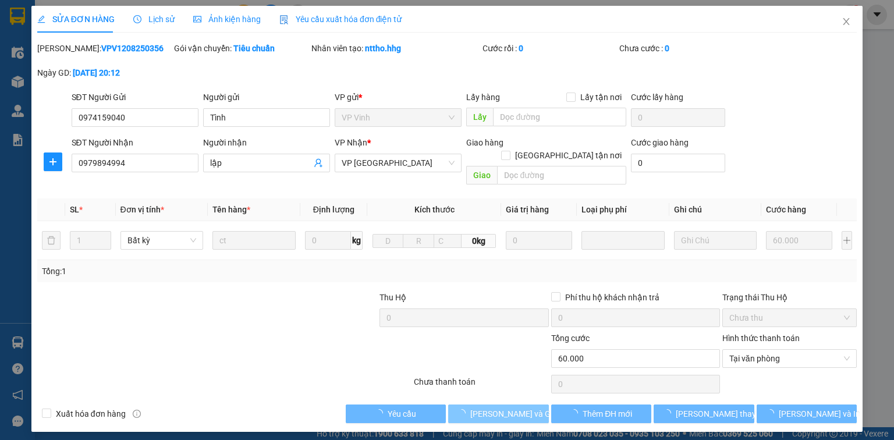
click at [512, 407] on span "[PERSON_NAME] và Giao hàng" at bounding box center [526, 413] width 112 height 13
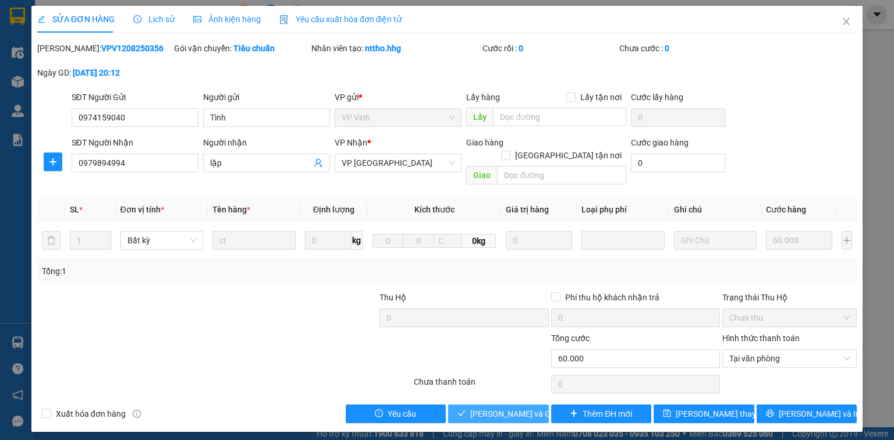
click at [513, 407] on span "[PERSON_NAME] và Giao hàng" at bounding box center [526, 413] width 112 height 13
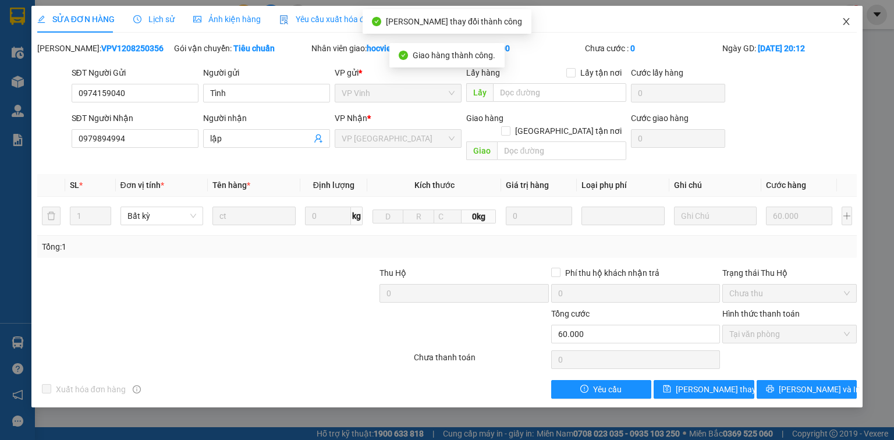
click at [845, 20] on icon "close" at bounding box center [846, 21] width 6 height 7
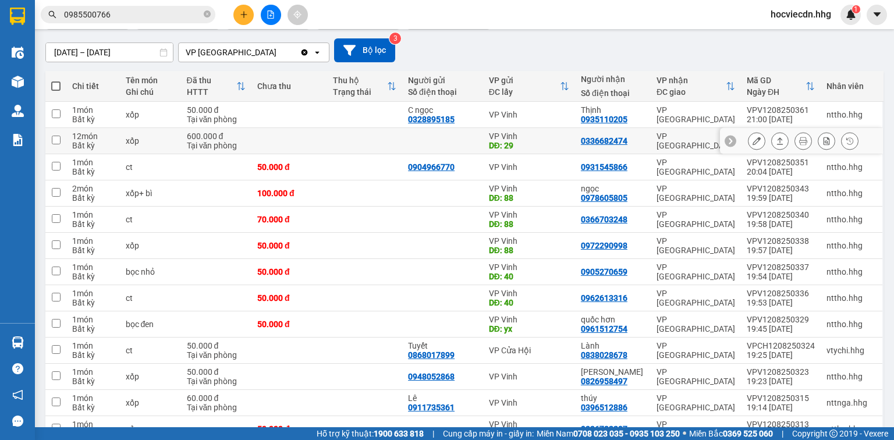
scroll to position [140, 0]
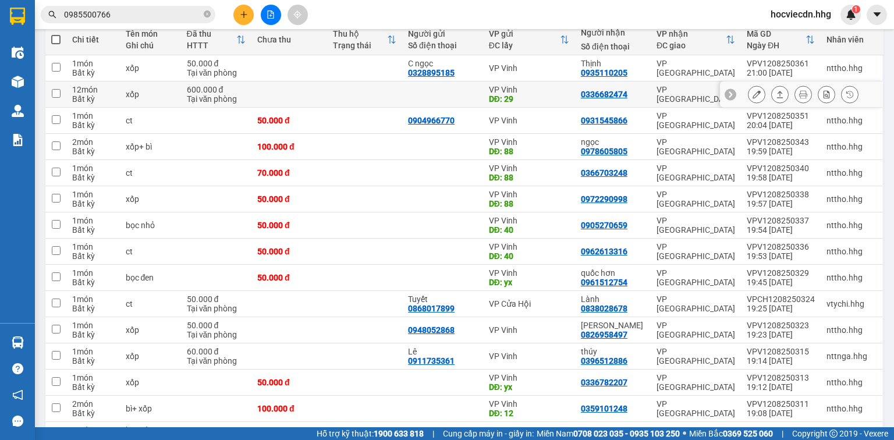
click at [568, 95] on div "DĐ: 29" at bounding box center [529, 98] width 80 height 9
checkbox input "true"
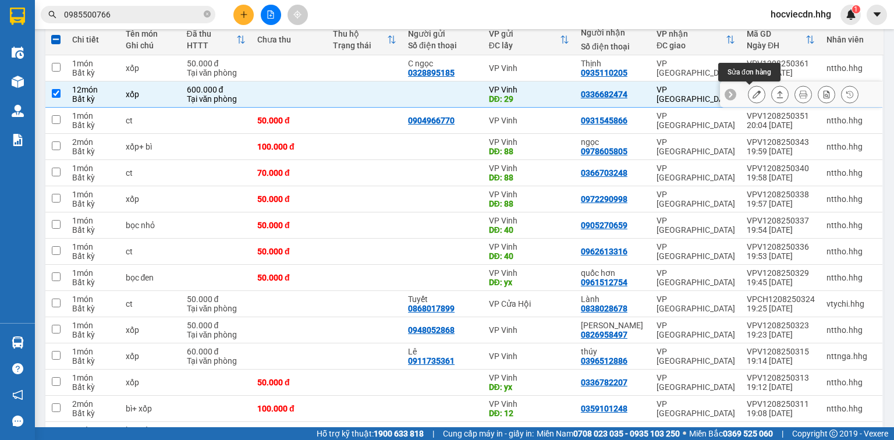
click at [751, 89] on button at bounding box center [756, 94] width 16 height 20
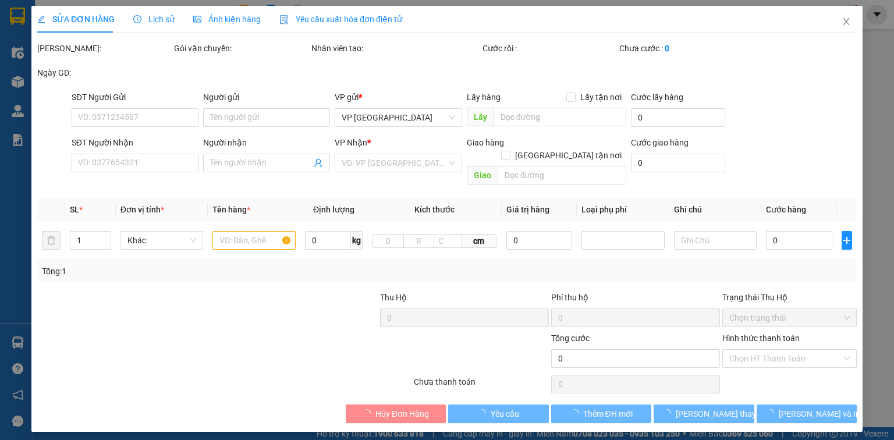
type input "29"
type input "0336682474"
type input "600.000"
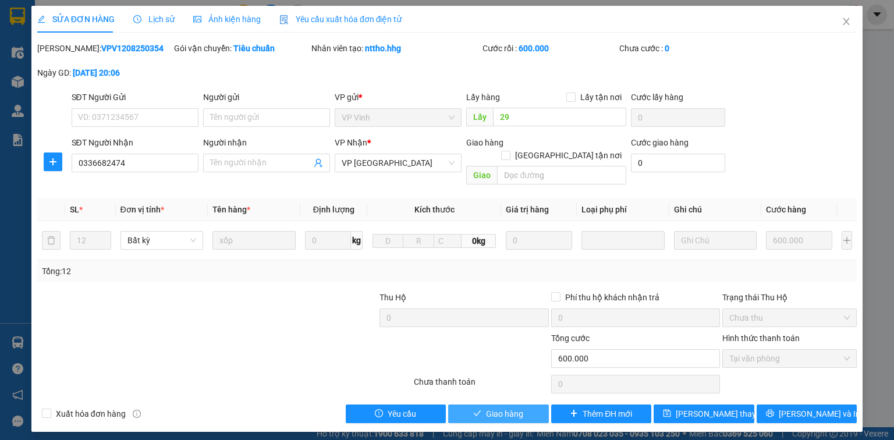
click at [519, 407] on span "Giao hàng" at bounding box center [504, 413] width 37 height 13
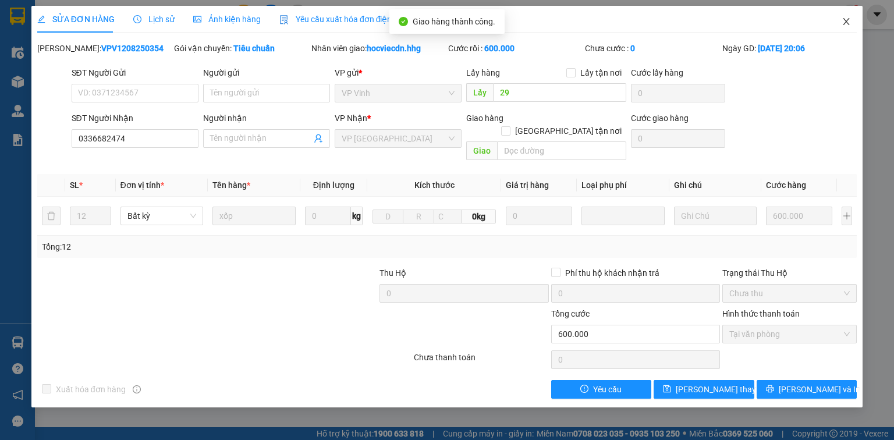
click at [847, 20] on icon "close" at bounding box center [846, 21] width 9 height 9
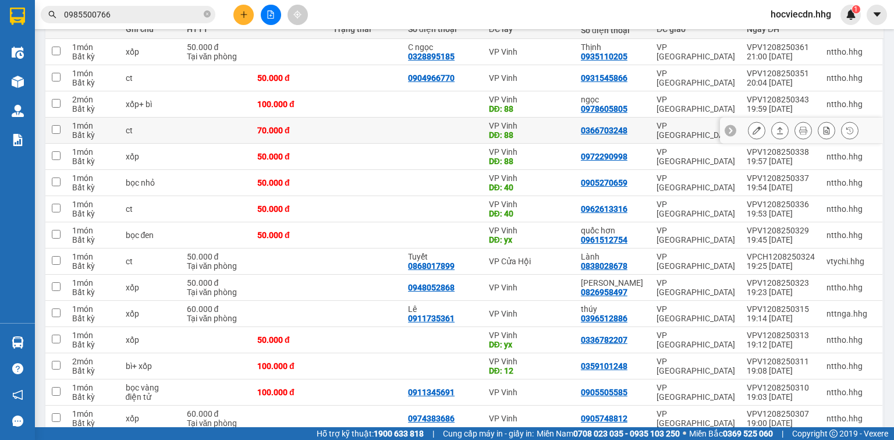
scroll to position [140, 0]
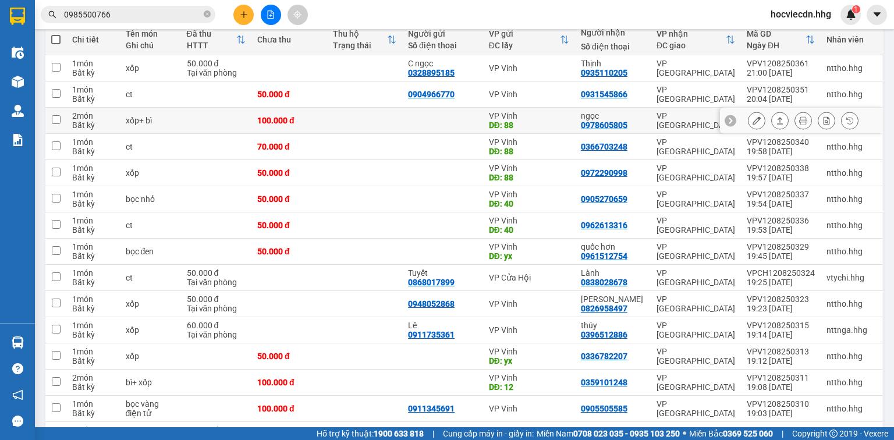
click at [543, 117] on div "VP Vinh" at bounding box center [529, 115] width 80 height 9
checkbox input "true"
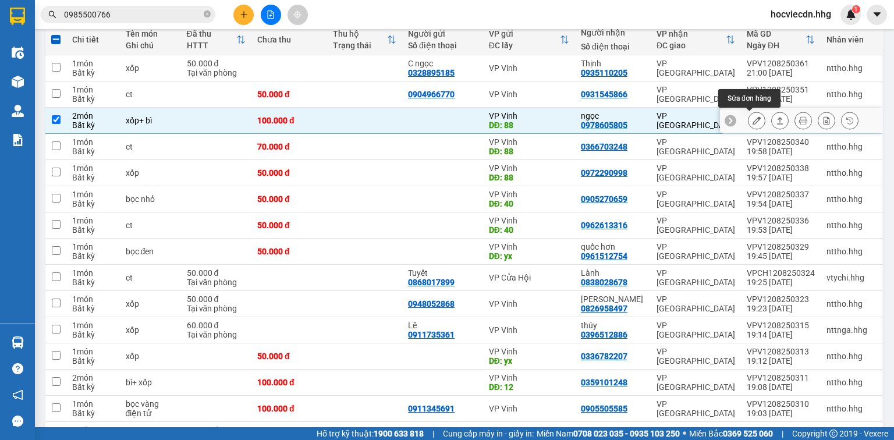
click at [753, 119] on icon at bounding box center [757, 120] width 8 height 8
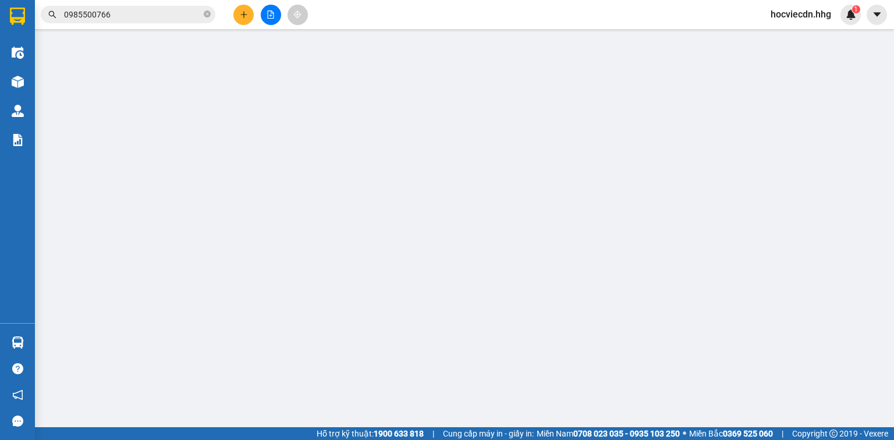
type input "88"
type input "0978605805"
type input "ngọc"
type input "100.000"
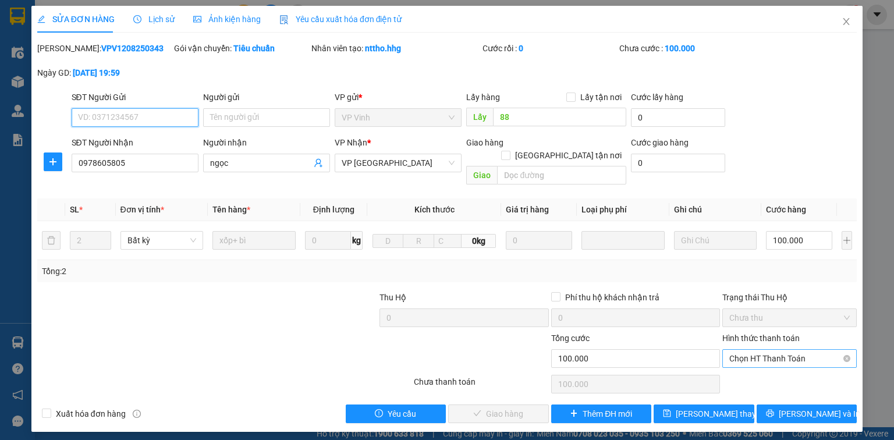
click at [750, 350] on span "Chọn HT Thanh Toán" at bounding box center [789, 358] width 120 height 17
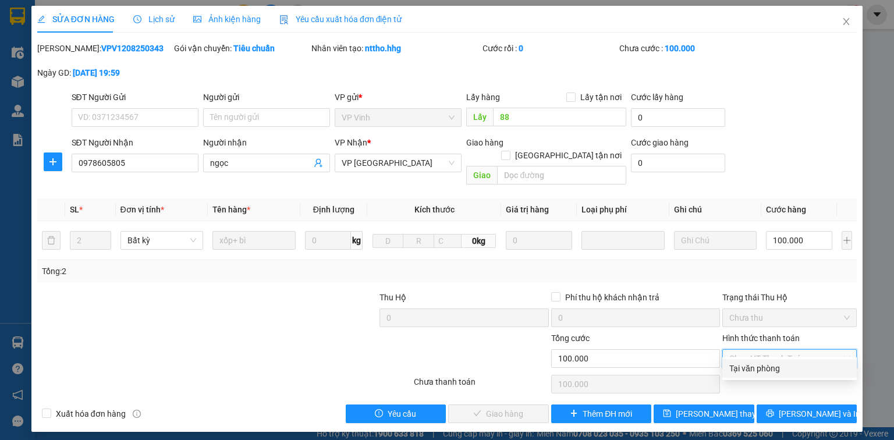
click at [758, 366] on div "Tại văn phòng" at bounding box center [789, 368] width 120 height 13
type input "0"
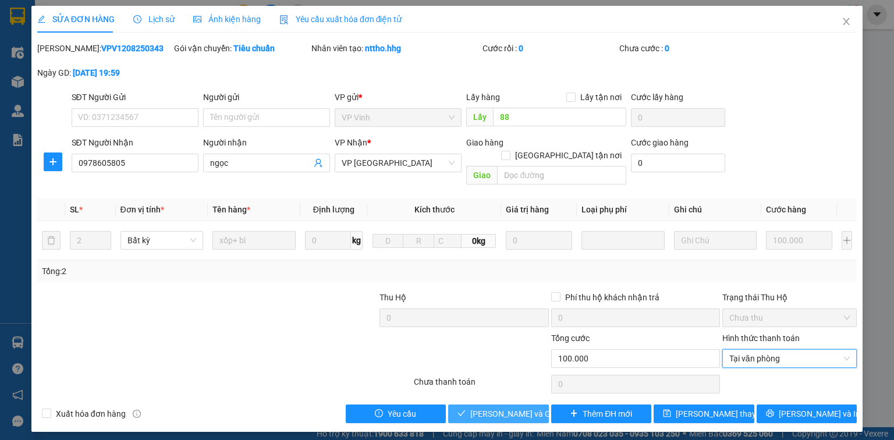
click at [531, 407] on span "[PERSON_NAME] và Giao hàng" at bounding box center [526, 413] width 112 height 13
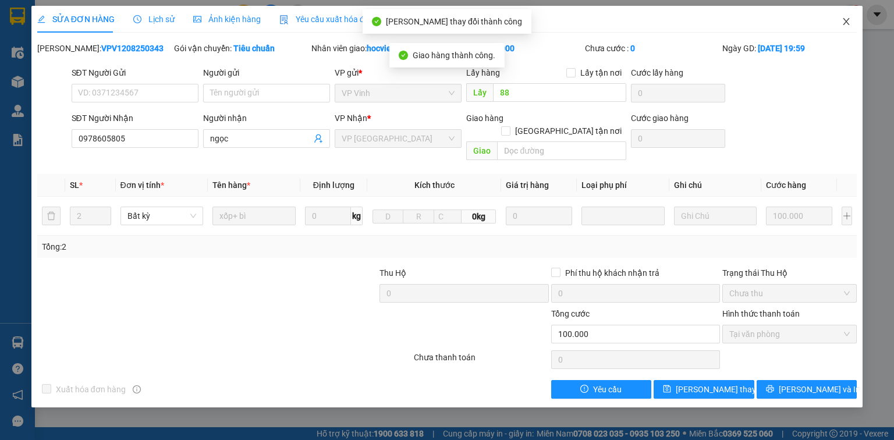
click at [847, 19] on icon "close" at bounding box center [846, 21] width 9 height 9
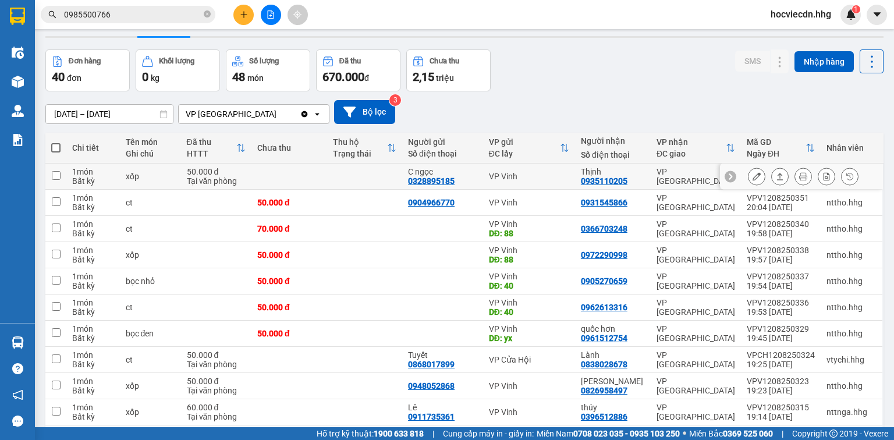
scroll to position [47, 0]
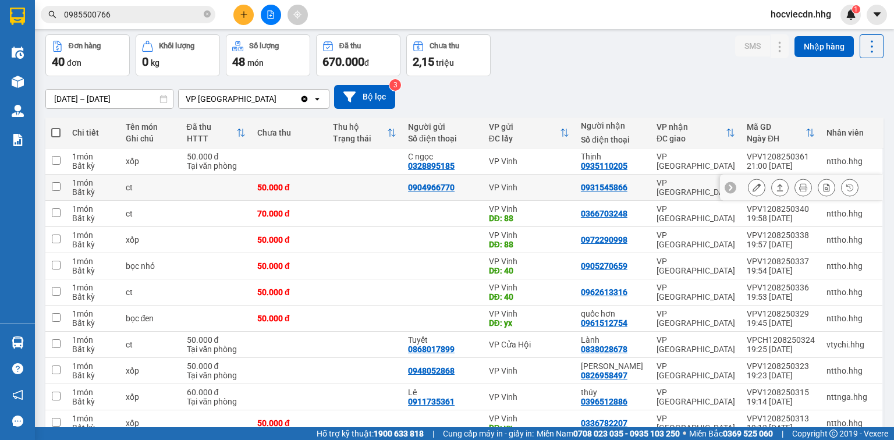
click at [569, 179] on td "VP Vinh" at bounding box center [529, 188] width 92 height 26
checkbox input "true"
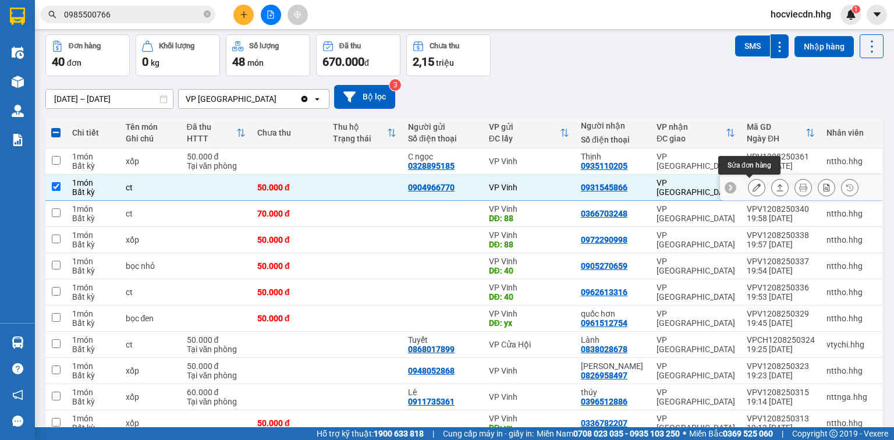
click at [753, 187] on icon at bounding box center [757, 187] width 8 height 8
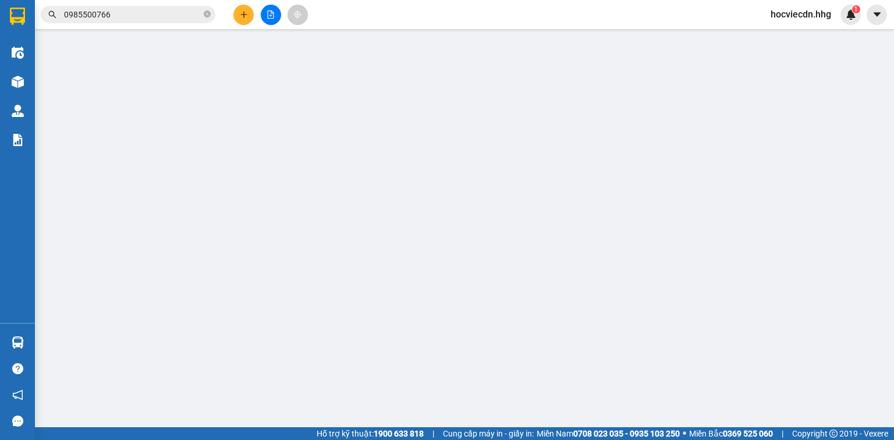
type input "0904966770"
type input "0931545866"
type input "50.000"
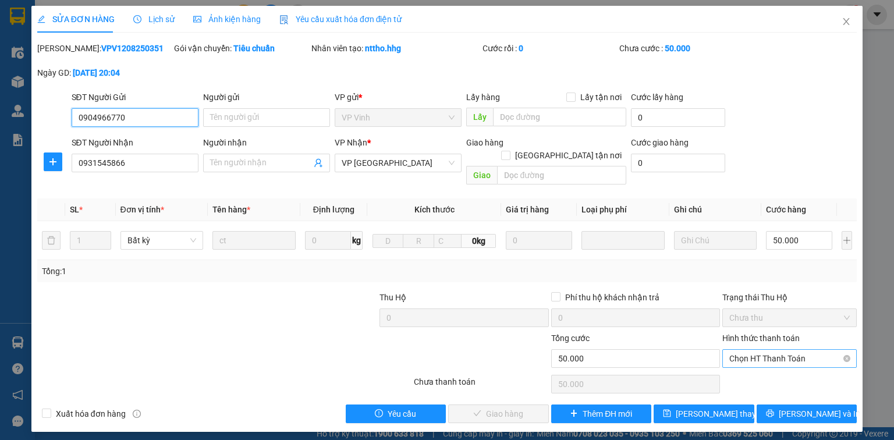
click at [742, 350] on span "Chọn HT Thanh Toán" at bounding box center [789, 358] width 120 height 17
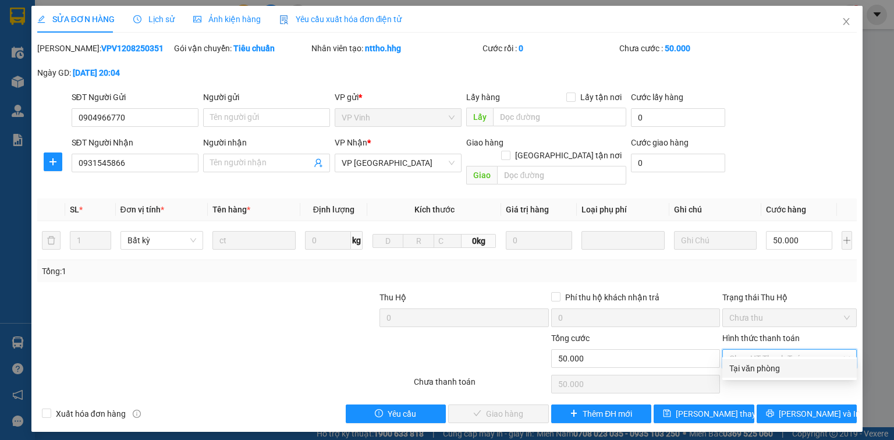
click at [745, 368] on div "Tại văn phòng" at bounding box center [789, 368] width 120 height 13
type input "0"
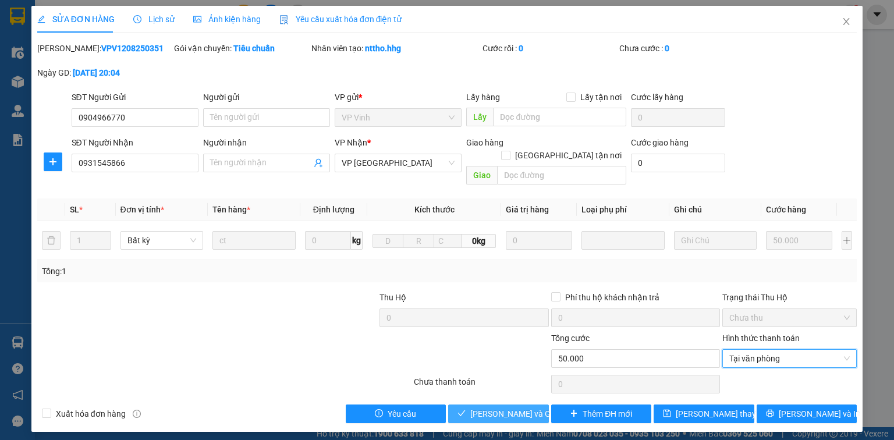
click at [535, 407] on span "[PERSON_NAME] và Giao hàng" at bounding box center [526, 413] width 112 height 13
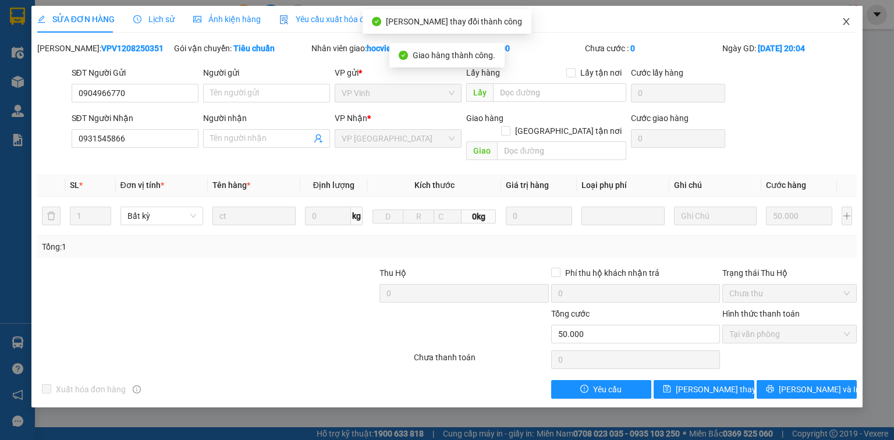
click at [846, 20] on icon "close" at bounding box center [846, 21] width 9 height 9
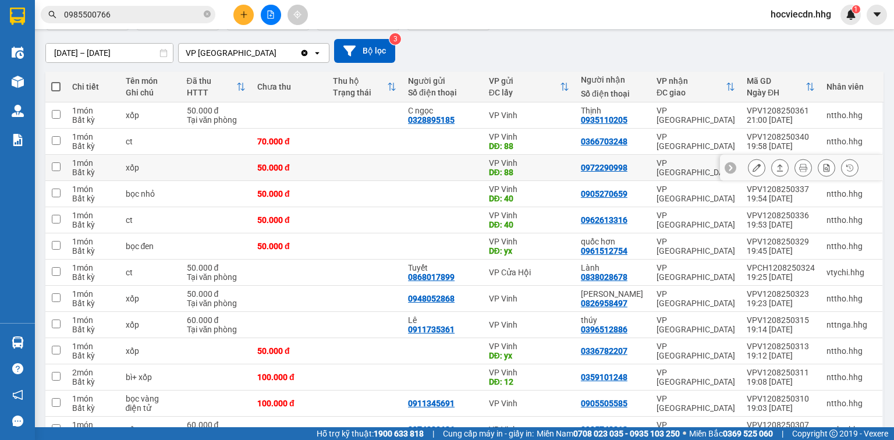
scroll to position [93, 0]
click at [639, 157] on td "0972290998" at bounding box center [613, 167] width 76 height 26
checkbox input "true"
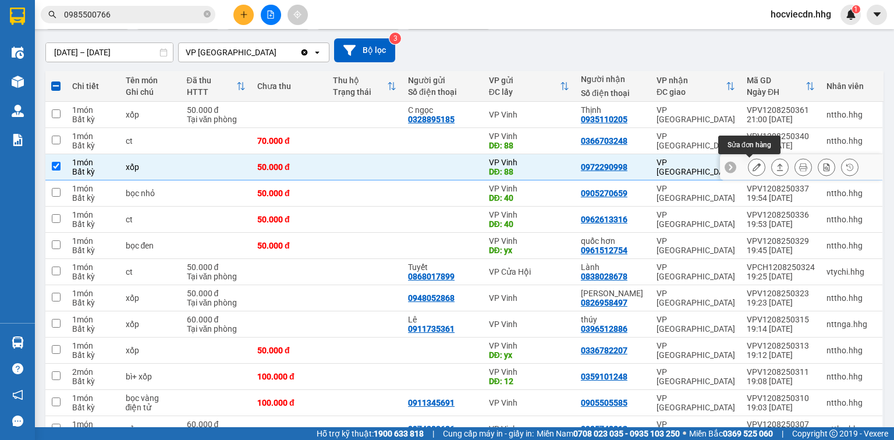
click at [753, 168] on icon at bounding box center [757, 167] width 8 height 8
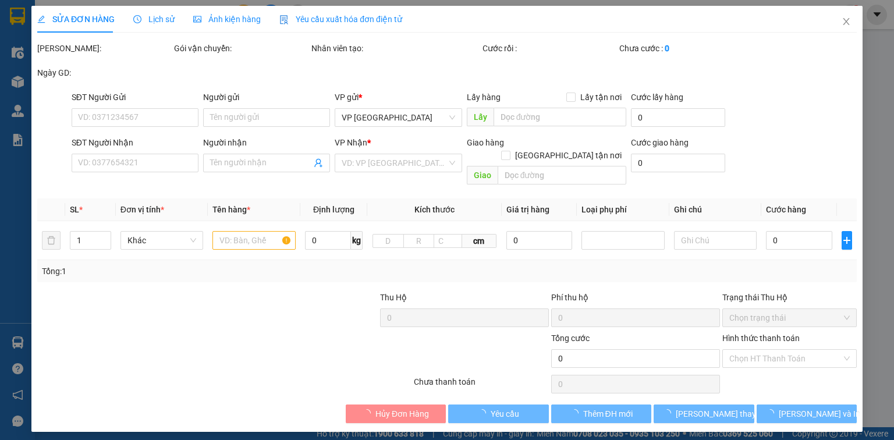
type input "88"
type input "0972290998"
type input "50.000"
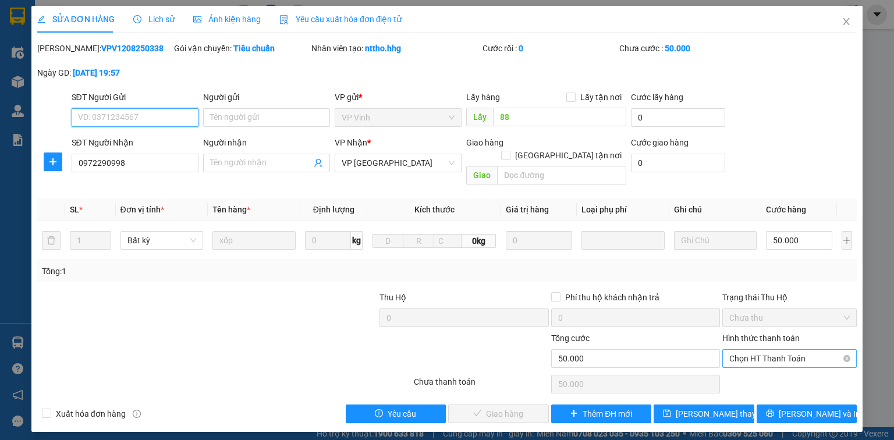
click at [760, 350] on span "Chọn HT Thanh Toán" at bounding box center [789, 358] width 120 height 17
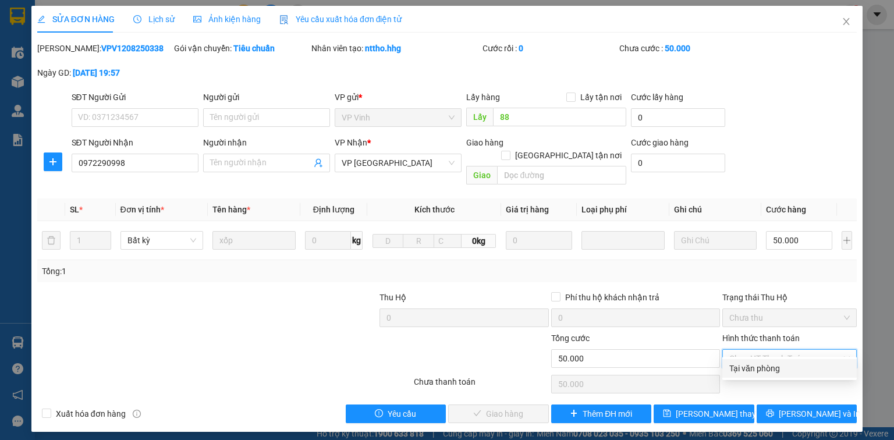
click at [769, 368] on div "Tại văn phòng" at bounding box center [789, 368] width 120 height 13
type input "0"
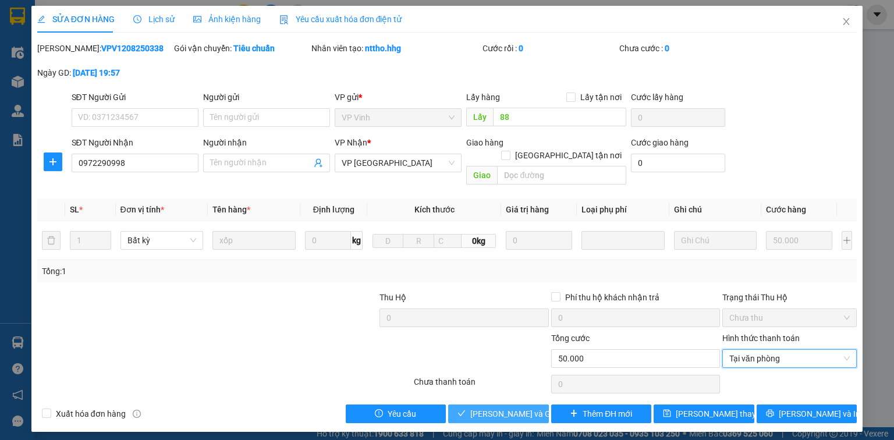
click at [528, 407] on span "[PERSON_NAME] và Giao hàng" at bounding box center [526, 413] width 112 height 13
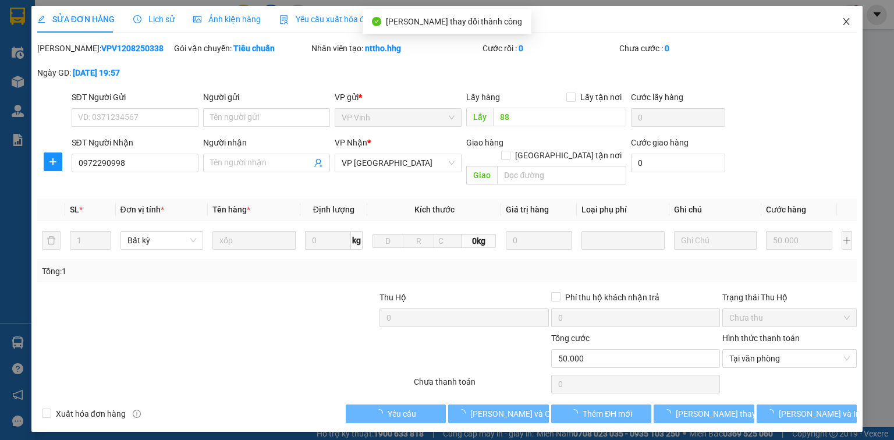
click at [848, 19] on icon "close" at bounding box center [846, 21] width 9 height 9
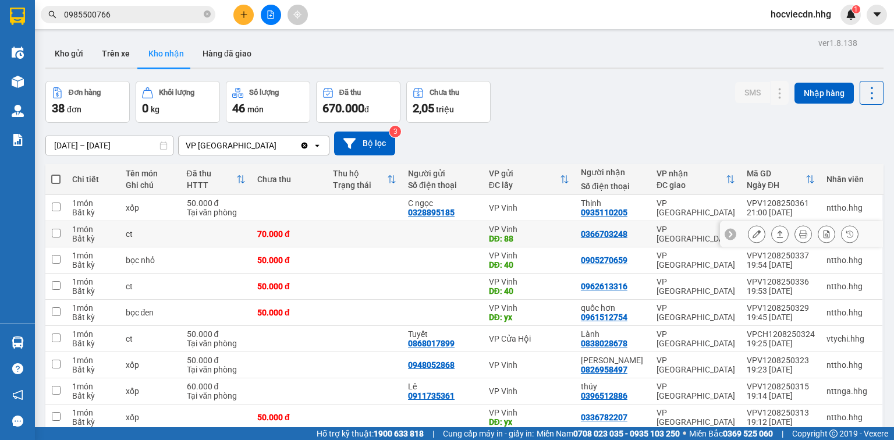
click at [592, 237] on div "0366703248" at bounding box center [604, 233] width 47 height 9
click at [575, 233] on td "VP Vinh DĐ: 88" at bounding box center [529, 234] width 92 height 26
checkbox input "true"
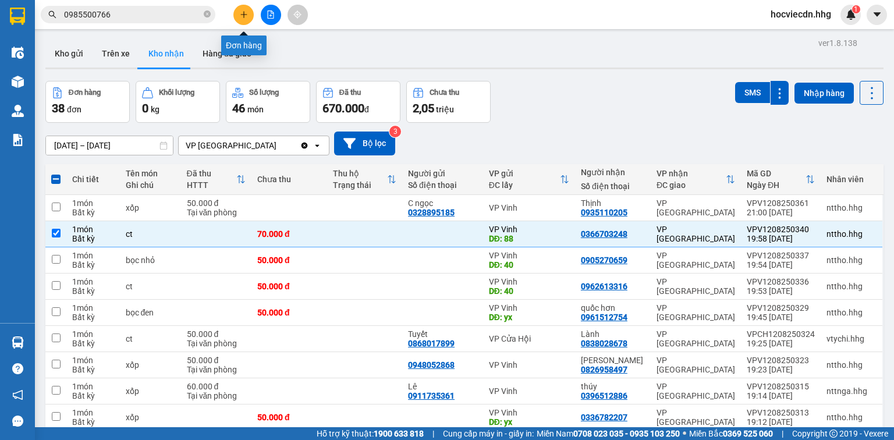
click at [245, 12] on icon "plus" at bounding box center [244, 14] width 8 height 8
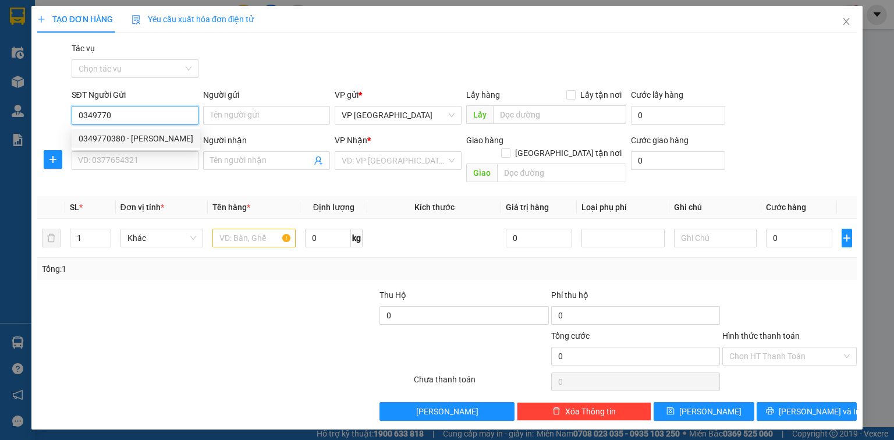
click at [156, 141] on div "0349770380 - [PERSON_NAME]" at bounding box center [136, 138] width 115 height 13
type input "0349770380"
type input "[PERSON_NAME]"
type input "0349770380"
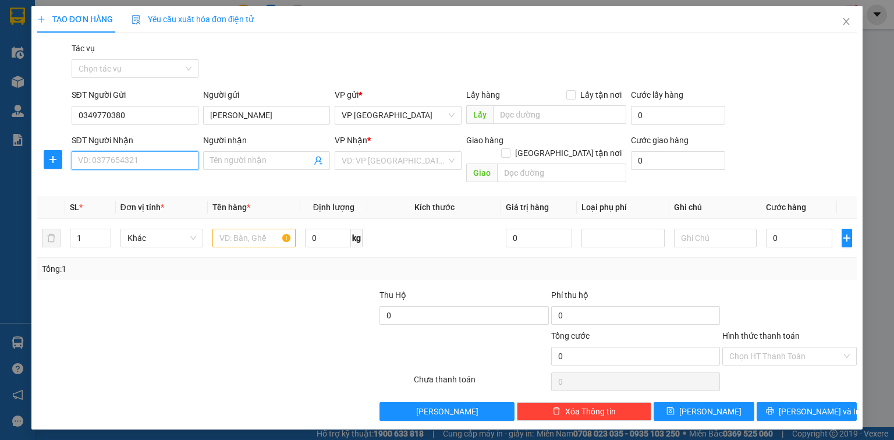
click at [144, 159] on input "SĐT Người Nhận" at bounding box center [135, 160] width 127 height 19
type input "0912284538"
click at [159, 180] on div "0912284538 - [GEOGRAPHIC_DATA]" at bounding box center [144, 184] width 131 height 13
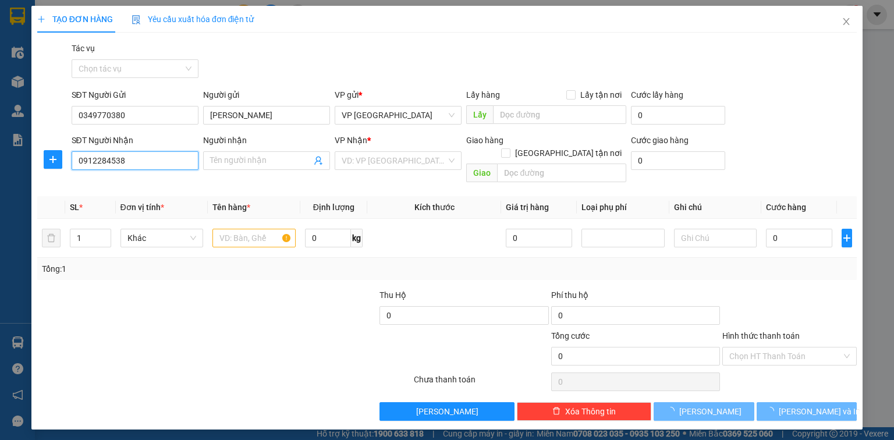
type input "Cty [GEOGRAPHIC_DATA]"
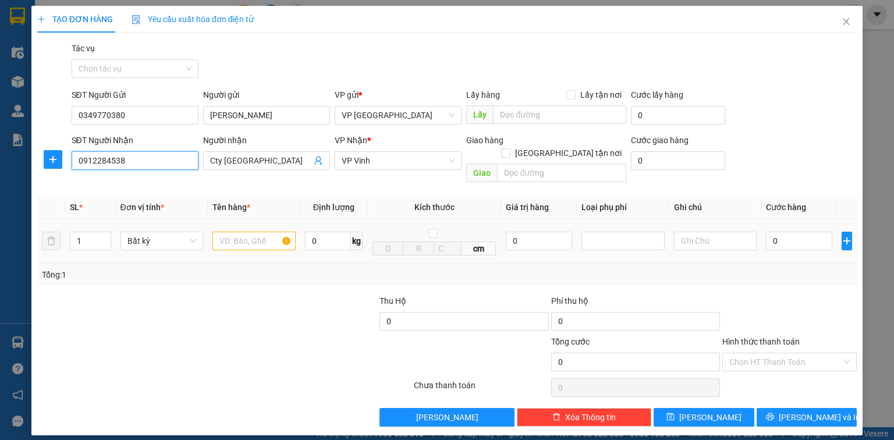
type input "0912284538"
click at [232, 235] on input "text" at bounding box center [253, 241] width 83 height 19
type input "CT"
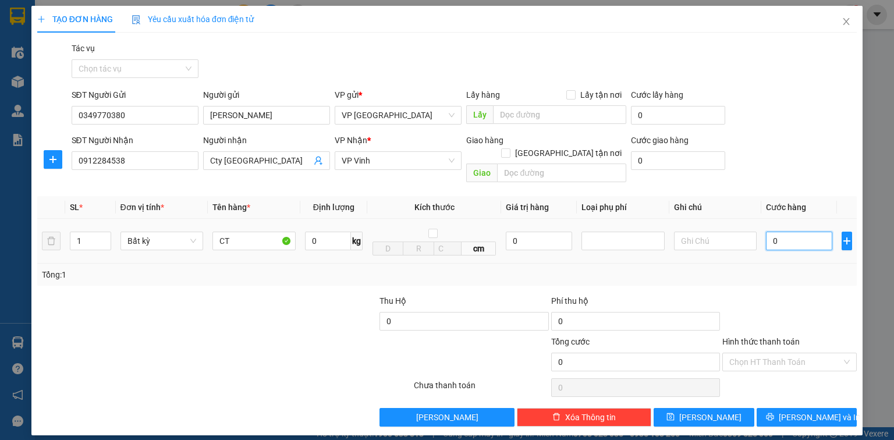
click at [803, 232] on input "0" at bounding box center [799, 241] width 66 height 19
type input "5"
type input "50"
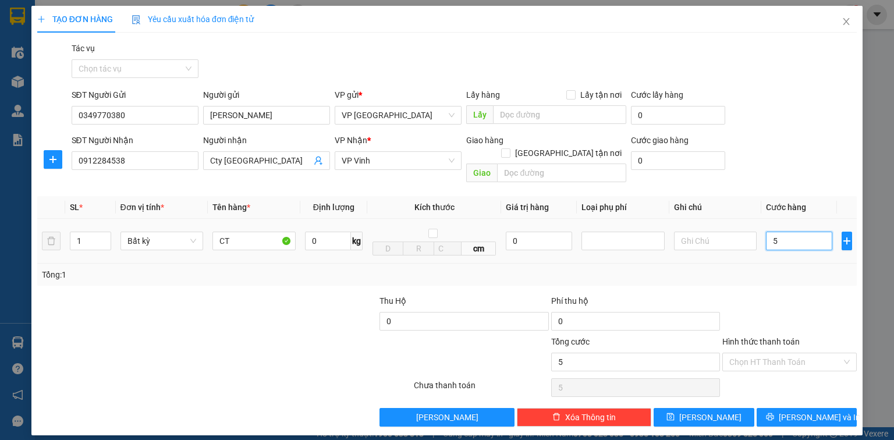
type input "50"
type input "500"
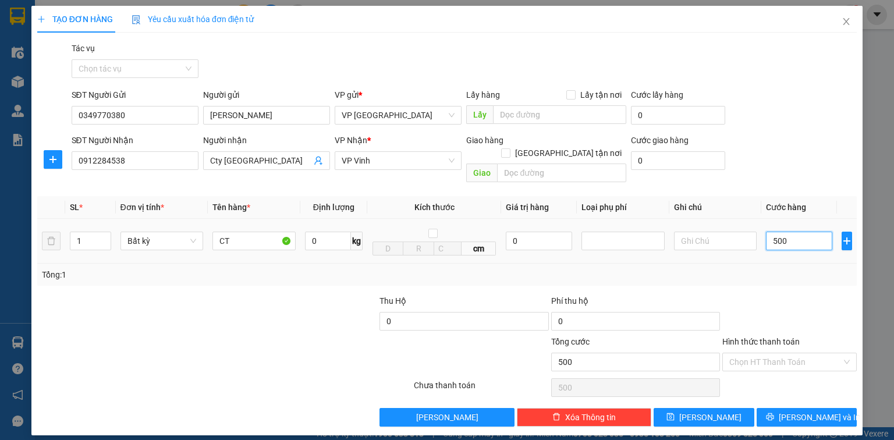
type input "5.000"
type input "50.000"
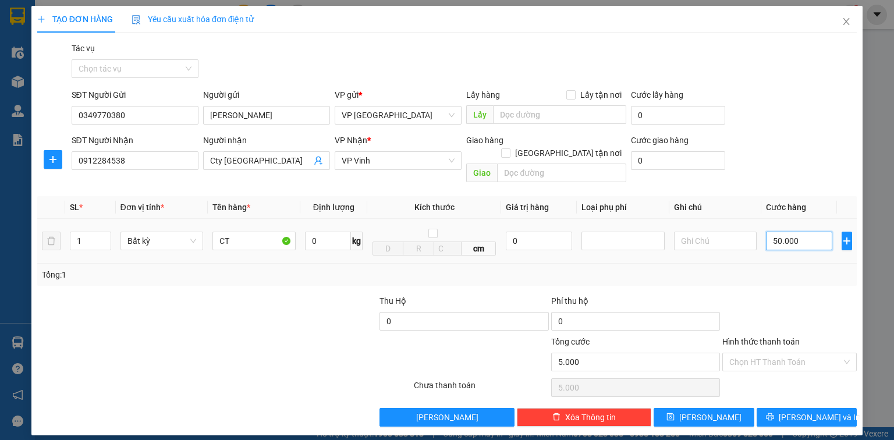
type input "50.000"
click at [810, 411] on span "[PERSON_NAME] và In" at bounding box center [819, 417] width 81 height 13
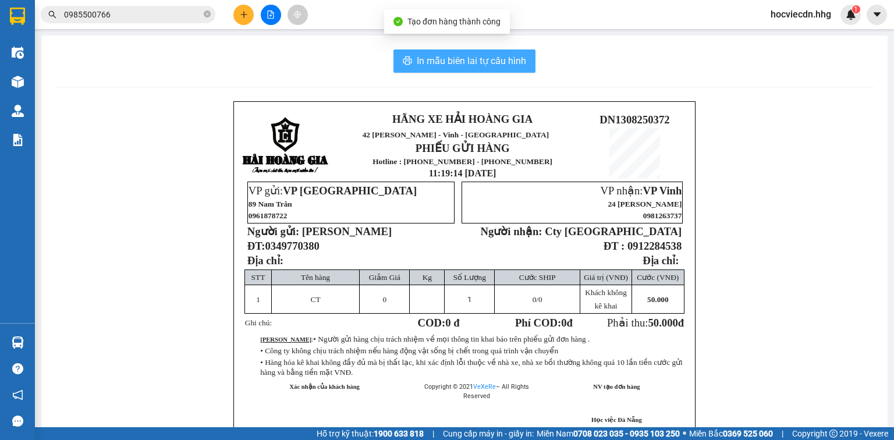
click at [480, 58] on span "In mẫu biên lai tự cấu hình" at bounding box center [471, 61] width 109 height 15
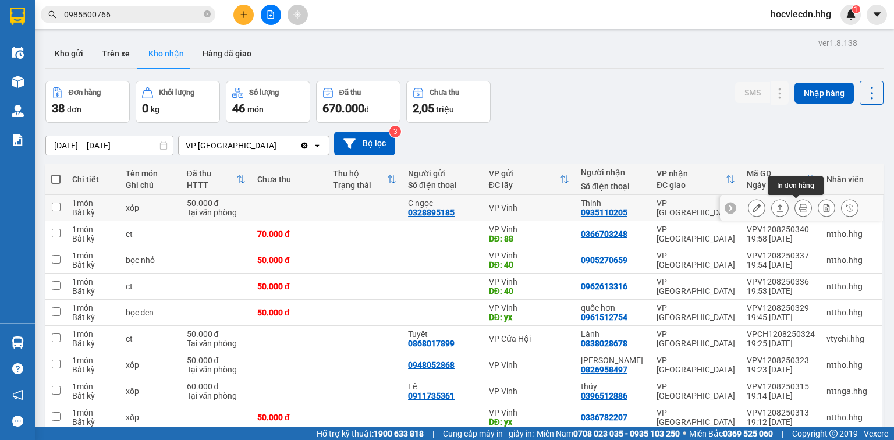
click at [799, 204] on icon at bounding box center [803, 208] width 8 height 8
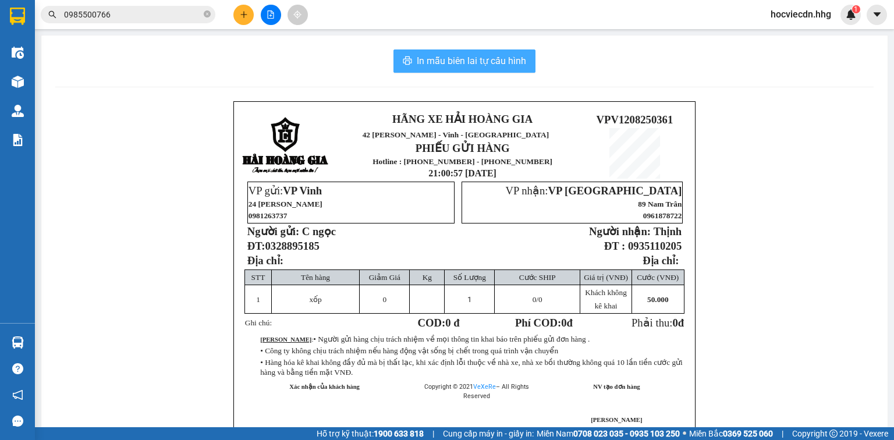
click at [496, 59] on span "In mẫu biên lai tự cấu hình" at bounding box center [471, 61] width 109 height 15
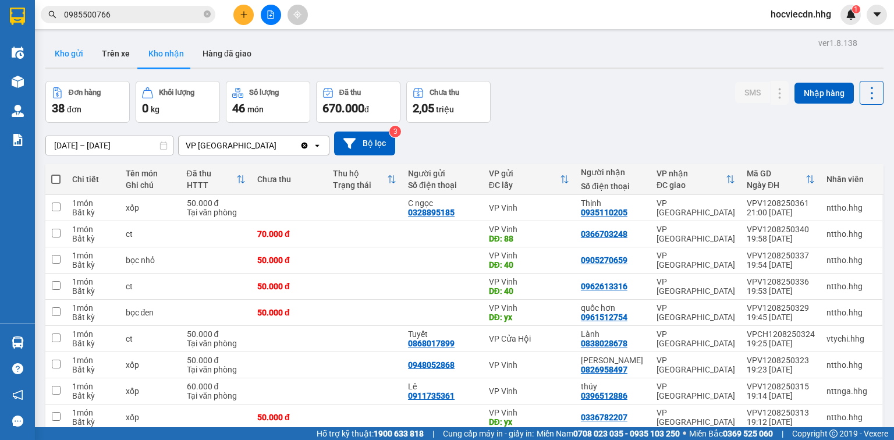
click at [83, 51] on button "Kho gửi" at bounding box center [68, 54] width 47 height 28
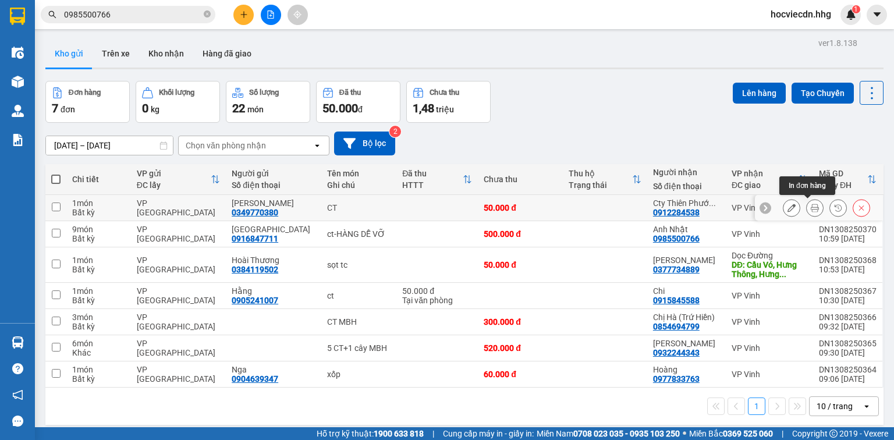
click at [811, 206] on icon at bounding box center [815, 208] width 8 height 8
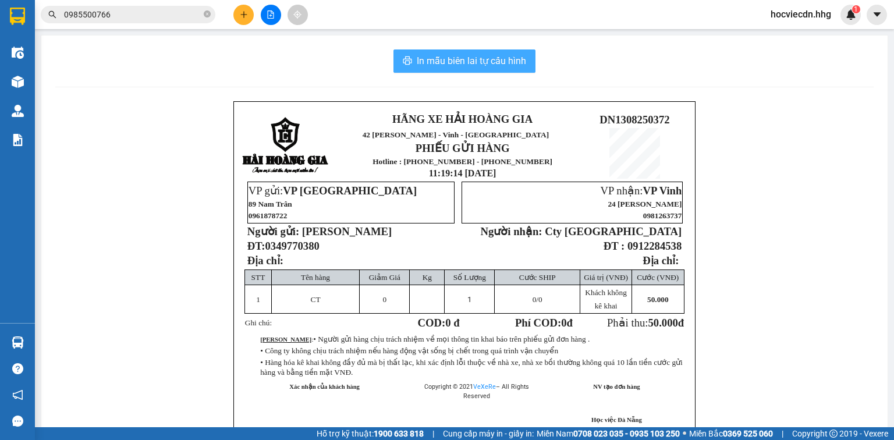
click at [484, 58] on span "In mẫu biên lai tự cấu hình" at bounding box center [471, 61] width 109 height 15
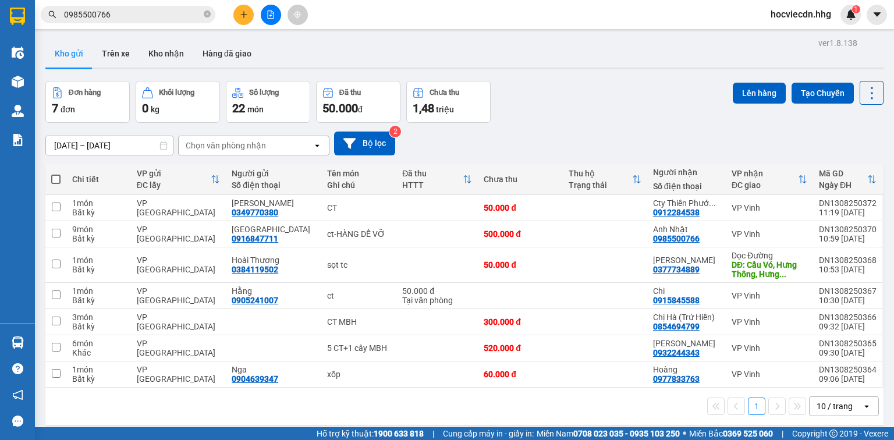
click at [673, 108] on div "Đơn hàng 7 đơn Khối lượng 0 kg Số lượng 22 món Đã thu 50.000 đ Chưa thu 1,48 tr…" at bounding box center [464, 102] width 838 height 42
click at [811, 208] on icon at bounding box center [815, 208] width 8 height 8
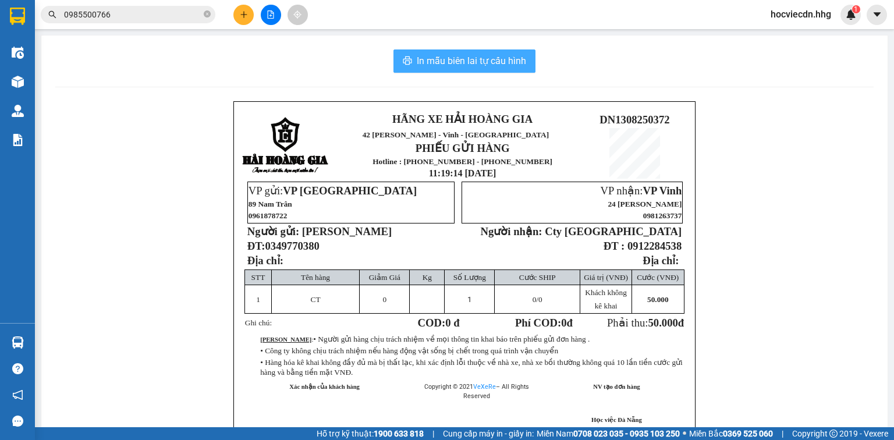
click at [454, 61] on span "In mẫu biên lai tự cấu hình" at bounding box center [471, 61] width 109 height 15
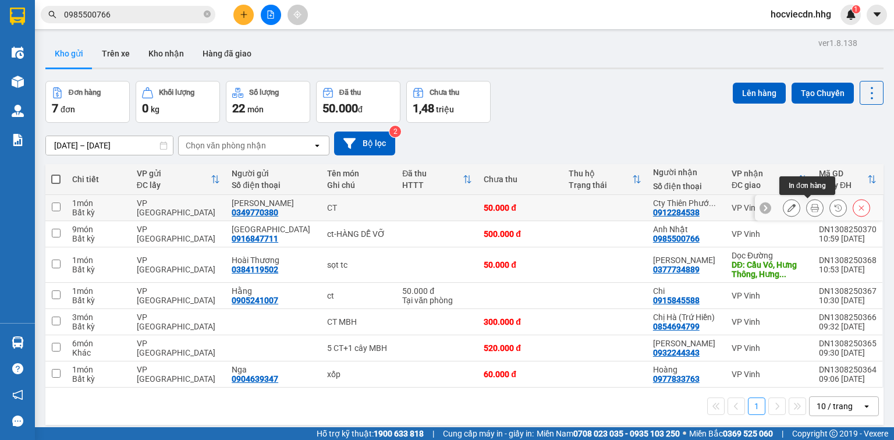
click at [812, 207] on button at bounding box center [815, 208] width 16 height 20
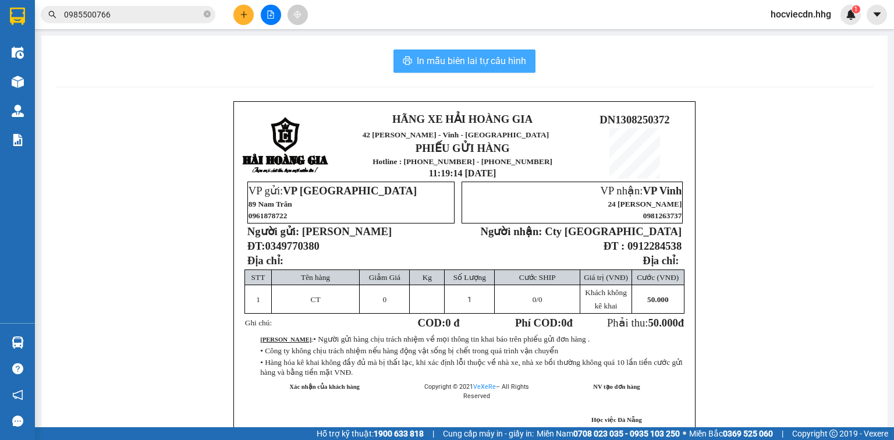
click at [488, 67] on span "In mẫu biên lai tự cấu hình" at bounding box center [471, 61] width 109 height 15
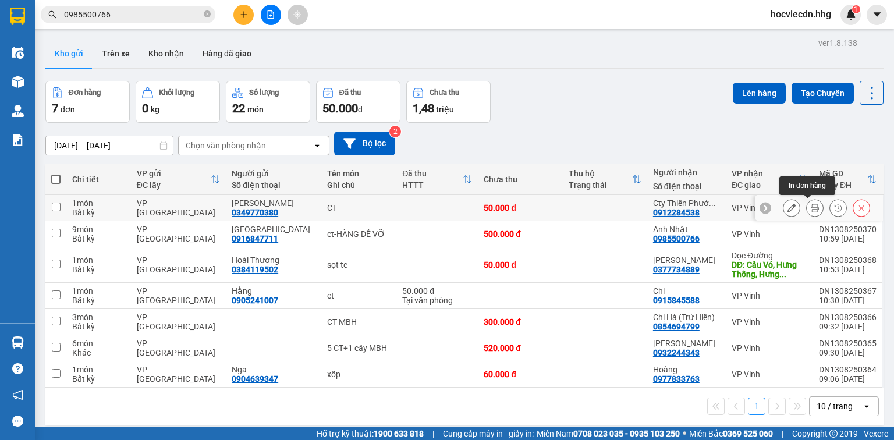
click at [811, 207] on icon at bounding box center [815, 208] width 8 height 8
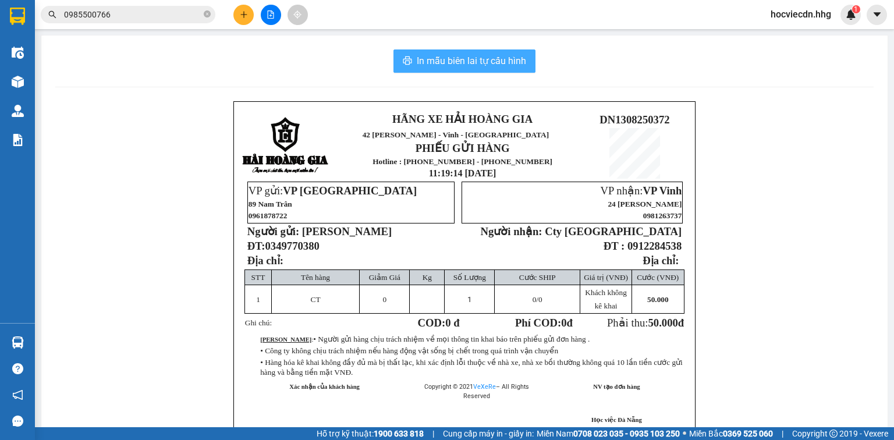
click at [469, 67] on span "In mẫu biên lai tự cấu hình" at bounding box center [471, 61] width 109 height 15
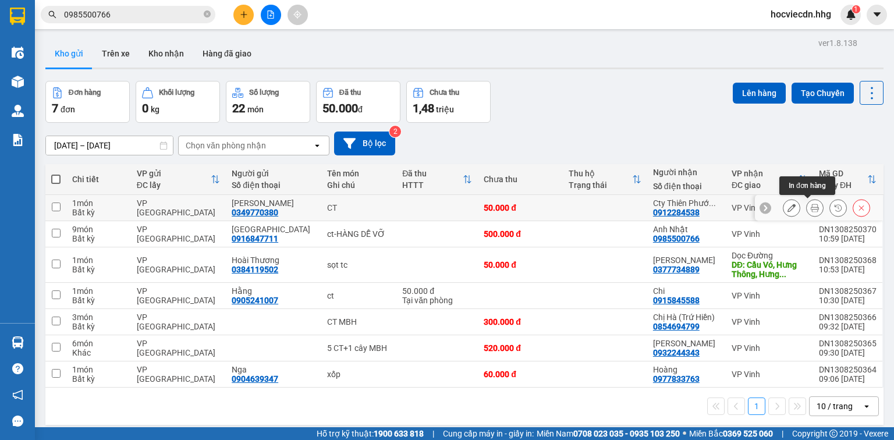
click at [807, 207] on button at bounding box center [815, 208] width 16 height 20
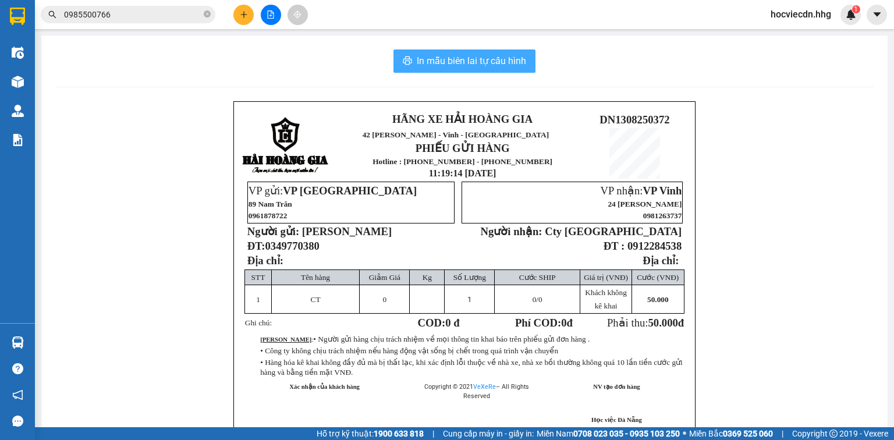
click at [491, 63] on span "In mẫu biên lai tự cấu hình" at bounding box center [471, 61] width 109 height 15
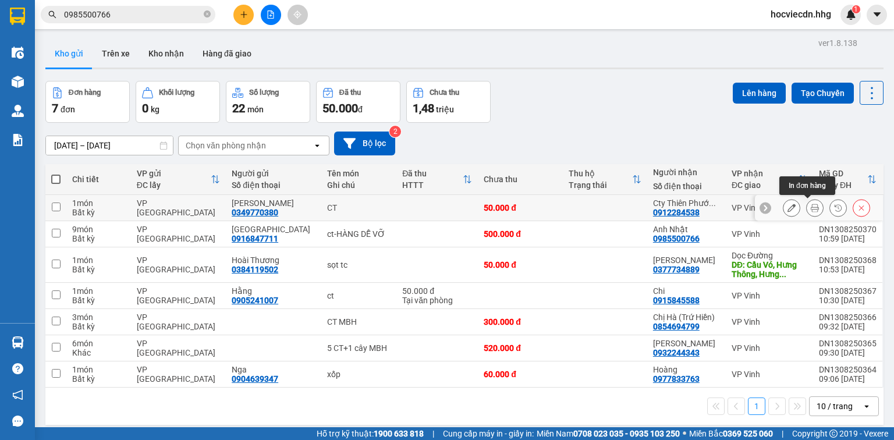
click at [811, 205] on icon at bounding box center [815, 208] width 8 height 8
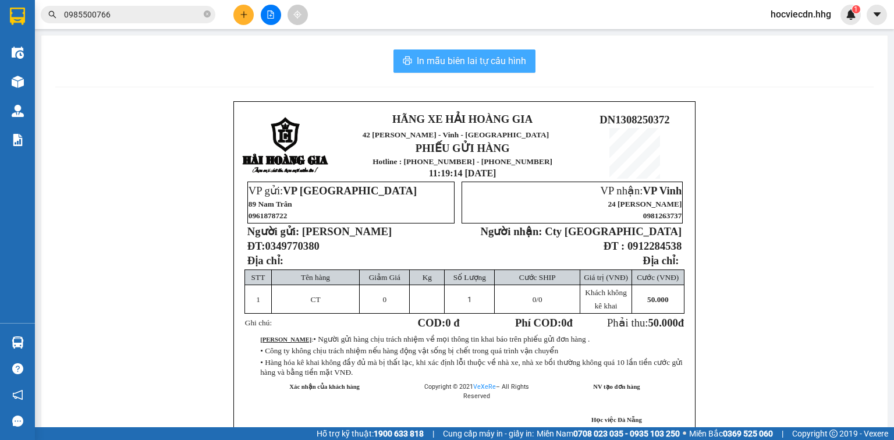
click at [488, 54] on span "In mẫu biên lai tự cấu hình" at bounding box center [471, 61] width 109 height 15
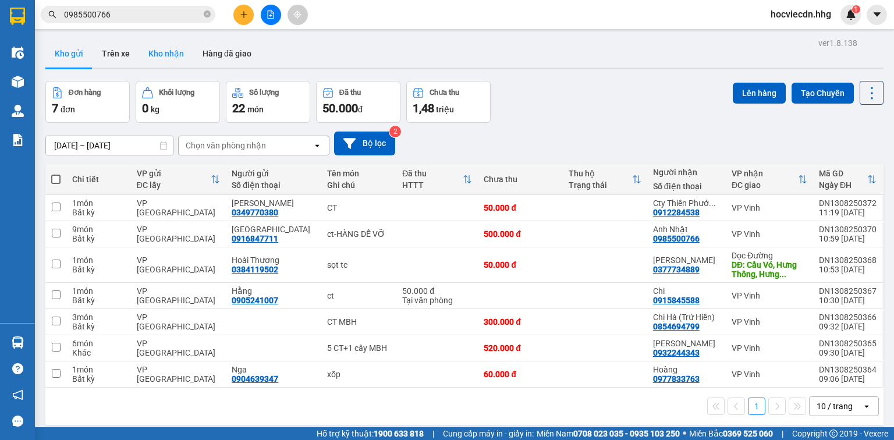
click at [172, 55] on button "Kho nhận" at bounding box center [166, 54] width 54 height 28
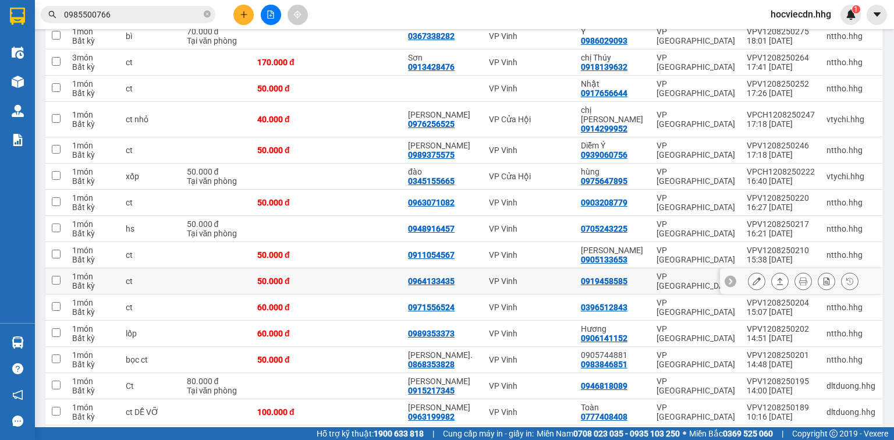
scroll to position [745, 0]
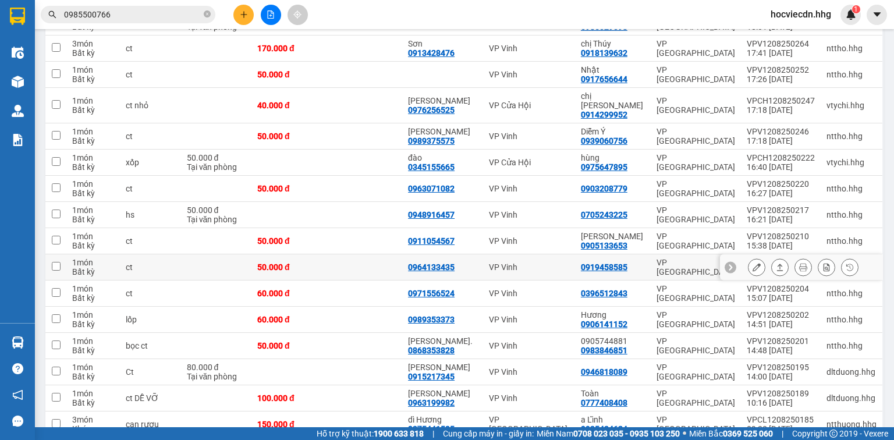
click at [510, 254] on td "VP Vinh" at bounding box center [529, 267] width 92 height 26
checkbox input "true"
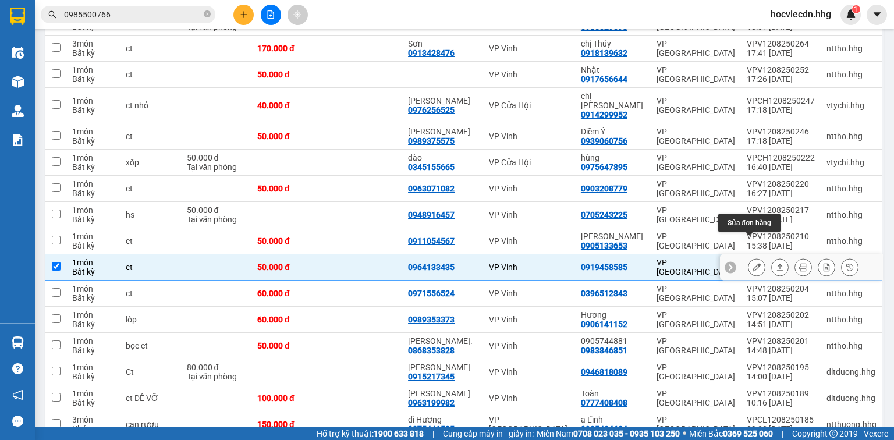
click at [753, 263] on icon at bounding box center [757, 267] width 8 height 8
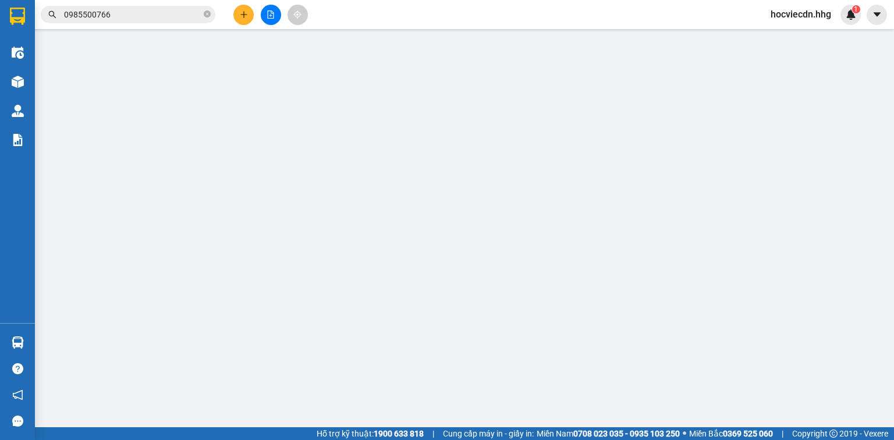
type input "0964133435"
type input "0919458585"
type input "50.000"
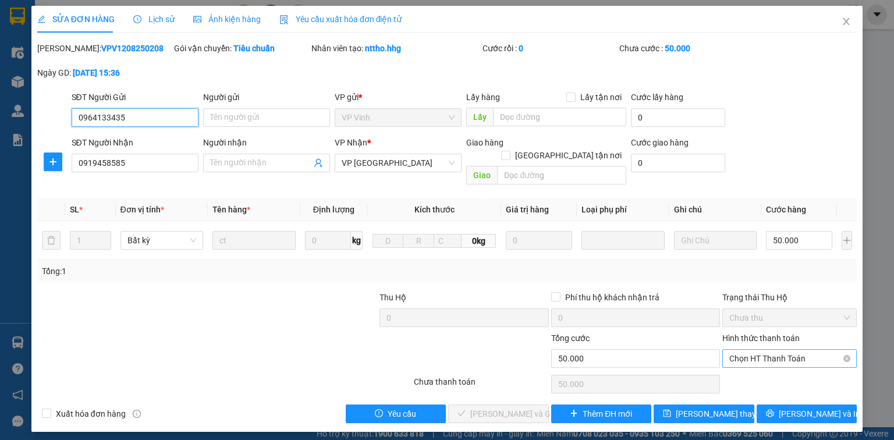
click at [748, 350] on span "Chọn HT Thanh Toán" at bounding box center [789, 358] width 120 height 17
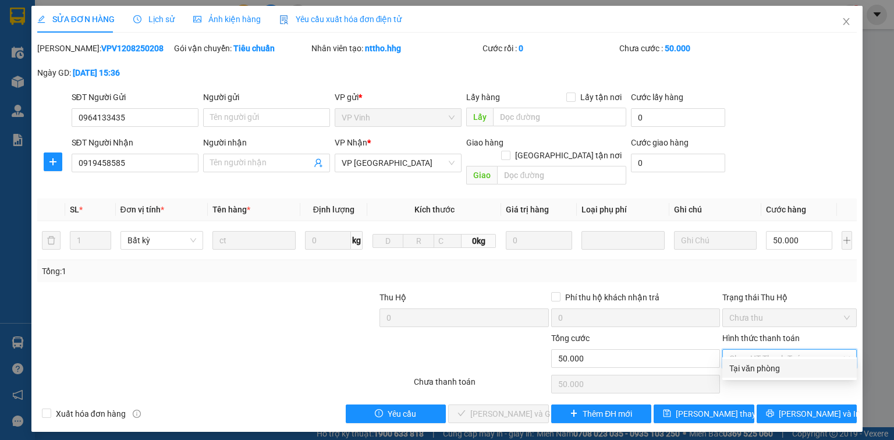
click at [753, 368] on div "Tại văn phòng" at bounding box center [789, 368] width 120 height 13
type input "0"
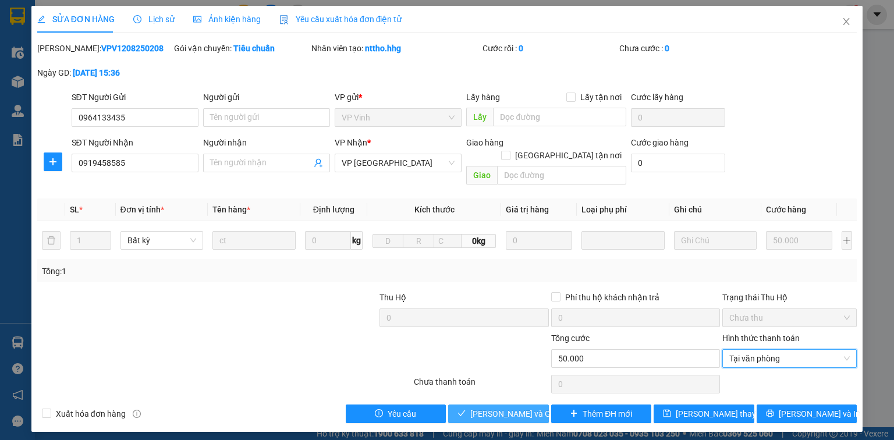
click at [508, 407] on span "Lưu và Giao hàng" at bounding box center [526, 413] width 112 height 13
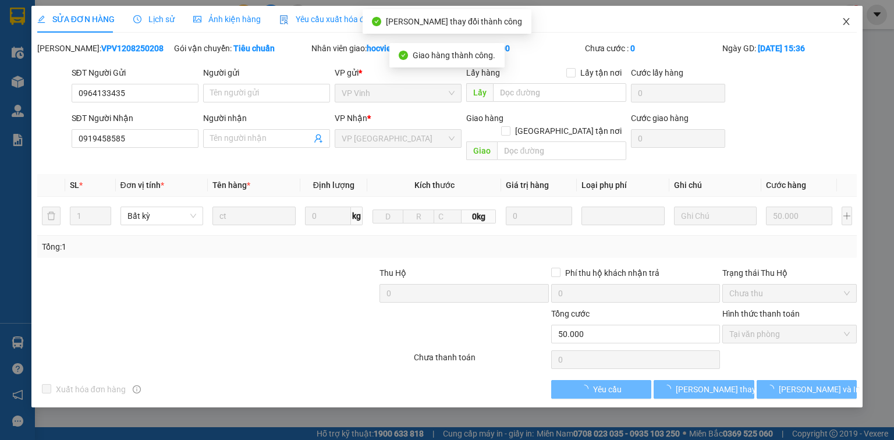
click at [847, 18] on icon "close" at bounding box center [846, 21] width 9 height 9
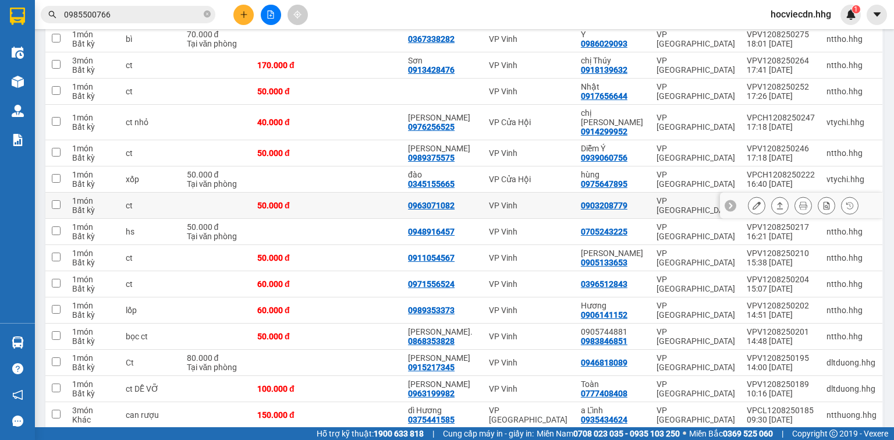
scroll to position [745, 0]
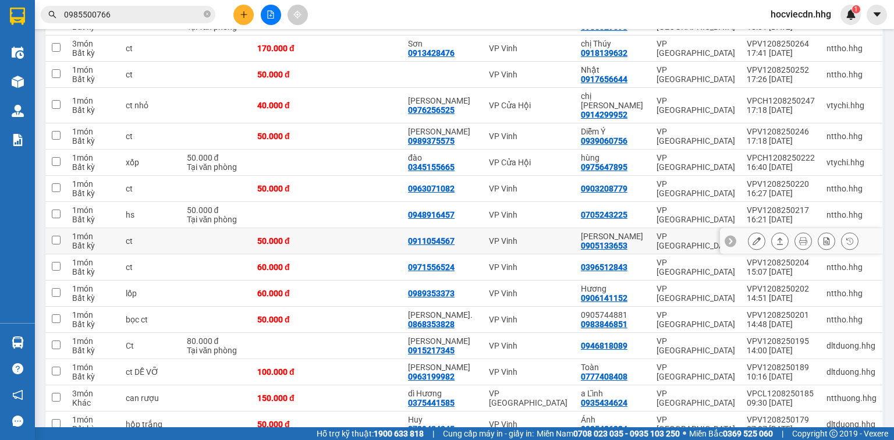
click at [569, 236] on div "VP Vinh" at bounding box center [529, 240] width 80 height 9
checkbox input "true"
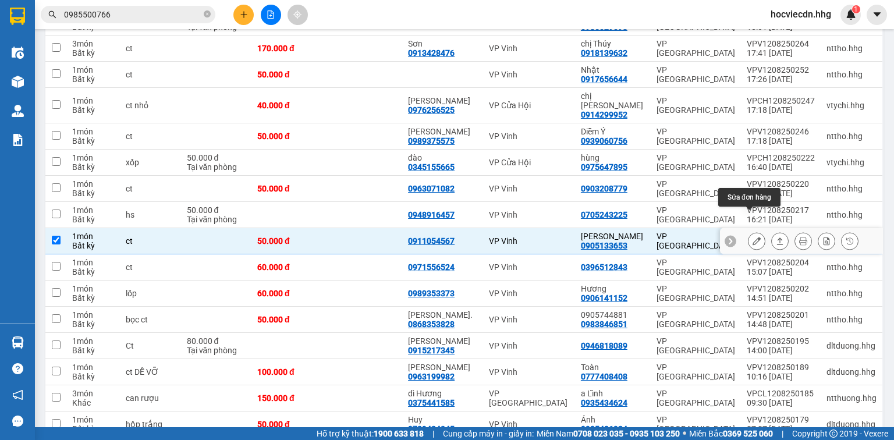
click at [753, 237] on icon at bounding box center [757, 241] width 8 height 8
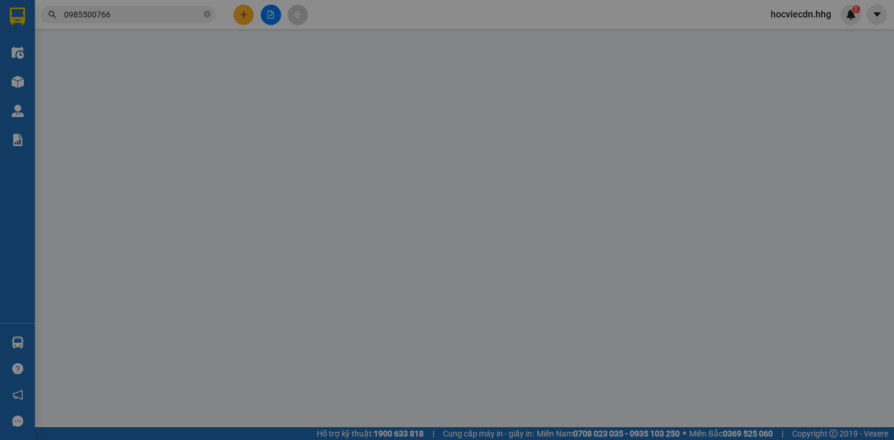
type input "0911054567"
type input "0905133653"
type input "Anh Phúc"
type input "50.000"
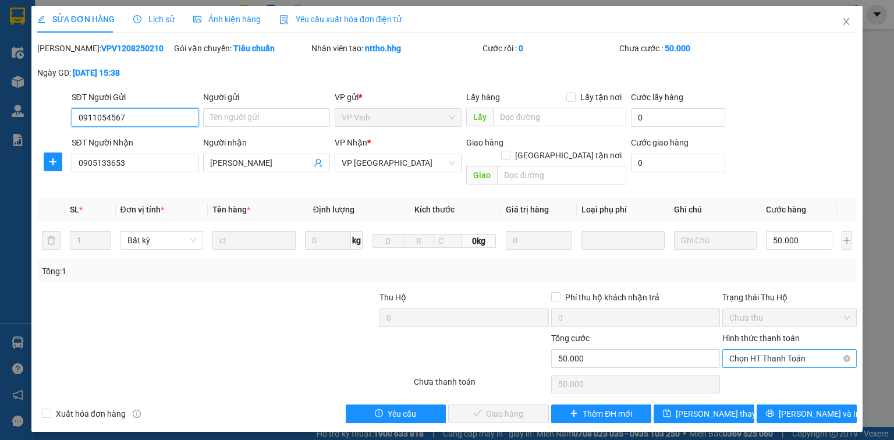
click at [754, 350] on span "Chọn HT Thanh Toán" at bounding box center [789, 358] width 120 height 17
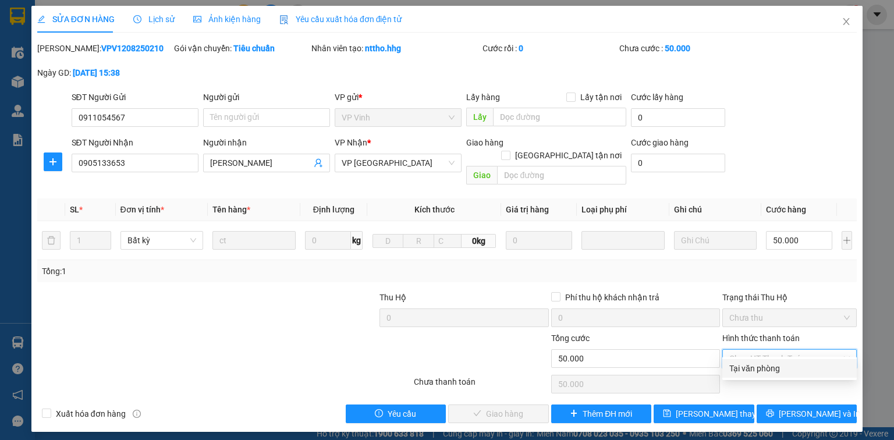
click at [759, 368] on div "Tại văn phòng" at bounding box center [789, 368] width 120 height 13
type input "0"
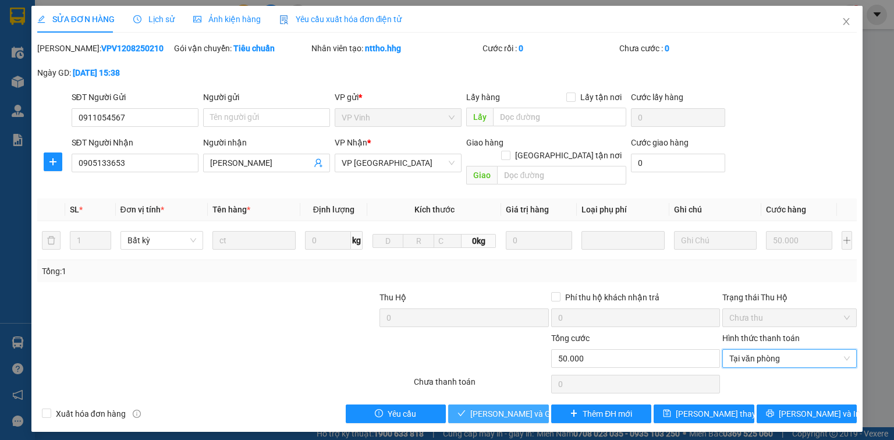
click at [506, 407] on span "Lưu và Giao hàng" at bounding box center [526, 413] width 112 height 13
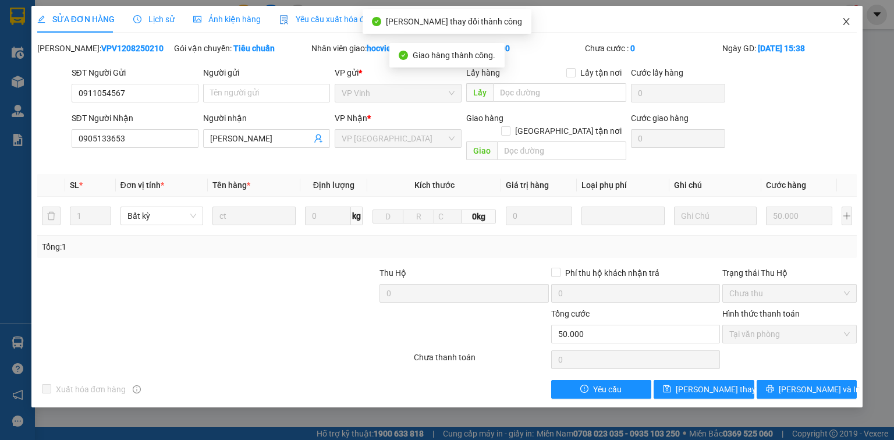
click at [840, 19] on span "Close" at bounding box center [846, 22] width 33 height 33
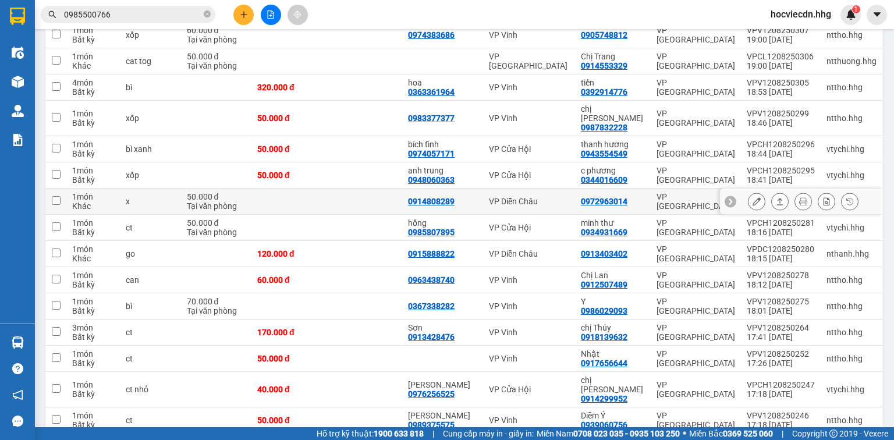
scroll to position [466, 0]
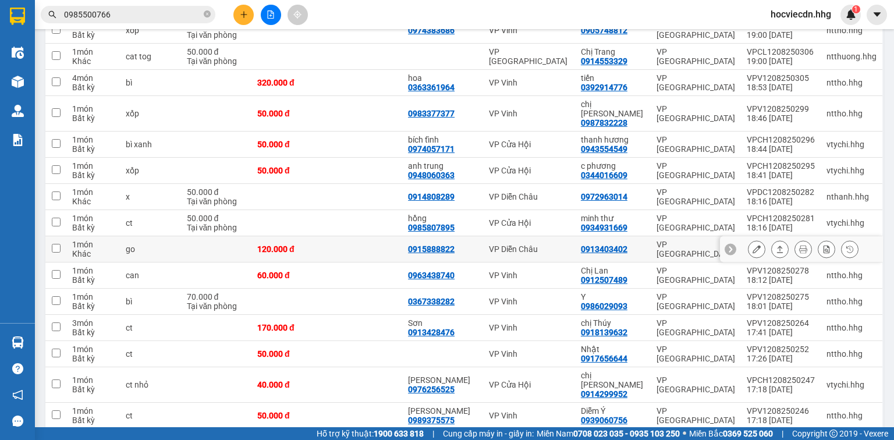
click at [564, 236] on td "VP Diễn Châu" at bounding box center [529, 249] width 92 height 26
checkbox input "true"
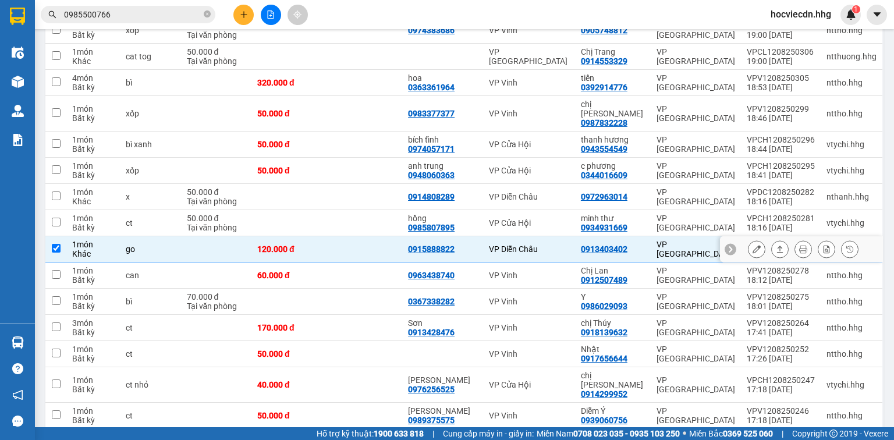
click at [753, 245] on icon at bounding box center [757, 249] width 8 height 8
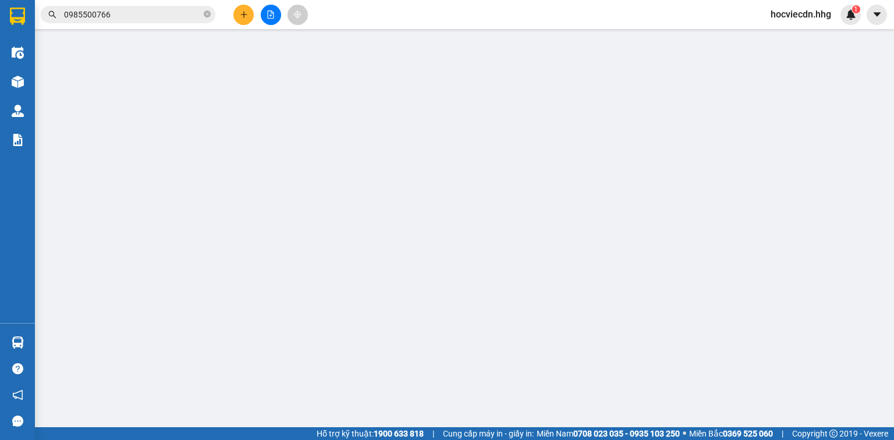
type input "0915888822"
type input "0913403402"
type input "120.000"
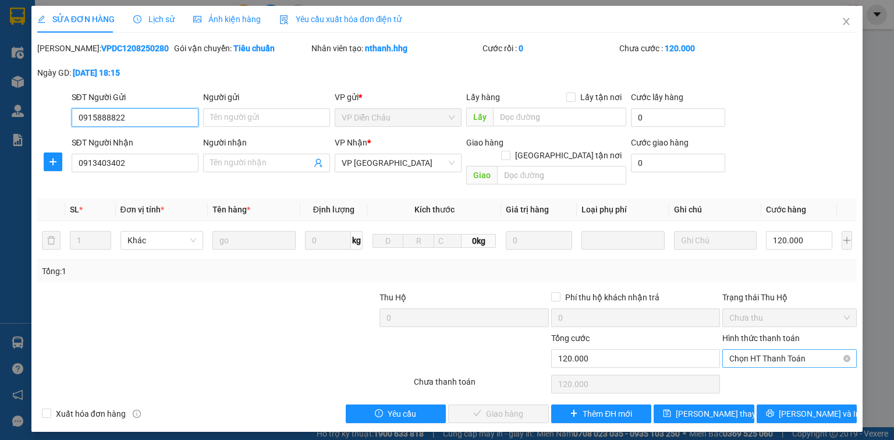
click at [748, 350] on span "Chọn HT Thanh Toán" at bounding box center [789, 358] width 120 height 17
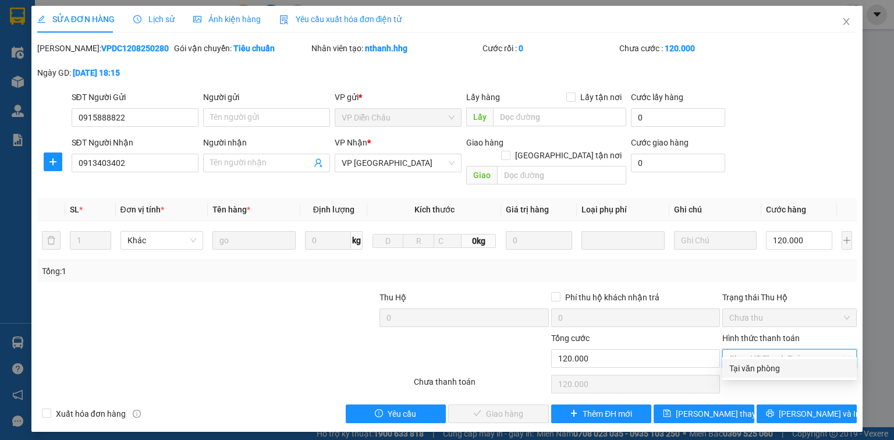
click at [747, 363] on div "Tại văn phòng" at bounding box center [789, 368] width 120 height 13
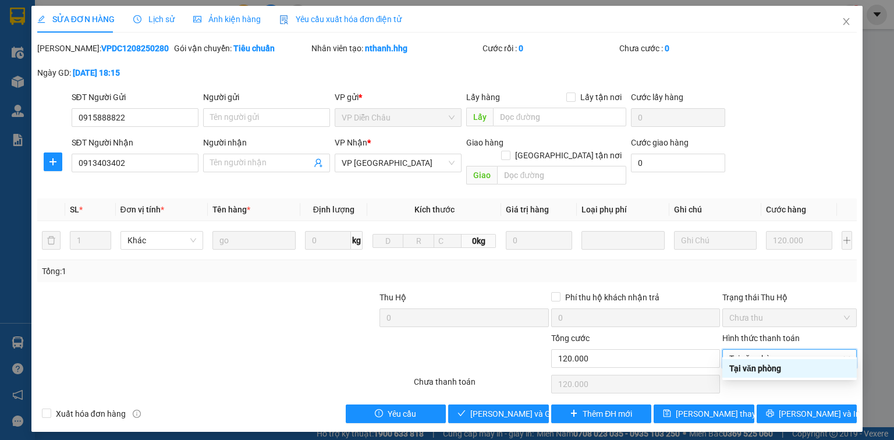
type input "0"
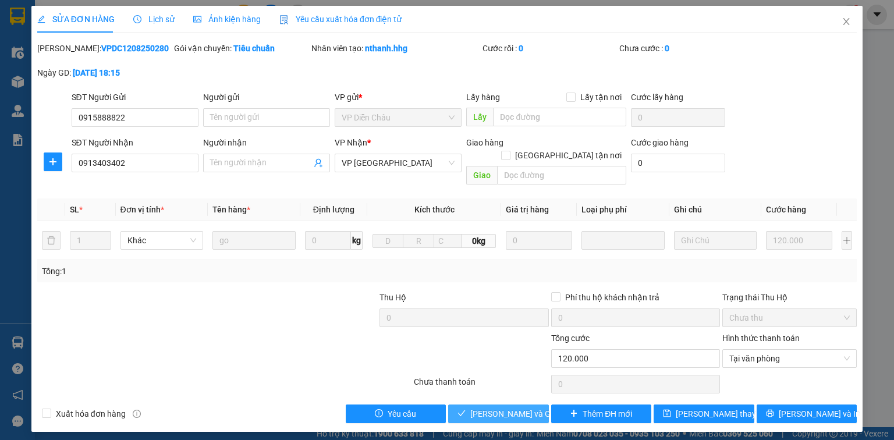
click at [516, 407] on span "Lưu và Giao hàng" at bounding box center [526, 413] width 112 height 13
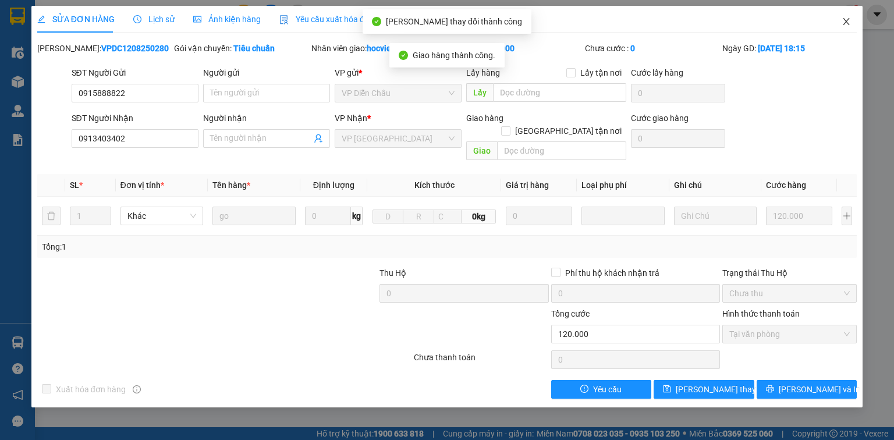
click at [849, 21] on icon "close" at bounding box center [846, 21] width 9 height 9
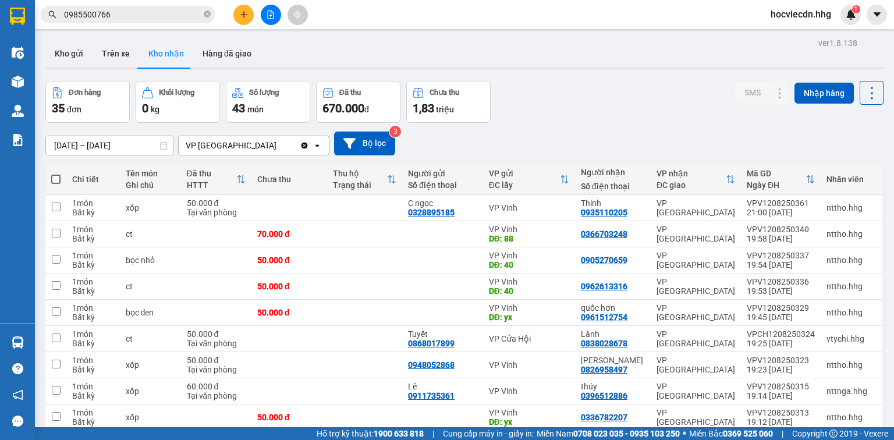
click at [803, 11] on span "hocviecdn.hhg" at bounding box center [800, 14] width 79 height 15
click at [802, 35] on span "Đăng xuất" at bounding box center [806, 36] width 55 height 13
